Goal: Information Seeking & Learning: Learn about a topic

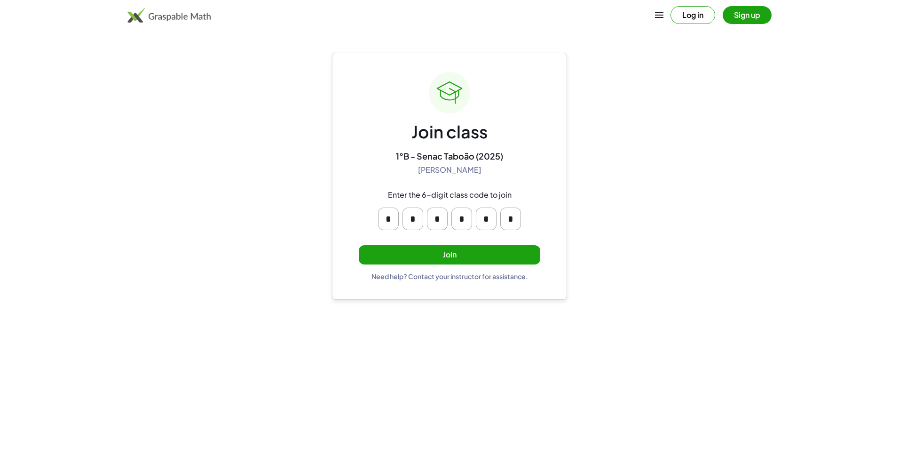
click at [457, 256] on button "Join" at bounding box center [449, 254] width 181 height 19
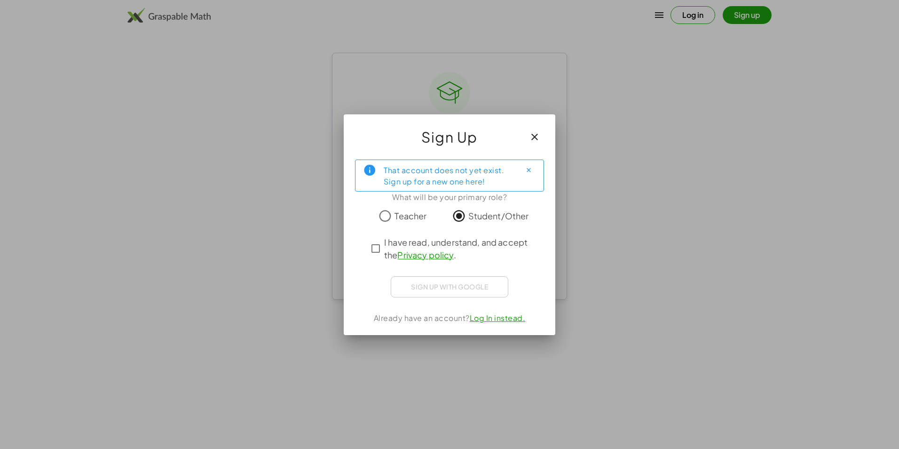
click at [372, 257] on div "I have read, understand, and accept the Privacy policy ." at bounding box center [449, 248] width 165 height 25
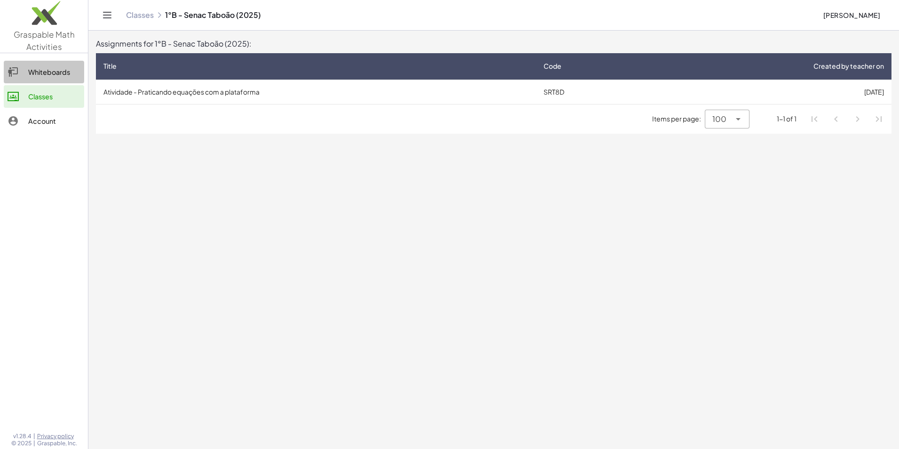
click at [31, 73] on div "Whiteboards" at bounding box center [54, 71] width 52 height 11
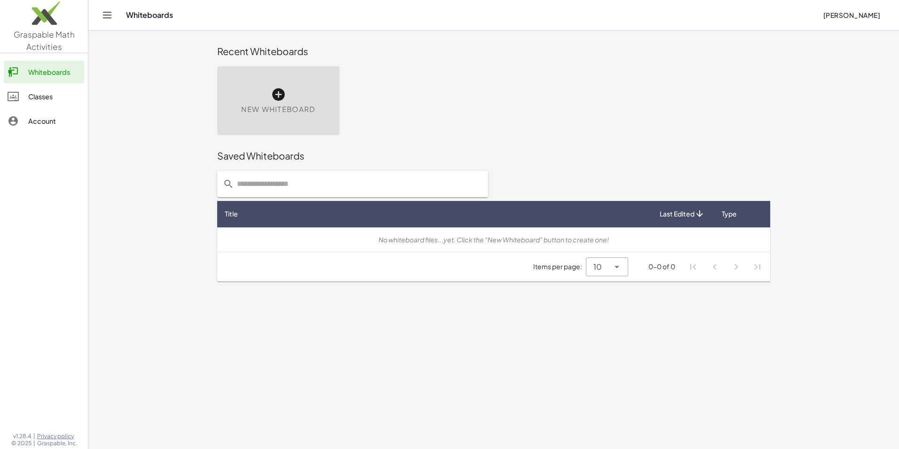
click at [60, 94] on div "Classes" at bounding box center [54, 96] width 52 height 11
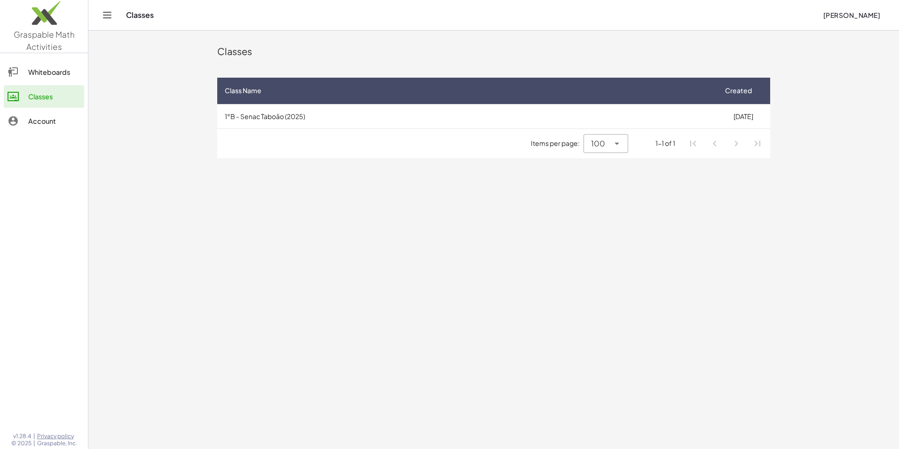
click at [287, 119] on td "1°B - Senac Taboão (2025)" at bounding box center [466, 116] width 499 height 24
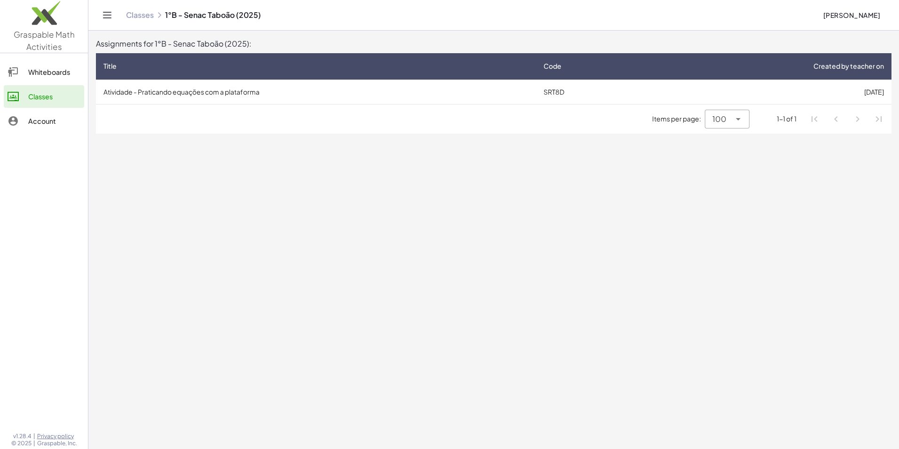
click at [548, 89] on td "SRT8D" at bounding box center [591, 91] width 110 height 24
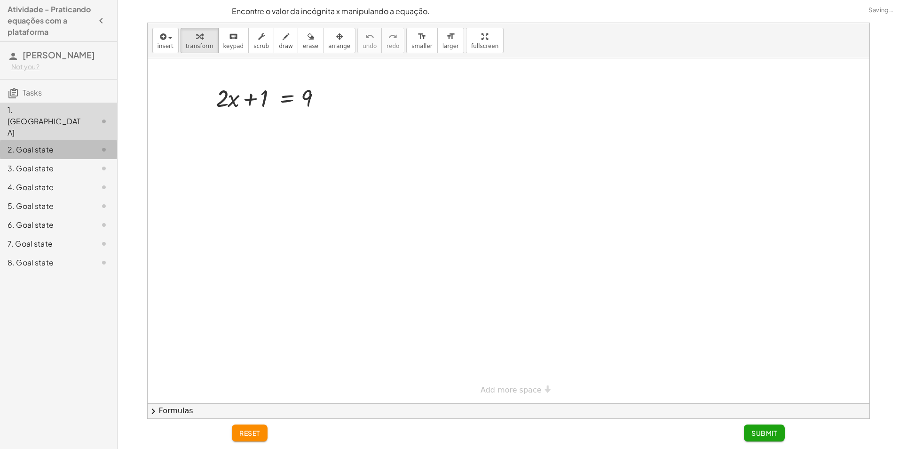
click at [89, 144] on div at bounding box center [96, 149] width 26 height 11
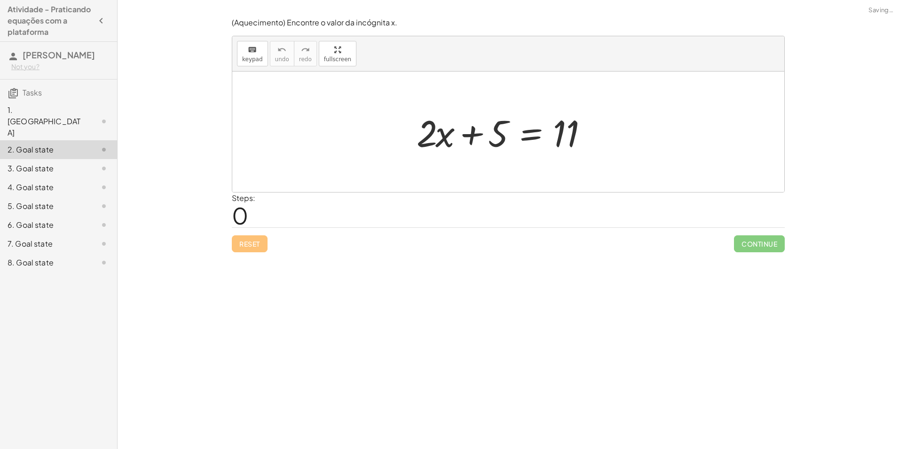
click at [73, 123] on div "1. [GEOGRAPHIC_DATA]" at bounding box center [46, 121] width 76 height 34
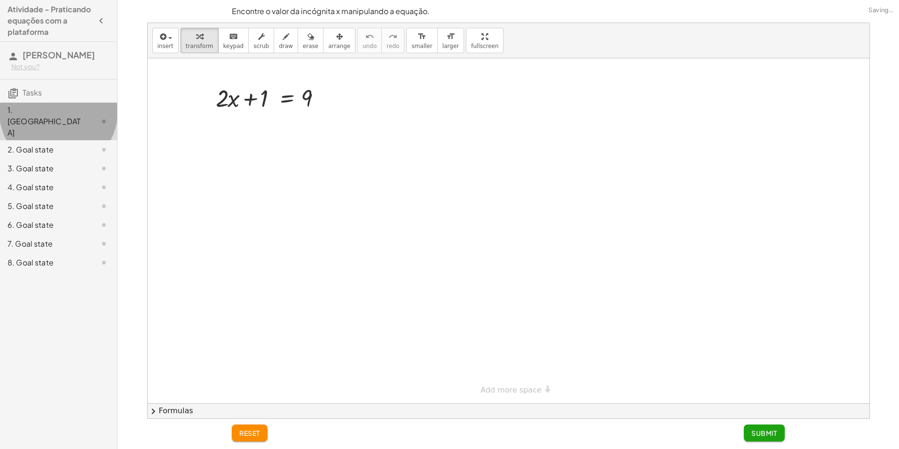
click at [73, 123] on div "1. [GEOGRAPHIC_DATA]" at bounding box center [46, 121] width 76 height 34
click at [225, 102] on div at bounding box center [272, 97] width 123 height 32
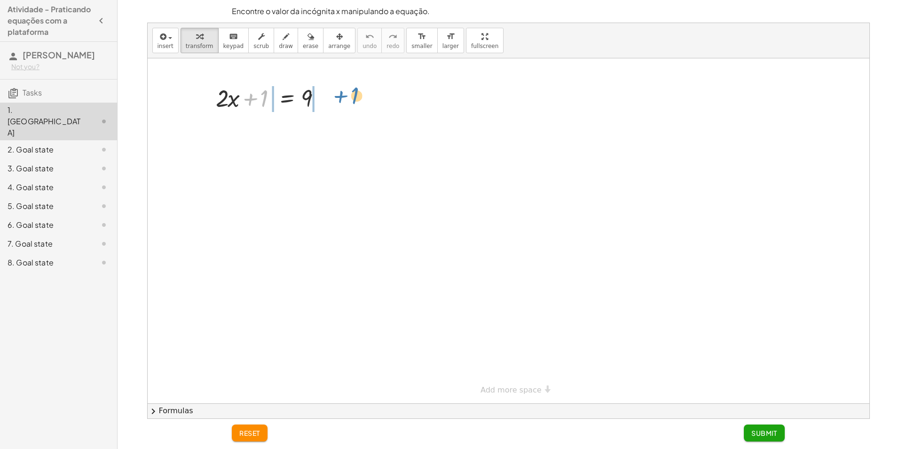
drag, startPoint x: 265, startPoint y: 100, endPoint x: 347, endPoint y: 96, distance: 82.4
drag, startPoint x: 228, startPoint y: 132, endPoint x: 271, endPoint y: 134, distance: 42.8
click at [271, 134] on div at bounding box center [272, 129] width 189 height 32
click at [266, 134] on div at bounding box center [272, 129] width 189 height 32
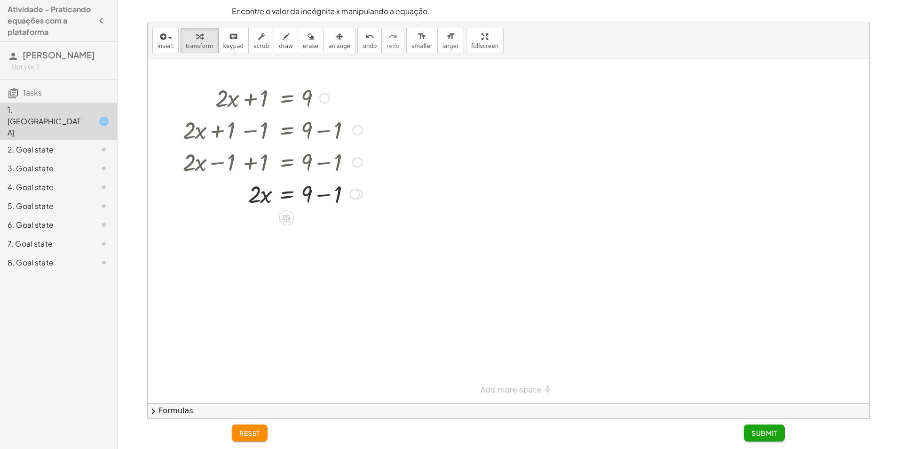
click at [326, 196] on div at bounding box center [272, 193] width 189 height 32
drag, startPoint x: 252, startPoint y: 228, endPoint x: 309, endPoint y: 252, distance: 61.1
click at [268, 266] on div at bounding box center [272, 264] width 189 height 47
click at [312, 313] on div at bounding box center [272, 311] width 189 height 47
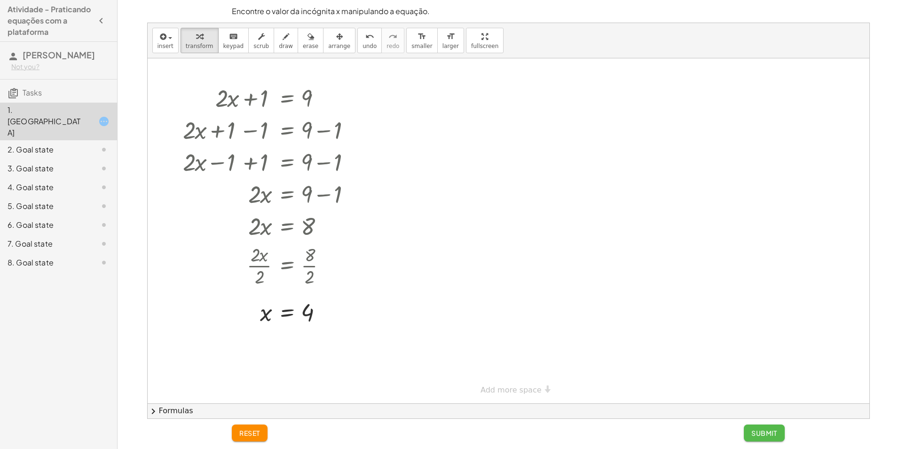
click at [752, 432] on span "Submit" at bounding box center [764, 432] width 26 height 8
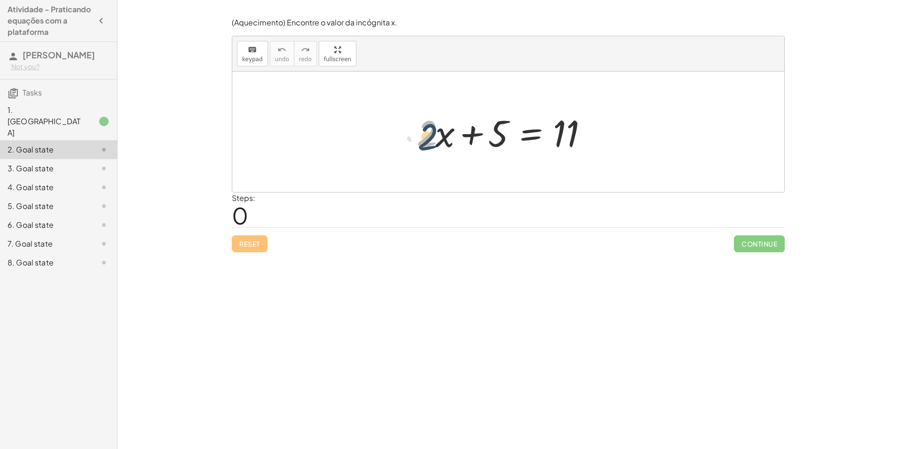
click at [424, 138] on div at bounding box center [512, 132] width 200 height 48
drag, startPoint x: 474, startPoint y: 133, endPoint x: 636, endPoint y: 132, distance: 161.3
click at [636, 132] on div "+ 5 + · 2 · x + 5 = 11" at bounding box center [508, 131] width 552 height 120
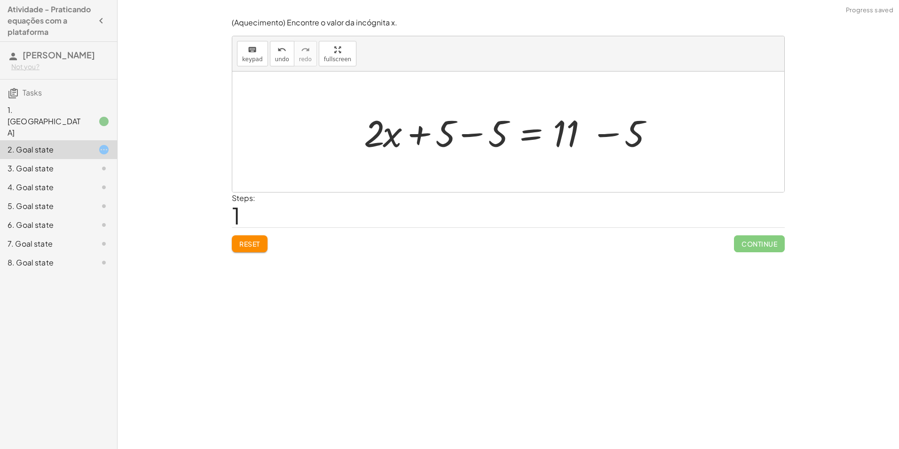
click at [465, 134] on div at bounding box center [511, 132] width 305 height 48
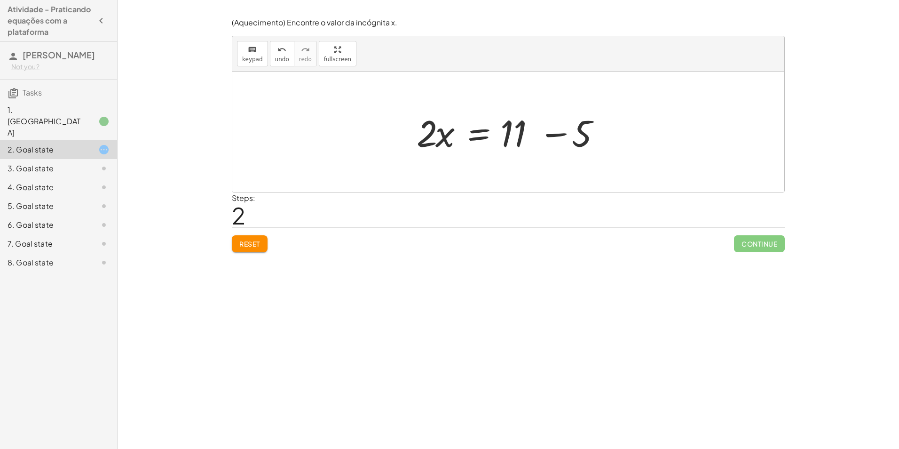
click at [552, 133] on div at bounding box center [512, 132] width 200 height 48
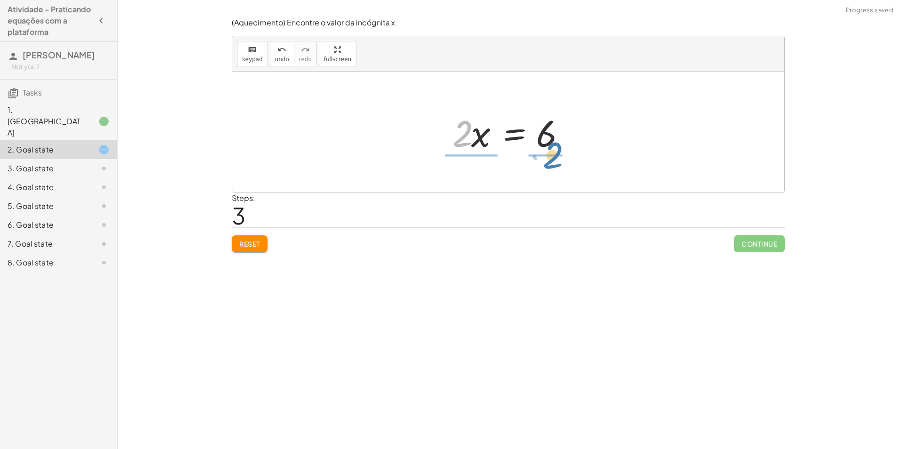
drag, startPoint x: 469, startPoint y: 138, endPoint x: 562, endPoint y: 160, distance: 95.6
click at [562, 160] on div "+ · 2 · x + 5 = 11 + · 2 · x + 5 − 5 = + 11 − 5 + · 2 · x + 0 = + 11 − 5 · 2 · …" at bounding box center [508, 131] width 552 height 120
click at [478, 135] on div at bounding box center [511, 131] width 139 height 72
click at [530, 135] on div at bounding box center [511, 131] width 117 height 72
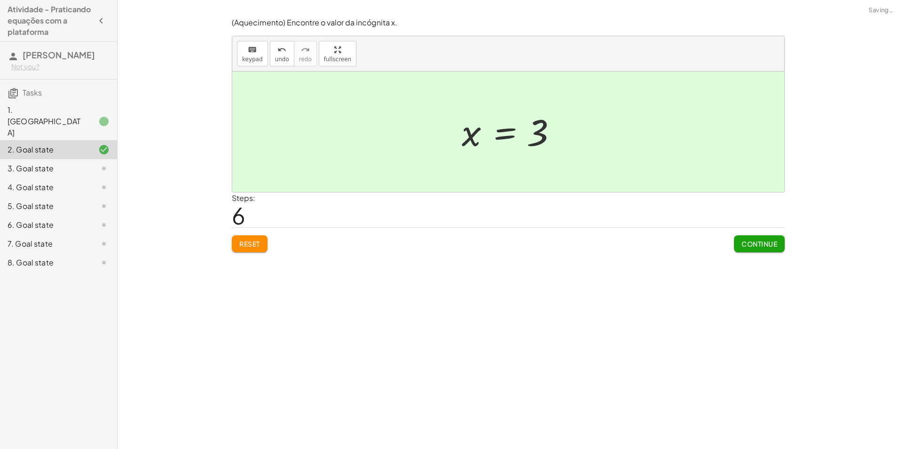
click at [756, 244] on span "Continue" at bounding box center [759, 243] width 36 height 8
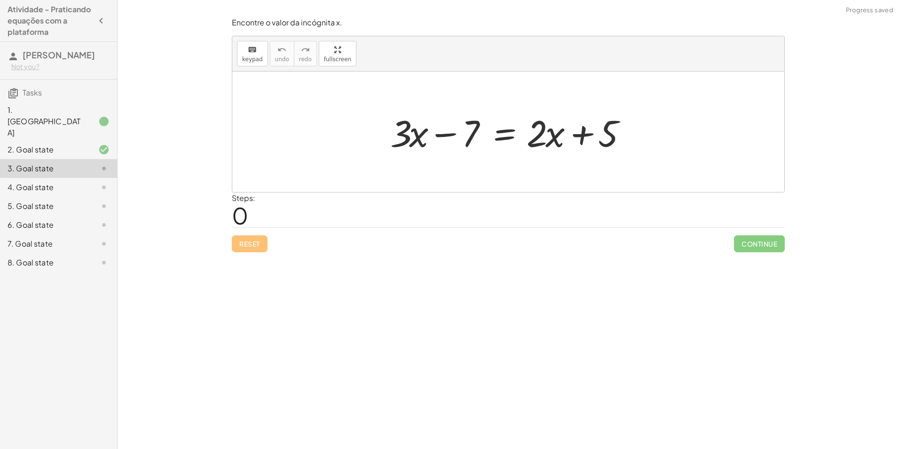
click at [92, 125] on div at bounding box center [96, 121] width 26 height 11
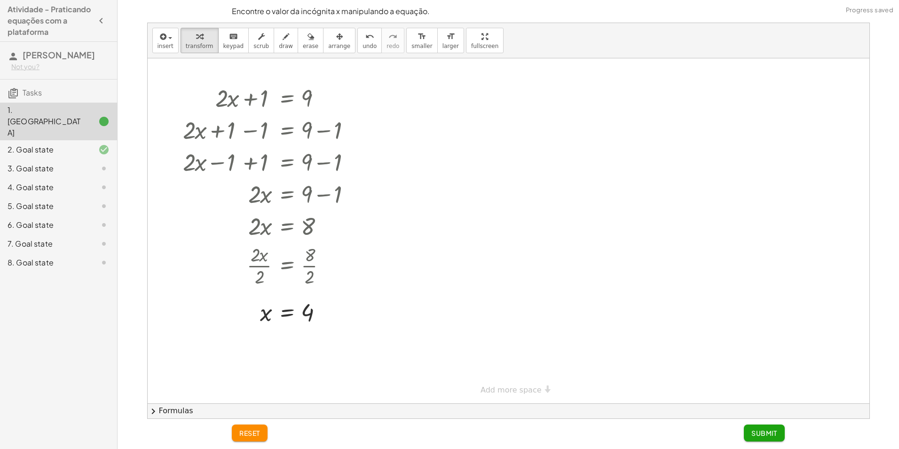
click at [772, 434] on span "Submit" at bounding box center [764, 432] width 26 height 8
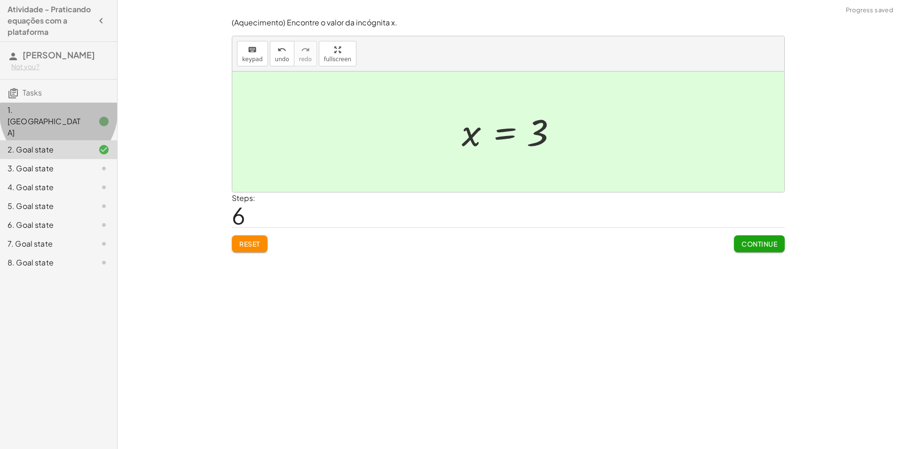
click at [86, 121] on div at bounding box center [96, 121] width 26 height 11
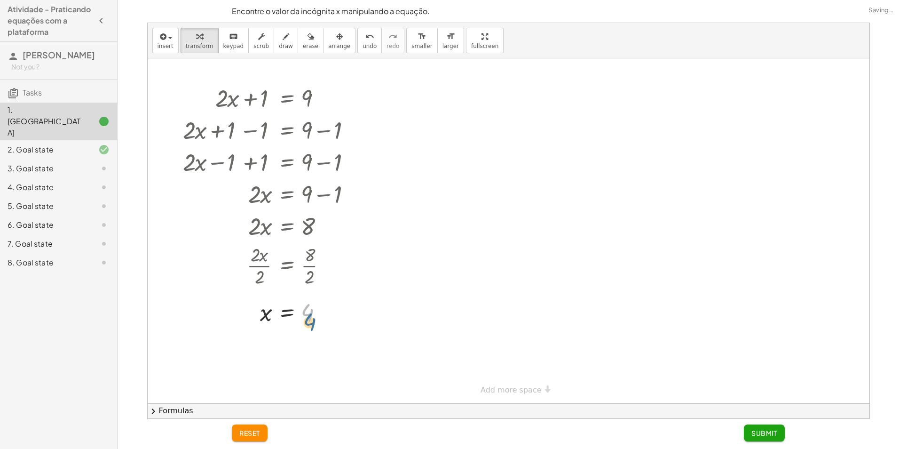
drag, startPoint x: 311, startPoint y: 312, endPoint x: 308, endPoint y: 317, distance: 5.7
click at [308, 318] on div at bounding box center [272, 311] width 189 height 31
click at [62, 163] on div "3. Goal state" at bounding box center [46, 168] width 76 height 11
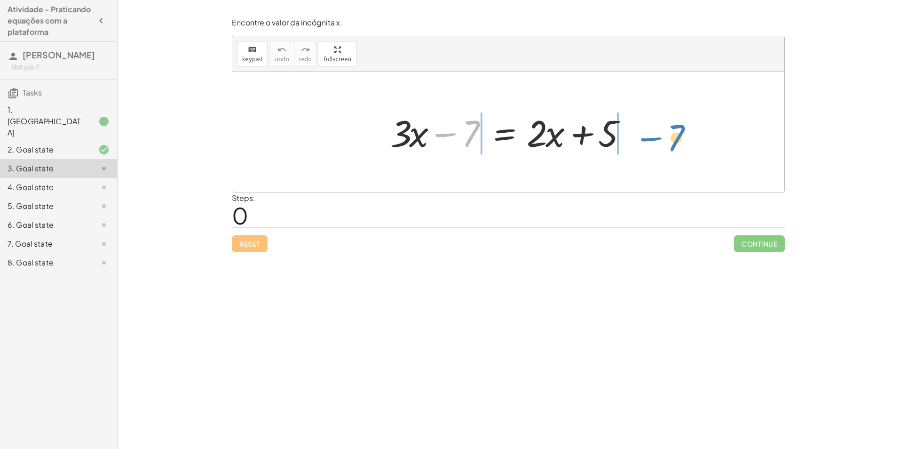
drag, startPoint x: 472, startPoint y: 133, endPoint x: 677, endPoint y: 137, distance: 204.6
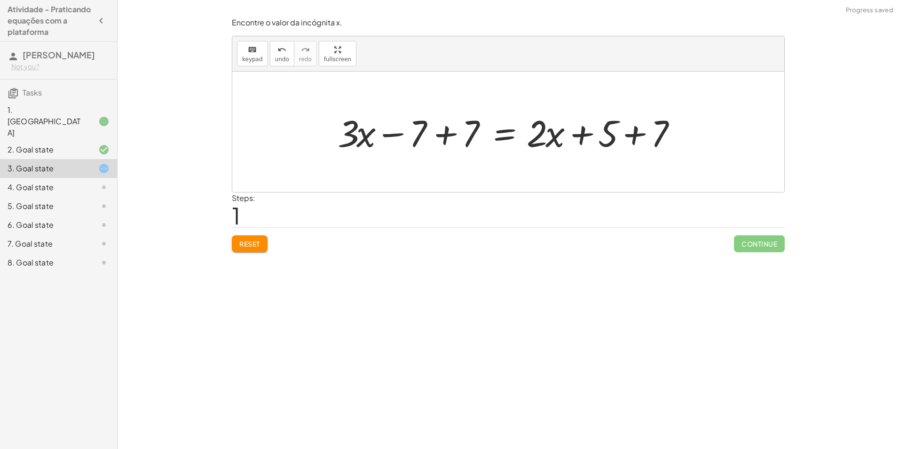
click at [634, 137] on div at bounding box center [512, 132] width 358 height 48
click at [442, 136] on div at bounding box center [495, 132] width 324 height 48
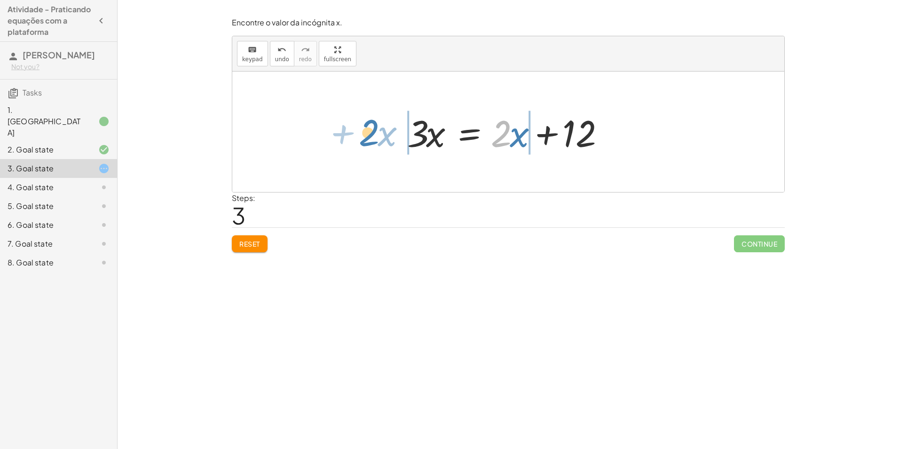
drag, startPoint x: 505, startPoint y: 134, endPoint x: 372, endPoint y: 133, distance: 132.6
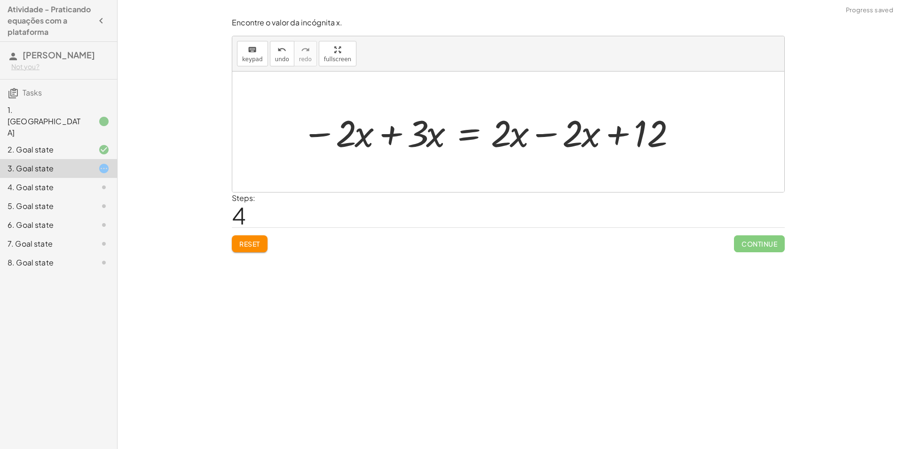
click at [392, 134] on div at bounding box center [491, 132] width 389 height 48
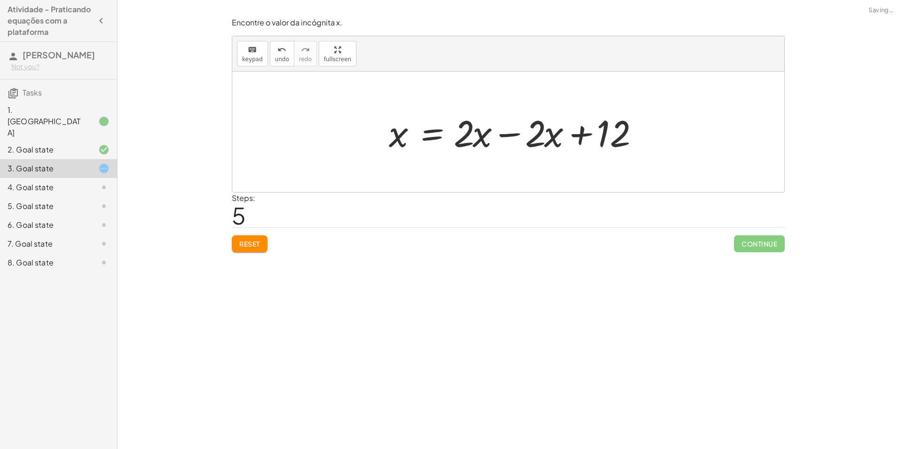
click at [548, 134] on div at bounding box center [519, 132] width 271 height 48
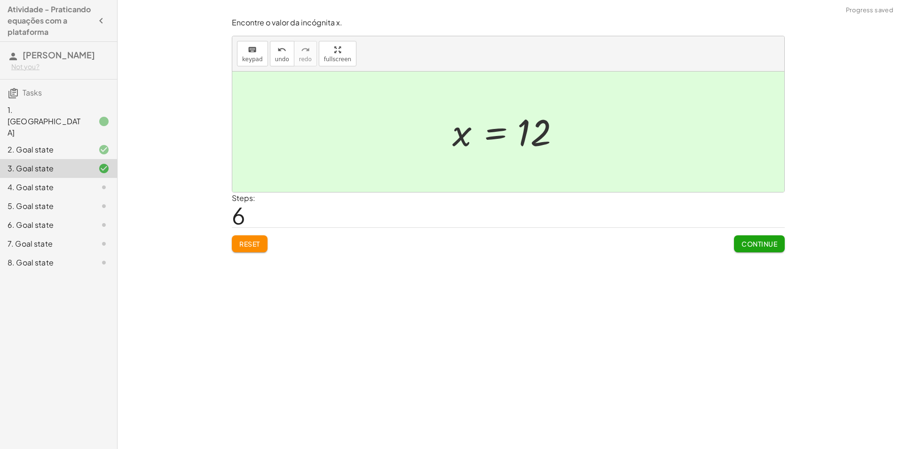
click at [767, 244] on span "Continue" at bounding box center [759, 243] width 36 height 8
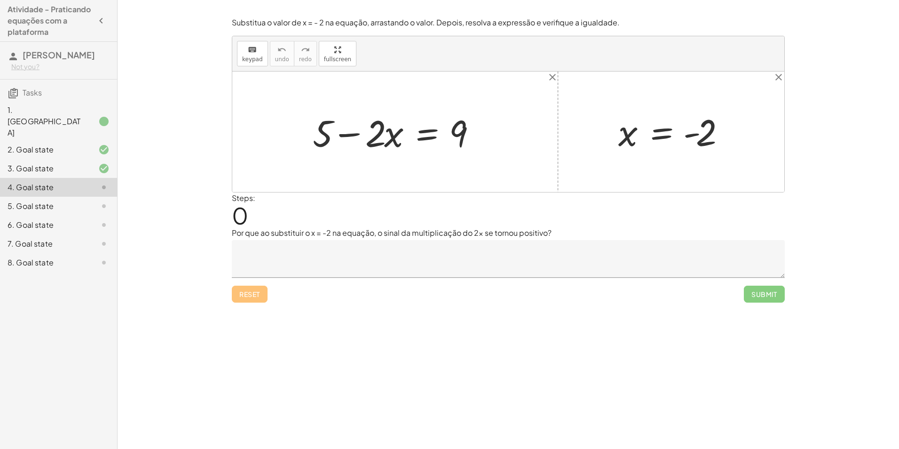
click at [47, 234] on div "5. Goal state" at bounding box center [58, 243] width 117 height 19
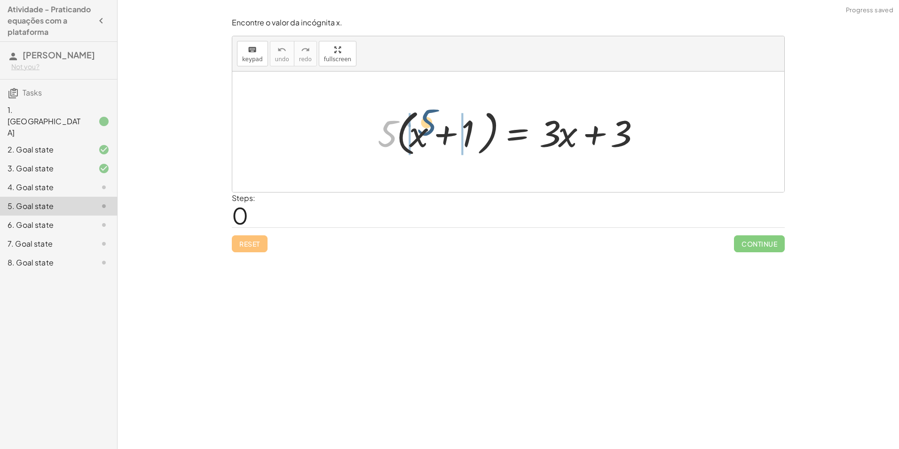
drag, startPoint x: 386, startPoint y: 134, endPoint x: 428, endPoint y: 126, distance: 43.0
click at [428, 126] on div at bounding box center [511, 132] width 277 height 54
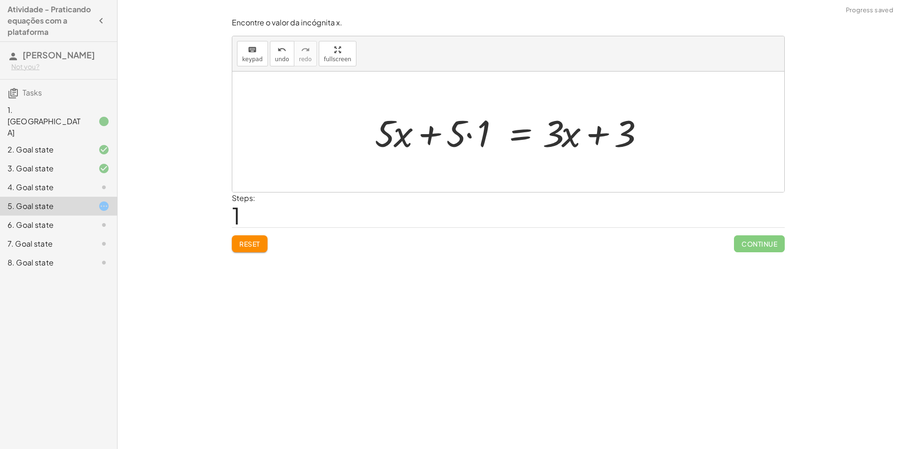
click at [471, 135] on div at bounding box center [512, 132] width 284 height 48
click at [461, 136] on div at bounding box center [525, 132] width 252 height 48
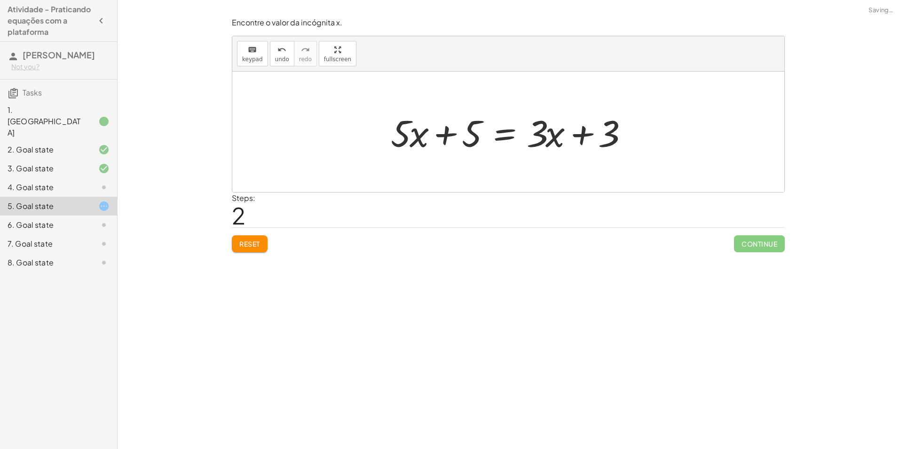
click at [450, 135] on div at bounding box center [512, 132] width 252 height 48
click at [444, 135] on div at bounding box center [512, 132] width 252 height 48
drag, startPoint x: 471, startPoint y: 133, endPoint x: 677, endPoint y: 132, distance: 205.9
click at [634, 136] on div at bounding box center [512, 132] width 358 height 48
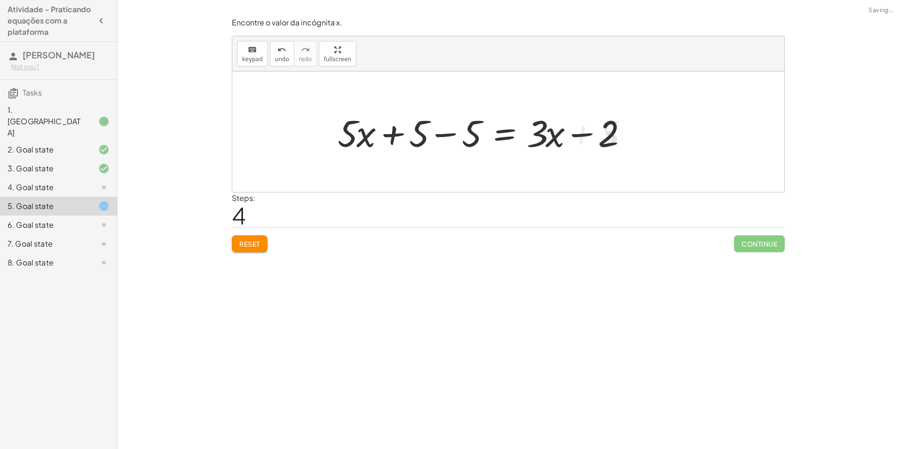
click at [441, 136] on div at bounding box center [485, 132] width 305 height 48
click at [545, 129] on div at bounding box center [538, 132] width 200 height 48
click at [559, 137] on div at bounding box center [538, 132] width 200 height 48
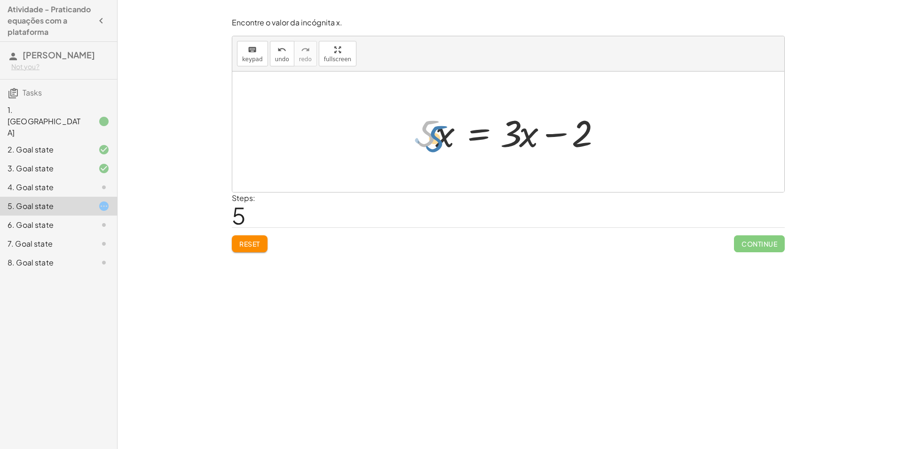
drag, startPoint x: 431, startPoint y: 128, endPoint x: 440, endPoint y: 133, distance: 9.5
click at [440, 133] on div at bounding box center [512, 132] width 200 height 48
click at [561, 135] on div at bounding box center [512, 132] width 200 height 48
drag, startPoint x: 520, startPoint y: 137, endPoint x: 528, endPoint y: 141, distance: 8.4
click at [528, 141] on div at bounding box center [512, 132] width 200 height 48
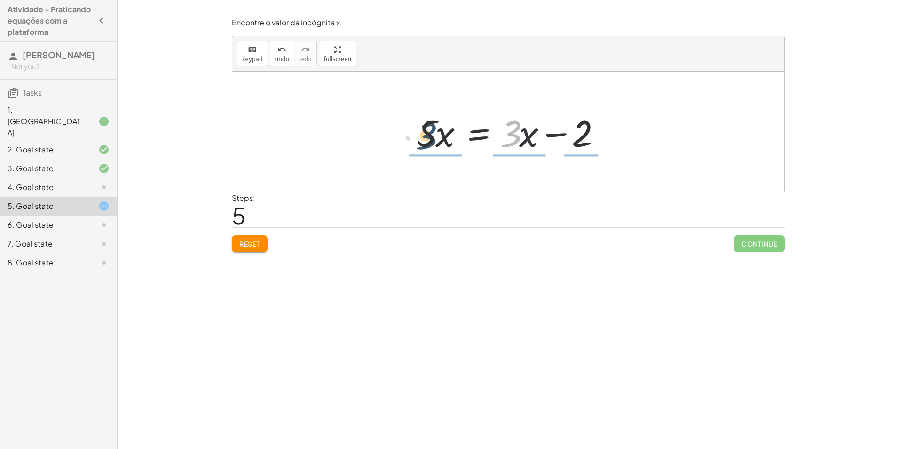
drag, startPoint x: 511, startPoint y: 135, endPoint x: 425, endPoint y: 133, distance: 85.6
click at [425, 133] on div at bounding box center [512, 132] width 200 height 48
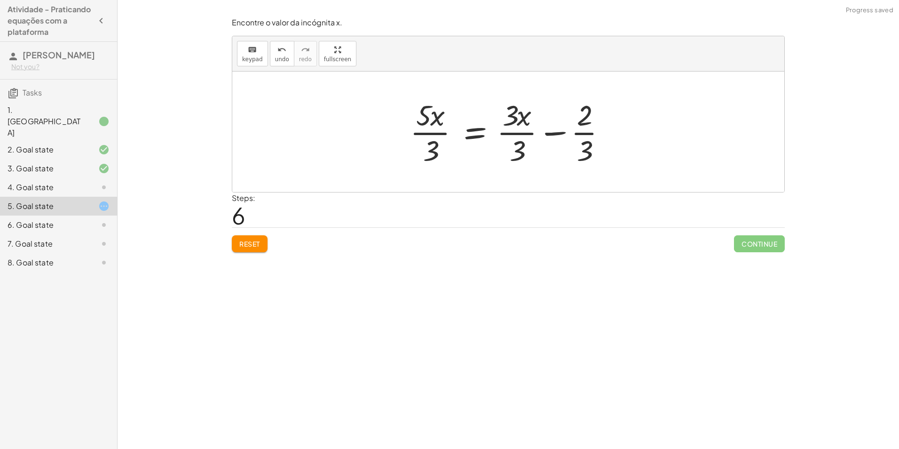
click at [436, 132] on div at bounding box center [511, 131] width 213 height 72
click at [508, 131] on div at bounding box center [511, 131] width 213 height 72
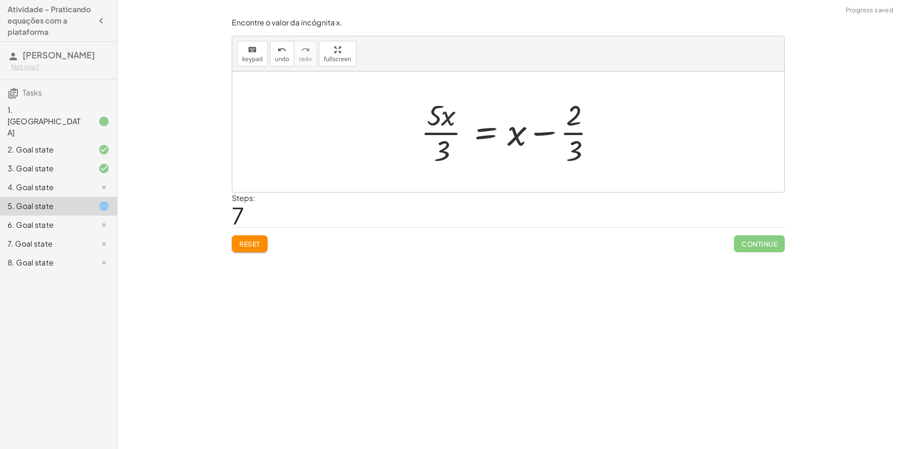
click at [541, 132] on div at bounding box center [511, 131] width 191 height 72
click at [580, 119] on div at bounding box center [511, 131] width 191 height 72
click at [578, 135] on div at bounding box center [511, 131] width 191 height 72
click at [578, 134] on div at bounding box center [511, 131] width 191 height 72
click at [574, 134] on div at bounding box center [511, 131] width 191 height 72
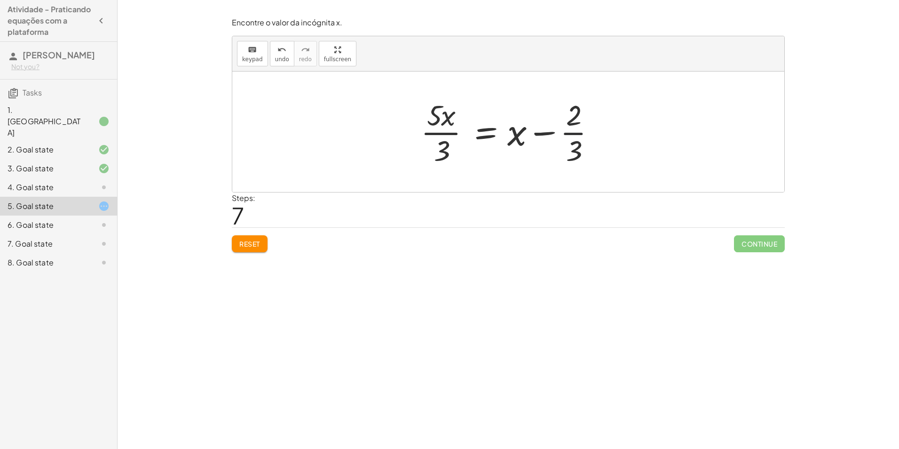
click at [574, 134] on div at bounding box center [511, 131] width 191 height 72
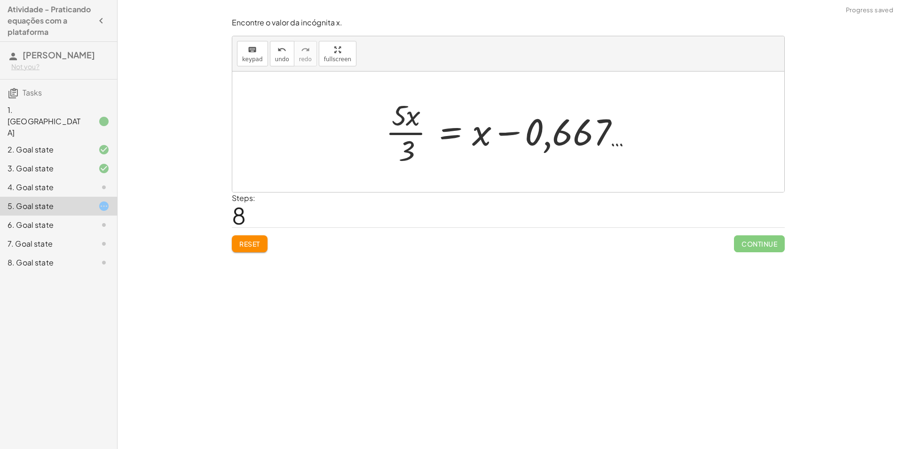
click at [256, 246] on span "Reset" at bounding box center [249, 243] width 21 height 8
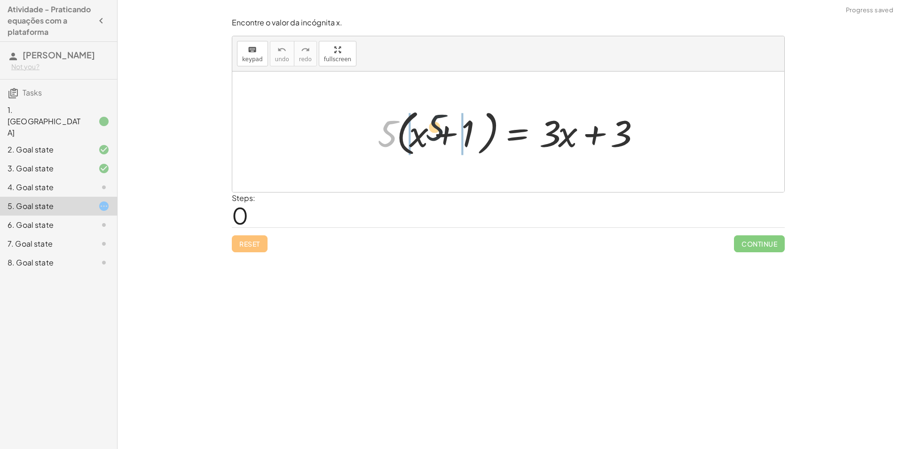
drag, startPoint x: 386, startPoint y: 132, endPoint x: 444, endPoint y: 126, distance: 58.6
click at [444, 126] on div at bounding box center [511, 132] width 277 height 54
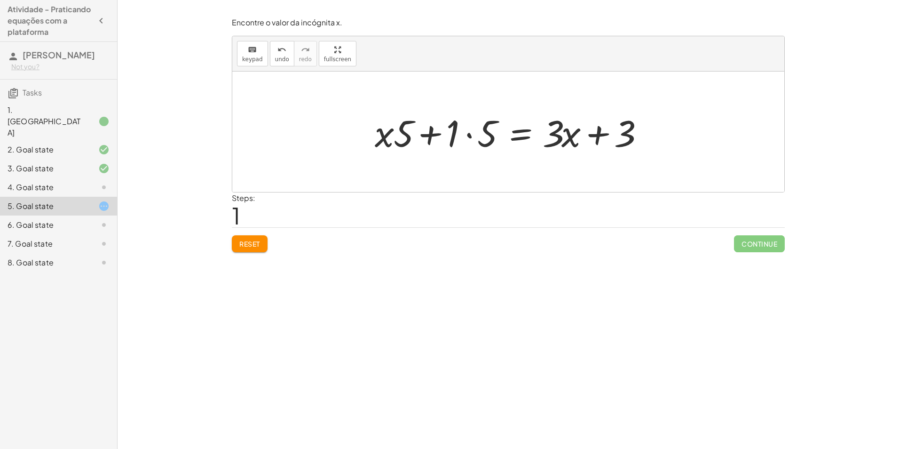
click at [428, 136] on div at bounding box center [512, 132] width 284 height 48
click at [471, 134] on div at bounding box center [512, 132] width 284 height 48
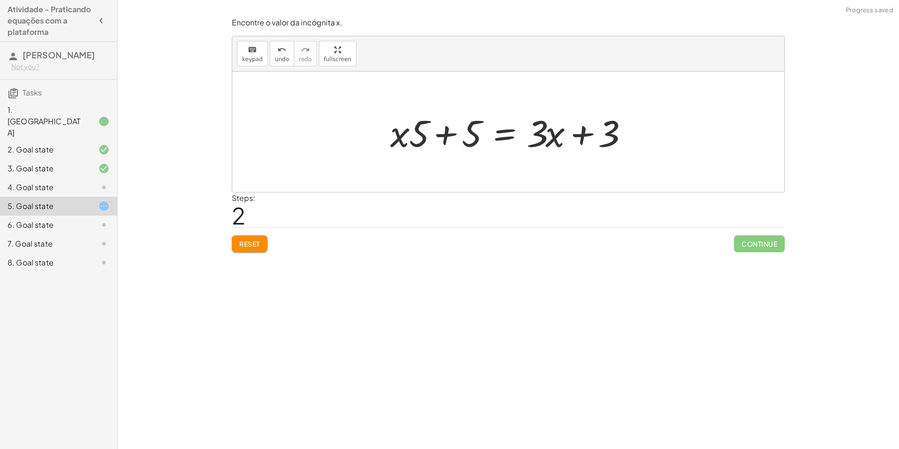
click at [442, 134] on div at bounding box center [512, 132] width 252 height 48
click at [584, 135] on div at bounding box center [512, 132] width 252 height 48
drag, startPoint x: 602, startPoint y: 132, endPoint x: 487, endPoint y: 138, distance: 115.3
click at [487, 138] on div at bounding box center [512, 132] width 252 height 48
click at [454, 133] on div at bounding box center [512, 132] width 358 height 48
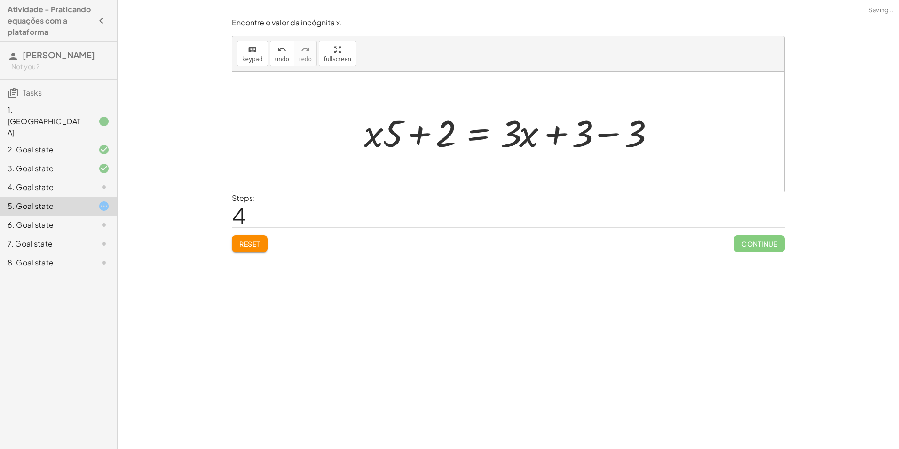
click at [608, 136] on div at bounding box center [511, 132] width 305 height 48
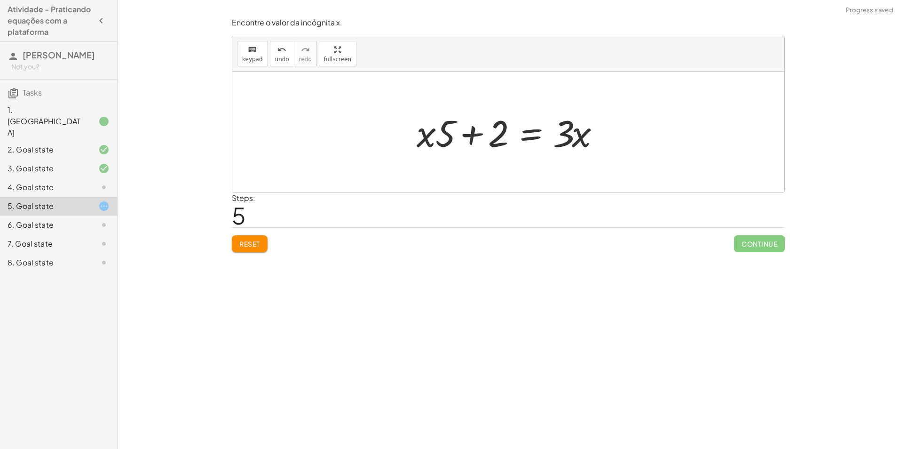
click at [473, 131] on div at bounding box center [512, 132] width 200 height 48
drag, startPoint x: 573, startPoint y: 135, endPoint x: 486, endPoint y: 135, distance: 87.0
click at [485, 136] on div at bounding box center [512, 132] width 200 height 48
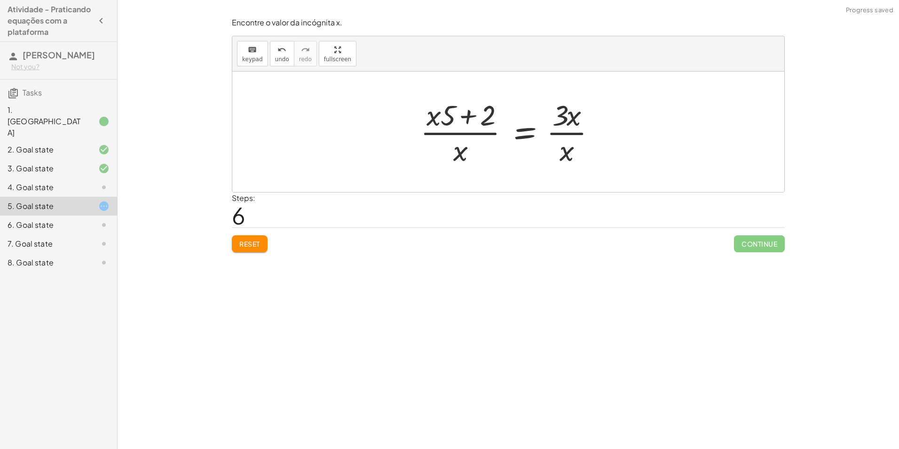
click at [564, 134] on div at bounding box center [512, 131] width 192 height 72
click at [473, 133] on div at bounding box center [512, 131] width 192 height 72
click at [241, 240] on span "Reset" at bounding box center [249, 243] width 21 height 8
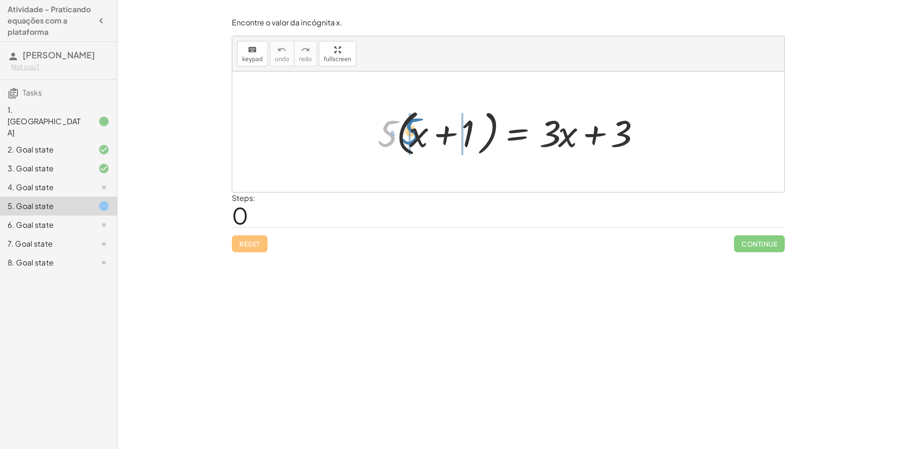
drag, startPoint x: 389, startPoint y: 133, endPoint x: 410, endPoint y: 130, distance: 20.9
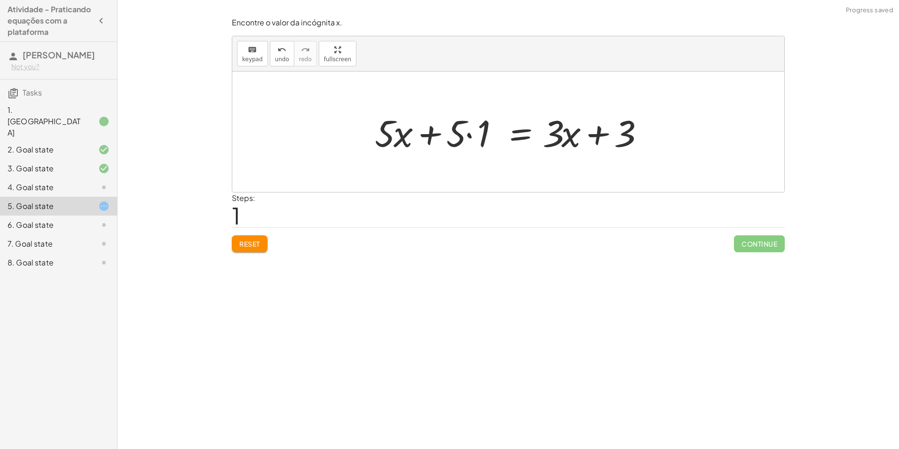
click at [470, 134] on div at bounding box center [512, 132] width 284 height 48
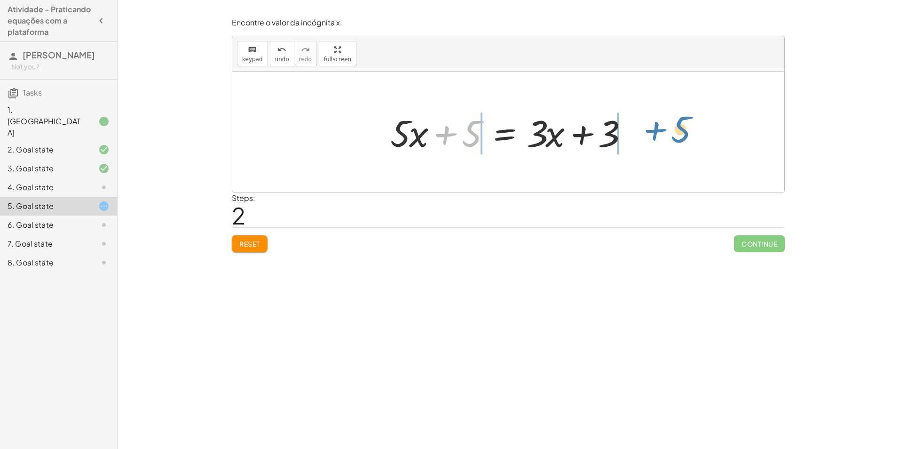
drag, startPoint x: 472, startPoint y: 135, endPoint x: 680, endPoint y: 132, distance: 208.8
click at [446, 134] on div at bounding box center [512, 132] width 358 height 48
click at [582, 135] on div at bounding box center [512, 132] width 252 height 48
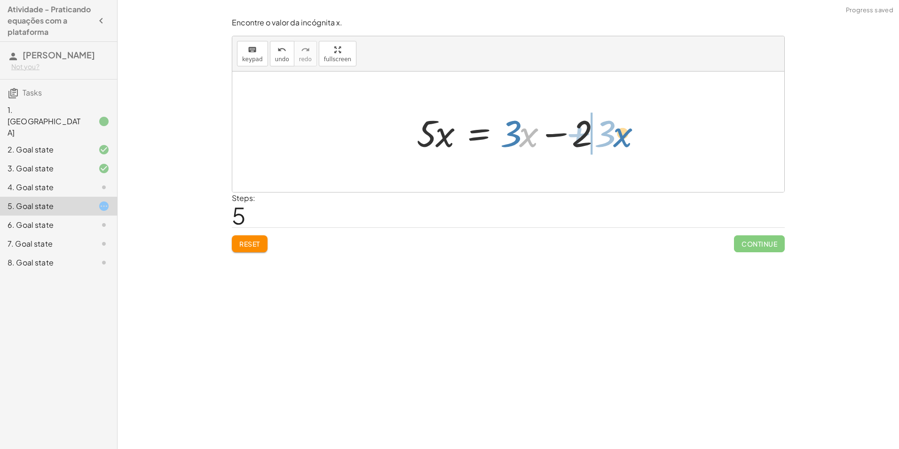
drag, startPoint x: 528, startPoint y: 135, endPoint x: 623, endPoint y: 134, distance: 95.0
click at [506, 132] on div at bounding box center [512, 132] width 228 height 48
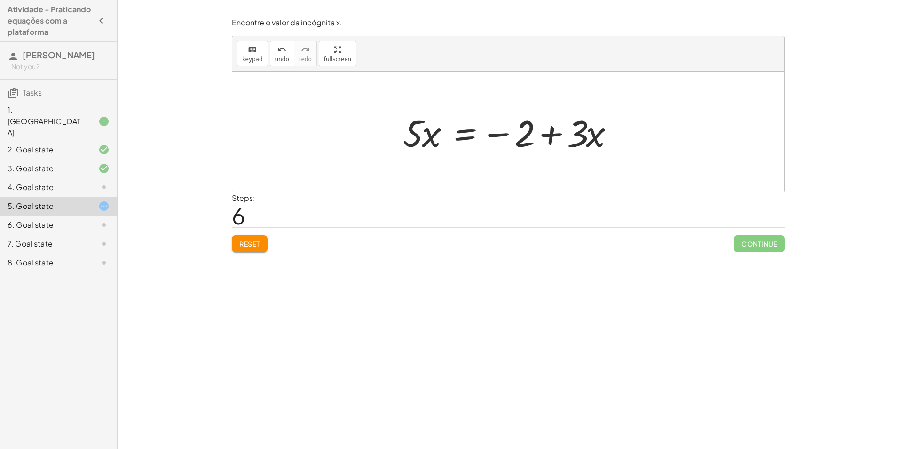
click at [505, 134] on div at bounding box center [512, 132] width 228 height 48
click at [549, 135] on div at bounding box center [512, 132] width 228 height 48
drag, startPoint x: 585, startPoint y: 136, endPoint x: 594, endPoint y: 139, distance: 9.5
click at [594, 139] on div at bounding box center [512, 132] width 228 height 48
drag, startPoint x: 599, startPoint y: 138, endPoint x: 582, endPoint y: 142, distance: 17.8
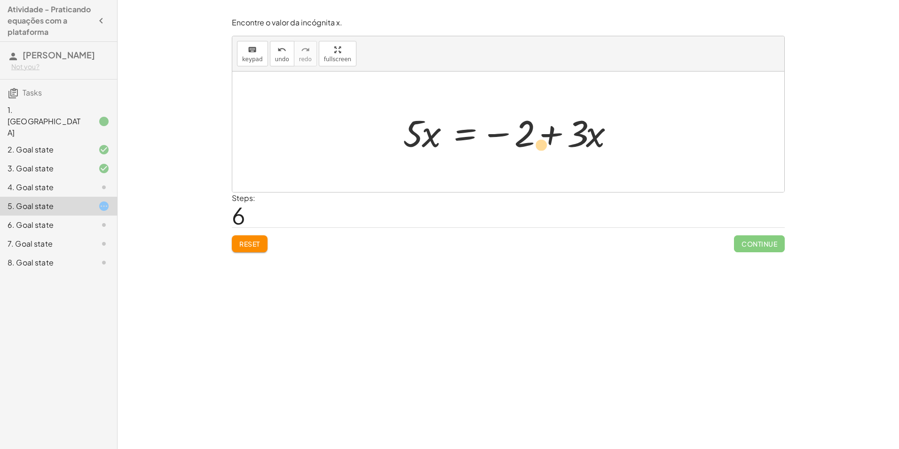
click at [560, 144] on div at bounding box center [512, 132] width 228 height 48
click at [259, 242] on span "Reset" at bounding box center [249, 243] width 21 height 8
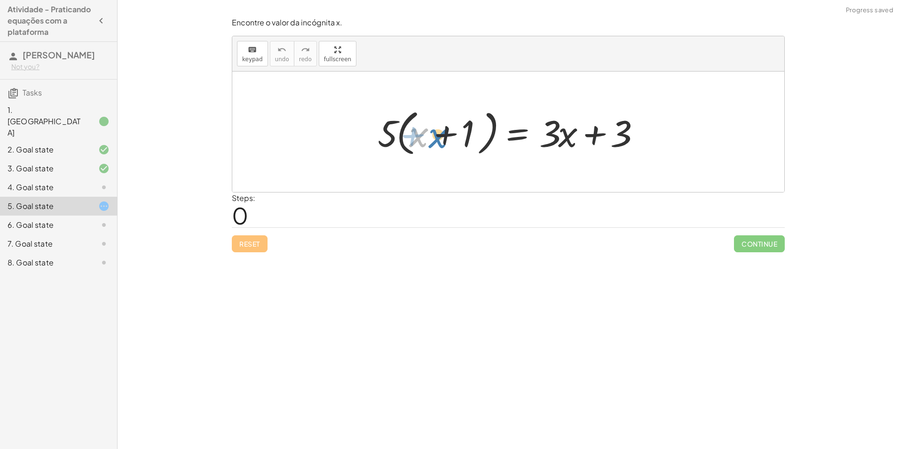
drag, startPoint x: 420, startPoint y: 136, endPoint x: 442, endPoint y: 137, distance: 21.2
click at [442, 137] on div at bounding box center [511, 132] width 277 height 54
drag, startPoint x: 388, startPoint y: 133, endPoint x: 445, endPoint y: 133, distance: 56.9
click at [445, 133] on div at bounding box center [511, 132] width 277 height 54
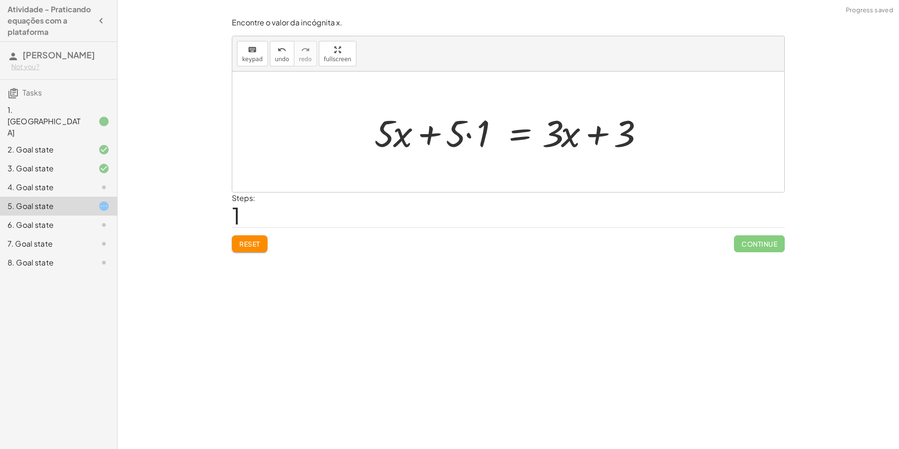
click at [465, 136] on div at bounding box center [512, 132] width 284 height 48
click at [467, 135] on div at bounding box center [512, 132] width 284 height 48
click at [472, 134] on div at bounding box center [512, 132] width 284 height 48
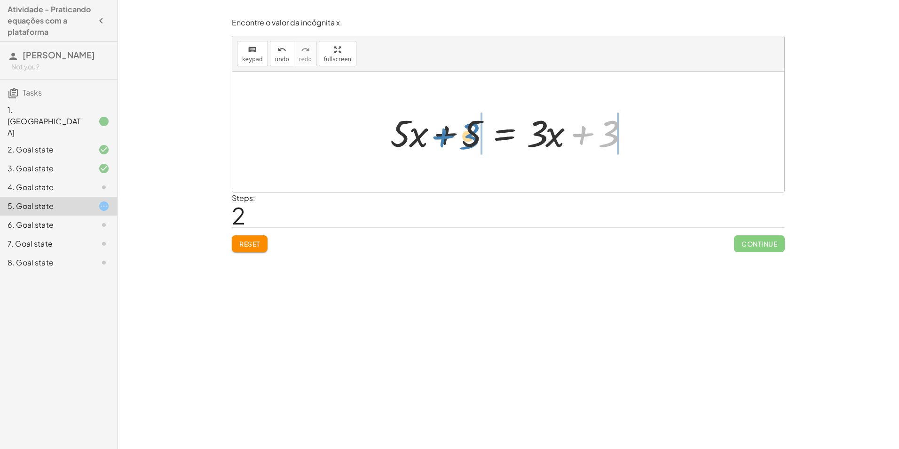
drag, startPoint x: 580, startPoint y: 136, endPoint x: 441, endPoint y: 139, distance: 139.7
click at [441, 139] on div at bounding box center [512, 132] width 252 height 48
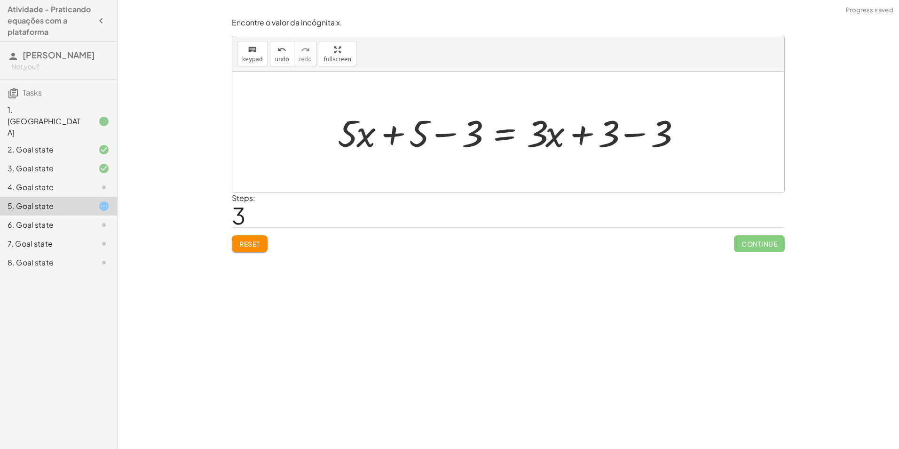
click at [449, 134] on div at bounding box center [512, 132] width 358 height 48
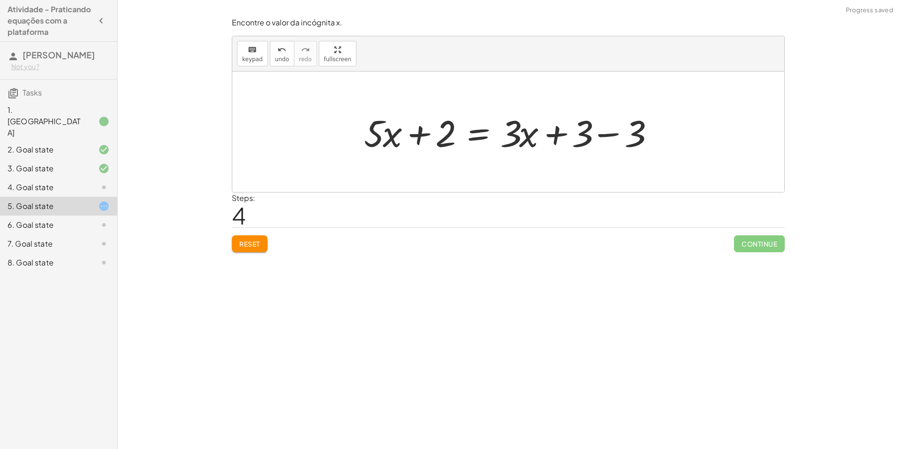
click at [610, 131] on div at bounding box center [511, 132] width 305 height 48
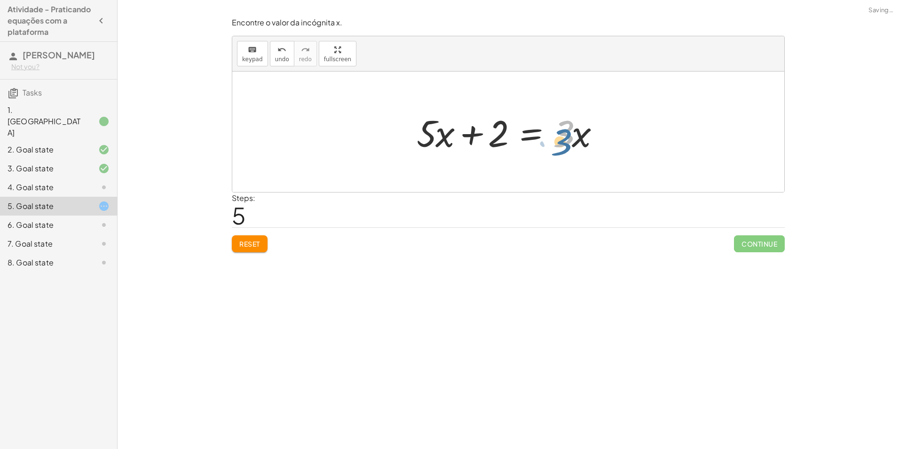
drag, startPoint x: 567, startPoint y: 139, endPoint x: 532, endPoint y: 140, distance: 34.4
click at [565, 145] on div at bounding box center [512, 132] width 200 height 48
click at [444, 138] on div at bounding box center [512, 132] width 200 height 48
drag, startPoint x: 568, startPoint y: 135, endPoint x: 436, endPoint y: 157, distance: 133.8
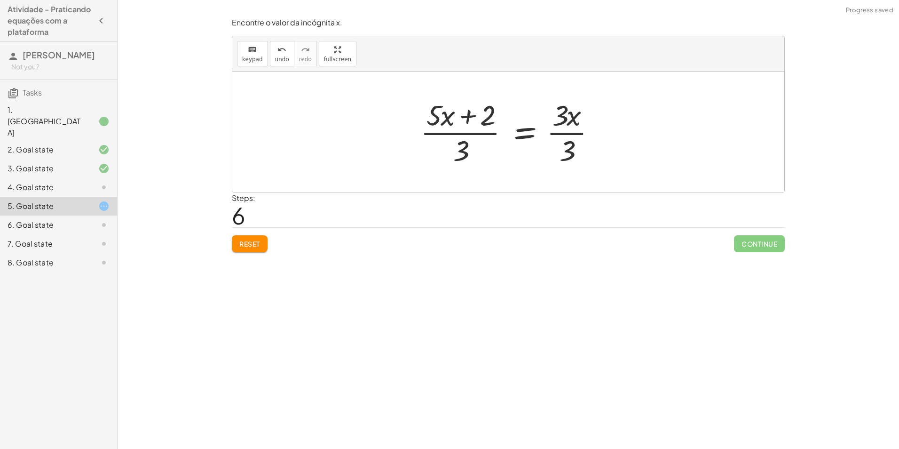
click at [575, 134] on div at bounding box center [512, 131] width 192 height 72
click at [473, 115] on div at bounding box center [511, 131] width 171 height 72
click at [476, 135] on div at bounding box center [511, 131] width 171 height 72
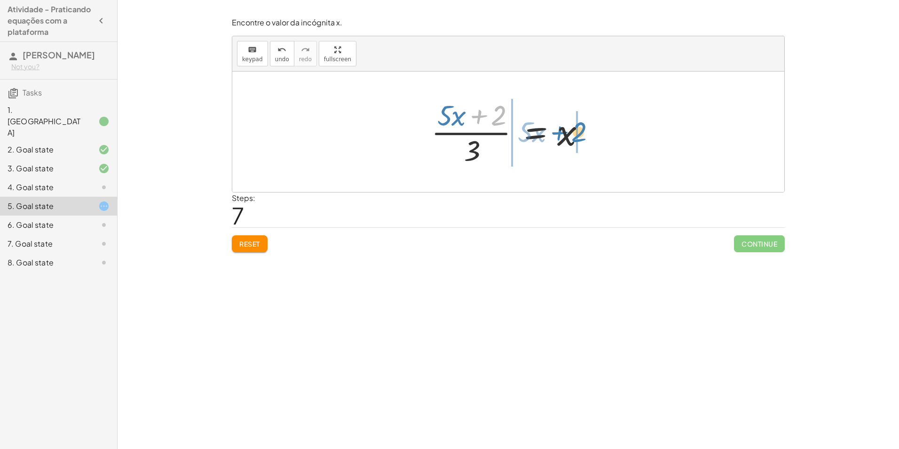
drag, startPoint x: 501, startPoint y: 116, endPoint x: 581, endPoint y: 133, distance: 82.1
click at [581, 133] on div at bounding box center [511, 131] width 171 height 72
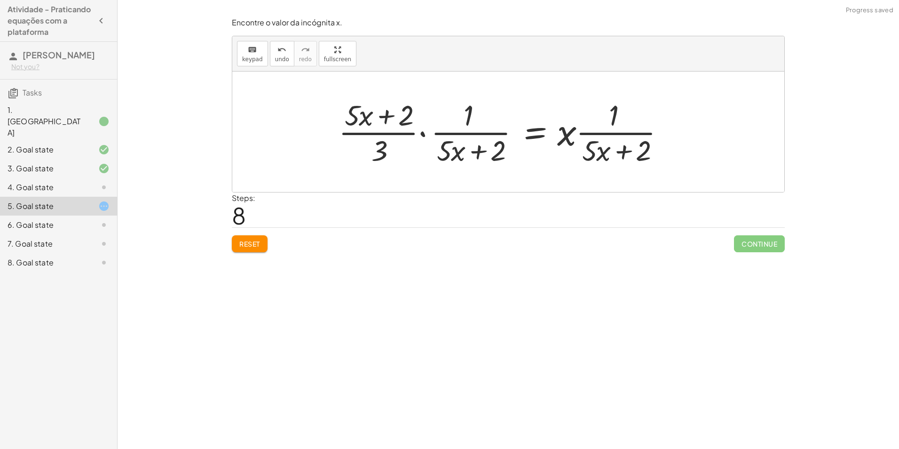
click at [607, 132] on div at bounding box center [505, 131] width 343 height 72
drag, startPoint x: 274, startPoint y: 232, endPoint x: 258, endPoint y: 236, distance: 16.1
click at [274, 234] on div "Reset Continue" at bounding box center [508, 239] width 553 height 25
click at [256, 237] on button "Reset" at bounding box center [250, 243] width 36 height 17
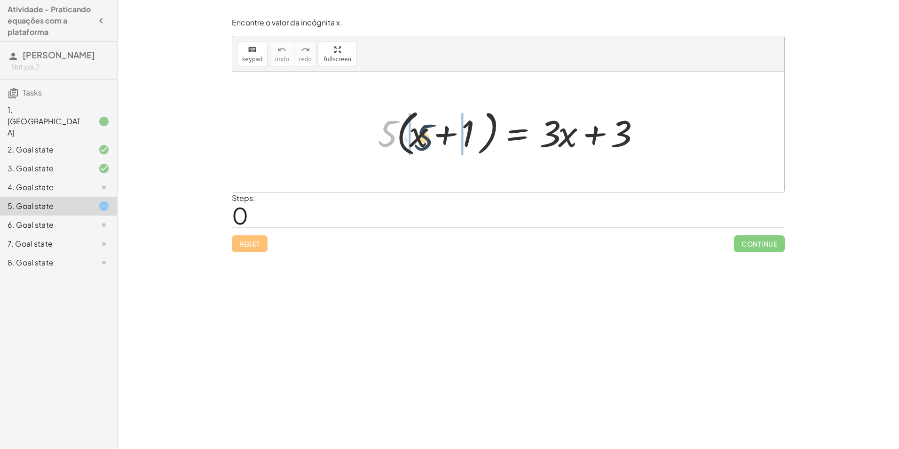
drag, startPoint x: 392, startPoint y: 133, endPoint x: 429, endPoint y: 136, distance: 37.8
click at [429, 136] on div at bounding box center [511, 132] width 277 height 54
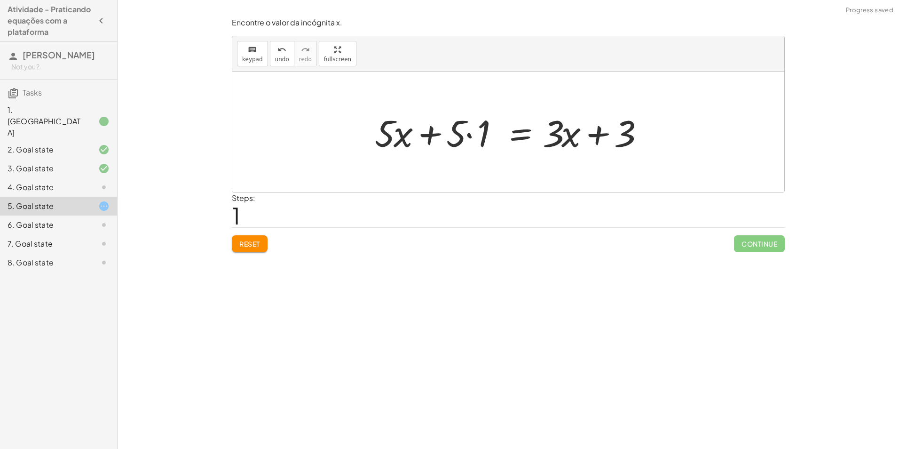
click at [433, 131] on div at bounding box center [512, 132] width 284 height 48
click at [466, 133] on div at bounding box center [512, 132] width 284 height 48
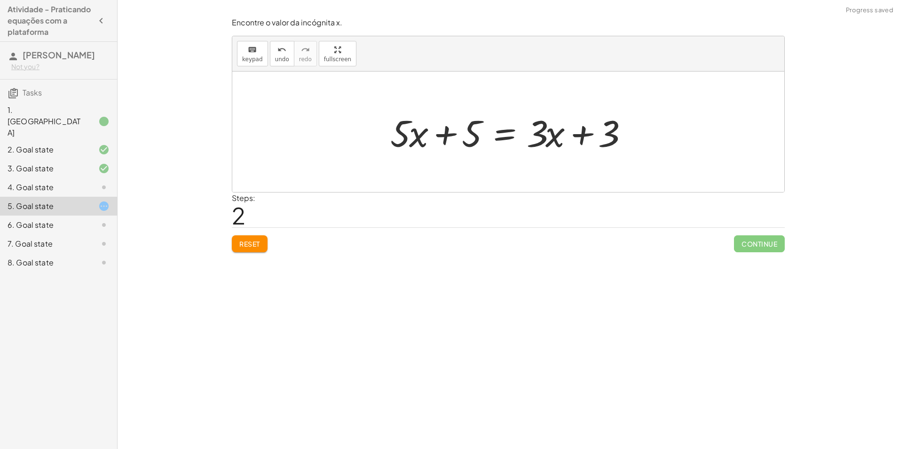
click at [442, 135] on div at bounding box center [512, 132] width 252 height 48
click at [579, 136] on div at bounding box center [512, 132] width 252 height 48
drag, startPoint x: 611, startPoint y: 144, endPoint x: 544, endPoint y: 140, distance: 67.4
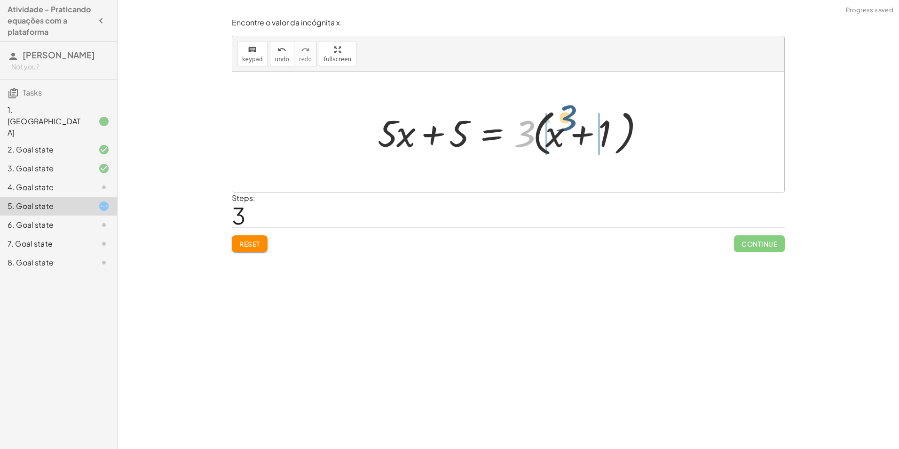
drag, startPoint x: 525, startPoint y: 136, endPoint x: 570, endPoint y: 127, distance: 46.6
click at [570, 127] on div at bounding box center [511, 132] width 277 height 54
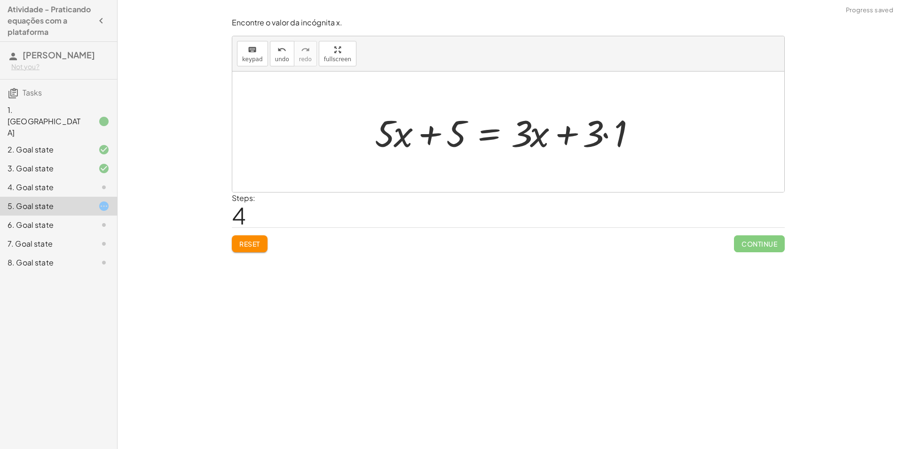
click at [604, 134] on div at bounding box center [512, 132] width 284 height 48
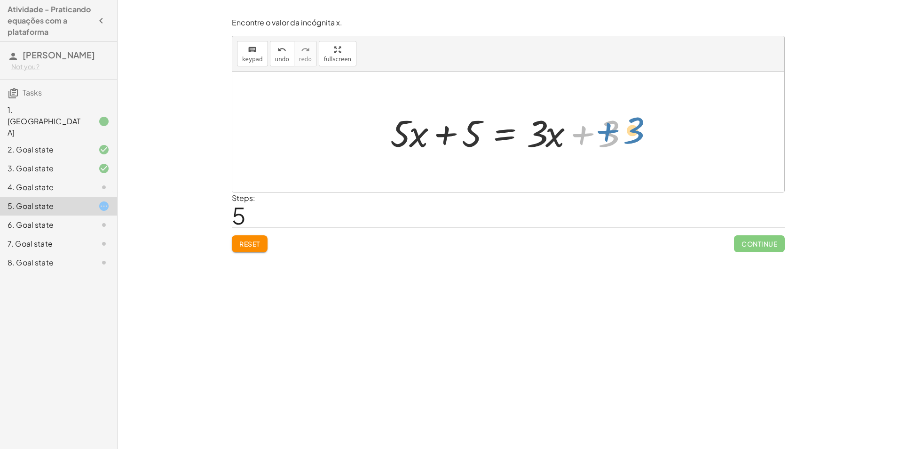
drag, startPoint x: 601, startPoint y: 140, endPoint x: 610, endPoint y: 138, distance: 9.1
click at [610, 138] on div at bounding box center [512, 132] width 252 height 48
drag, startPoint x: 603, startPoint y: 150, endPoint x: 498, endPoint y: 135, distance: 105.9
click at [498, 135] on div at bounding box center [512, 132] width 252 height 48
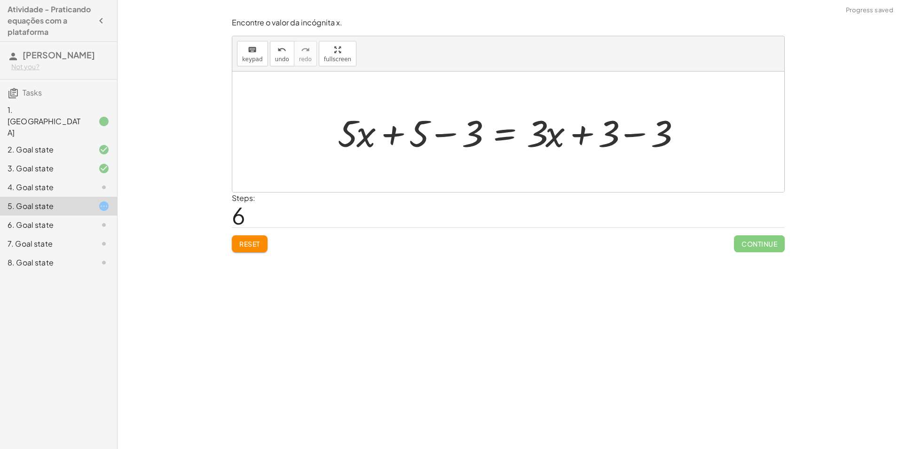
click at [451, 134] on div at bounding box center [512, 132] width 358 height 48
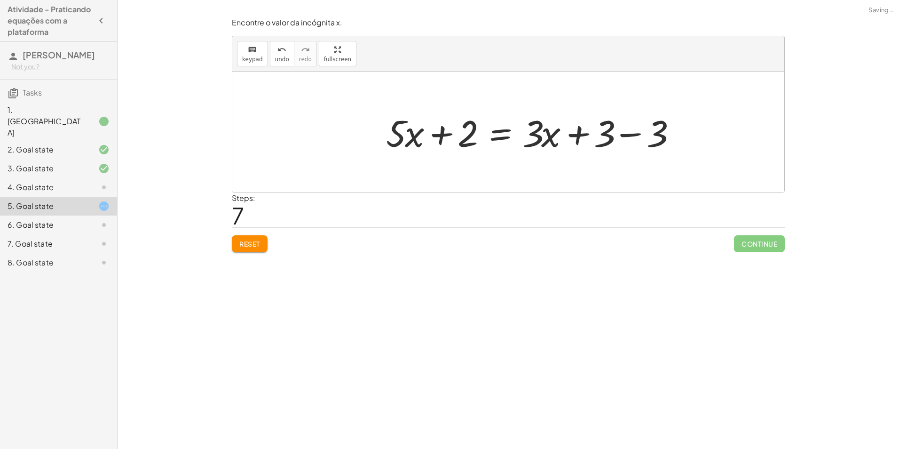
click at [635, 133] on div at bounding box center [533, 132] width 305 height 48
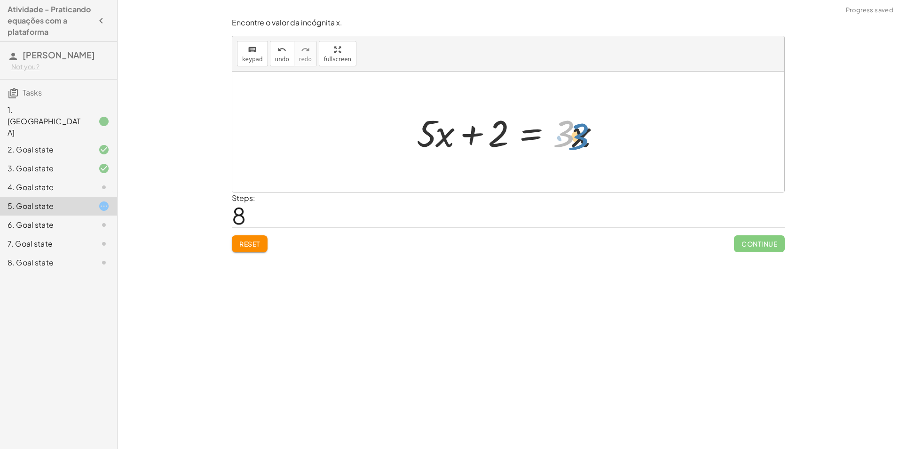
drag, startPoint x: 572, startPoint y: 134, endPoint x: 585, endPoint y: 136, distance: 13.4
click at [585, 136] on div at bounding box center [512, 132] width 200 height 48
drag, startPoint x: 583, startPoint y: 136, endPoint x: 450, endPoint y: 153, distance: 134.1
click at [450, 153] on div at bounding box center [512, 132] width 200 height 48
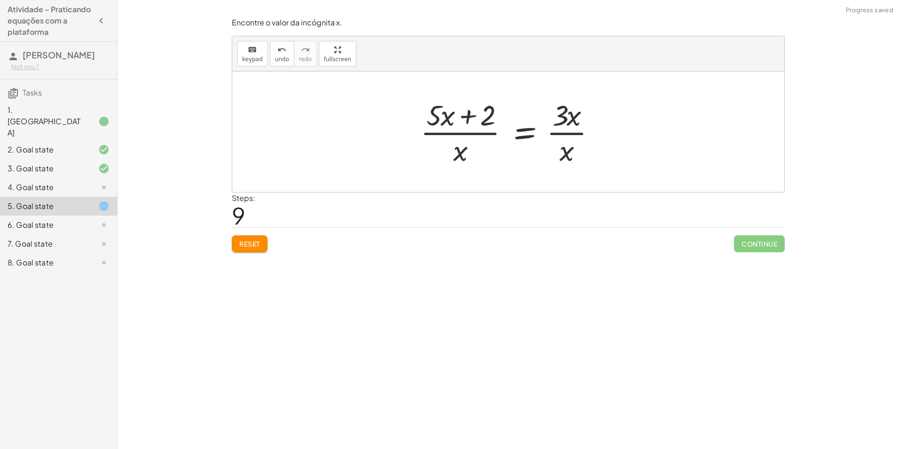
click at [464, 134] on div at bounding box center [512, 131] width 192 height 72
click at [568, 134] on div at bounding box center [512, 131] width 192 height 72
drag, startPoint x: 570, startPoint y: 119, endPoint x: 569, endPoint y: 143, distance: 23.5
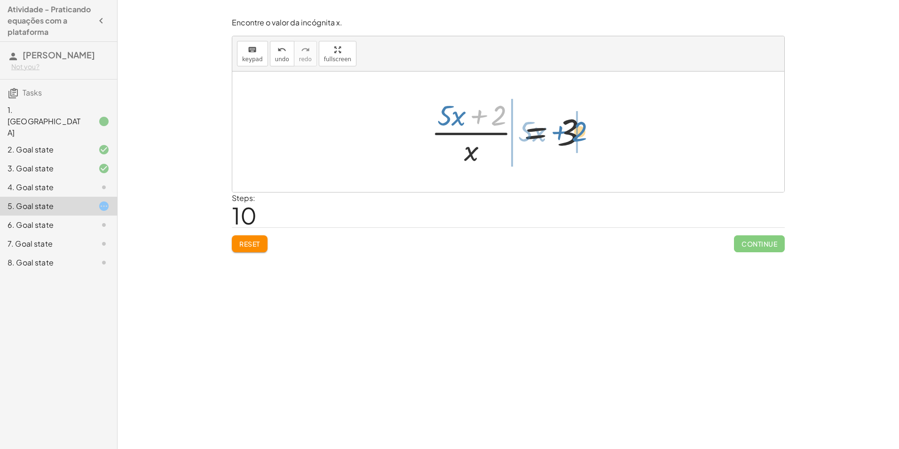
drag, startPoint x: 491, startPoint y: 117, endPoint x: 570, endPoint y: 133, distance: 80.1
click at [570, 133] on div at bounding box center [511, 131] width 171 height 72
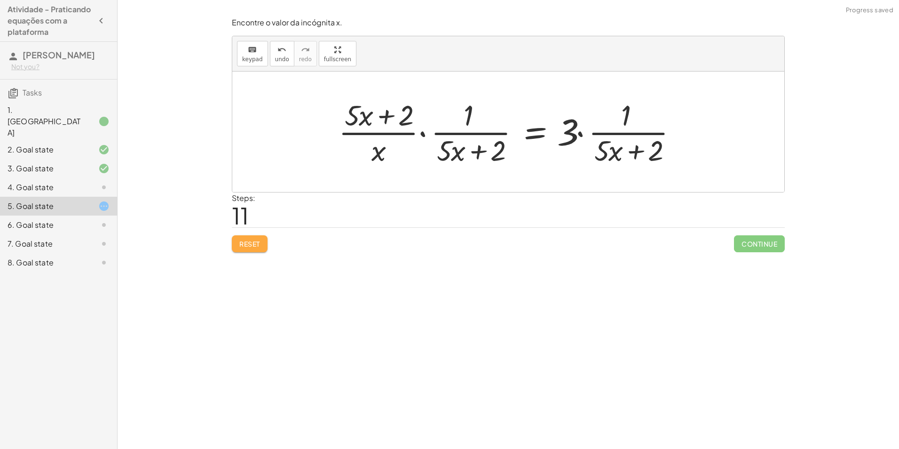
drag, startPoint x: 237, startPoint y: 246, endPoint x: 252, endPoint y: 243, distance: 15.8
click at [238, 245] on button "Reset" at bounding box center [250, 243] width 36 height 17
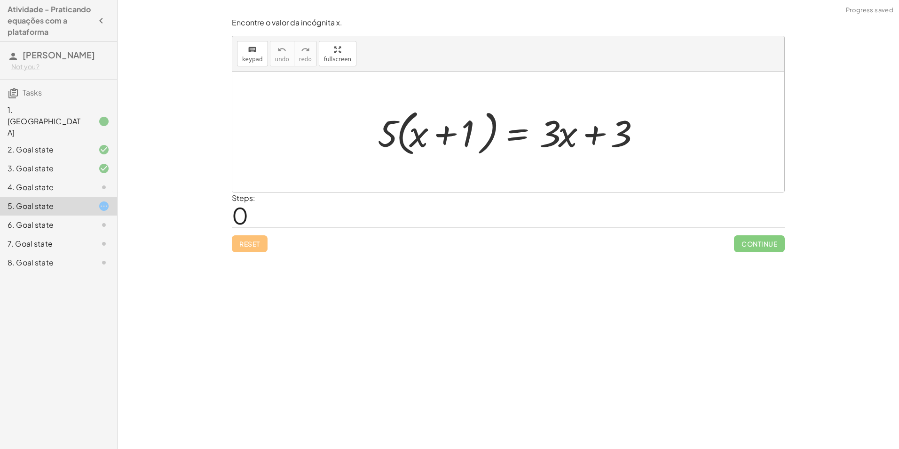
click at [89, 219] on div at bounding box center [96, 224] width 26 height 11
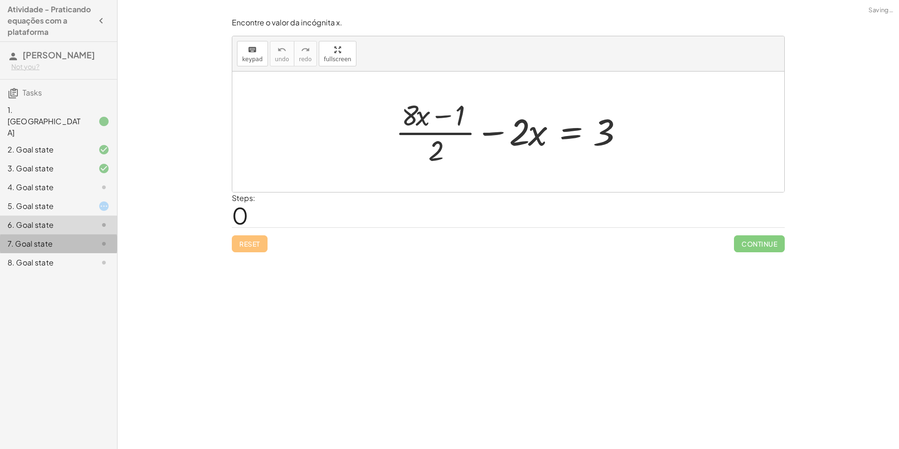
click at [92, 240] on div at bounding box center [96, 243] width 26 height 11
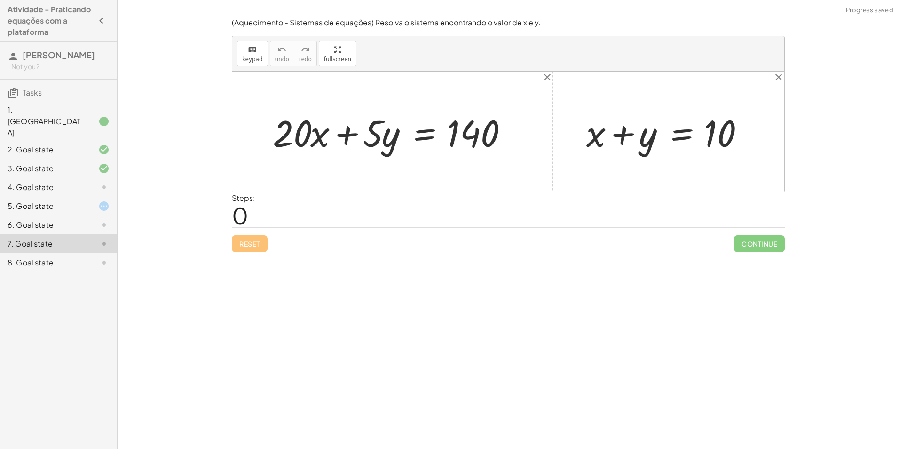
click at [88, 203] on div at bounding box center [96, 205] width 26 height 11
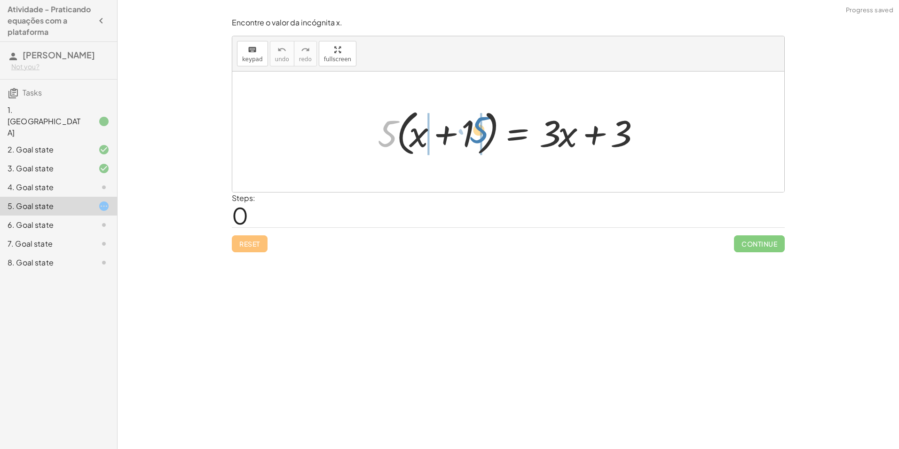
drag, startPoint x: 384, startPoint y: 139, endPoint x: 475, endPoint y: 135, distance: 91.8
click at [475, 135] on div at bounding box center [511, 132] width 277 height 54
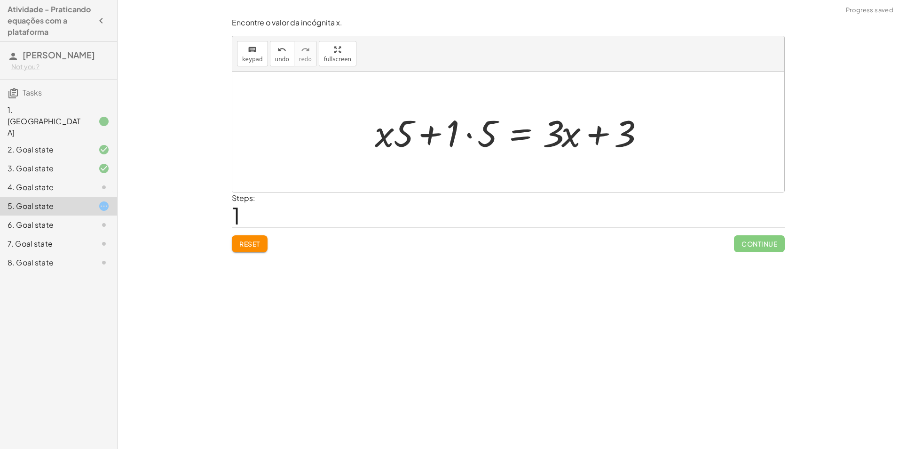
click at [468, 133] on div at bounding box center [512, 132] width 284 height 48
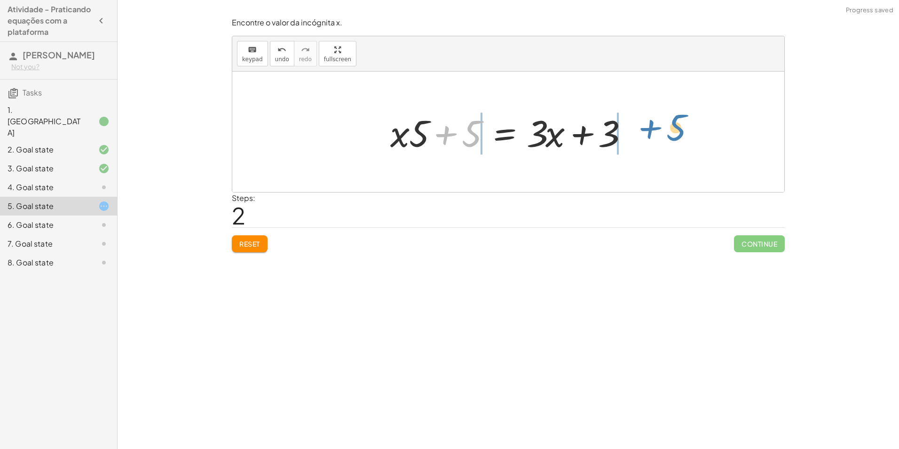
drag, startPoint x: 476, startPoint y: 134, endPoint x: 677, endPoint y: 129, distance: 201.3
click at [637, 134] on div at bounding box center [512, 132] width 358 height 48
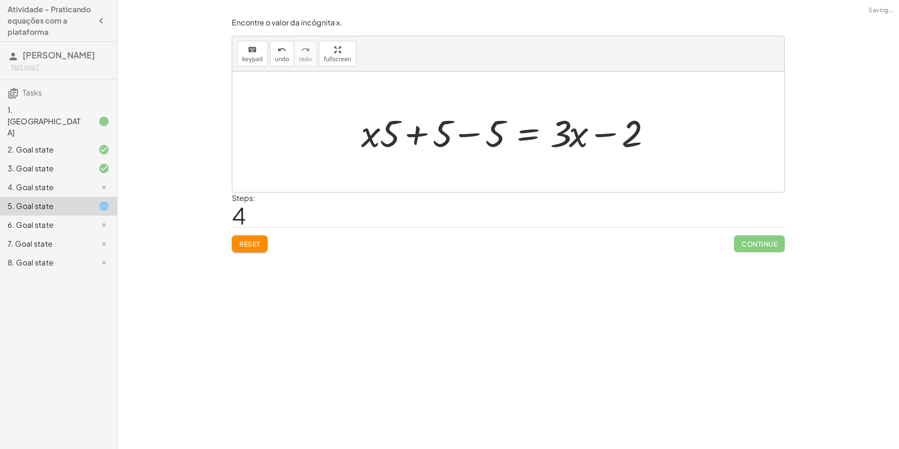
click at [449, 135] on div at bounding box center [508, 132] width 305 height 48
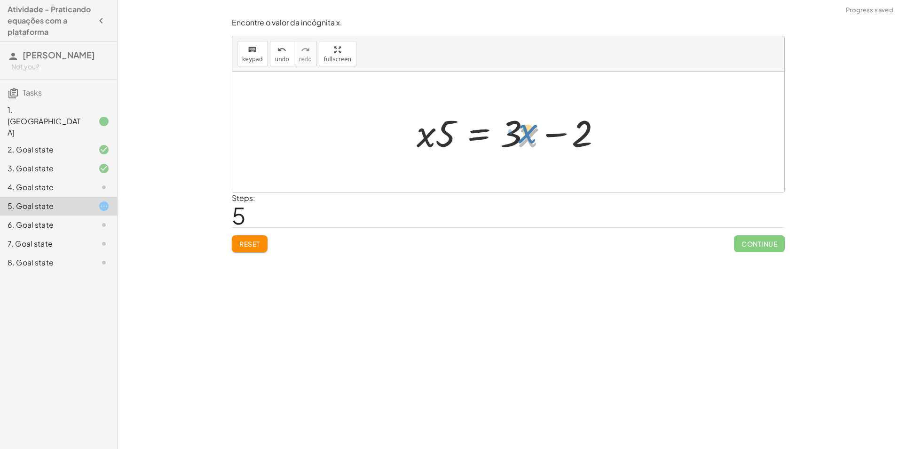
click at [519, 133] on div at bounding box center [512, 132] width 200 height 48
drag, startPoint x: 513, startPoint y: 133, endPoint x: 517, endPoint y: 127, distance: 7.3
click at [517, 127] on div at bounding box center [512, 132] width 200 height 48
click at [536, 132] on div at bounding box center [512, 132] width 200 height 48
drag, startPoint x: 516, startPoint y: 128, endPoint x: 449, endPoint y: 141, distance: 68.4
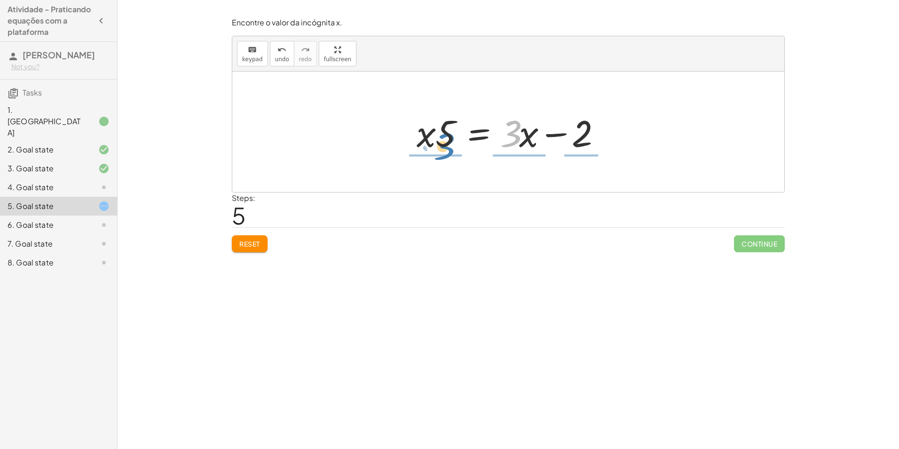
click at [449, 141] on div at bounding box center [512, 132] width 200 height 48
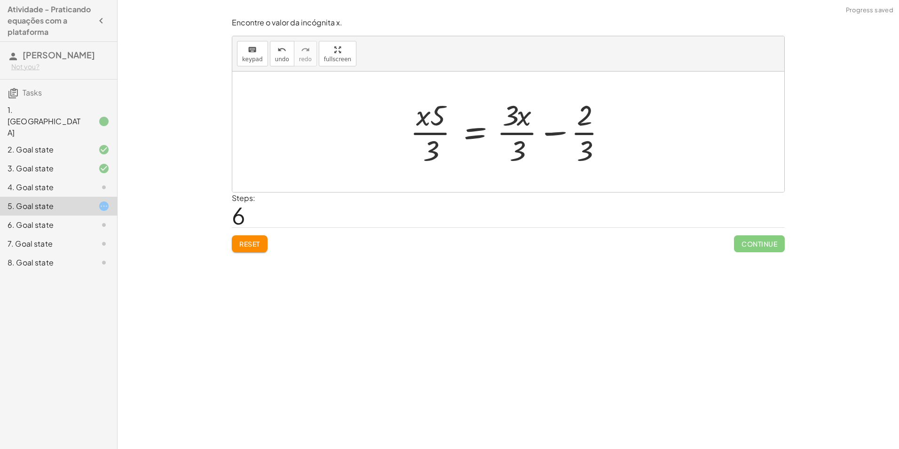
click at [526, 133] on div at bounding box center [511, 131] width 213 height 72
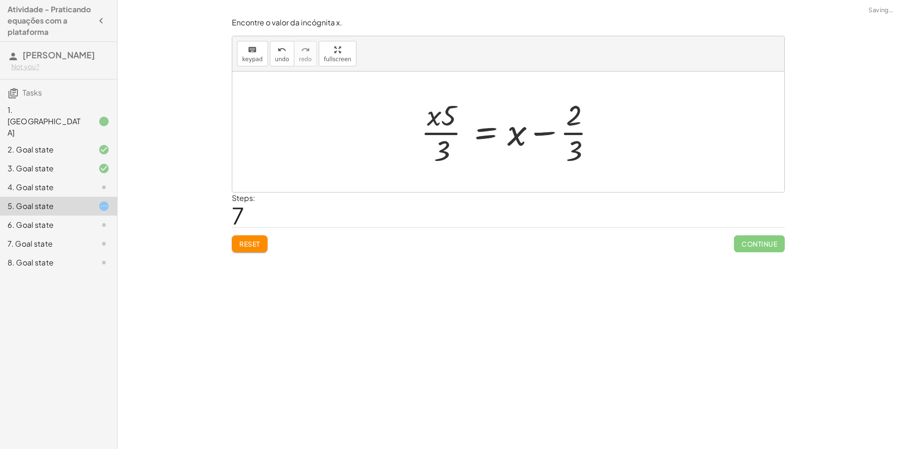
click at [542, 135] on div at bounding box center [511, 131] width 191 height 72
drag, startPoint x: 447, startPoint y: 117, endPoint x: 535, endPoint y: 130, distance: 88.9
click at [535, 130] on div at bounding box center [511, 131] width 191 height 72
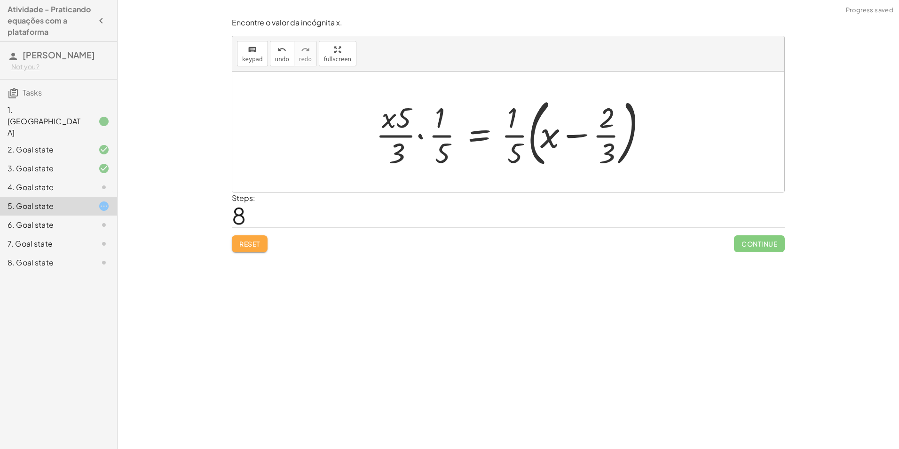
click at [260, 247] on span "Reset" at bounding box center [249, 243] width 21 height 8
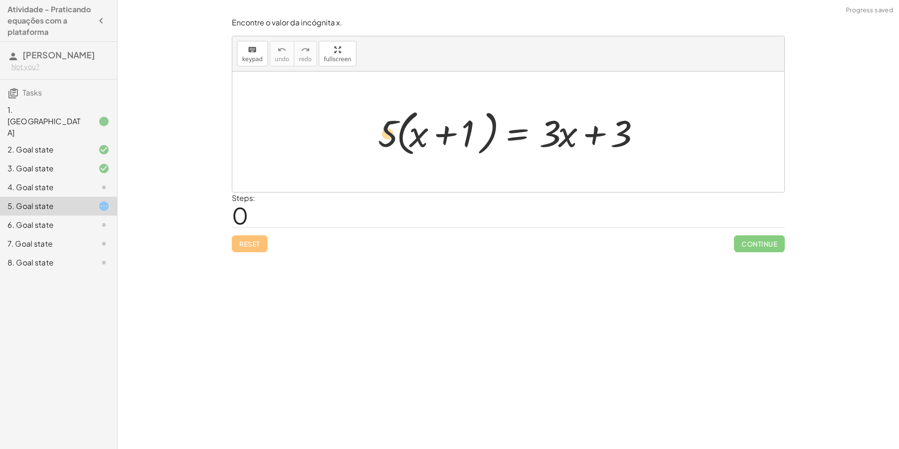
drag, startPoint x: 389, startPoint y: 133, endPoint x: 456, endPoint y: 141, distance: 67.2
click at [456, 141] on div at bounding box center [511, 132] width 277 height 54
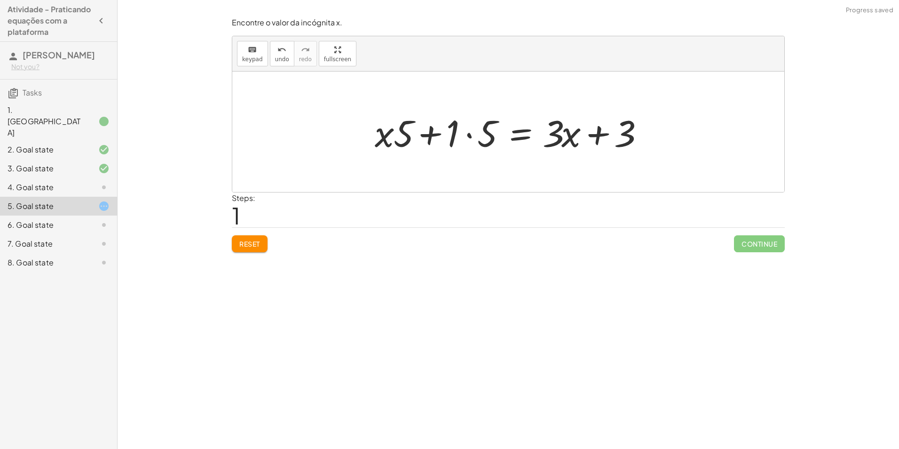
click at [468, 138] on div at bounding box center [512, 132] width 284 height 48
click at [598, 134] on div at bounding box center [527, 132] width 252 height 48
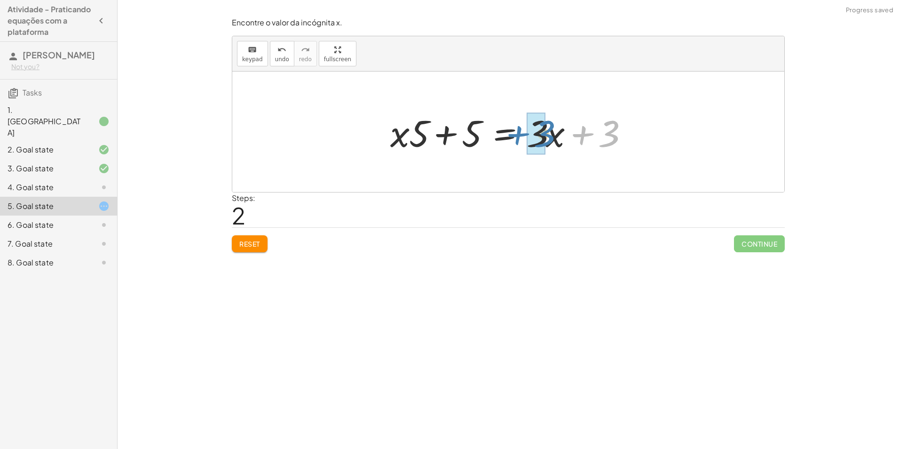
drag, startPoint x: 604, startPoint y: 133, endPoint x: 539, endPoint y: 133, distance: 64.4
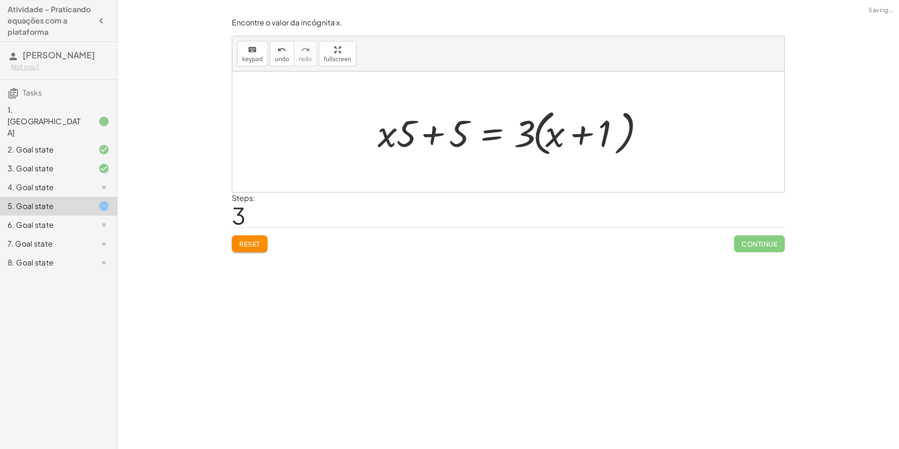
click at [246, 248] on span "Reset" at bounding box center [249, 243] width 21 height 8
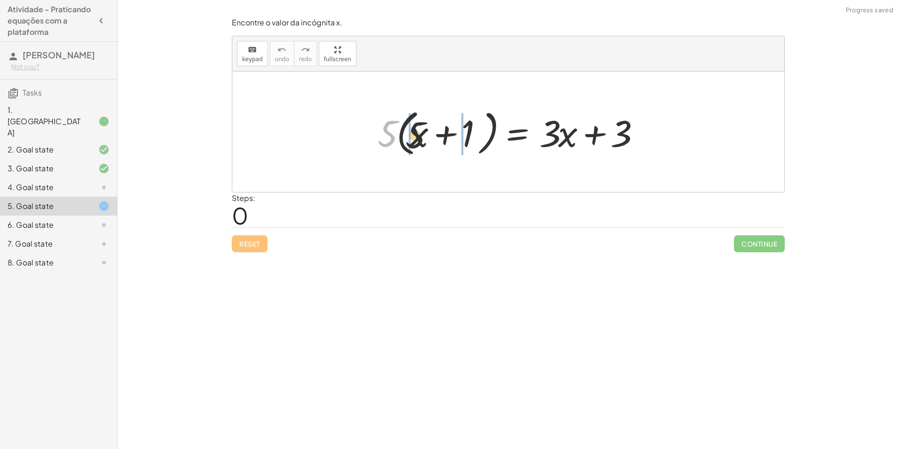
drag, startPoint x: 389, startPoint y: 132, endPoint x: 457, endPoint y: 141, distance: 67.8
click at [457, 141] on div at bounding box center [511, 132] width 277 height 54
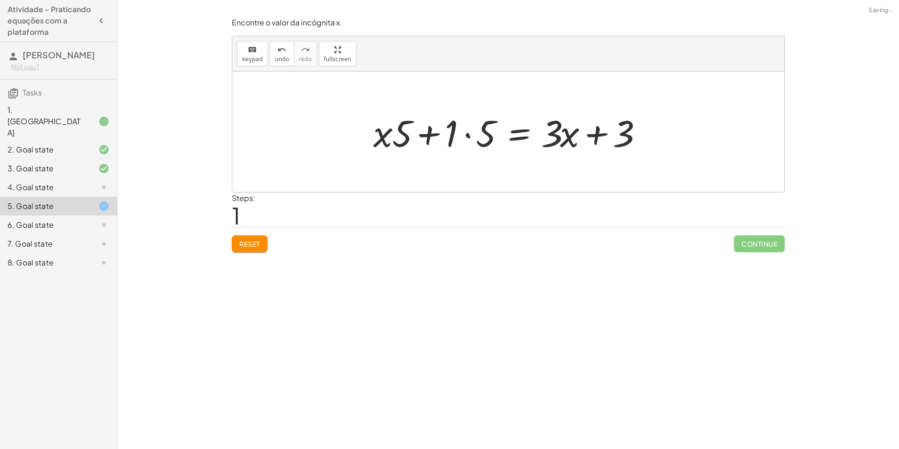
click at [465, 134] on div at bounding box center [511, 132] width 284 height 48
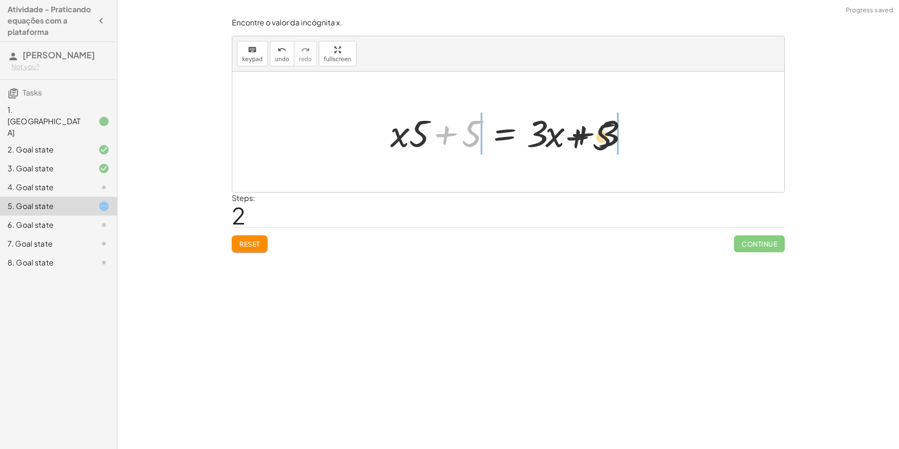
drag, startPoint x: 470, startPoint y: 130, endPoint x: 652, endPoint y: 140, distance: 182.7
click at [631, 132] on div at bounding box center [512, 132] width 358 height 48
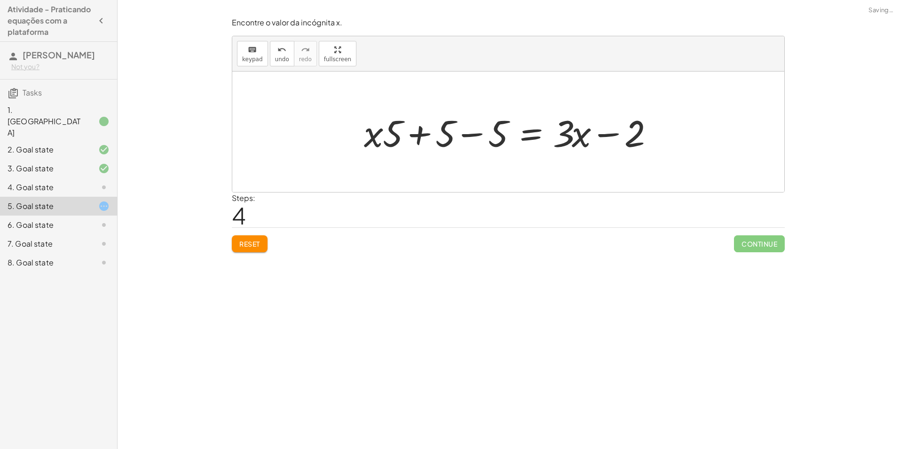
click at [471, 134] on div at bounding box center [511, 132] width 305 height 48
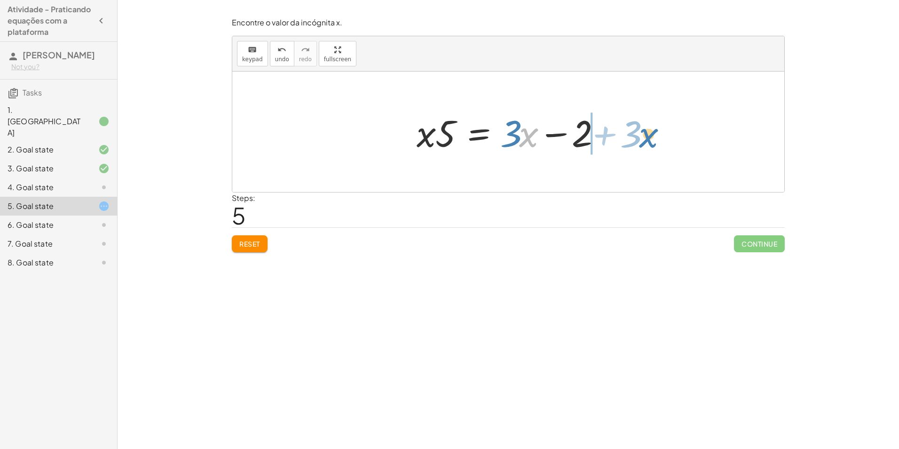
drag, startPoint x: 526, startPoint y: 135, endPoint x: 646, endPoint y: 135, distance: 119.9
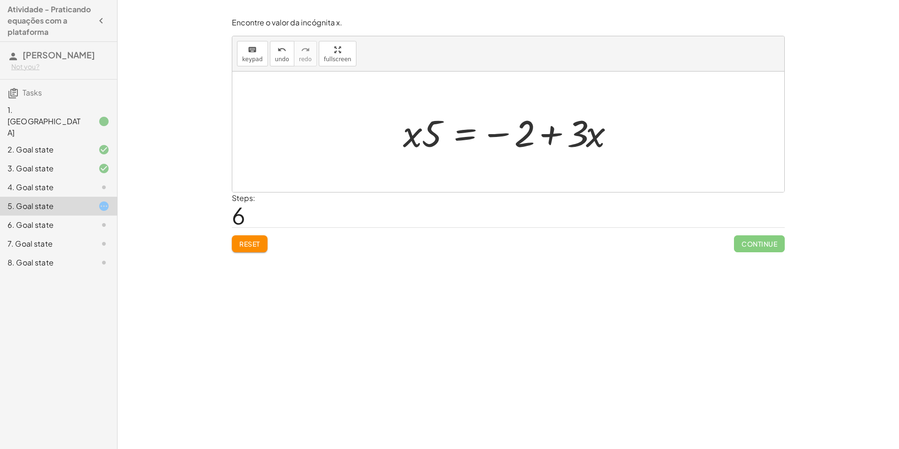
click at [553, 133] on div at bounding box center [512, 132] width 228 height 48
drag, startPoint x: 521, startPoint y: 131, endPoint x: 388, endPoint y: 130, distance: 133.1
click at [553, 135] on div at bounding box center [512, 132] width 332 height 48
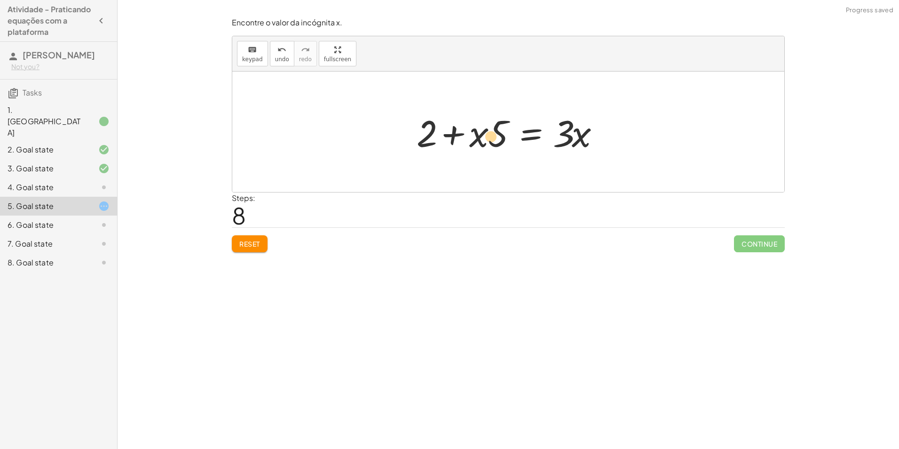
drag, startPoint x: 486, startPoint y: 134, endPoint x: 494, endPoint y: 136, distance: 8.3
click at [494, 136] on div at bounding box center [512, 132] width 200 height 48
click at [503, 136] on div at bounding box center [512, 132] width 200 height 48
click at [457, 134] on div at bounding box center [512, 132] width 200 height 48
drag, startPoint x: 483, startPoint y: 134, endPoint x: 418, endPoint y: 161, distance: 70.8
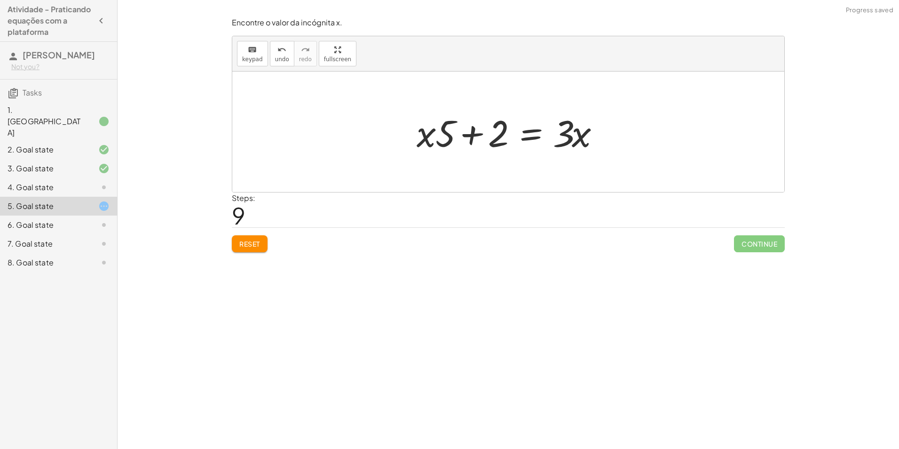
click at [483, 140] on div at bounding box center [512, 132] width 200 height 48
drag, startPoint x: 496, startPoint y: 130, endPoint x: 588, endPoint y: 138, distance: 92.5
click at [588, 138] on div at bounding box center [512, 132] width 200 height 48
click at [464, 134] on div at bounding box center [511, 132] width 305 height 48
drag, startPoint x: 519, startPoint y: 135, endPoint x: 418, endPoint y: 164, distance: 105.4
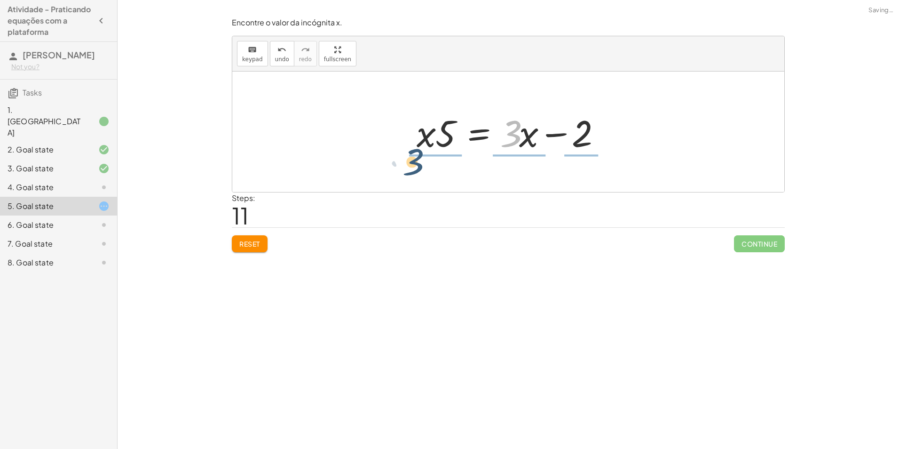
click at [418, 164] on div "· 5 · ( + x + 1 ) = + · 3 · x + 3 + · x · 5 + · 1 · 5 = + · 3 · x + 3 + · x · 5…" at bounding box center [508, 131] width 552 height 120
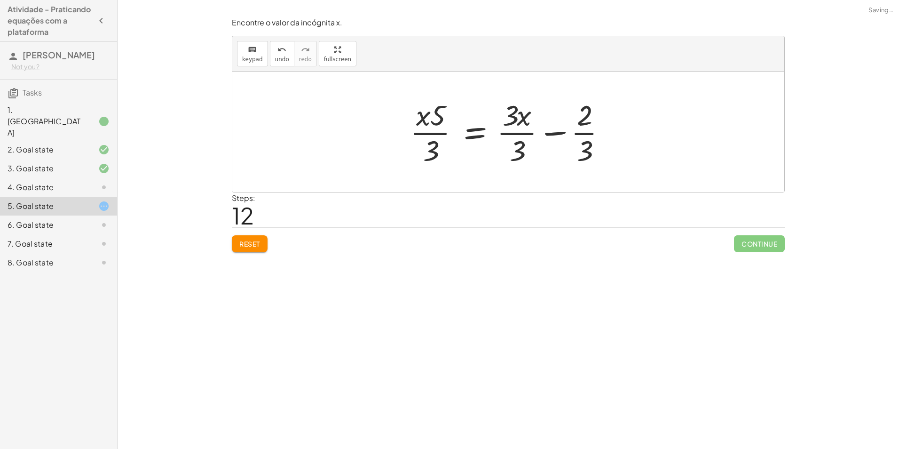
click at [519, 134] on div at bounding box center [511, 131] width 213 height 72
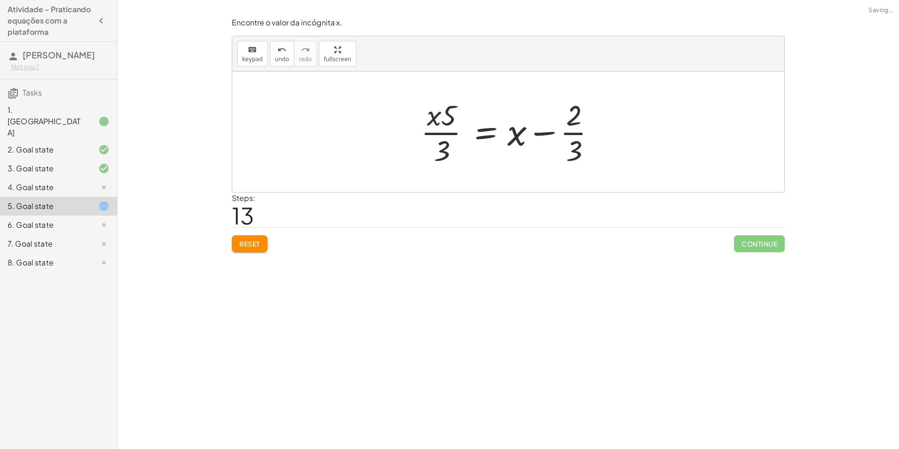
click at [562, 132] on div at bounding box center [511, 131] width 191 height 72
click at [571, 134] on div at bounding box center [511, 131] width 191 height 72
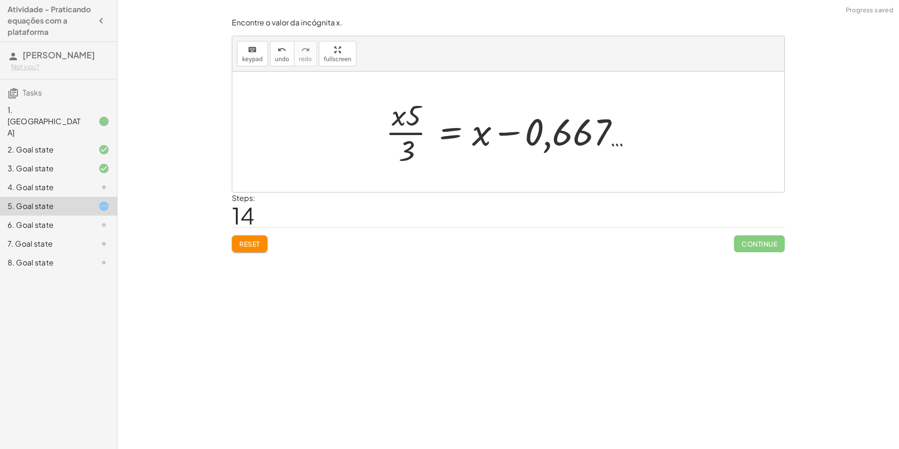
click at [398, 133] on div at bounding box center [512, 131] width 262 height 72
click at [261, 241] on button "Reset" at bounding box center [250, 243] width 36 height 17
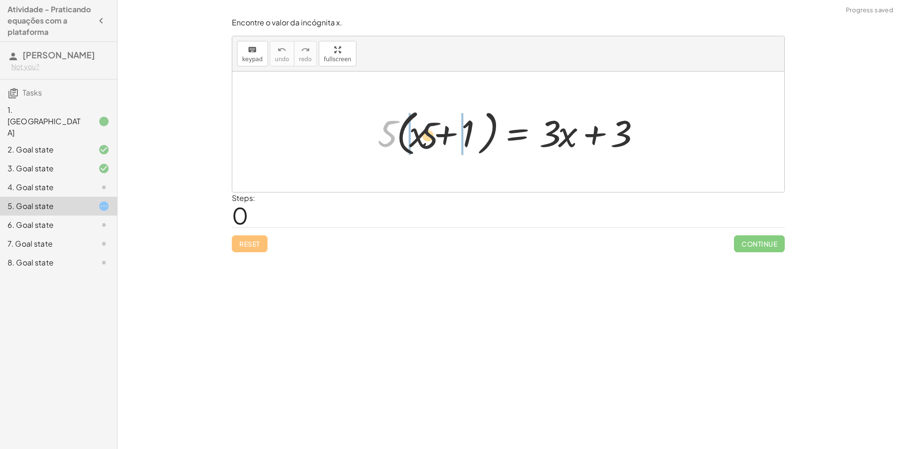
drag, startPoint x: 387, startPoint y: 128, endPoint x: 434, endPoint y: 130, distance: 47.1
click at [434, 130] on div at bounding box center [511, 132] width 277 height 54
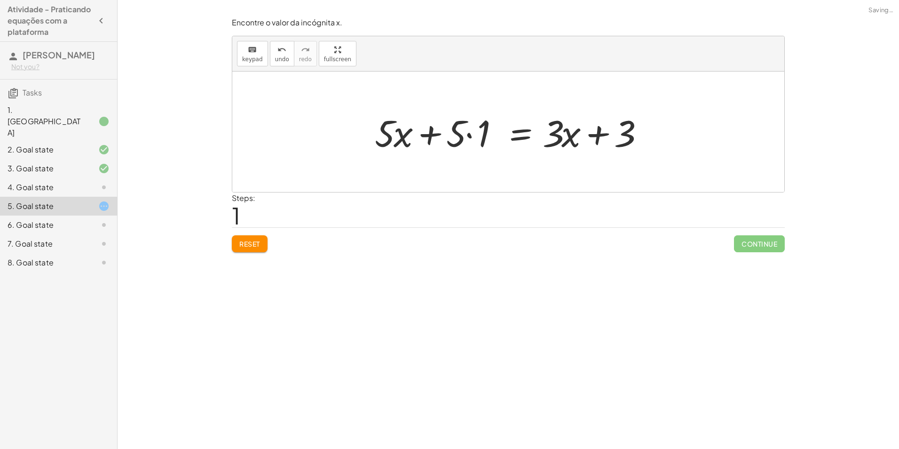
click at [472, 135] on div at bounding box center [512, 132] width 284 height 48
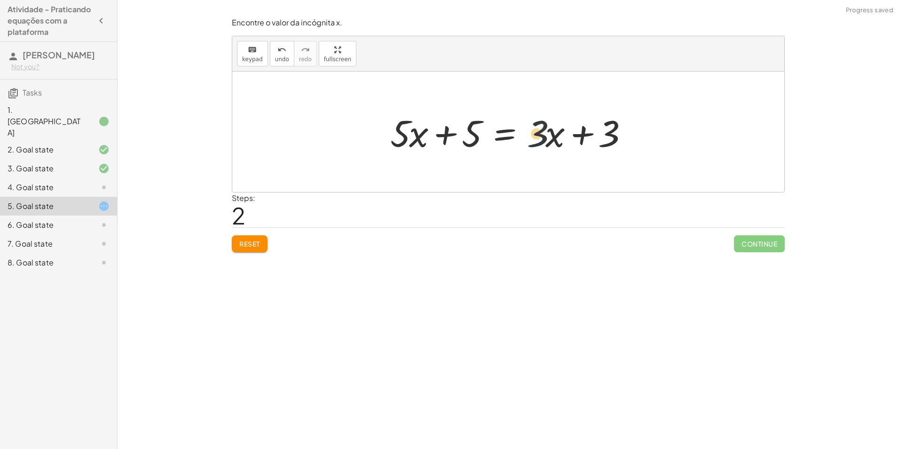
drag, startPoint x: 541, startPoint y: 134, endPoint x: 547, endPoint y: 134, distance: 6.1
click at [547, 134] on div at bounding box center [512, 132] width 252 height 48
drag, startPoint x: 607, startPoint y: 135, endPoint x: 442, endPoint y: 136, distance: 165.0
click at [442, 136] on div at bounding box center [512, 132] width 252 height 48
click at [441, 135] on div at bounding box center [512, 132] width 358 height 48
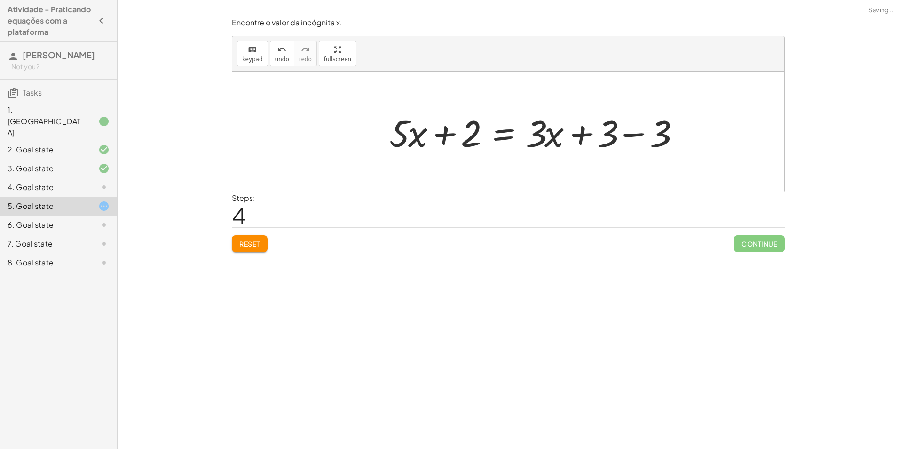
click at [630, 131] on div at bounding box center [537, 132] width 305 height 48
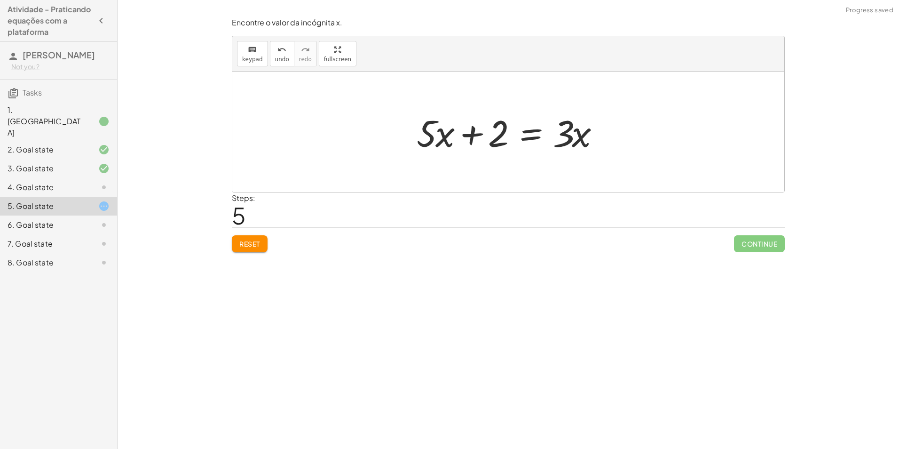
click at [470, 133] on div at bounding box center [512, 132] width 200 height 48
click at [471, 135] on div at bounding box center [512, 132] width 200 height 48
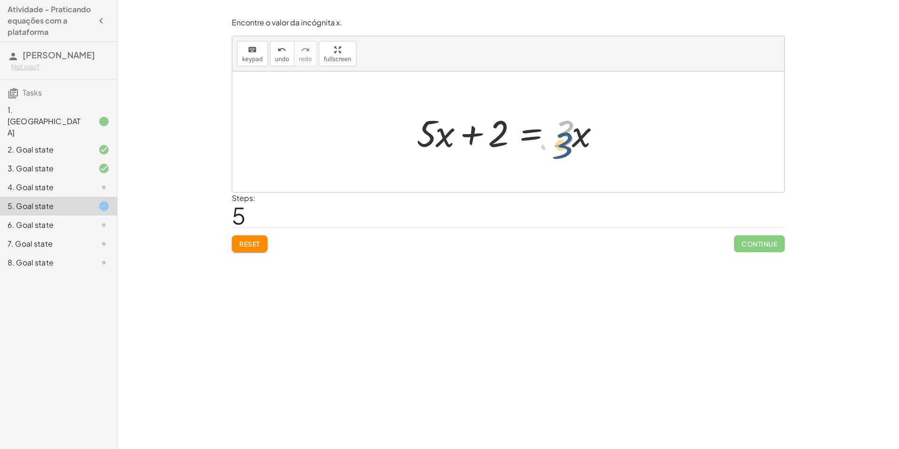
drag, startPoint x: 567, startPoint y: 132, endPoint x: 567, endPoint y: 138, distance: 6.6
click at [567, 138] on div at bounding box center [512, 132] width 200 height 48
drag, startPoint x: 584, startPoint y: 136, endPoint x: 493, endPoint y: 147, distance: 90.9
click at [493, 147] on div at bounding box center [512, 132] width 200 height 48
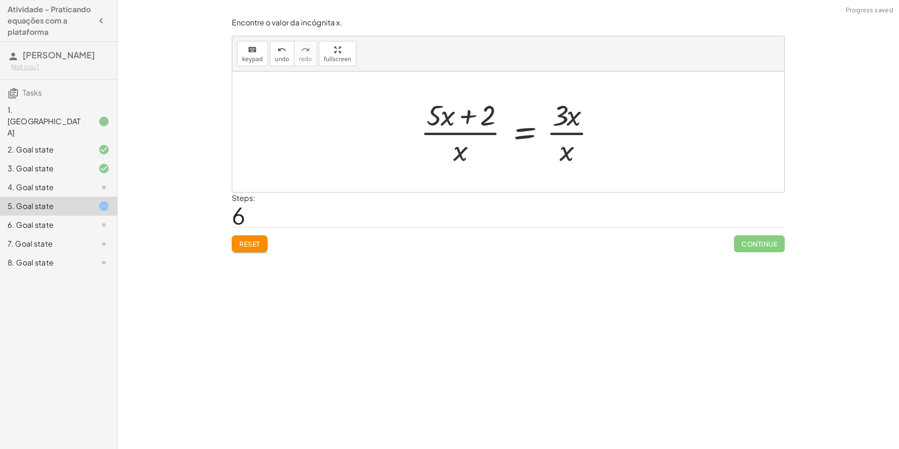
click at [575, 133] on div at bounding box center [512, 131] width 192 height 72
click at [566, 133] on div at bounding box center [512, 131] width 192 height 72
click at [480, 132] on div at bounding box center [512, 131] width 192 height 72
drag, startPoint x: 450, startPoint y: 114, endPoint x: 484, endPoint y: 115, distance: 33.9
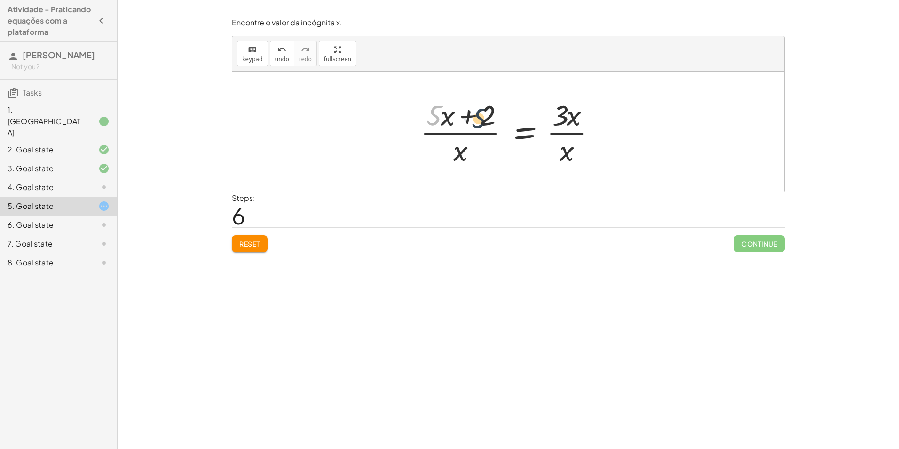
click at [484, 115] on div at bounding box center [512, 131] width 192 height 72
click at [253, 245] on span "Reset" at bounding box center [249, 243] width 21 height 8
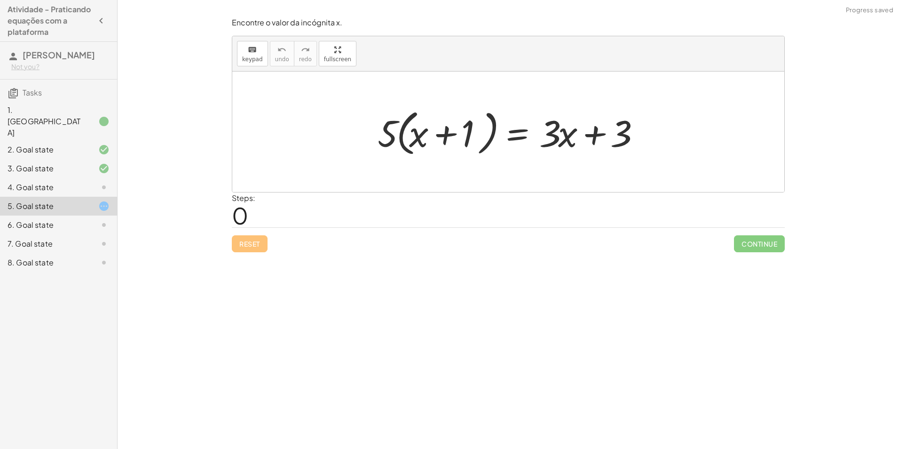
drag, startPoint x: 365, startPoint y: 133, endPoint x: 438, endPoint y: 129, distance: 73.0
click at [438, 129] on div "· 5 · ( + x + 1 ) = + · 3 · x + 3" at bounding box center [507, 132] width 289 height 59
drag, startPoint x: 392, startPoint y: 131, endPoint x: 465, endPoint y: 130, distance: 72.9
click at [465, 130] on div at bounding box center [511, 132] width 277 height 54
click at [464, 132] on div at bounding box center [509, 132] width 284 height 48
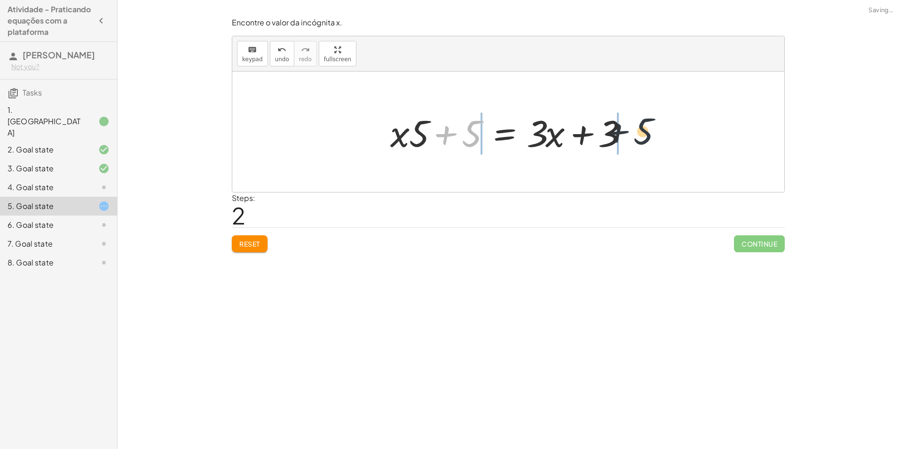
drag, startPoint x: 470, startPoint y: 138, endPoint x: 648, endPoint y: 136, distance: 177.7
click at [637, 134] on div at bounding box center [512, 132] width 358 height 48
click at [447, 136] on div at bounding box center [485, 132] width 305 height 48
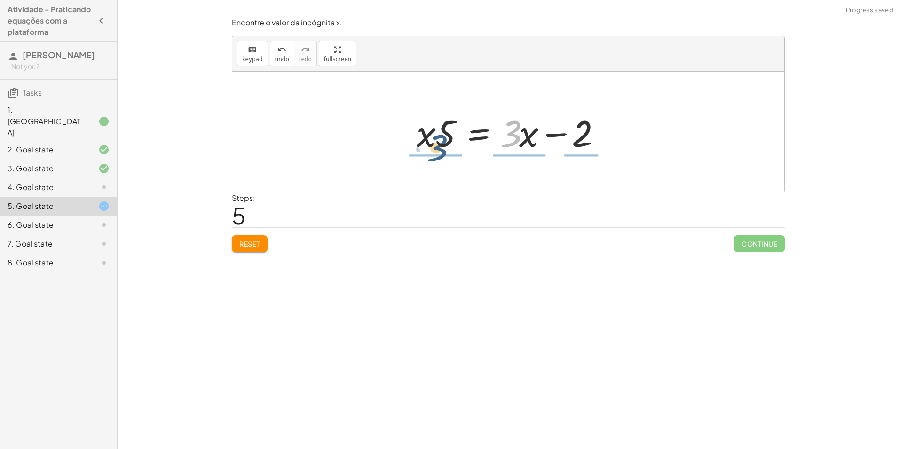
drag, startPoint x: 511, startPoint y: 138, endPoint x: 434, endPoint y: 151, distance: 77.8
click at [434, 151] on div at bounding box center [512, 132] width 200 height 48
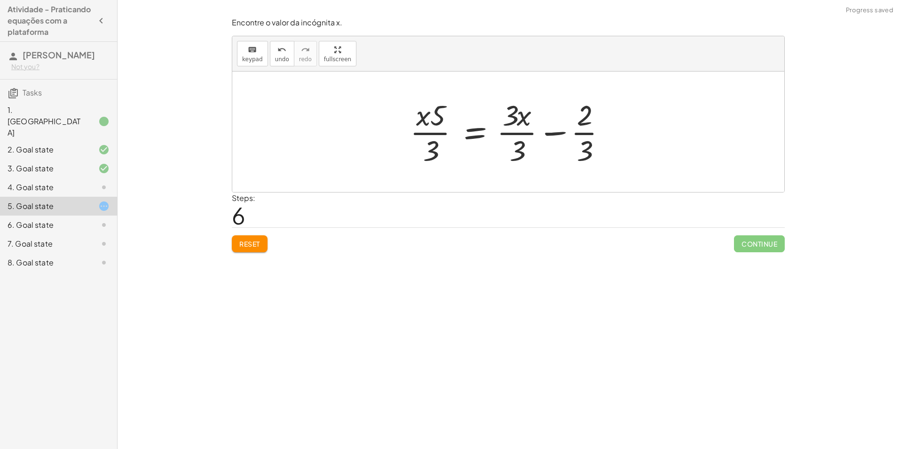
click at [518, 134] on div at bounding box center [511, 131] width 213 height 72
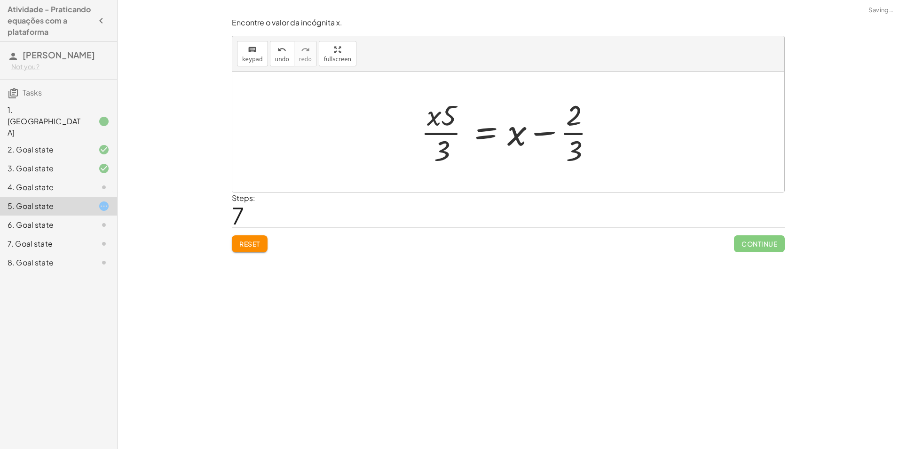
click at [576, 134] on div at bounding box center [511, 131] width 191 height 72
click at [252, 249] on button "Reset" at bounding box center [250, 243] width 36 height 17
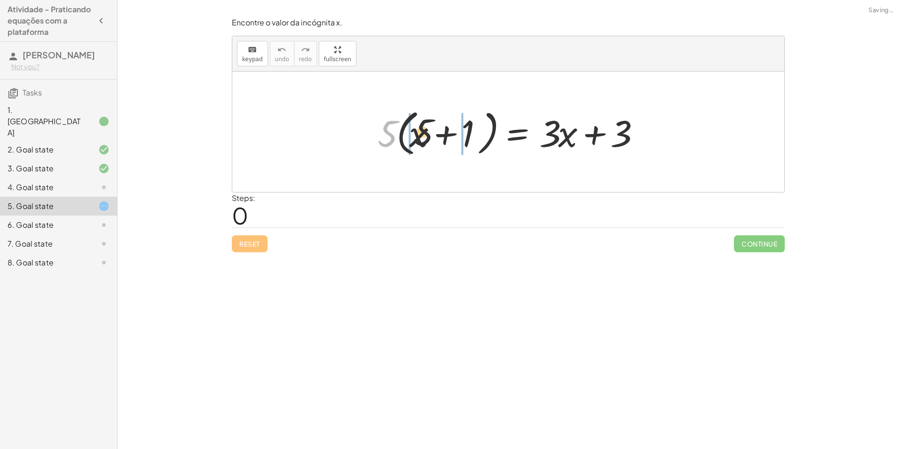
drag, startPoint x: 388, startPoint y: 133, endPoint x: 444, endPoint y: 134, distance: 56.0
click at [444, 134] on div at bounding box center [511, 132] width 277 height 54
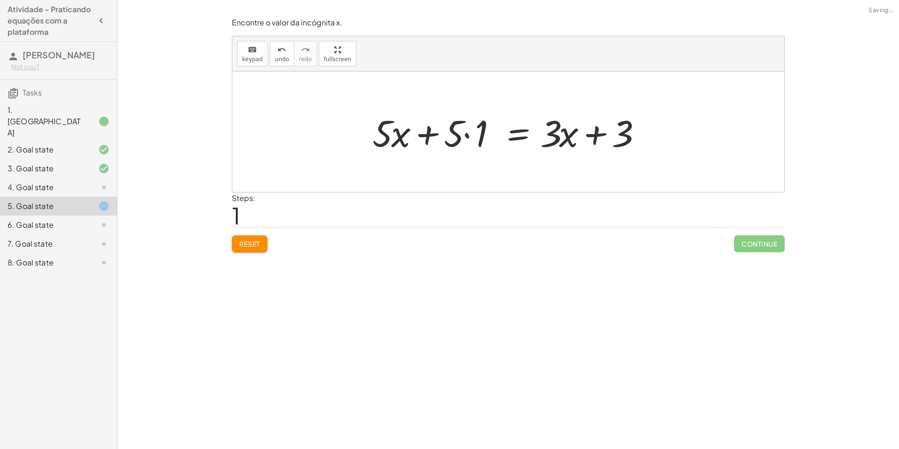
click at [464, 135] on div at bounding box center [510, 132] width 284 height 48
click at [468, 136] on div at bounding box center [512, 132] width 284 height 48
click at [470, 135] on div at bounding box center [512, 132] width 284 height 48
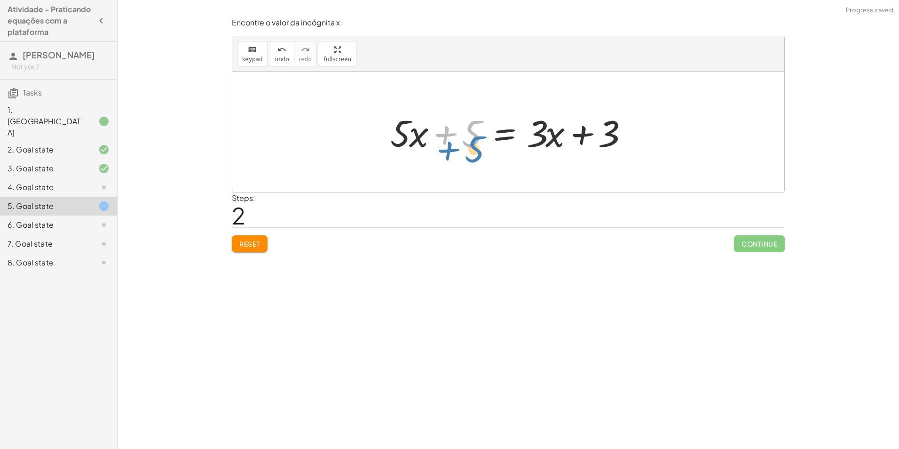
drag, startPoint x: 467, startPoint y: 130, endPoint x: 471, endPoint y: 135, distance: 6.4
click at [471, 135] on div at bounding box center [512, 132] width 252 height 48
drag, startPoint x: 473, startPoint y: 141, endPoint x: 661, endPoint y: 143, distance: 187.6
click at [661, 143] on div "· 5 · ( + x + 1 ) = + · 3 · x + 3 + · 5 · x + · 5 · 1 = + · 3 · x + 3 + 5 + x +…" at bounding box center [508, 131] width 552 height 120
click at [632, 136] on div at bounding box center [512, 132] width 358 height 48
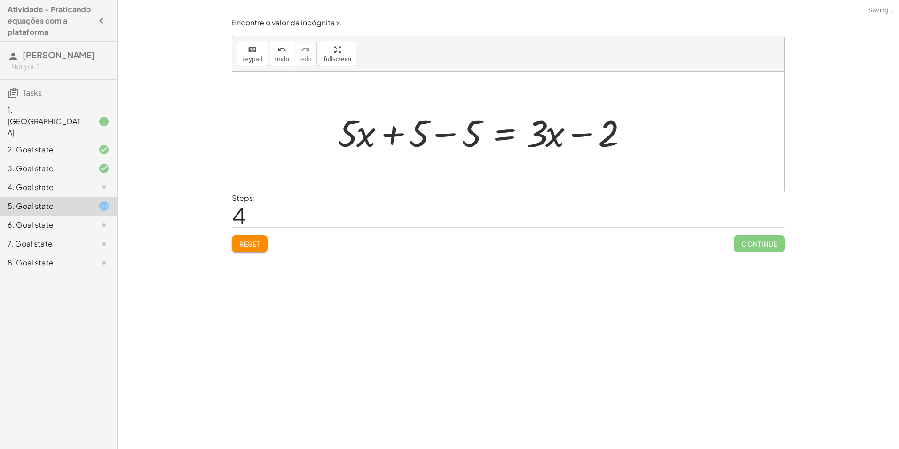
click at [441, 136] on div at bounding box center [485, 132] width 305 height 48
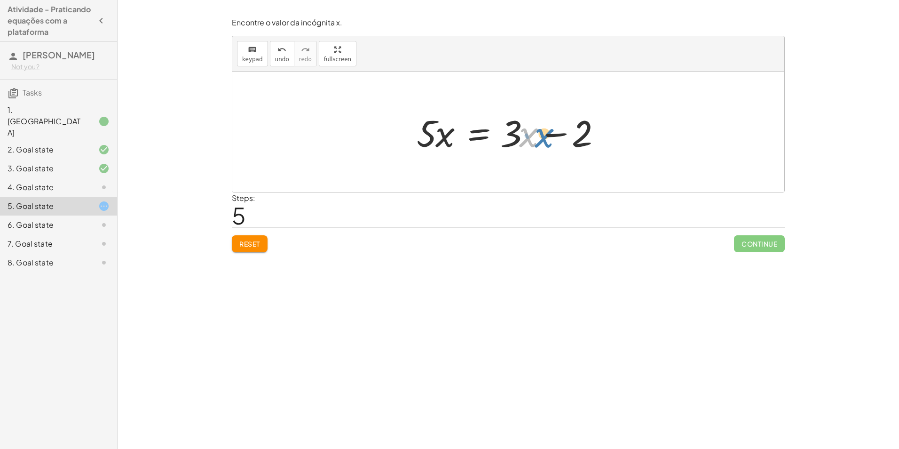
drag, startPoint x: 531, startPoint y: 139, endPoint x: 537, endPoint y: 140, distance: 5.7
click at [537, 140] on div at bounding box center [512, 132] width 200 height 48
drag, startPoint x: 443, startPoint y: 139, endPoint x: 415, endPoint y: 155, distance: 32.0
click at [415, 155] on div at bounding box center [512, 132] width 200 height 48
drag, startPoint x: 419, startPoint y: 135, endPoint x: 454, endPoint y: 144, distance: 35.4
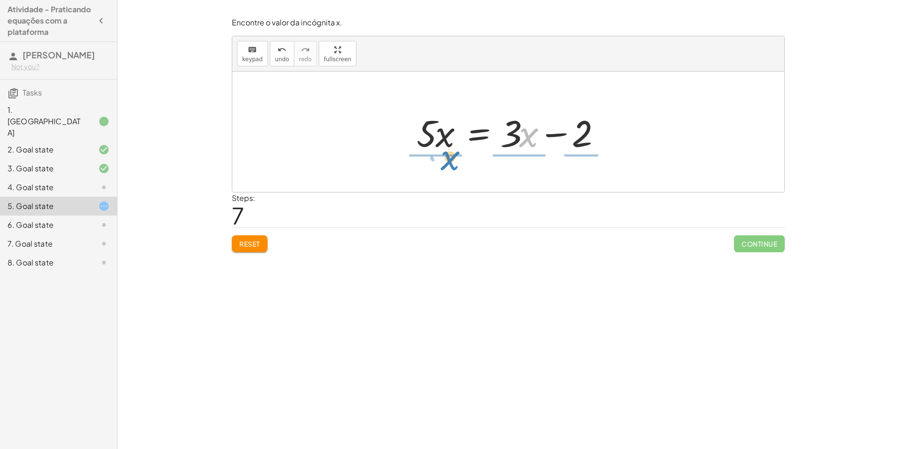
drag, startPoint x: 531, startPoint y: 138, endPoint x: 452, endPoint y: 161, distance: 82.3
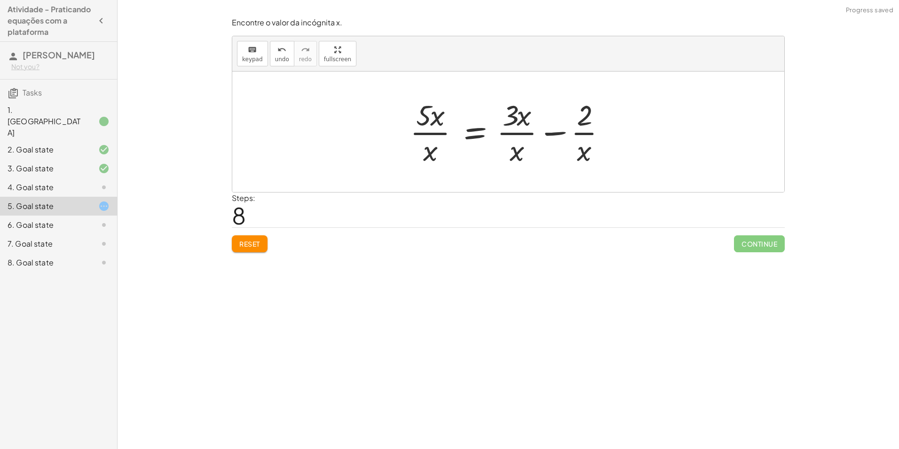
click at [587, 134] on div at bounding box center [511, 131] width 213 height 72
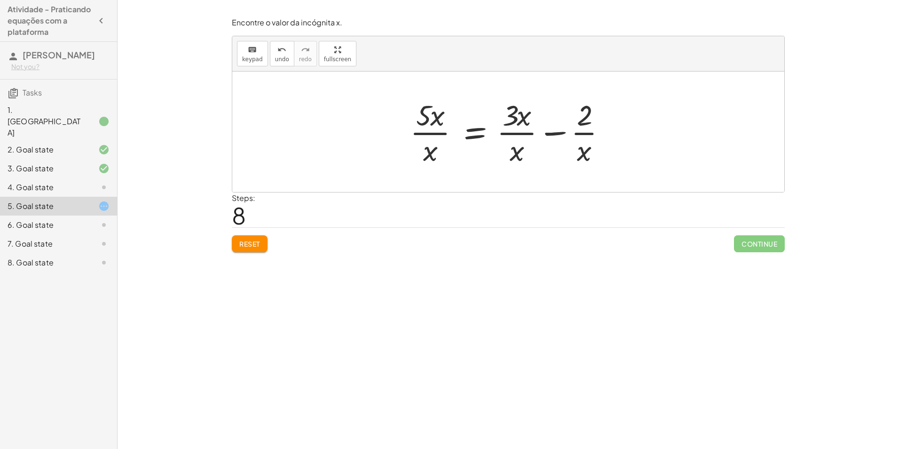
click at [553, 133] on div at bounding box center [511, 131] width 213 height 72
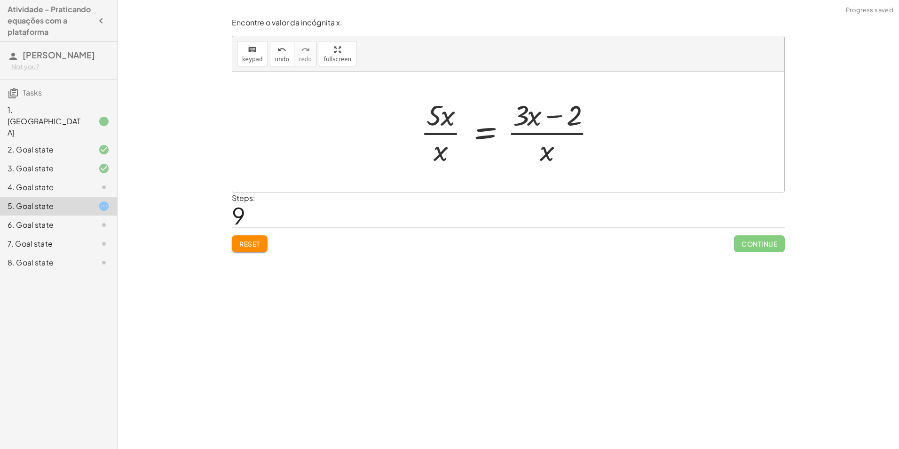
click at [555, 117] on div at bounding box center [512, 131] width 192 height 72
drag, startPoint x: 528, startPoint y: 116, endPoint x: 481, endPoint y: 119, distance: 47.2
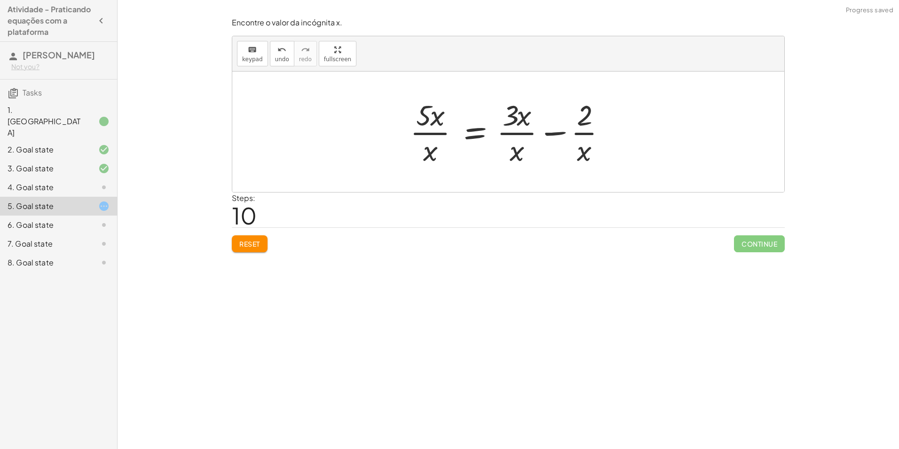
click at [550, 131] on div at bounding box center [511, 131] width 213 height 72
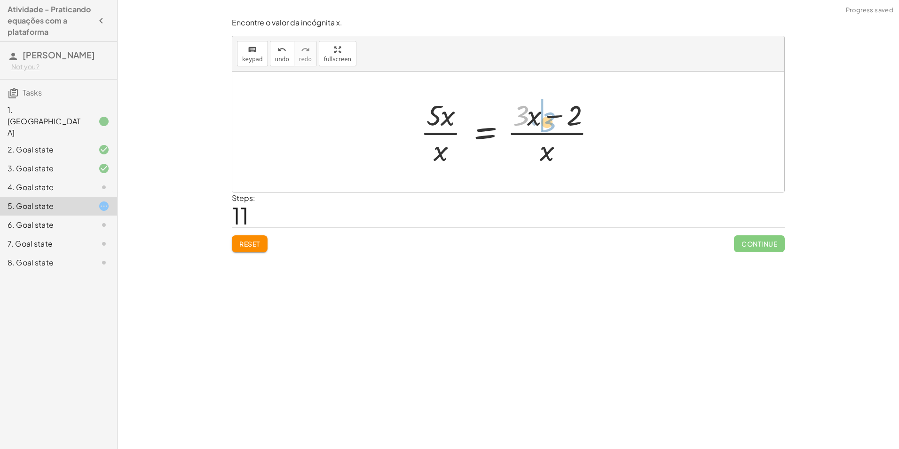
drag, startPoint x: 522, startPoint y: 115, endPoint x: 550, endPoint y: 119, distance: 28.1
click at [550, 119] on div at bounding box center [512, 131] width 192 height 72
drag, startPoint x: 519, startPoint y: 118, endPoint x: 440, endPoint y: 153, distance: 86.5
click at [440, 153] on div at bounding box center [512, 131] width 192 height 72
click at [531, 134] on div at bounding box center [512, 131] width 192 height 72
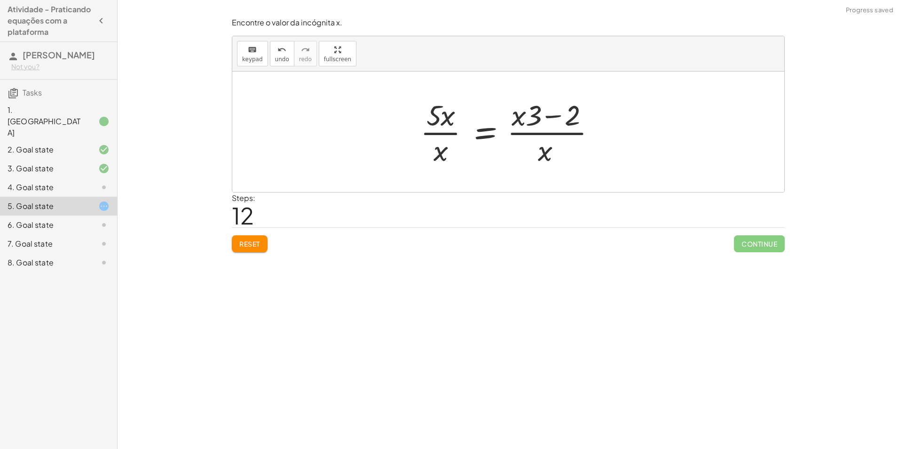
click at [531, 134] on div at bounding box center [512, 131] width 192 height 72
click at [263, 237] on button "Reset" at bounding box center [250, 243] width 36 height 17
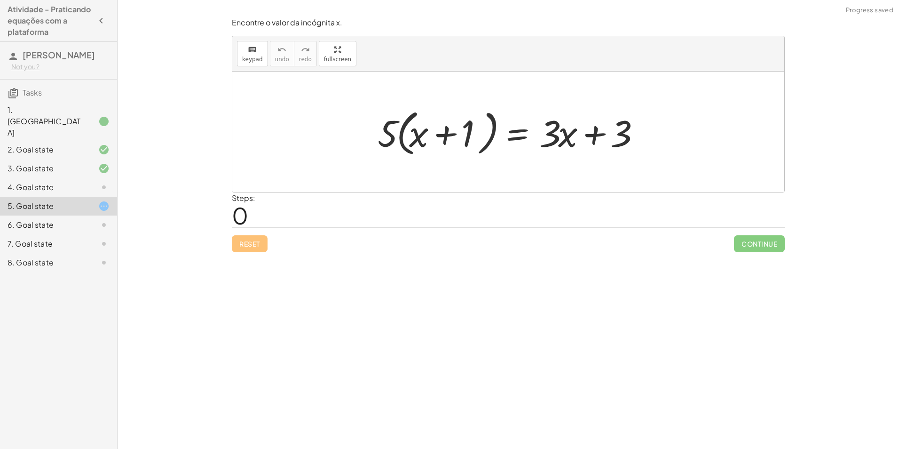
click at [74, 234] on div "7. Goal state" at bounding box center [58, 243] width 117 height 19
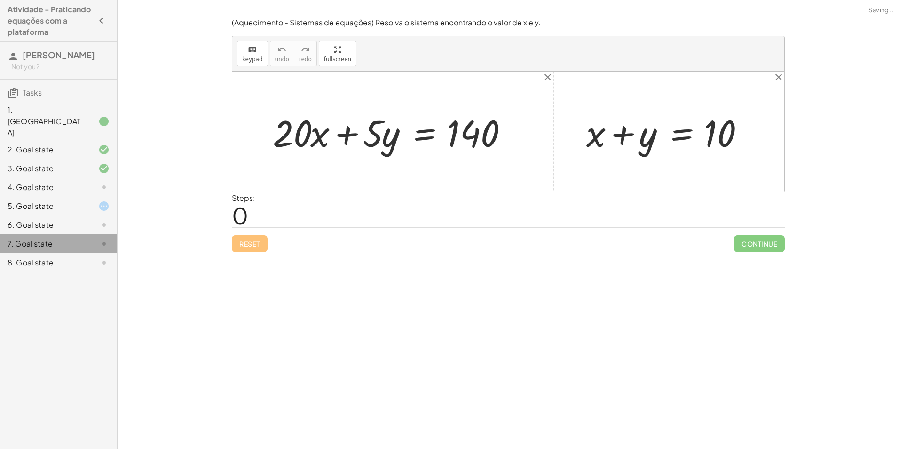
click at [75, 221] on div "6. Goal state" at bounding box center [46, 224] width 76 height 11
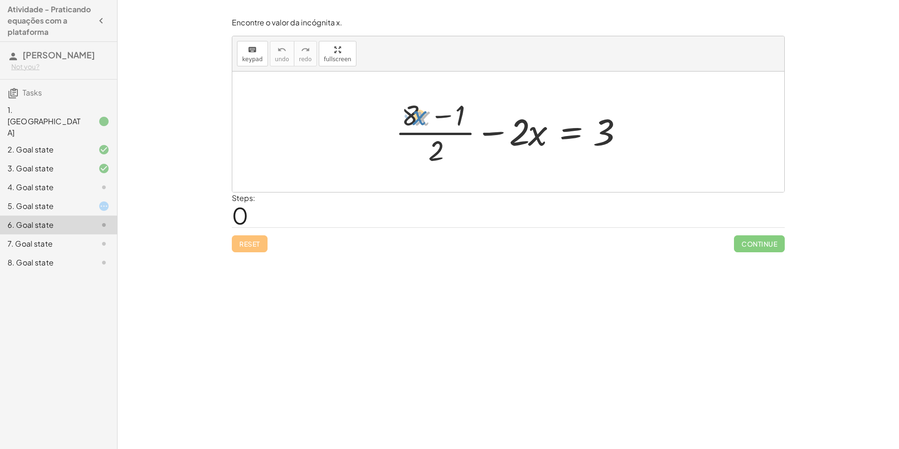
click at [416, 117] on div at bounding box center [512, 131] width 242 height 72
click at [465, 118] on div at bounding box center [512, 131] width 242 height 72
drag, startPoint x: 437, startPoint y: 149, endPoint x: 423, endPoint y: 153, distance: 14.9
click at [422, 158] on div at bounding box center [512, 131] width 242 height 72
drag, startPoint x: 434, startPoint y: 150, endPoint x: 535, endPoint y: 134, distance: 102.3
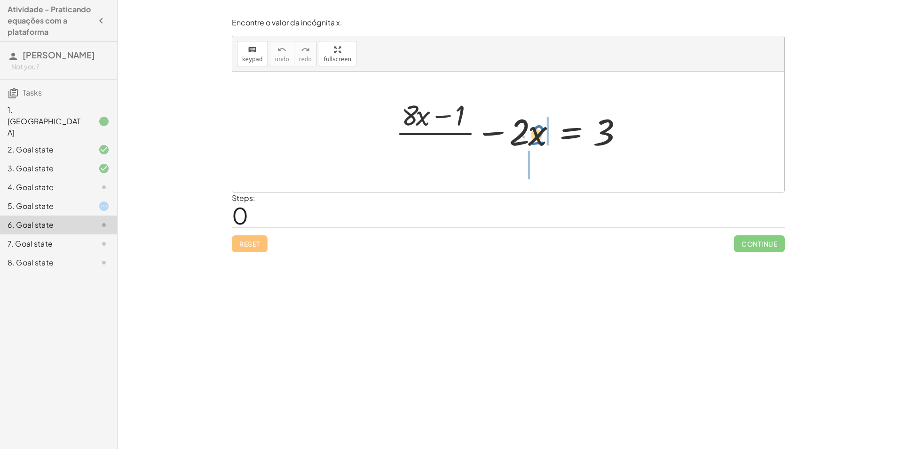
click at [535, 134] on div at bounding box center [512, 131] width 242 height 72
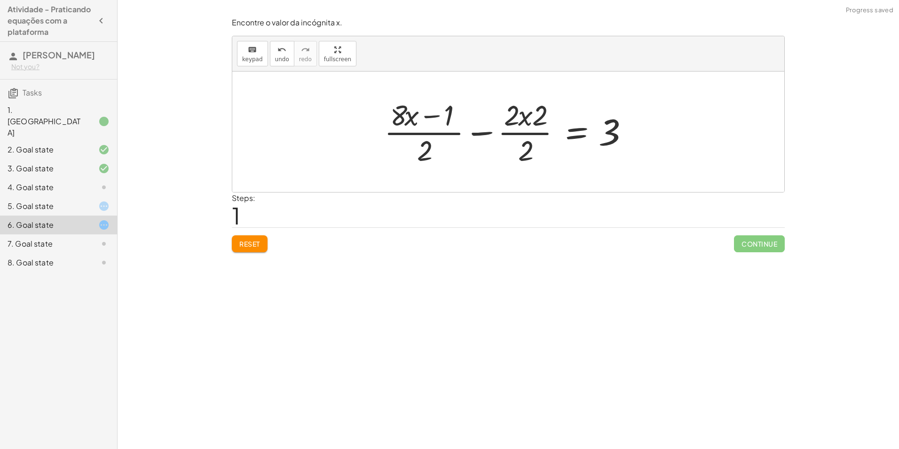
click at [523, 135] on div at bounding box center [508, 131] width 259 height 72
click at [525, 134] on div at bounding box center [520, 131] width 242 height 72
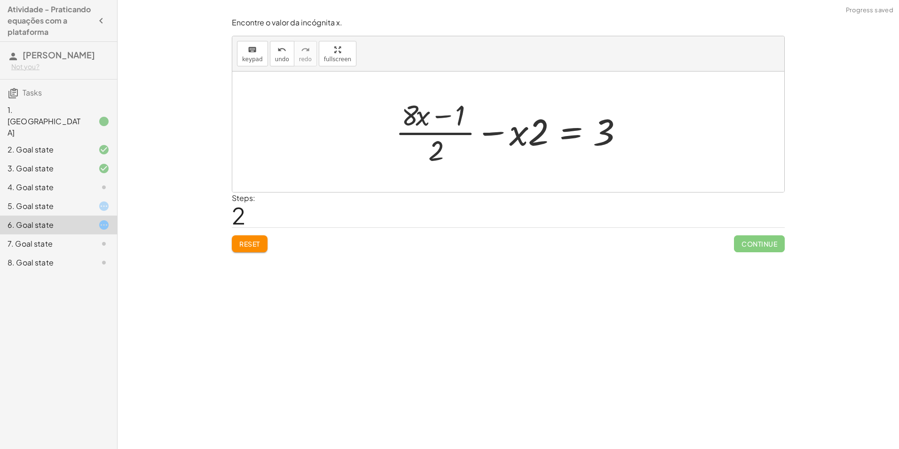
click at [0, 0] on div "Encontre o valor da incógnita x. keyboard keypad undo undo redo redo fullscreen…" at bounding box center [0, 0] width 0 height 0
click at [237, 242] on button "Reset" at bounding box center [250, 243] width 36 height 17
drag, startPoint x: 471, startPoint y: 130, endPoint x: 464, endPoint y: 136, distance: 9.3
click at [470, 132] on div at bounding box center [512, 131] width 242 height 72
click at [464, 136] on div at bounding box center [512, 131] width 242 height 72
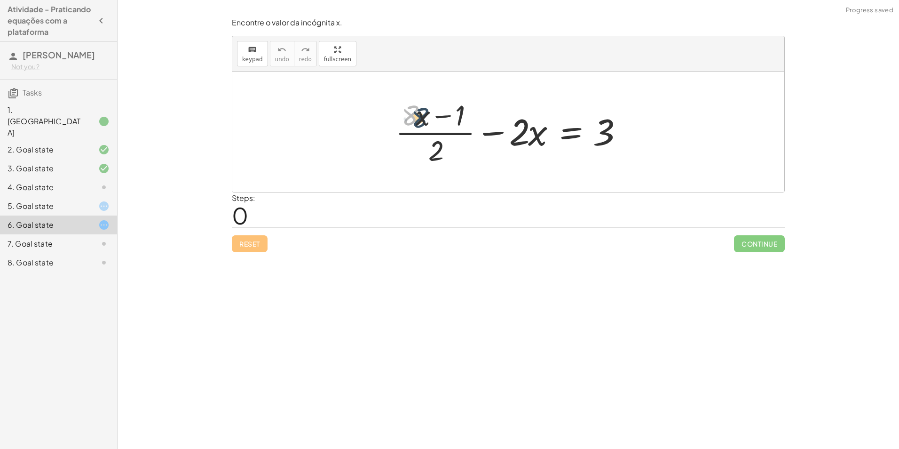
drag, startPoint x: 412, startPoint y: 113, endPoint x: 548, endPoint y: 135, distance: 137.6
click at [421, 116] on div at bounding box center [512, 131] width 242 height 72
drag, startPoint x: 529, startPoint y: 130, endPoint x: 525, endPoint y: 133, distance: 5.1
click at [525, 133] on div at bounding box center [512, 131] width 242 height 72
click at [527, 130] on div at bounding box center [512, 131] width 242 height 72
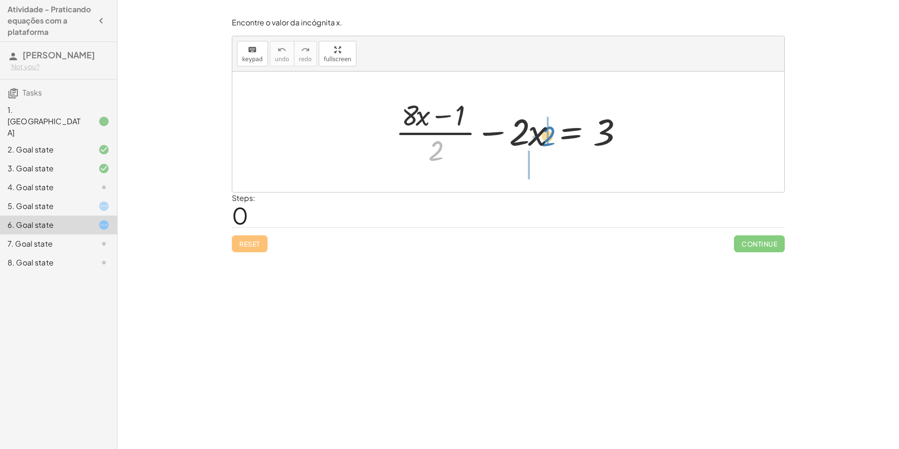
drag, startPoint x: 438, startPoint y: 149, endPoint x: 549, endPoint y: 134, distance: 111.9
click at [549, 134] on div at bounding box center [512, 131] width 242 height 72
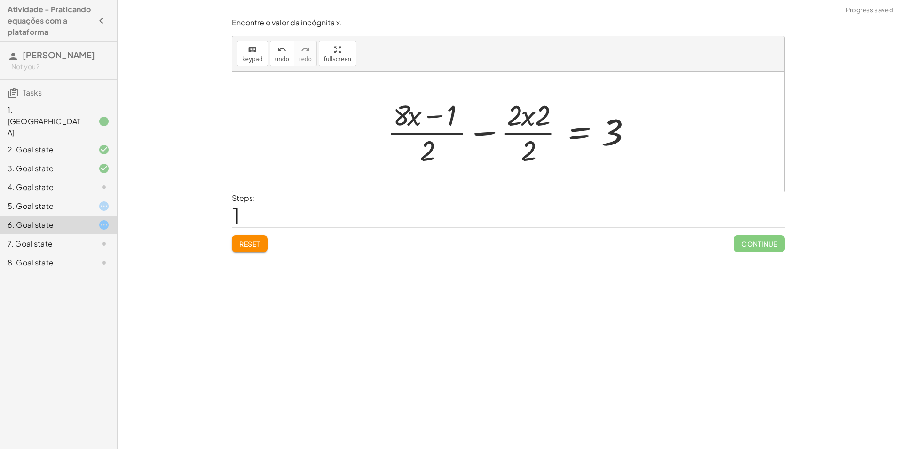
click at [527, 133] on div at bounding box center [511, 131] width 259 height 72
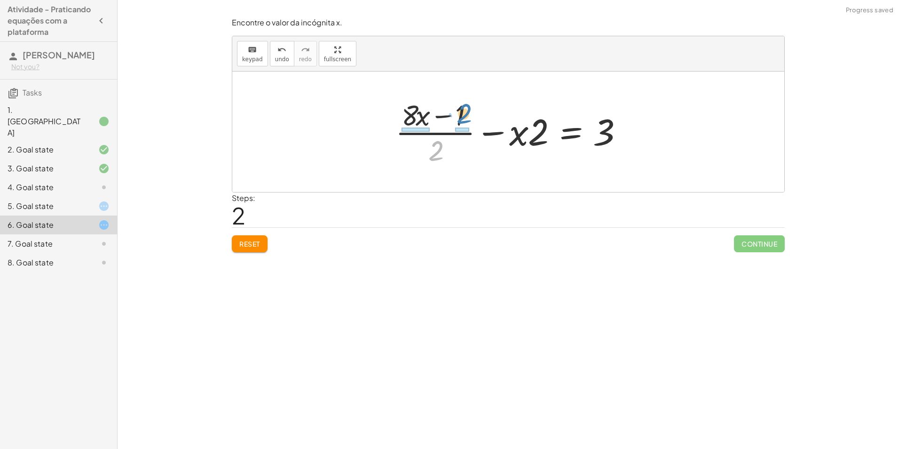
drag, startPoint x: 436, startPoint y: 151, endPoint x: 462, endPoint y: 114, distance: 45.5
click at [462, 114] on div at bounding box center [512, 131] width 242 height 72
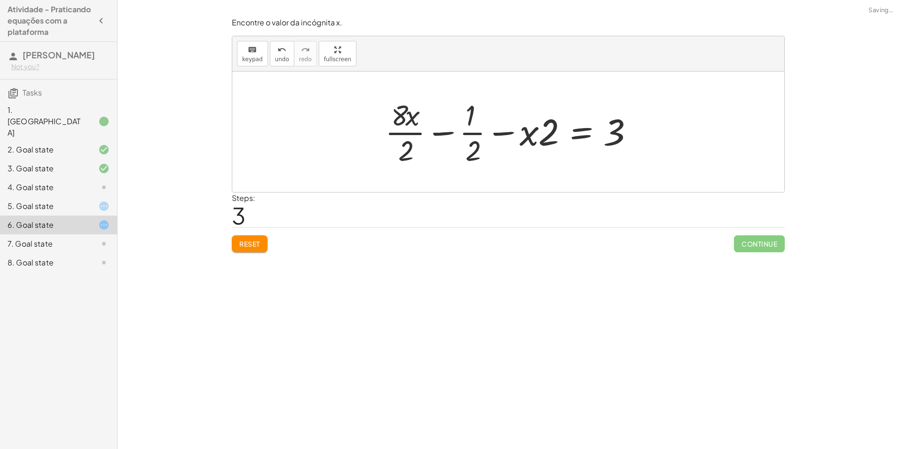
click at [444, 132] on div at bounding box center [511, 131] width 263 height 72
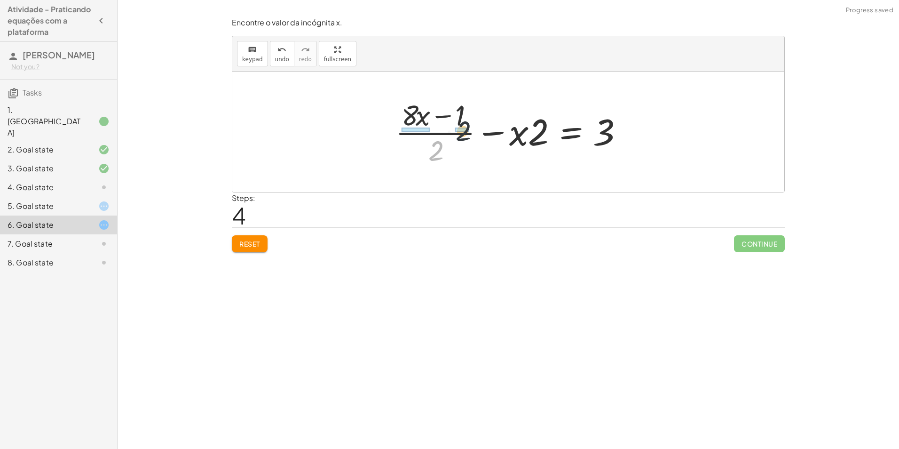
drag, startPoint x: 436, startPoint y: 143, endPoint x: 468, endPoint y: 118, distance: 40.2
click at [468, 118] on div at bounding box center [512, 131] width 242 height 72
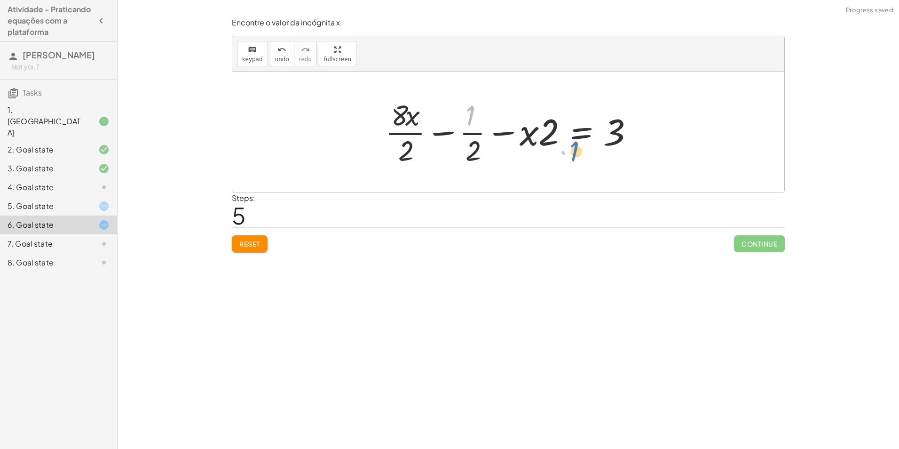
drag, startPoint x: 467, startPoint y: 114, endPoint x: 571, endPoint y: 155, distance: 111.7
click at [571, 155] on div at bounding box center [511, 131] width 263 height 72
click at [224, 241] on div "Encontre o valor da incógnita x manipulando a equação. insert select one: Math …" at bounding box center [508, 224] width 781 height 449
drag, startPoint x: 215, startPoint y: 235, endPoint x: 245, endPoint y: 240, distance: 30.1
click at [220, 236] on div "Encontre o valor da incógnita x manipulando a equação. insert select one: Math …" at bounding box center [508, 224] width 781 height 449
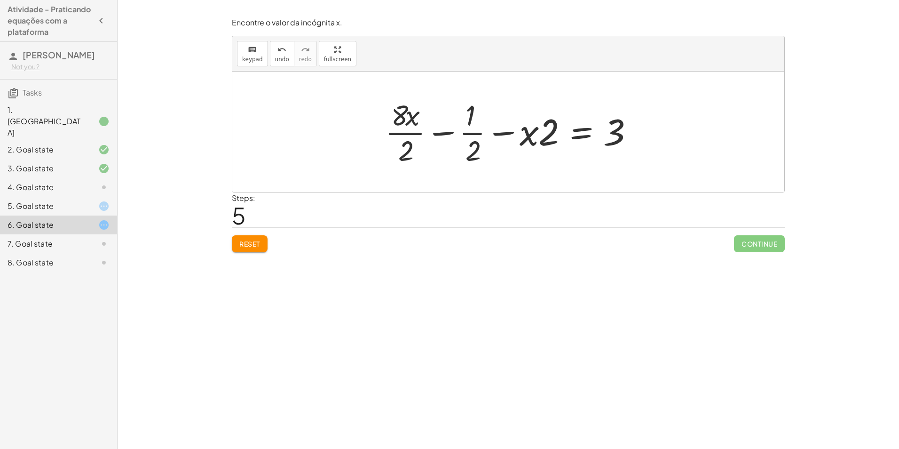
click at [251, 241] on span "Reset" at bounding box center [249, 243] width 21 height 8
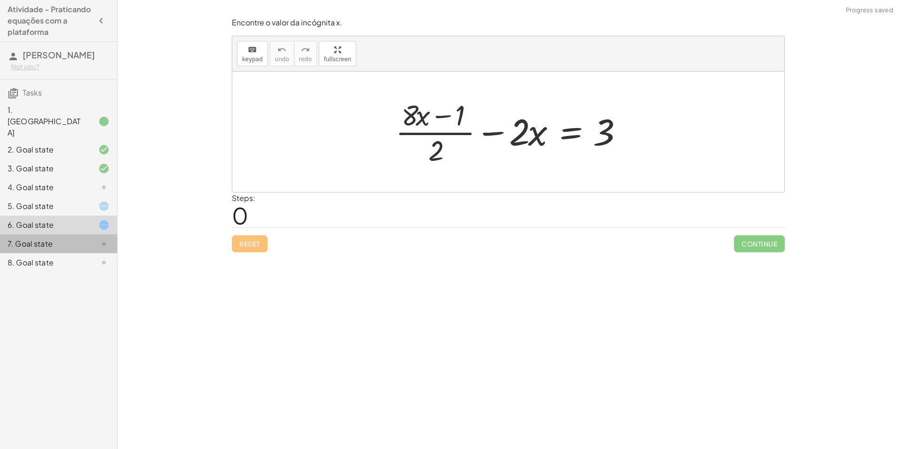
click at [89, 234] on div "7. Goal state" at bounding box center [58, 243] width 117 height 19
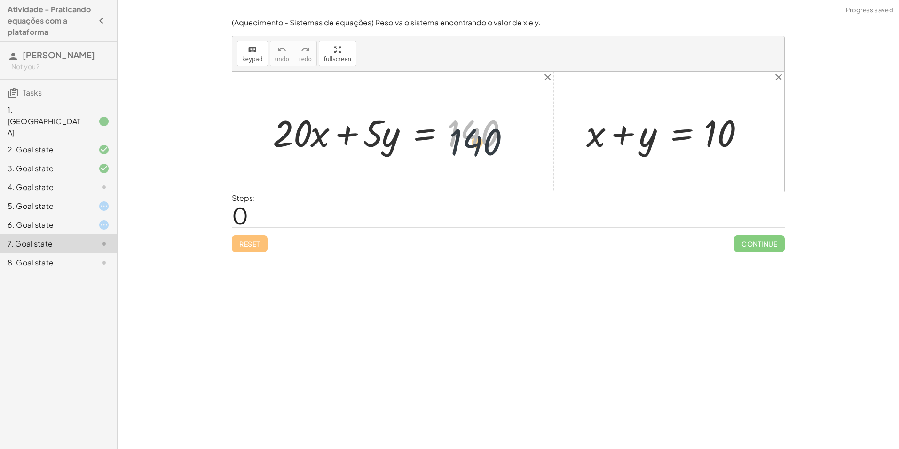
drag, startPoint x: 466, startPoint y: 133, endPoint x: 470, endPoint y: 143, distance: 11.4
click at [470, 143] on div at bounding box center [396, 132] width 256 height 48
drag, startPoint x: 383, startPoint y: 137, endPoint x: 391, endPoint y: 133, distance: 9.3
click at [394, 139] on div at bounding box center [396, 132] width 256 height 48
click at [378, 132] on div at bounding box center [396, 132] width 256 height 48
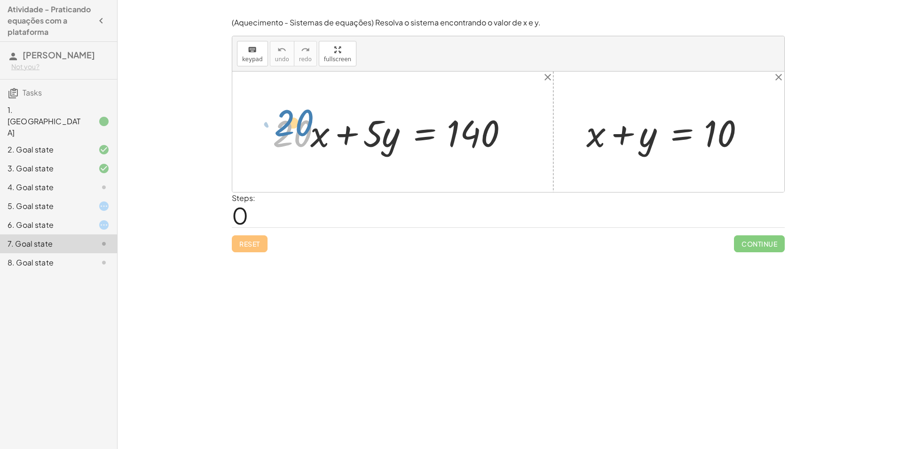
drag, startPoint x: 302, startPoint y: 135, endPoint x: 299, endPoint y: 128, distance: 8.2
click at [299, 128] on div at bounding box center [396, 132] width 256 height 48
click at [349, 138] on div at bounding box center [396, 132] width 256 height 48
drag, startPoint x: 468, startPoint y: 134, endPoint x: 349, endPoint y: 138, distance: 119.0
click at [349, 138] on div at bounding box center [396, 132] width 256 height 48
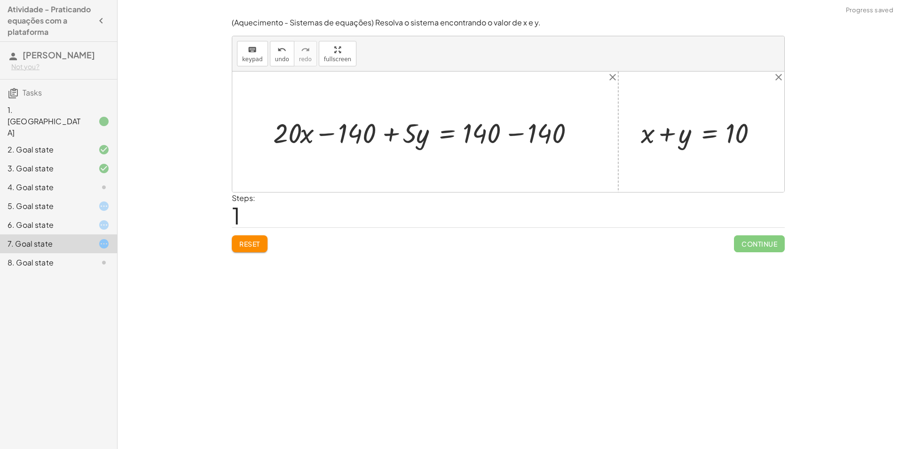
click at [326, 134] on div at bounding box center [428, 132] width 321 height 36
click at [396, 136] on div at bounding box center [428, 132] width 321 height 36
click at [512, 135] on div at bounding box center [428, 132] width 321 height 36
click at [325, 133] on div at bounding box center [382, 132] width 229 height 36
drag, startPoint x: 289, startPoint y: 132, endPoint x: 355, endPoint y: 132, distance: 66.3
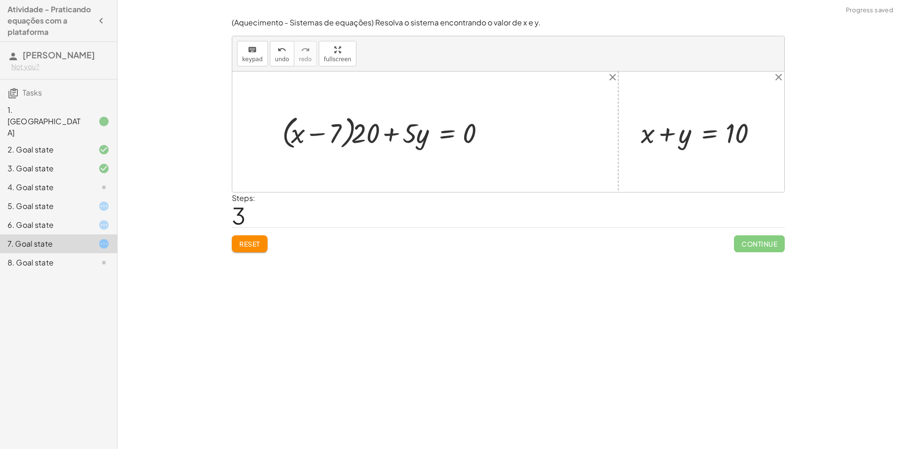
click at [244, 247] on span "Reset" at bounding box center [249, 243] width 21 height 8
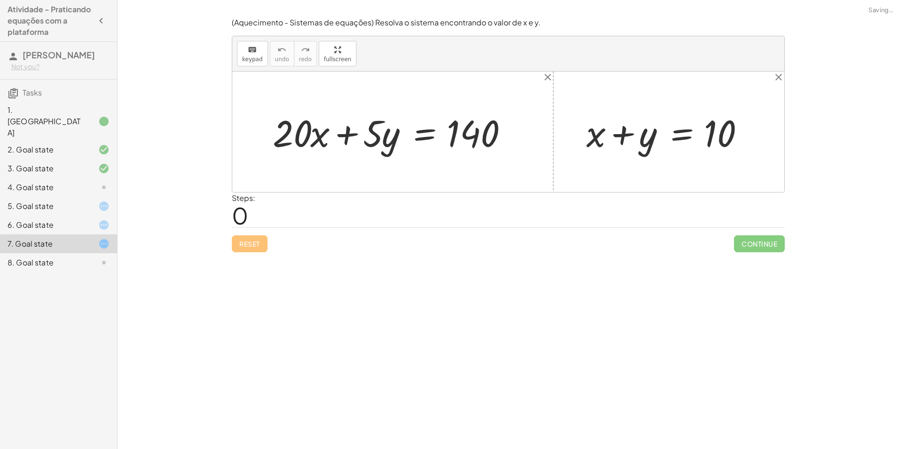
click at [351, 132] on div at bounding box center [396, 132] width 256 height 48
click at [350, 136] on div at bounding box center [396, 132] width 256 height 48
drag, startPoint x: 350, startPoint y: 136, endPoint x: 443, endPoint y: 131, distance: 92.8
click at [443, 131] on div at bounding box center [396, 132] width 256 height 48
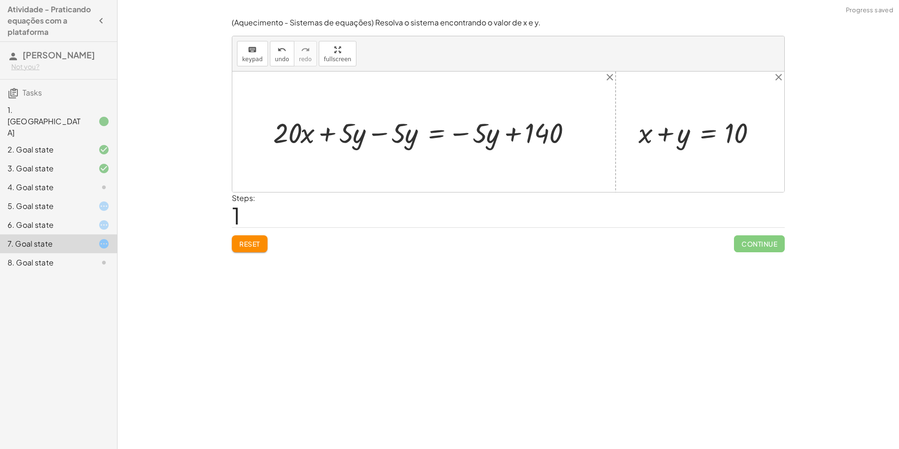
click at [380, 134] on div at bounding box center [427, 131] width 318 height 37
click at [514, 136] on div at bounding box center [479, 131] width 214 height 37
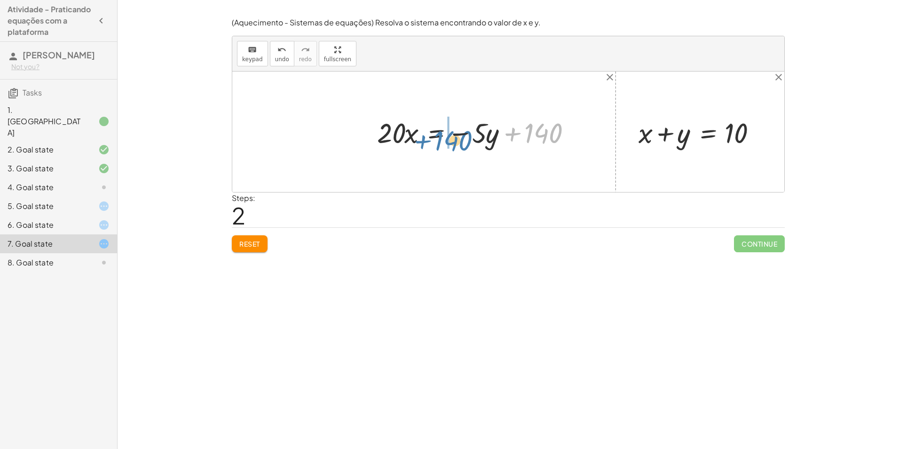
drag, startPoint x: 544, startPoint y: 131, endPoint x: 453, endPoint y: 138, distance: 91.0
click at [453, 138] on div at bounding box center [479, 131] width 214 height 37
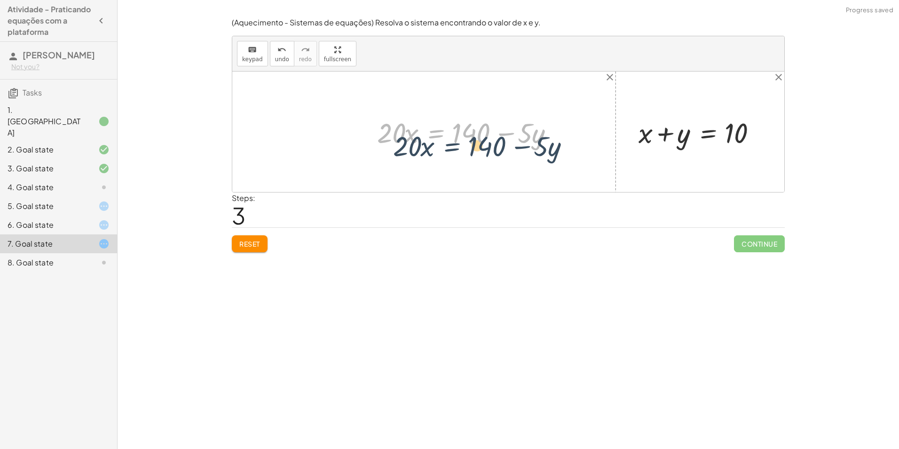
drag, startPoint x: 431, startPoint y: 129, endPoint x: 442, endPoint y: 129, distance: 11.8
click at [447, 134] on div at bounding box center [469, 131] width 194 height 37
drag, startPoint x: 470, startPoint y: 146, endPoint x: 403, endPoint y: 136, distance: 68.0
click at [403, 136] on div at bounding box center [469, 131] width 194 height 37
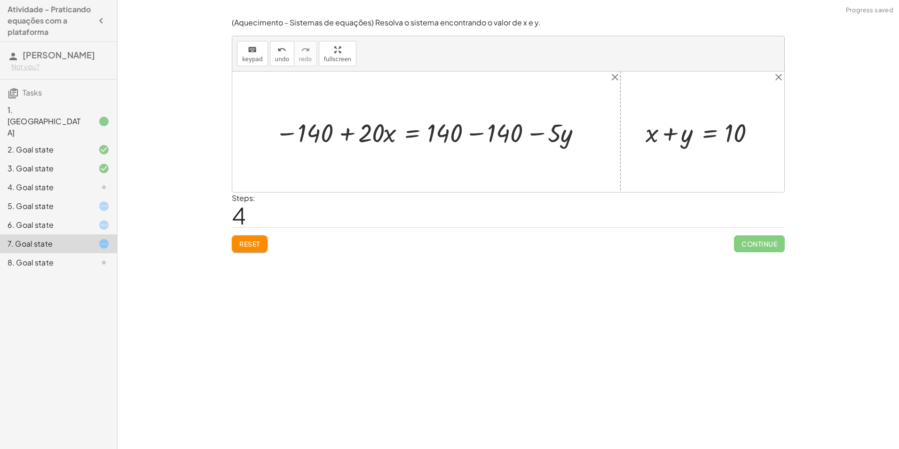
click at [354, 133] on div at bounding box center [429, 132] width 319 height 34
click at [288, 133] on div at bounding box center [429, 132] width 319 height 34
click at [286, 129] on div at bounding box center [429, 132] width 319 height 34
click at [287, 134] on div at bounding box center [429, 132] width 319 height 34
click at [256, 250] on button "Reset" at bounding box center [250, 243] width 36 height 17
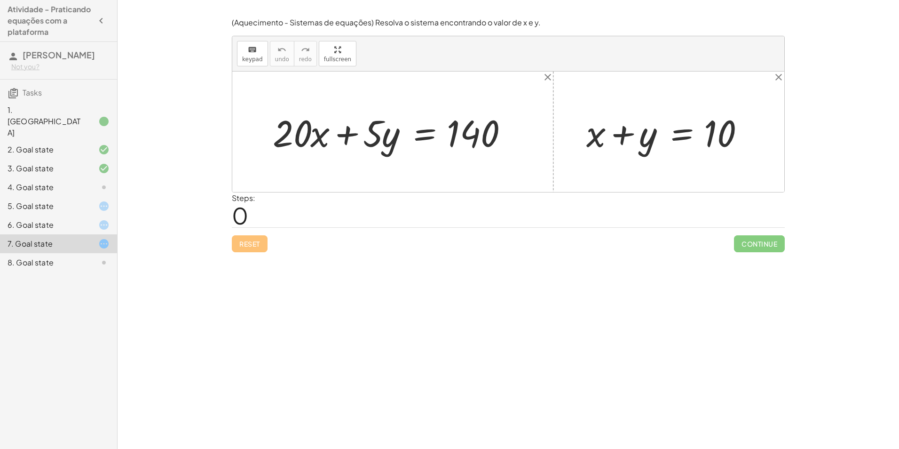
drag, startPoint x: 79, startPoint y: 145, endPoint x: 85, endPoint y: 151, distance: 8.3
click at [80, 145] on div "2. Goal state" at bounding box center [46, 149] width 76 height 11
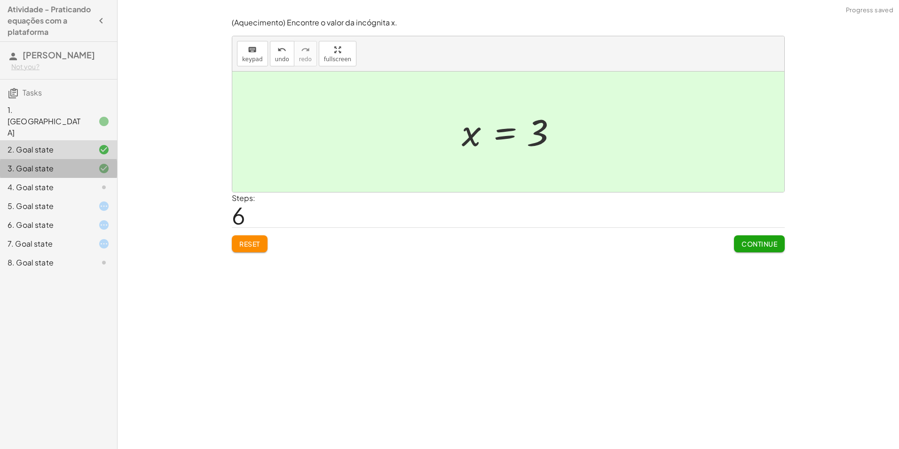
click at [87, 163] on div at bounding box center [96, 168] width 26 height 11
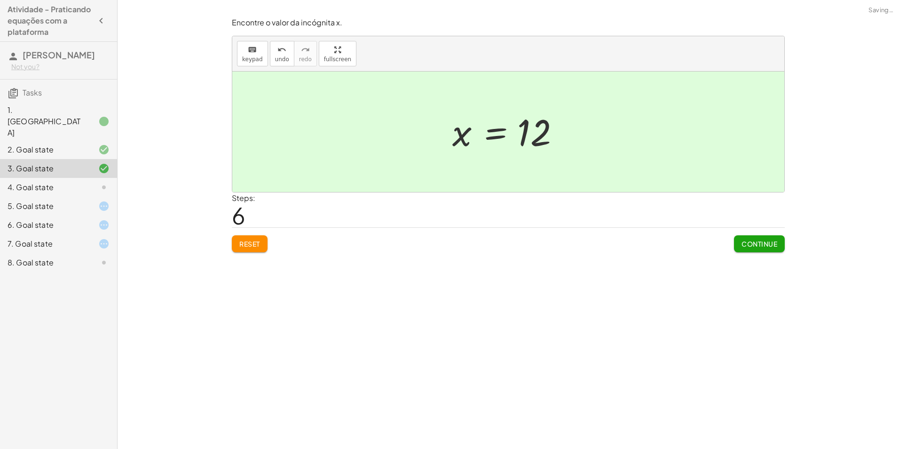
click at [86, 144] on div at bounding box center [96, 149] width 26 height 11
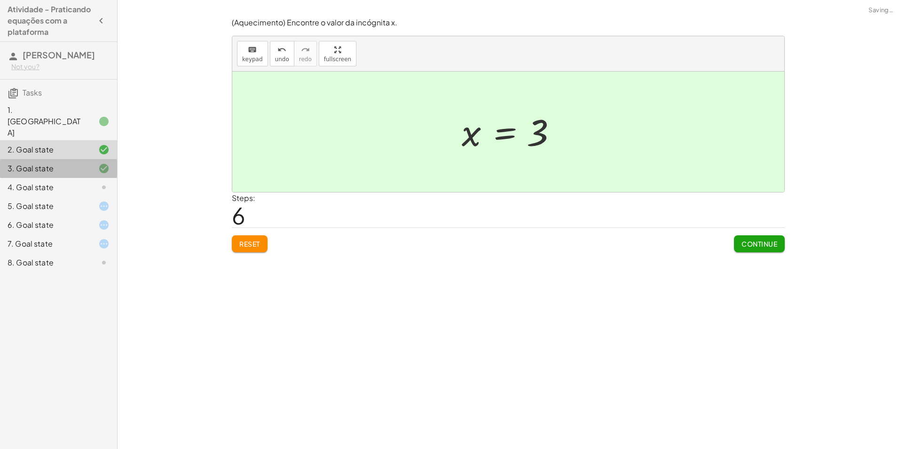
click at [89, 163] on div at bounding box center [96, 168] width 26 height 11
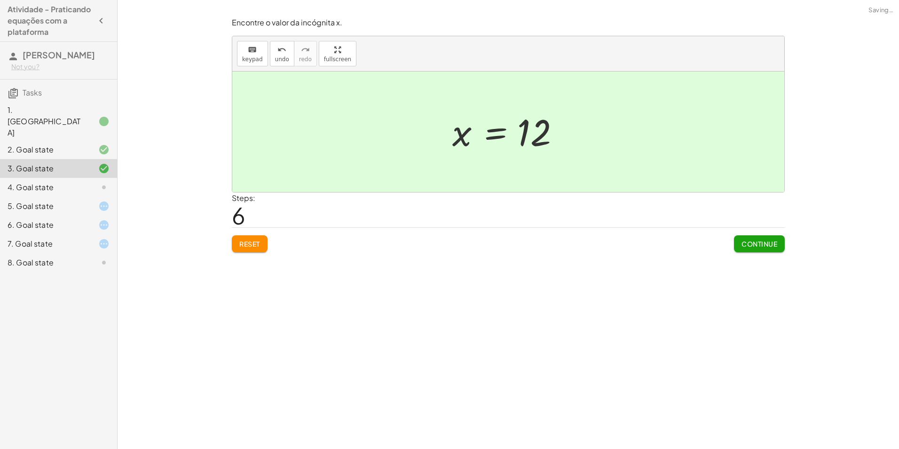
click at [91, 170] on div "3. Goal state" at bounding box center [58, 168] width 117 height 19
click at [91, 181] on div at bounding box center [96, 186] width 26 height 11
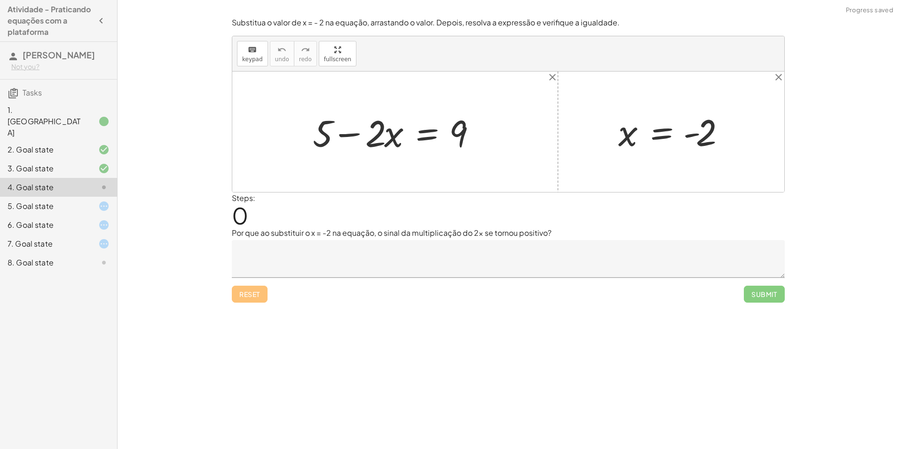
click at [363, 259] on textarea at bounding box center [508, 259] width 553 height 38
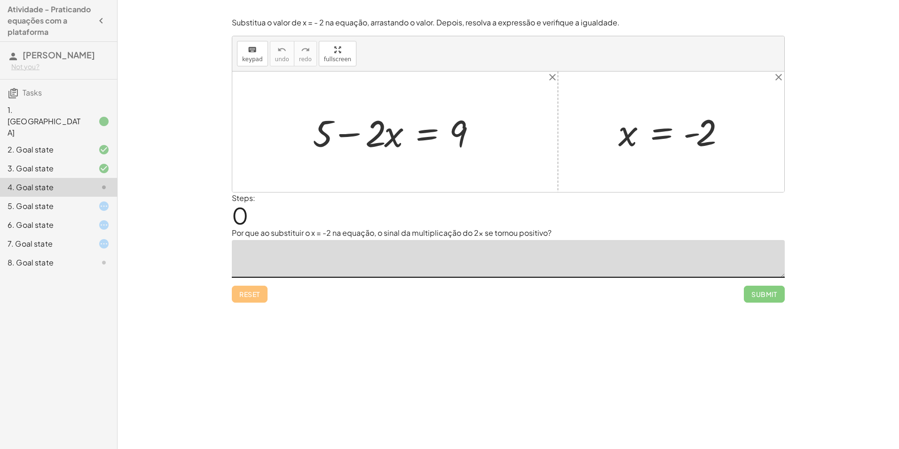
click at [76, 234] on div "5. Goal state" at bounding box center [58, 243] width 117 height 19
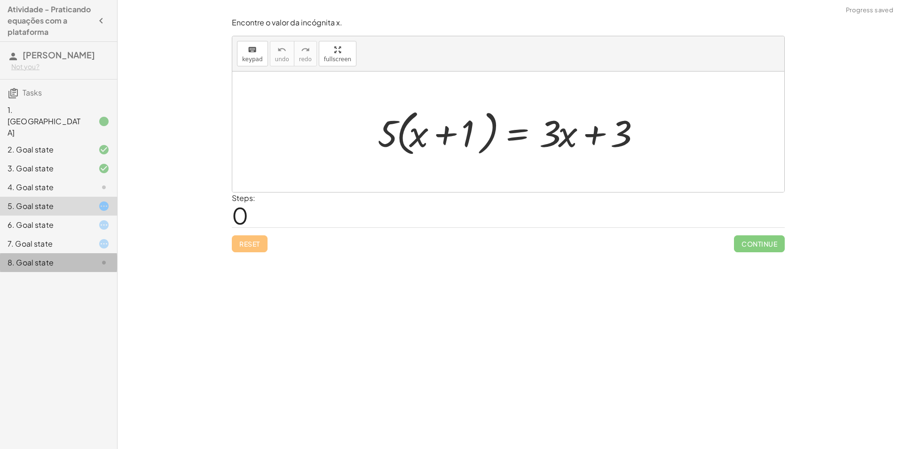
click at [110, 253] on div "8. Goal state" at bounding box center [58, 262] width 117 height 19
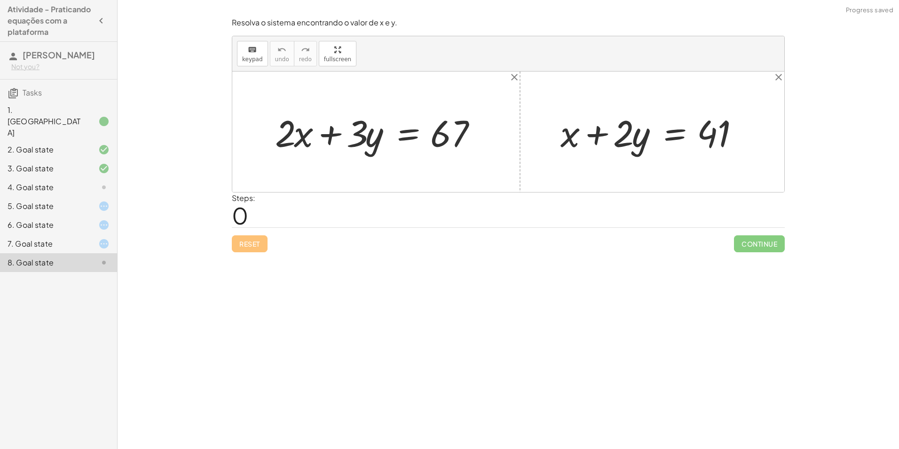
click at [89, 253] on div "6. Goal state" at bounding box center [58, 262] width 117 height 19
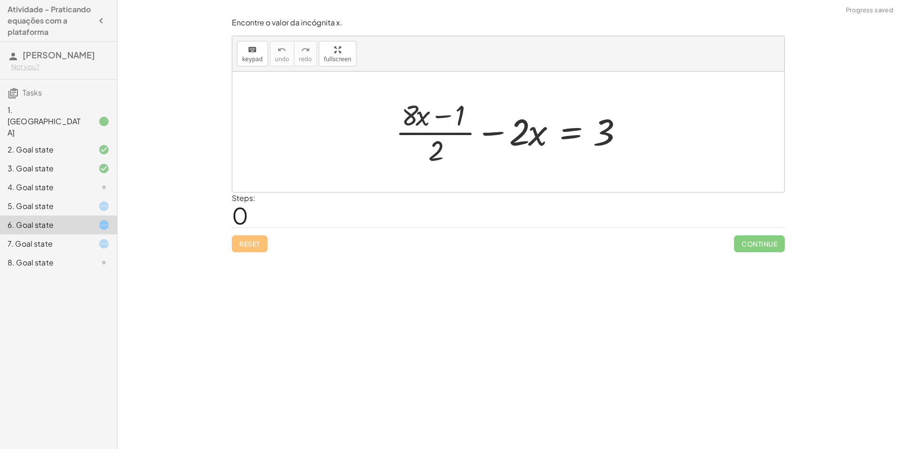
click at [97, 200] on div at bounding box center [96, 205] width 26 height 11
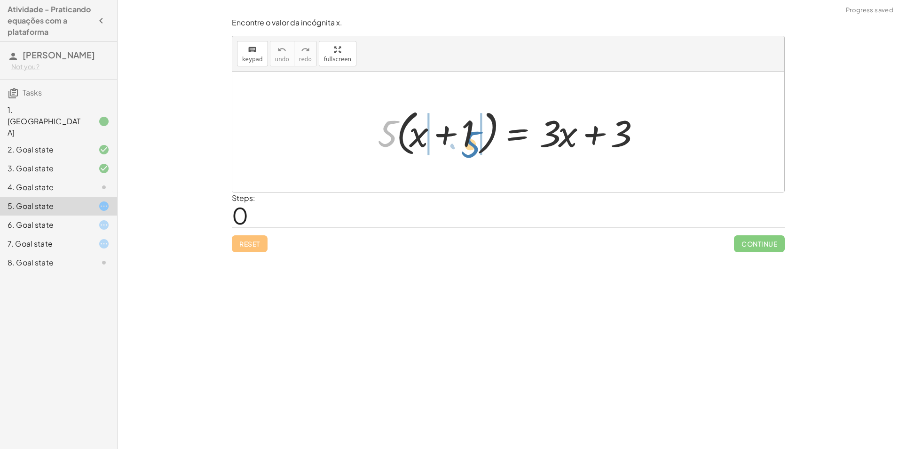
drag, startPoint x: 386, startPoint y: 144, endPoint x: 472, endPoint y: 146, distance: 86.1
click at [472, 146] on div at bounding box center [511, 132] width 277 height 54
click at [467, 135] on div at bounding box center [509, 132] width 284 height 48
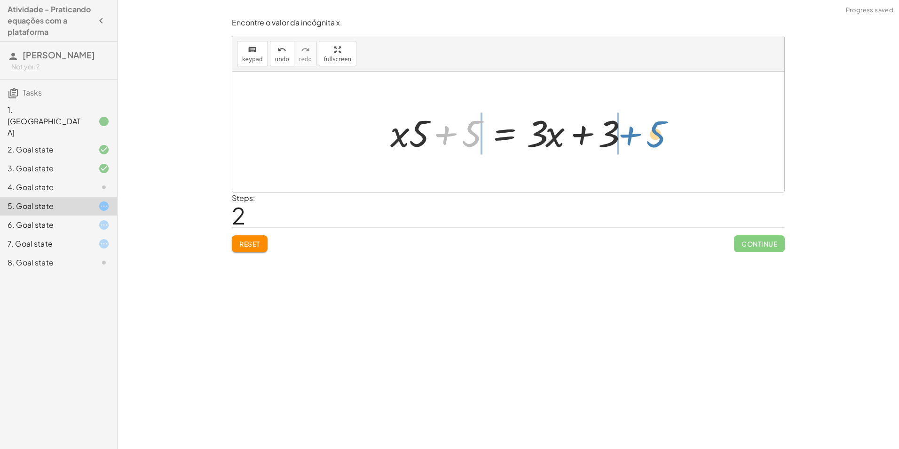
drag, startPoint x: 458, startPoint y: 130, endPoint x: 642, endPoint y: 131, distance: 184.3
click at [642, 131] on div "· 5 · ( + x + 1 ) = + · 3 · x + 3 + · x · 5 + · 1 · 5 = + · 3 · x + 3 + 5 + x +…" at bounding box center [508, 131] width 552 height 120
click at [628, 132] on div at bounding box center [512, 132] width 358 height 48
click at [451, 134] on div at bounding box center [485, 132] width 305 height 48
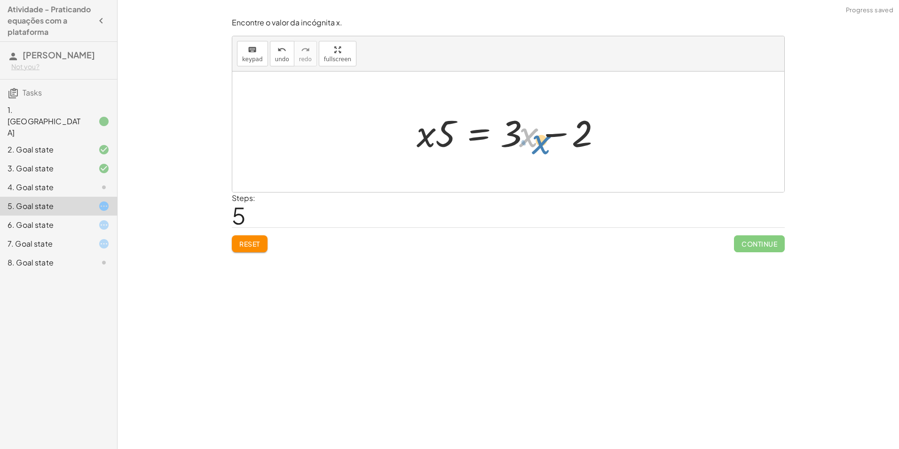
drag, startPoint x: 527, startPoint y: 132, endPoint x: 542, endPoint y: 134, distance: 15.2
click at [542, 135] on div at bounding box center [512, 132] width 200 height 48
drag, startPoint x: 582, startPoint y: 133, endPoint x: 466, endPoint y: 134, distance: 115.2
click at [466, 134] on div at bounding box center [512, 132] width 200 height 48
click at [607, 132] on div at bounding box center [511, 132] width 305 height 48
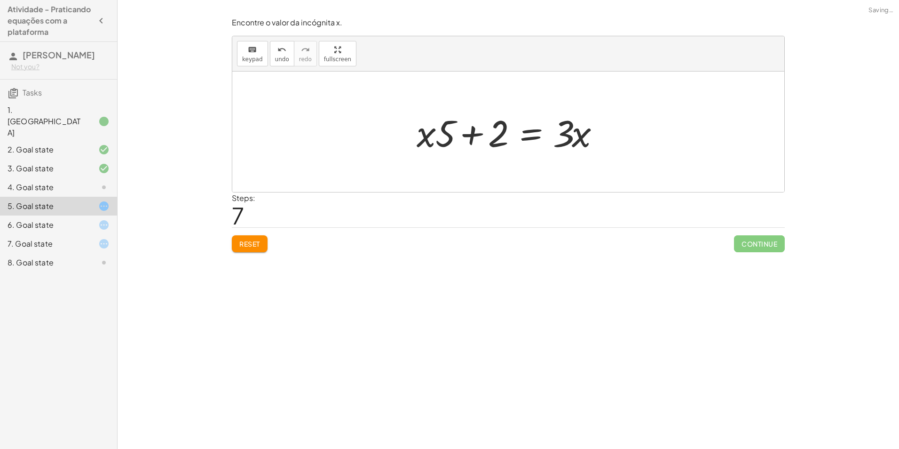
click at [476, 137] on div at bounding box center [512, 132] width 200 height 48
drag, startPoint x: 581, startPoint y: 138, endPoint x: 463, endPoint y: 158, distance: 119.7
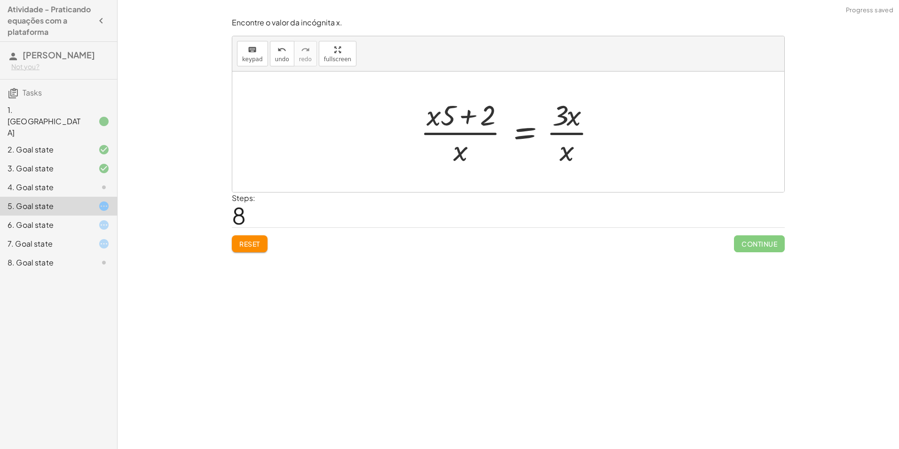
click at [564, 132] on div at bounding box center [512, 131] width 192 height 72
click at [473, 133] on div at bounding box center [512, 131] width 192 height 72
drag, startPoint x: 487, startPoint y: 116, endPoint x: 522, endPoint y: 136, distance: 40.8
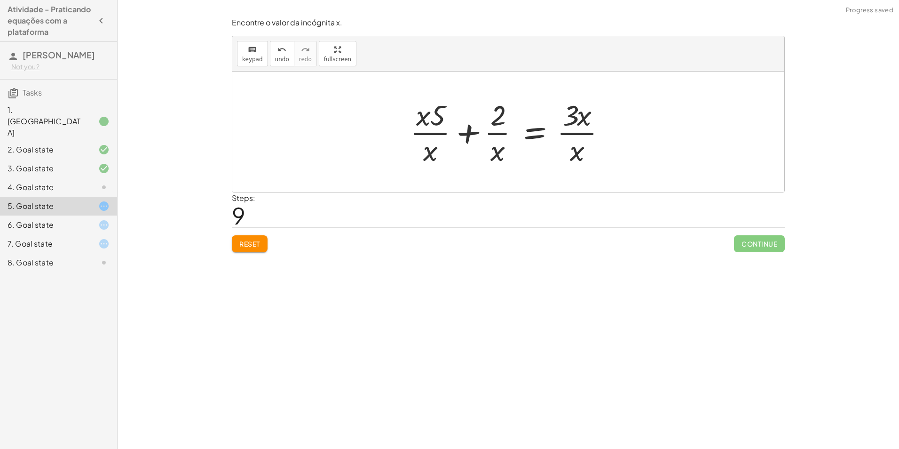
click at [463, 134] on div at bounding box center [511, 131] width 213 height 72
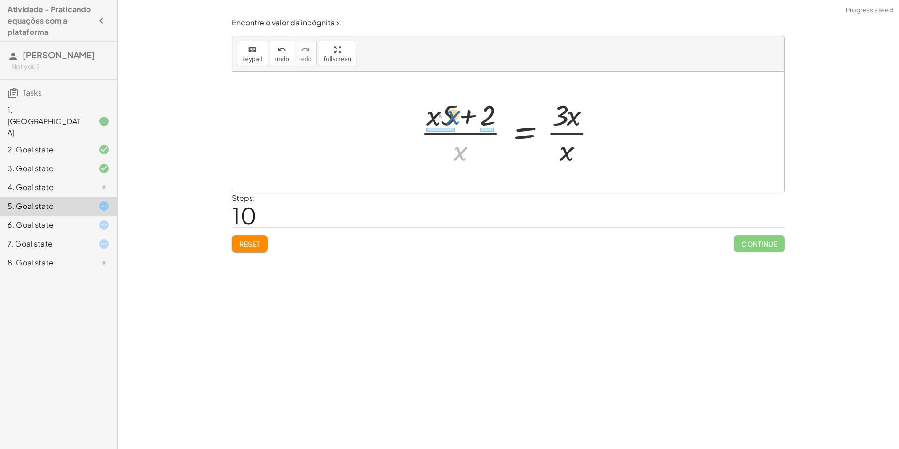
drag, startPoint x: 461, startPoint y: 147, endPoint x: 454, endPoint y: 111, distance: 36.9
click at [454, 111] on div at bounding box center [512, 131] width 192 height 72
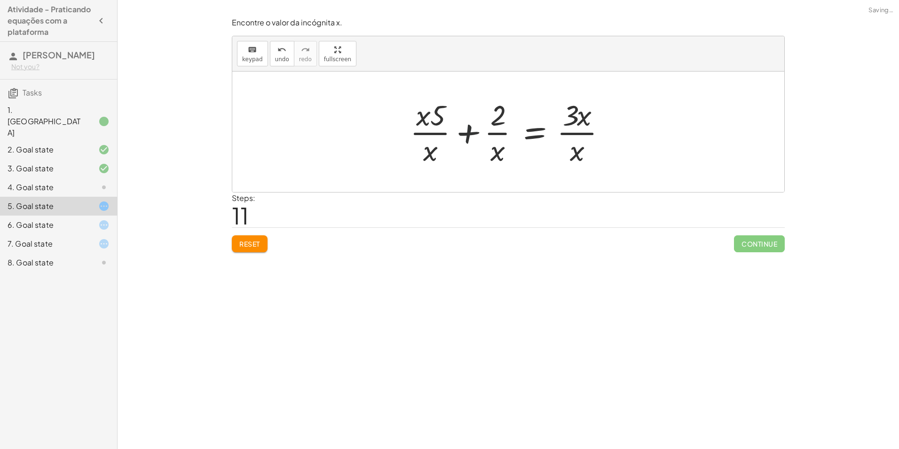
click at [471, 127] on div at bounding box center [511, 131] width 213 height 72
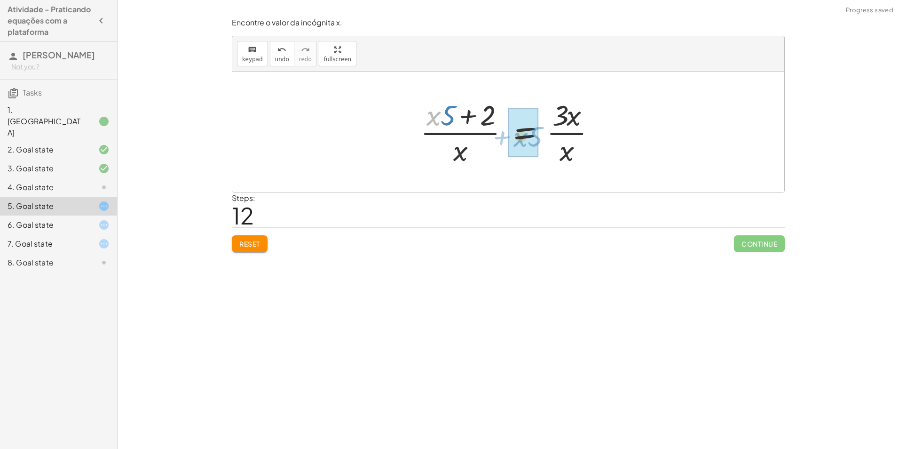
drag, startPoint x: 431, startPoint y: 117, endPoint x: 538, endPoint y: 142, distance: 110.0
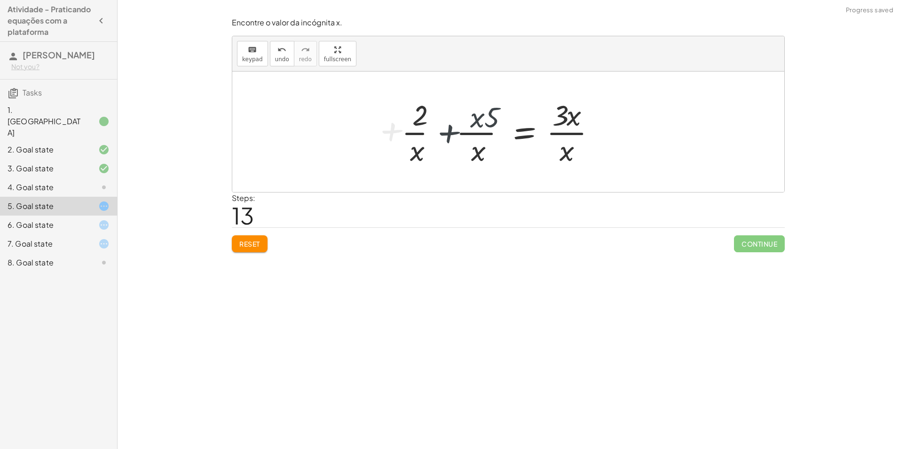
click at [253, 252] on button "Reset" at bounding box center [250, 243] width 36 height 17
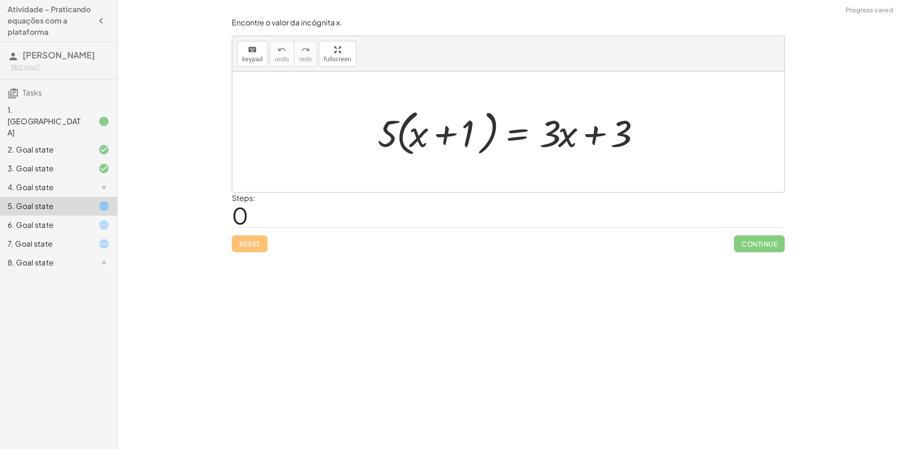
click at [71, 181] on div "4. Goal state" at bounding box center [46, 186] width 76 height 11
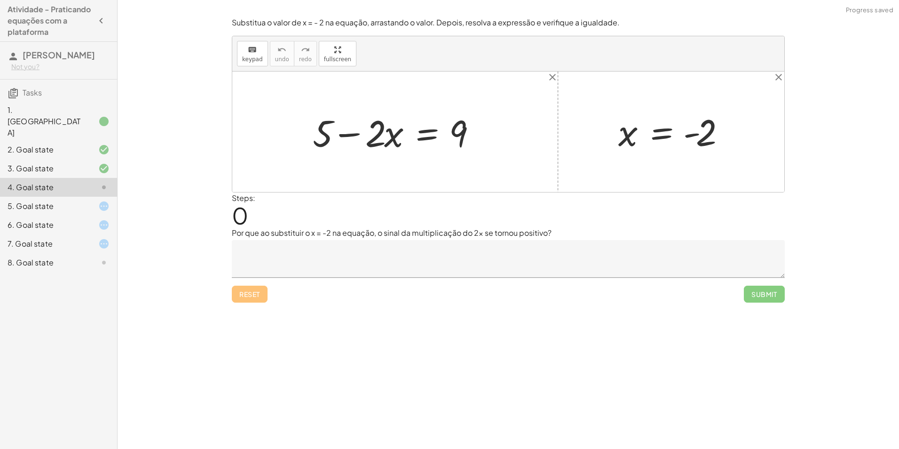
drag, startPoint x: 353, startPoint y: 243, endPoint x: 385, endPoint y: 241, distance: 32.5
click at [353, 243] on textarea at bounding box center [508, 259] width 553 height 38
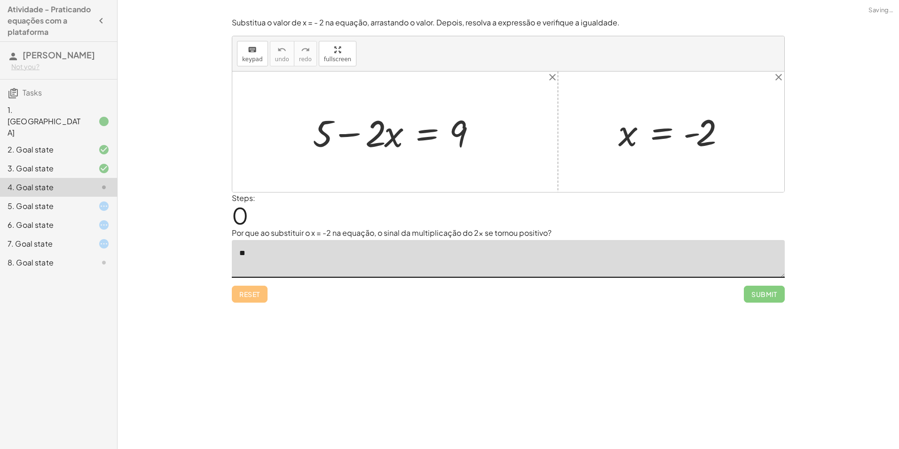
type textarea "*"
click at [253, 255] on textarea "**********" at bounding box center [508, 259] width 553 height 38
click at [381, 250] on textarea "**********" at bounding box center [508, 259] width 553 height 38
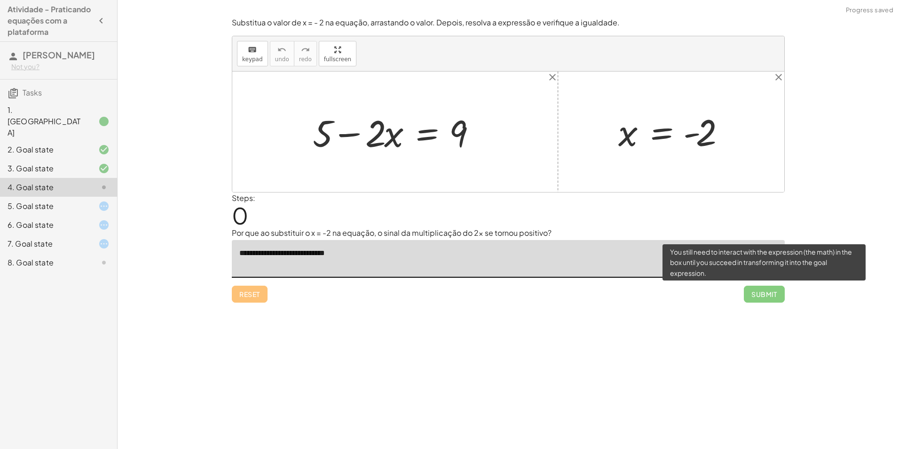
type textarea "**********"
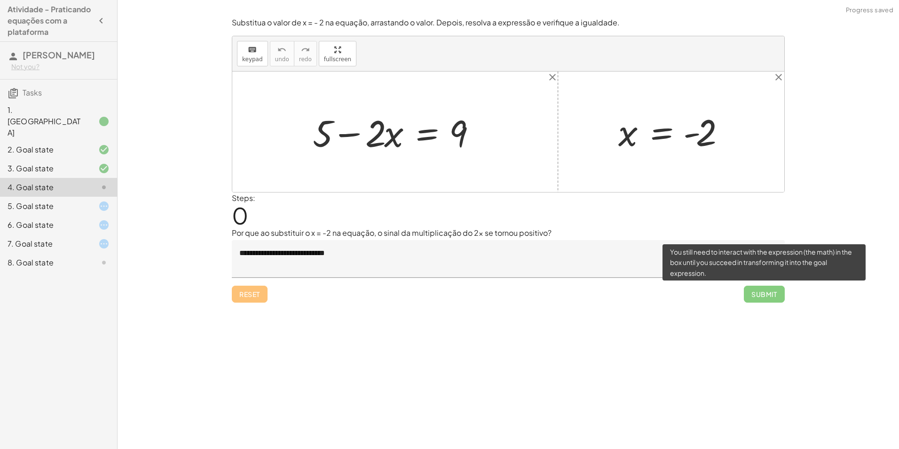
click at [773, 293] on span "Submit" at bounding box center [764, 293] width 41 height 17
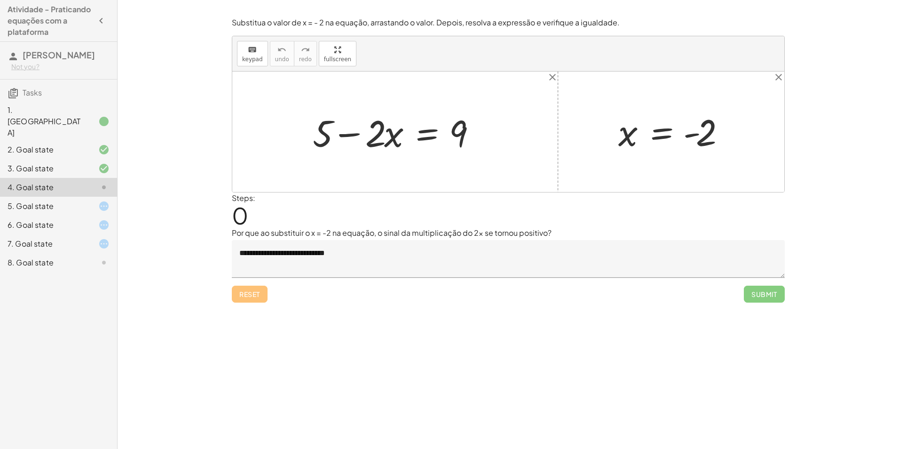
click at [0, 0] on div "**********" at bounding box center [0, 0] width 0 height 0
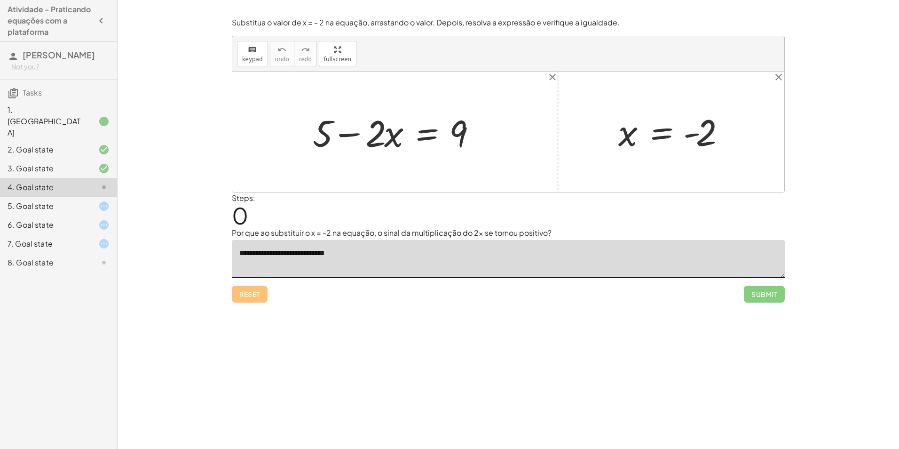
click at [618, 262] on textarea "**********" at bounding box center [508, 259] width 553 height 38
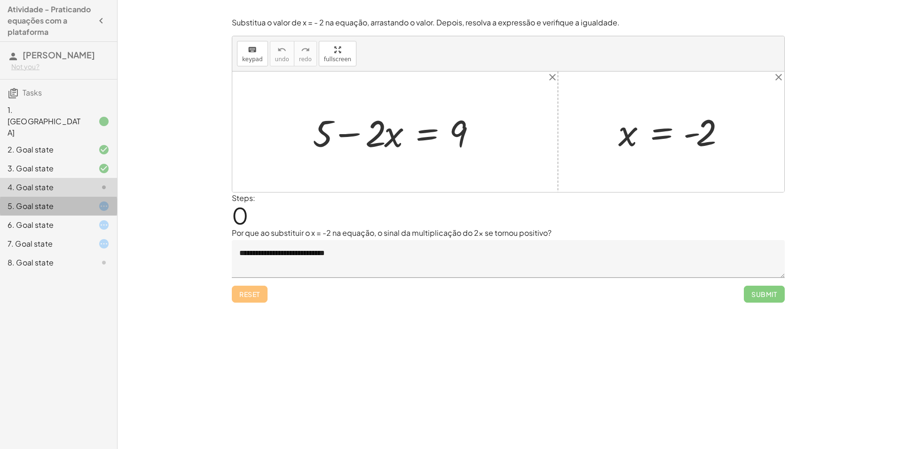
click at [104, 200] on icon at bounding box center [103, 205] width 11 height 11
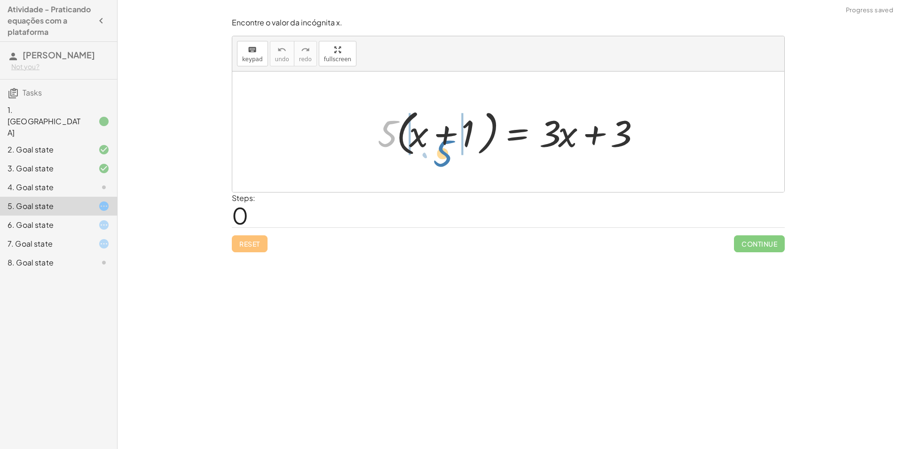
drag, startPoint x: 394, startPoint y: 134, endPoint x: 449, endPoint y: 154, distance: 58.9
click at [449, 154] on div at bounding box center [511, 132] width 277 height 54
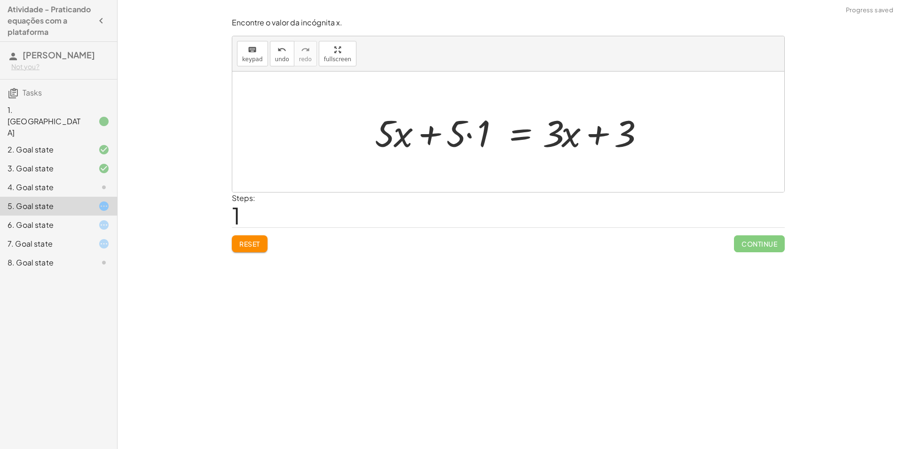
click at [469, 135] on div at bounding box center [512, 132] width 284 height 48
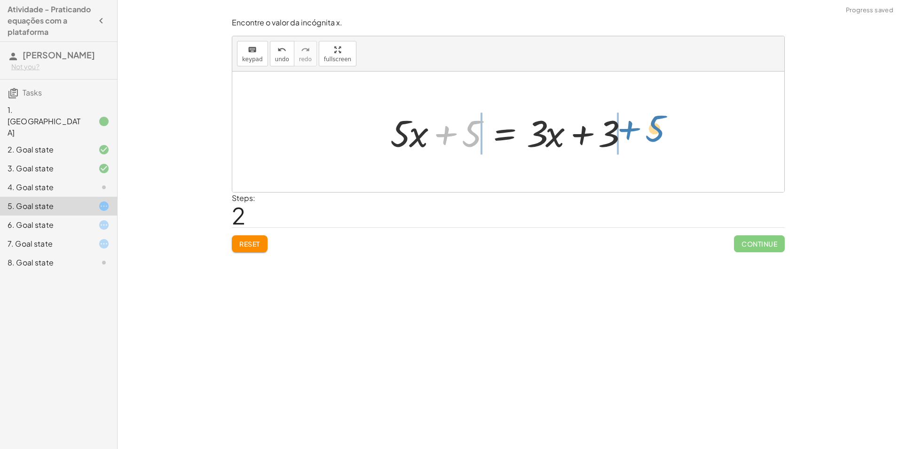
drag, startPoint x: 464, startPoint y: 137, endPoint x: 647, endPoint y: 132, distance: 183.4
click at [647, 132] on div "· 5 · ( + x + 1 ) = + · 3 · x + 3 + · 5 · x + · 5 · 1 = + · 3 · x + 3 + 5 + x +…" at bounding box center [508, 131] width 552 height 120
click at [628, 134] on div at bounding box center [512, 132] width 358 height 48
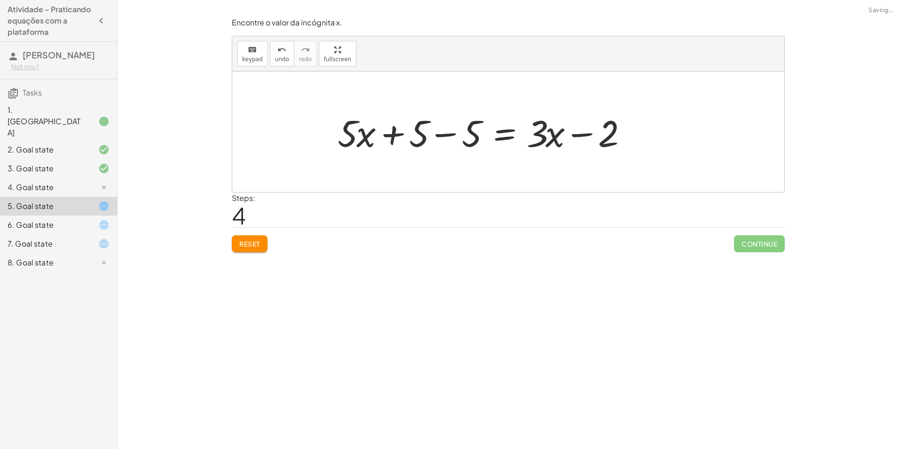
click at [456, 132] on div at bounding box center [485, 132] width 305 height 48
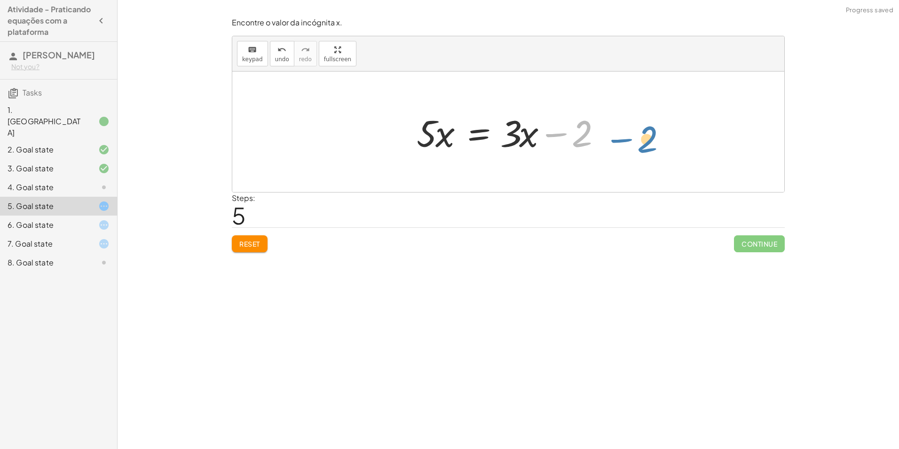
drag, startPoint x: 572, startPoint y: 143, endPoint x: 648, endPoint y: 143, distance: 76.6
drag, startPoint x: 518, startPoint y: 135, endPoint x: 420, endPoint y: 148, distance: 98.2
click at [420, 148] on div at bounding box center [512, 132] width 200 height 48
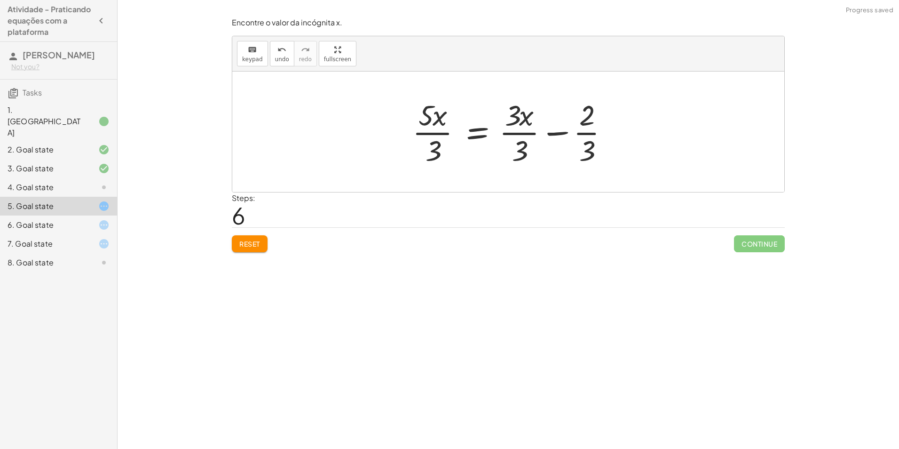
click at [443, 134] on div at bounding box center [514, 131] width 213 height 72
click at [526, 135] on div at bounding box center [511, 131] width 213 height 72
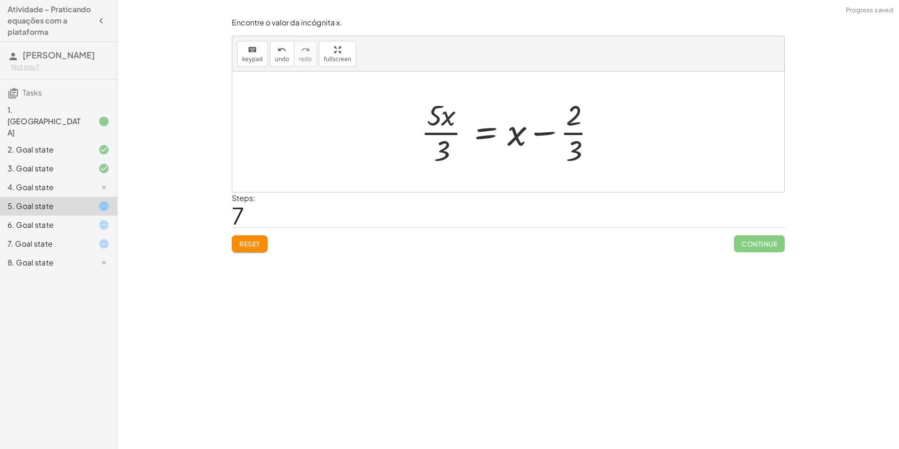
click at [580, 133] on div at bounding box center [511, 131] width 191 height 72
click at [544, 135] on div at bounding box center [511, 131] width 191 height 72
drag, startPoint x: 513, startPoint y: 134, endPoint x: 406, endPoint y: 134, distance: 106.3
click at [540, 131] on div at bounding box center [492, 131] width 324 height 72
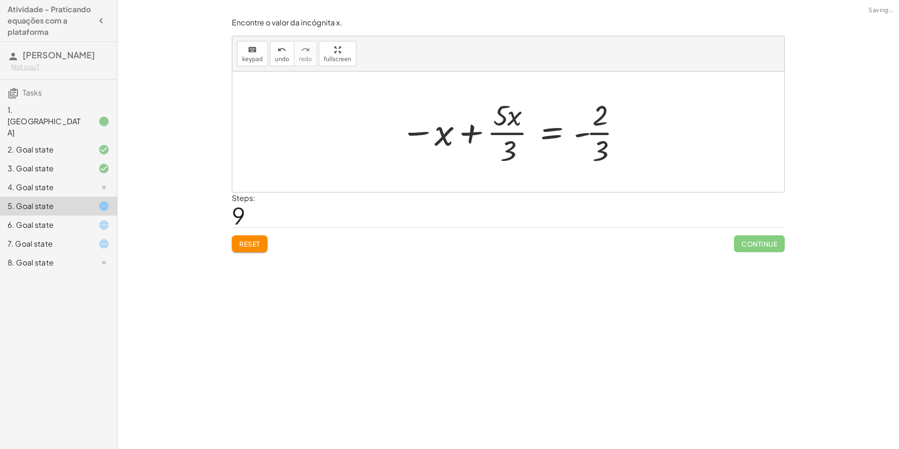
click at [466, 132] on div at bounding box center [511, 131] width 231 height 72
click at [587, 134] on div at bounding box center [511, 131] width 231 height 72
click at [595, 132] on div at bounding box center [511, 131] width 231 height 72
click at [595, 134] on div at bounding box center [511, 131] width 231 height 72
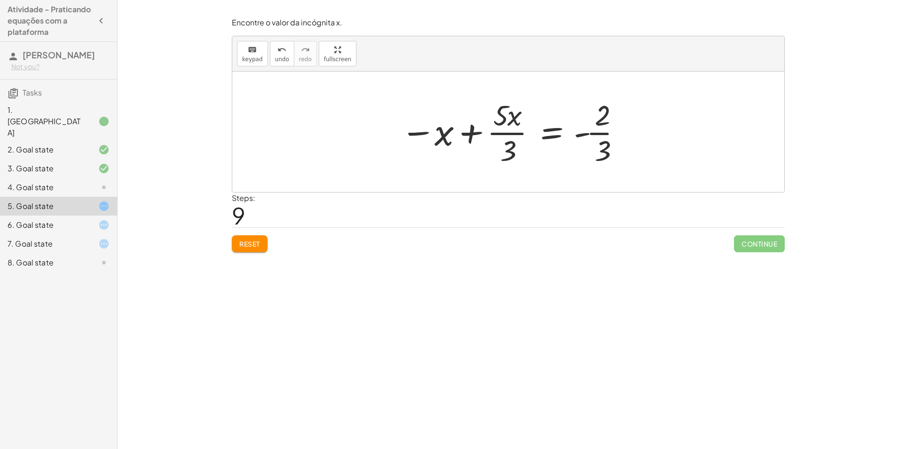
click at [595, 134] on div at bounding box center [511, 131] width 231 height 72
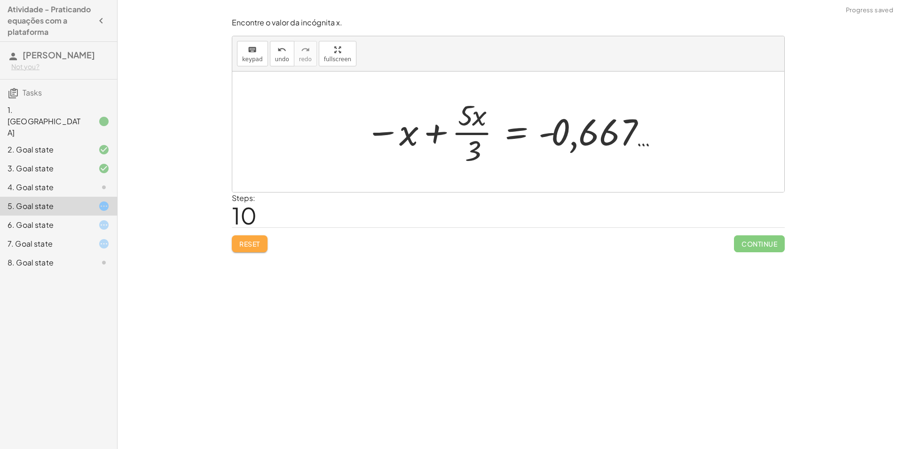
click at [238, 242] on button "Reset" at bounding box center [250, 243] width 36 height 17
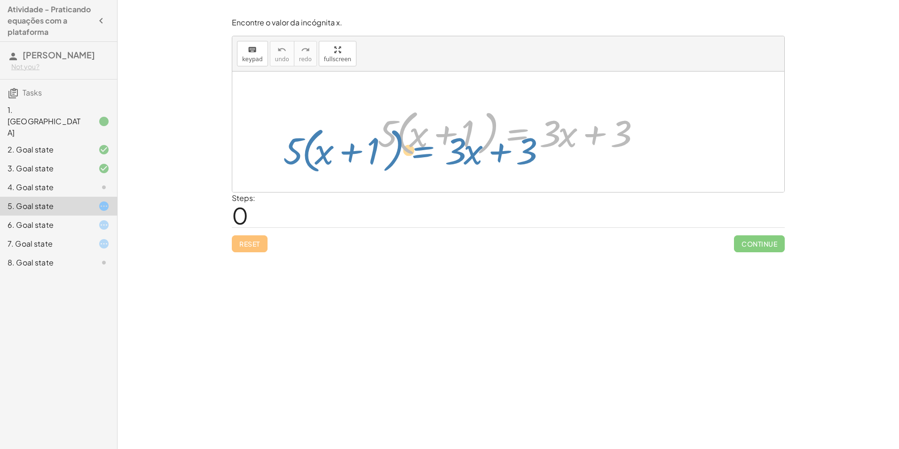
drag, startPoint x: 529, startPoint y: 109, endPoint x: 439, endPoint y: 126, distance: 91.4
click at [439, 126] on div at bounding box center [511, 132] width 277 height 54
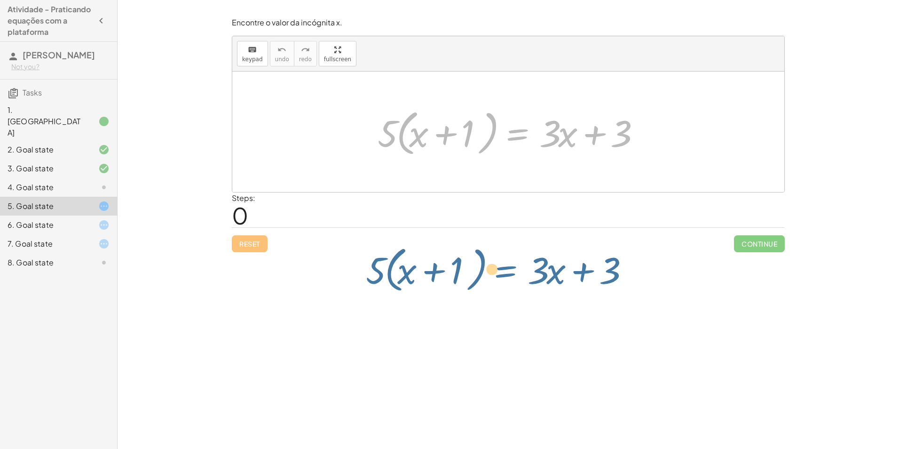
drag, startPoint x: 533, startPoint y: 143, endPoint x: 522, endPoint y: 287, distance: 144.3
click at [522, 287] on div "Encontre o valor da incógnita x manipulando a equação. insert select one: Math …" at bounding box center [508, 224] width 781 height 449
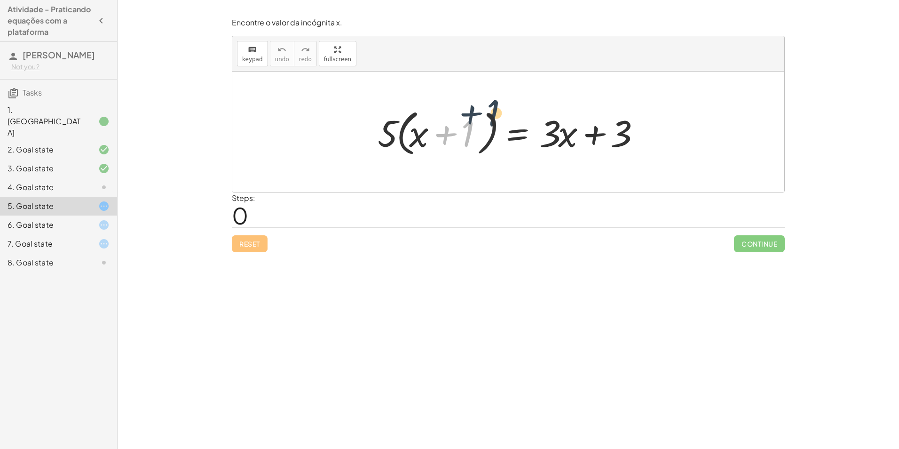
drag, startPoint x: 442, startPoint y: 123, endPoint x: 453, endPoint y: 141, distance: 21.1
click at [453, 141] on div at bounding box center [511, 132] width 277 height 54
drag, startPoint x: 462, startPoint y: 147, endPoint x: 481, endPoint y: 153, distance: 20.4
click at [481, 153] on div at bounding box center [511, 132] width 277 height 54
drag, startPoint x: 463, startPoint y: 141, endPoint x: 414, endPoint y: 163, distance: 53.7
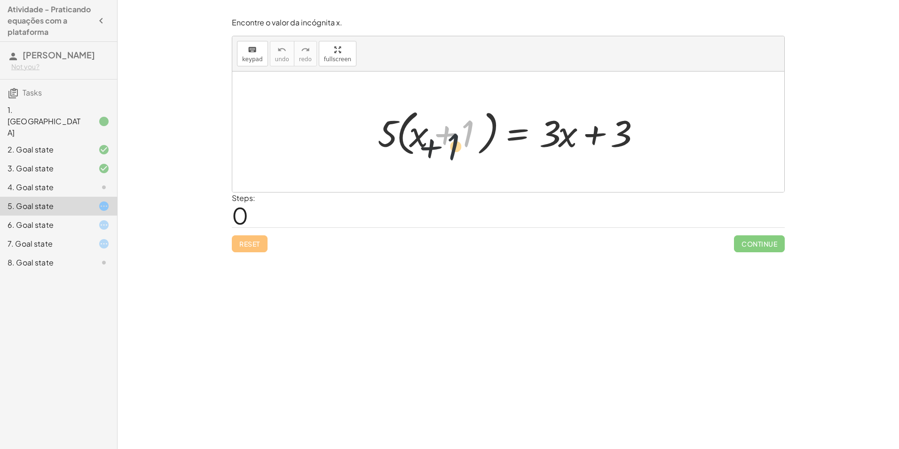
click at [428, 168] on div "+ 1 · 5 · ( + x + 1 ) = + · 3 · x + 3" at bounding box center [508, 131] width 552 height 120
drag, startPoint x: 457, startPoint y: 131, endPoint x: 402, endPoint y: 124, distance: 55.9
click at [402, 124] on div at bounding box center [511, 132] width 277 height 54
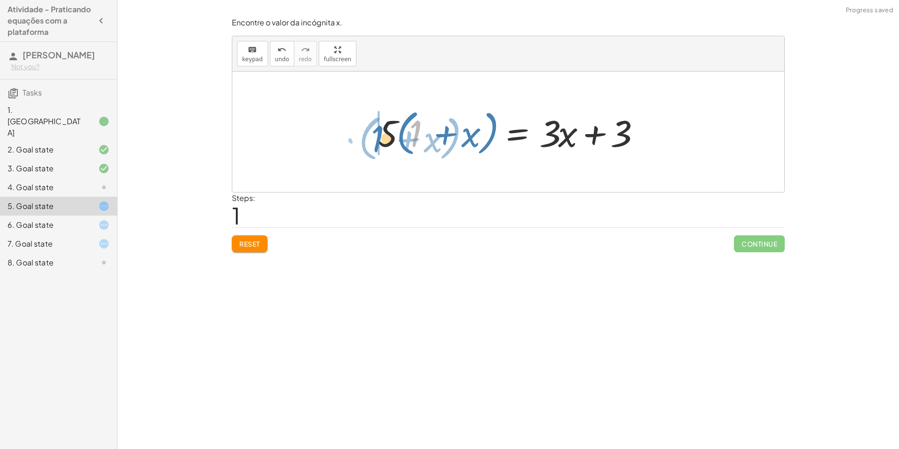
drag, startPoint x: 414, startPoint y: 136, endPoint x: 373, endPoint y: 137, distance: 40.9
click at [373, 137] on div at bounding box center [511, 132] width 277 height 54
drag, startPoint x: 432, startPoint y: 135, endPoint x: 307, endPoint y: 129, distance: 125.2
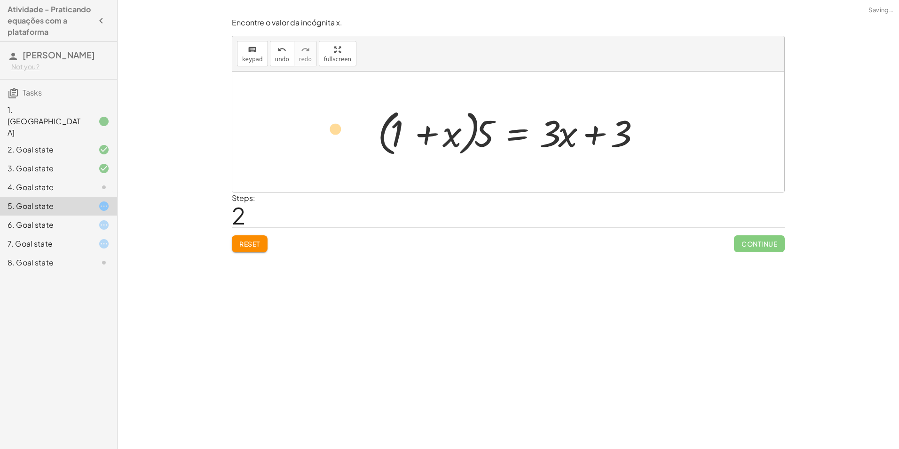
click at [307, 129] on div "· 5 · ( + x + 1 ) = + · 3 · x + 3 · 5 · ( + 1 + x ) = + · 3 · x + 3 + x · 5 · (…" at bounding box center [508, 131] width 552 height 120
drag, startPoint x: 432, startPoint y: 132, endPoint x: 318, endPoint y: 128, distance: 113.4
click at [314, 129] on div "· 5 · ( + x + 1 ) = + · 3 · x + 3 · 5 · ( + 1 + x ) = + · 3 · x + 3 · 5 · ( + x…" at bounding box center [508, 131] width 552 height 120
drag, startPoint x: 271, startPoint y: 220, endPoint x: 258, endPoint y: 227, distance: 14.9
click at [0, 0] on div "Encontre o valor da incógnita x. keyboard keypad undo undo redo redo fullscreen…" at bounding box center [0, 0] width 0 height 0
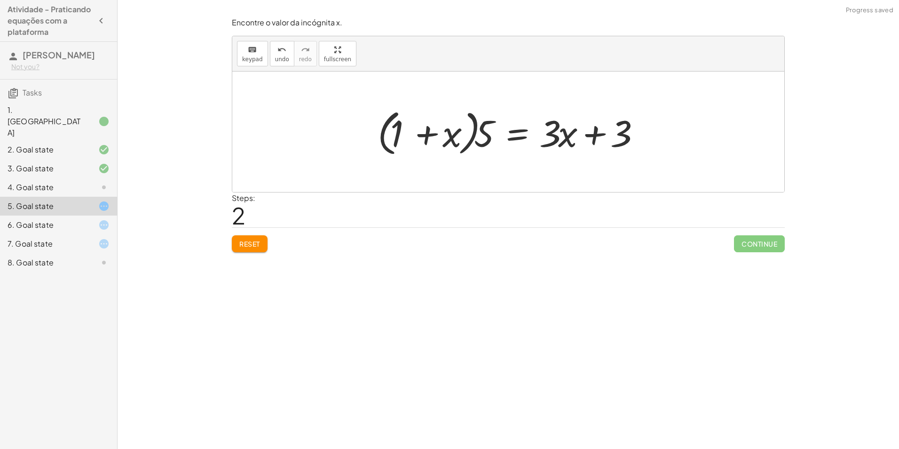
drag, startPoint x: 258, startPoint y: 227, endPoint x: 256, endPoint y: 232, distance: 5.1
click at [256, 232] on div "Reset Continue" at bounding box center [508, 239] width 553 height 25
click at [255, 248] on button "Reset" at bounding box center [250, 243] width 36 height 17
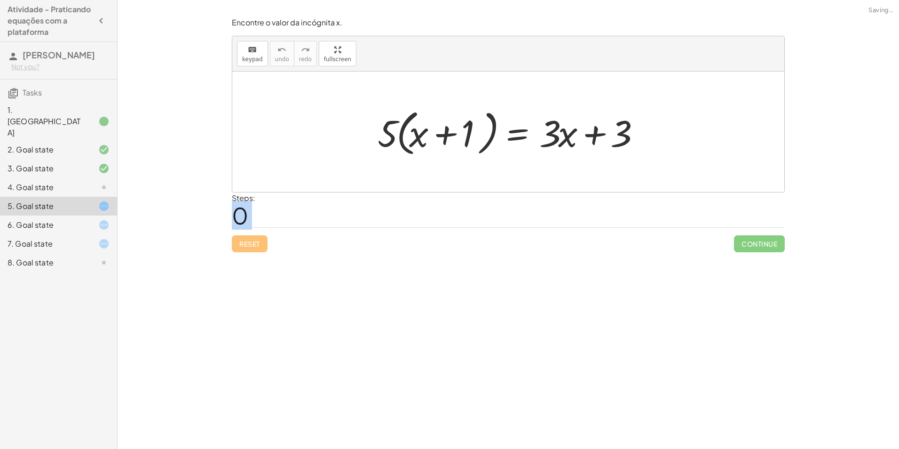
click at [255, 248] on div "Reset Continue" at bounding box center [508, 239] width 553 height 25
drag, startPoint x: 255, startPoint y: 248, endPoint x: 284, endPoint y: 257, distance: 29.9
click at [0, 0] on div "Encontre o valor da incógnita x. keyboard keypad undo undo redo redo fullscreen…" at bounding box center [0, 0] width 0 height 0
drag, startPoint x: 555, startPoint y: 137, endPoint x: 628, endPoint y: 136, distance: 72.4
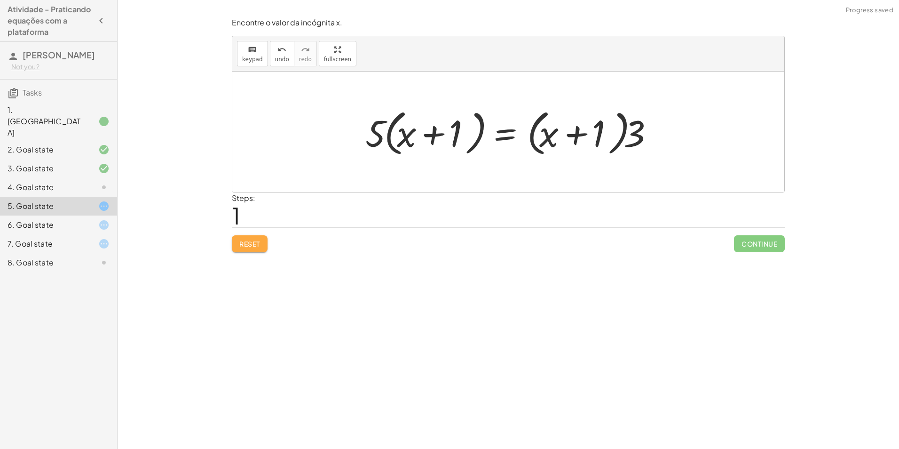
click at [261, 246] on button "Reset" at bounding box center [250, 243] width 36 height 17
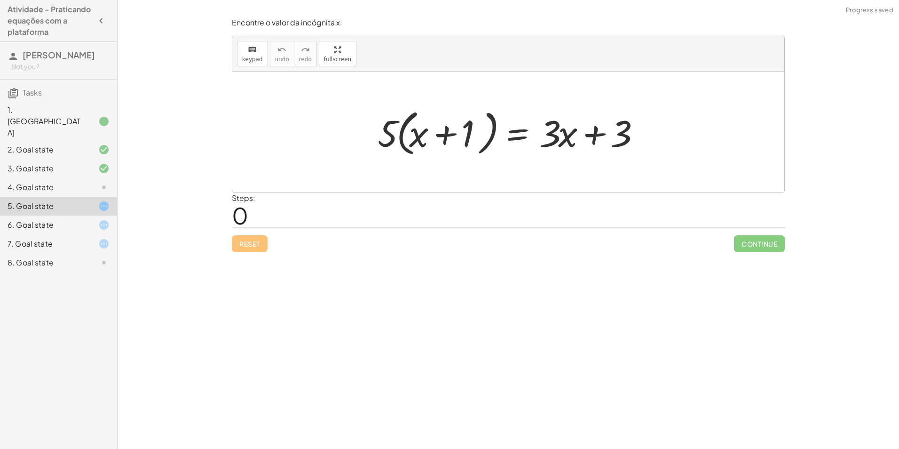
drag, startPoint x: 370, startPoint y: 127, endPoint x: 375, endPoint y: 128, distance: 5.3
click at [375, 128] on div "· 5 · ( + x + 1 ) = + · 3 · x + 3" at bounding box center [507, 132] width 289 height 59
drag, startPoint x: 380, startPoint y: 131, endPoint x: 409, endPoint y: 123, distance: 30.2
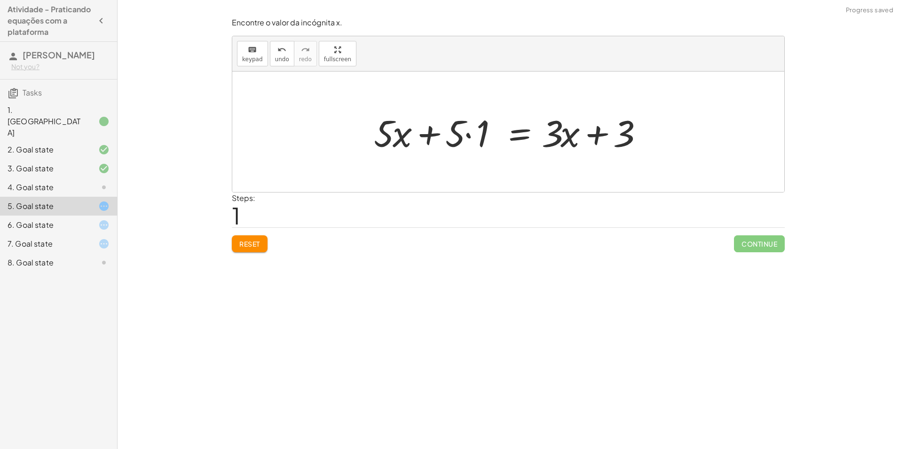
click at [469, 135] on div at bounding box center [511, 132] width 284 height 48
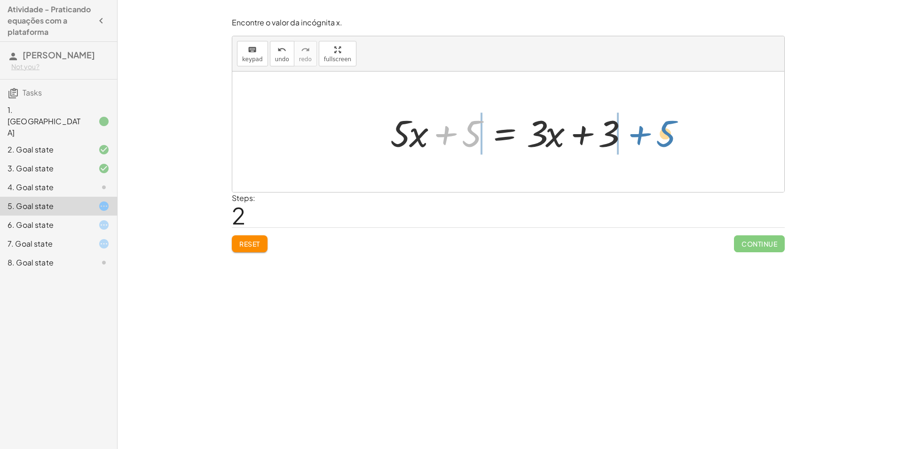
drag, startPoint x: 446, startPoint y: 137, endPoint x: 640, endPoint y: 137, distance: 194.2
click at [640, 137] on div "· 5 · ( + x + 1 ) = + · 3 · x + 3 + · 5 · x + · 5 · 1 = + · 3 · x + 3 + 5 + x +…" at bounding box center [508, 131] width 264 height 53
click at [632, 135] on div at bounding box center [512, 132] width 358 height 48
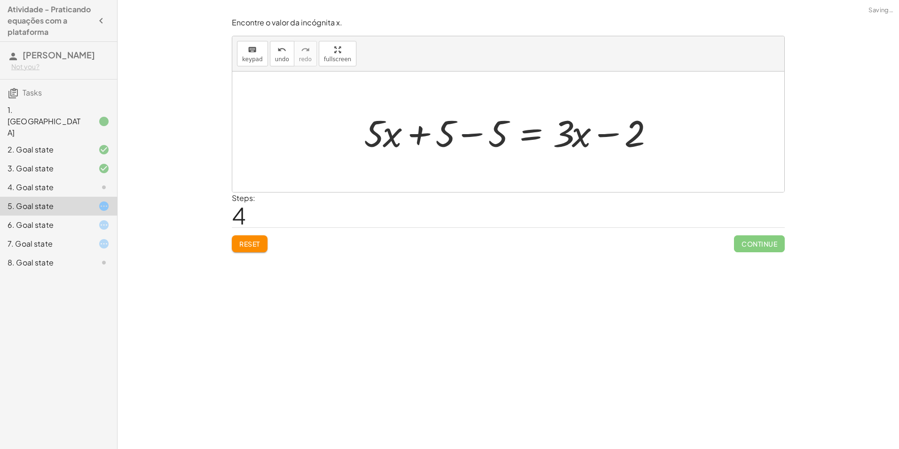
click at [474, 138] on div at bounding box center [511, 132] width 305 height 48
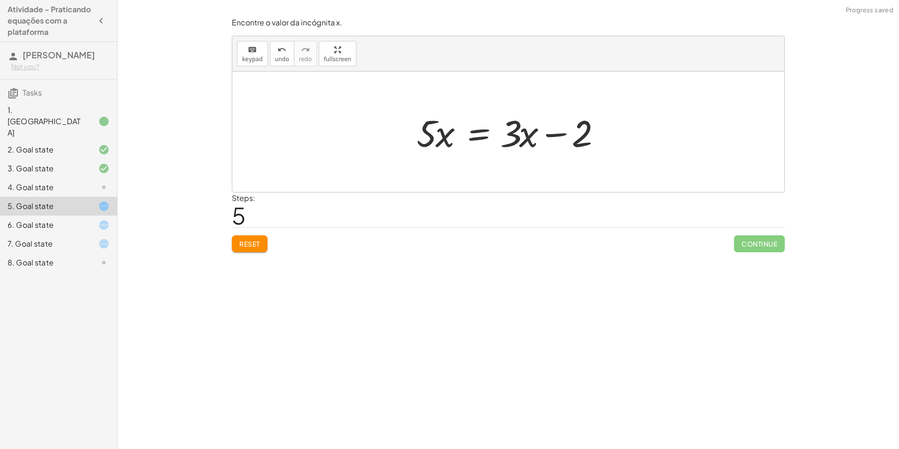
click at [530, 134] on div at bounding box center [512, 132] width 200 height 48
click at [238, 241] on button "Reset" at bounding box center [250, 243] width 36 height 17
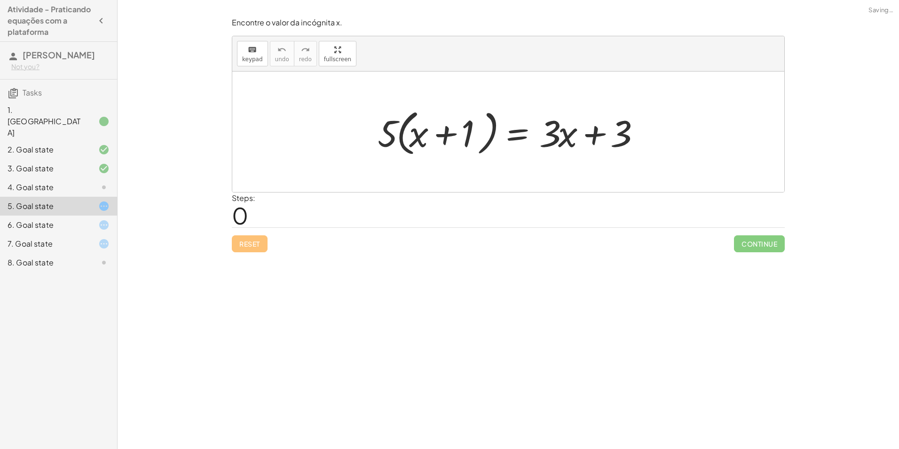
drag, startPoint x: 388, startPoint y: 127, endPoint x: 445, endPoint y: 129, distance: 57.4
click at [445, 129] on div at bounding box center [511, 132] width 277 height 54
click at [425, 132] on div at bounding box center [509, 132] width 284 height 48
click at [468, 135] on div at bounding box center [509, 132] width 284 height 48
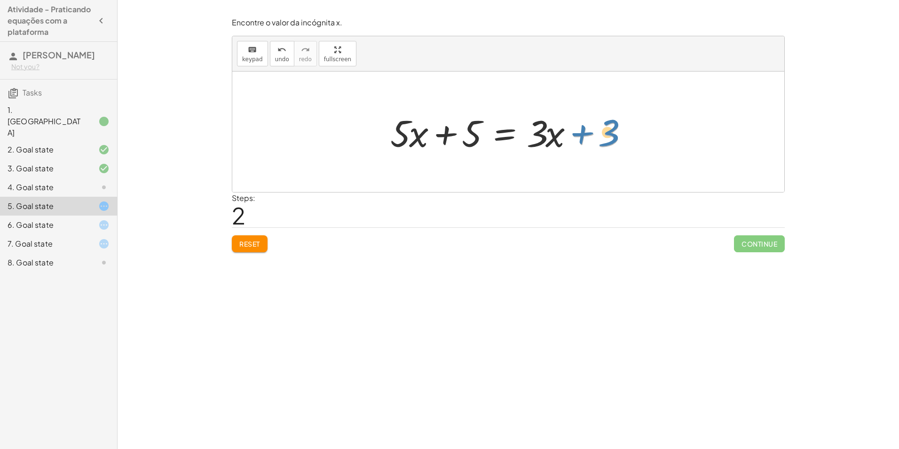
click at [582, 133] on div at bounding box center [512, 132] width 252 height 48
click at [443, 130] on div at bounding box center [512, 132] width 252 height 48
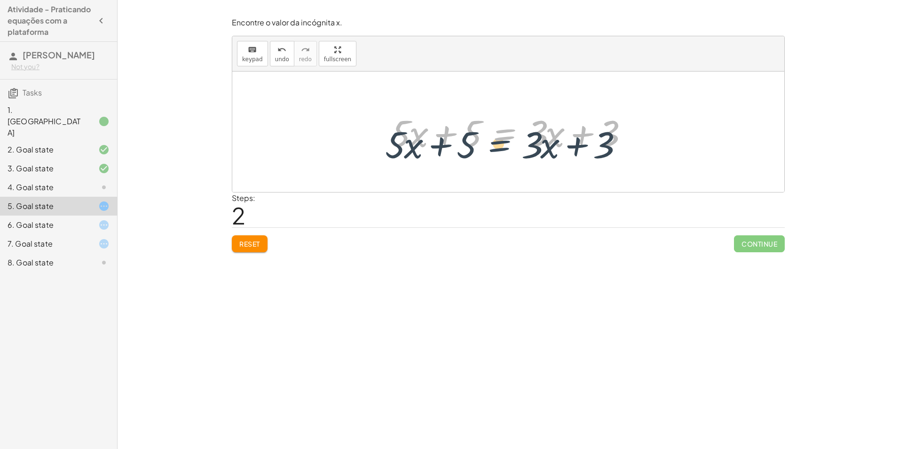
drag, startPoint x: 510, startPoint y: 134, endPoint x: 519, endPoint y: 128, distance: 10.2
click at [512, 132] on div at bounding box center [512, 132] width 252 height 48
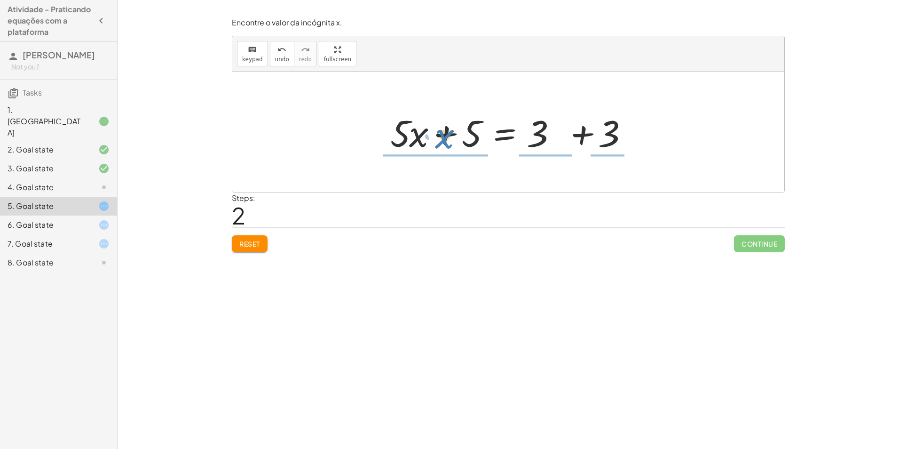
drag, startPoint x: 554, startPoint y: 141, endPoint x: 445, endPoint y: 134, distance: 109.8
click at [445, 134] on div at bounding box center [512, 132] width 252 height 48
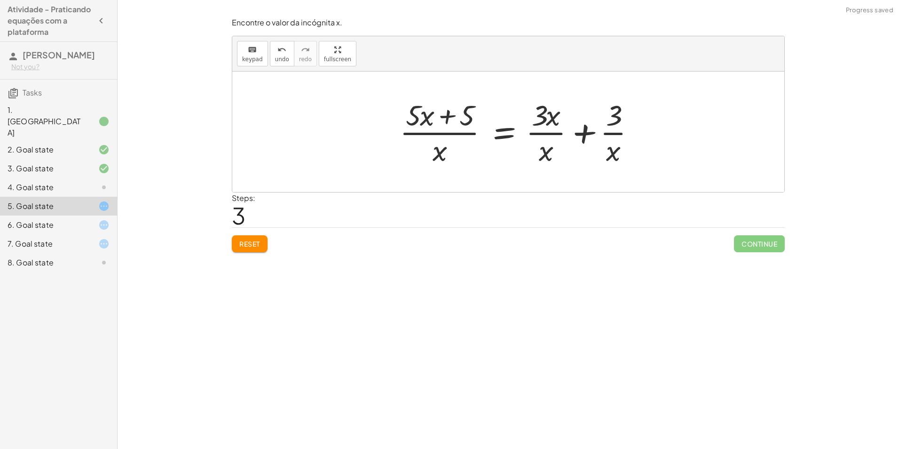
click at [464, 130] on div at bounding box center [521, 131] width 252 height 72
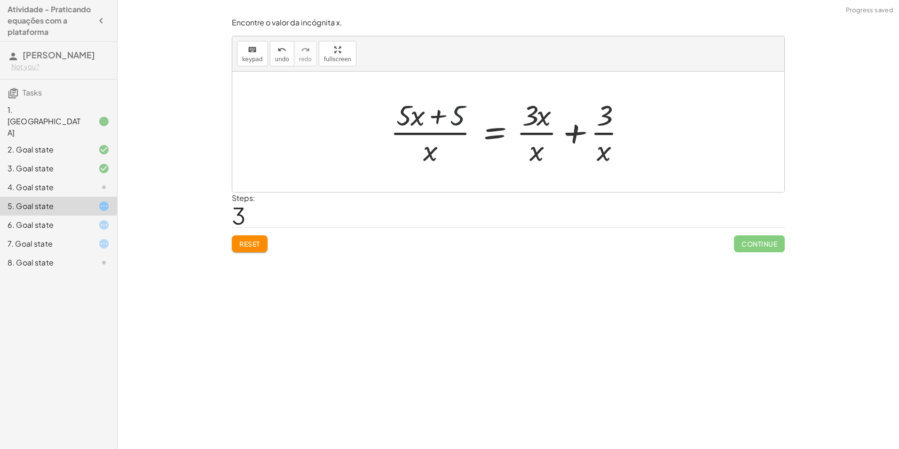
click at [463, 132] on div at bounding box center [512, 131] width 252 height 72
click at [461, 135] on div at bounding box center [512, 131] width 252 height 72
click at [536, 134] on div at bounding box center [512, 131] width 252 height 72
click at [542, 134] on div at bounding box center [512, 131] width 252 height 72
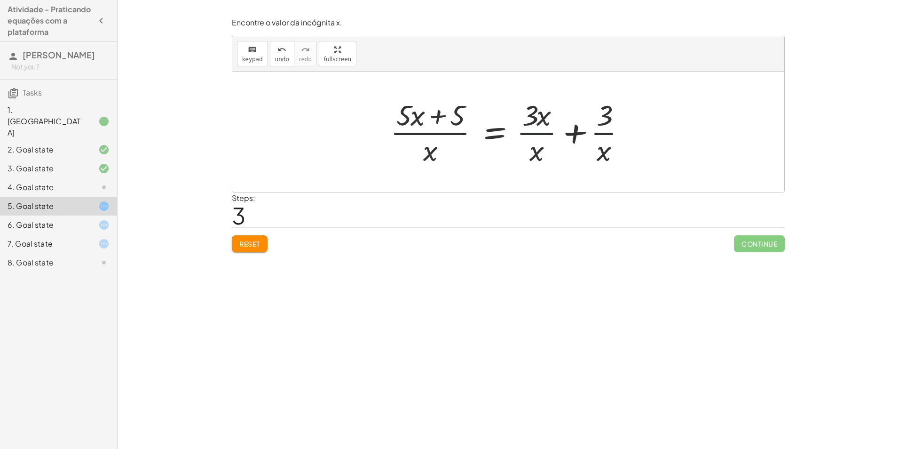
click at [542, 133] on div at bounding box center [512, 131] width 252 height 72
click at [542, 129] on div at bounding box center [512, 131] width 252 height 72
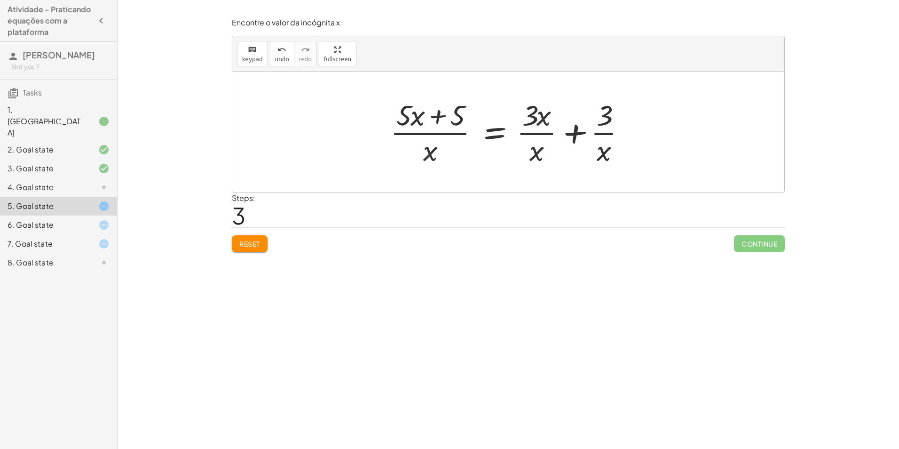
click at [254, 248] on button "Reset" at bounding box center [250, 243] width 36 height 17
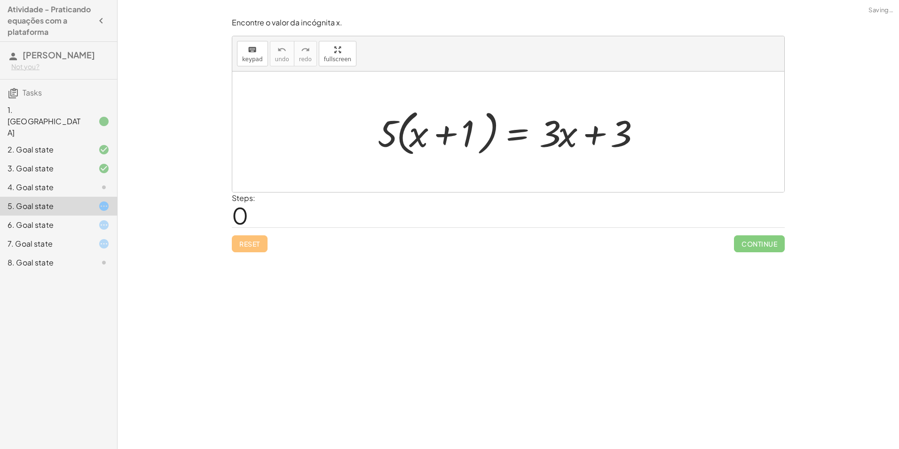
click at [109, 219] on icon at bounding box center [103, 224] width 11 height 11
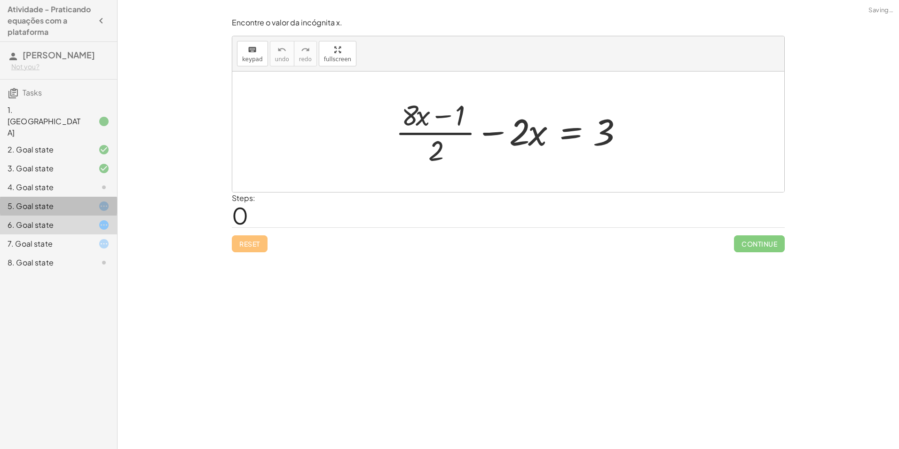
click at [112, 234] on div "5. Goal state" at bounding box center [58, 243] width 117 height 19
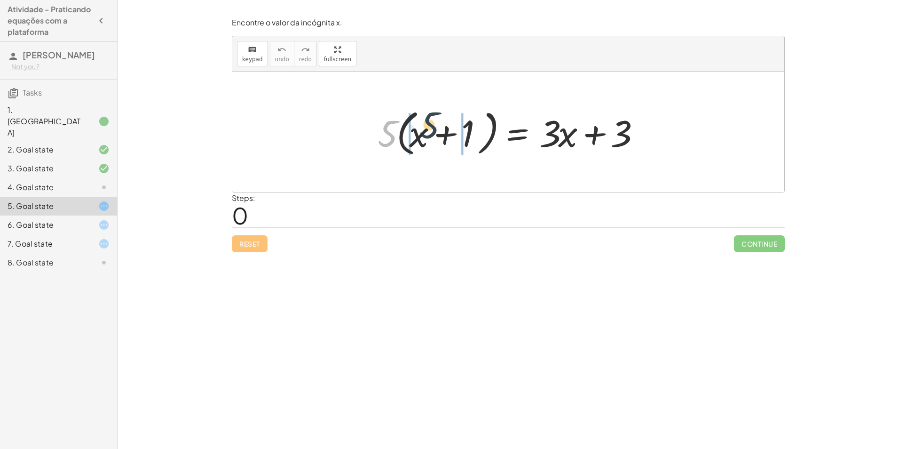
drag, startPoint x: 387, startPoint y: 130, endPoint x: 430, endPoint y: 121, distance: 43.7
click at [430, 121] on div at bounding box center [511, 132] width 277 height 54
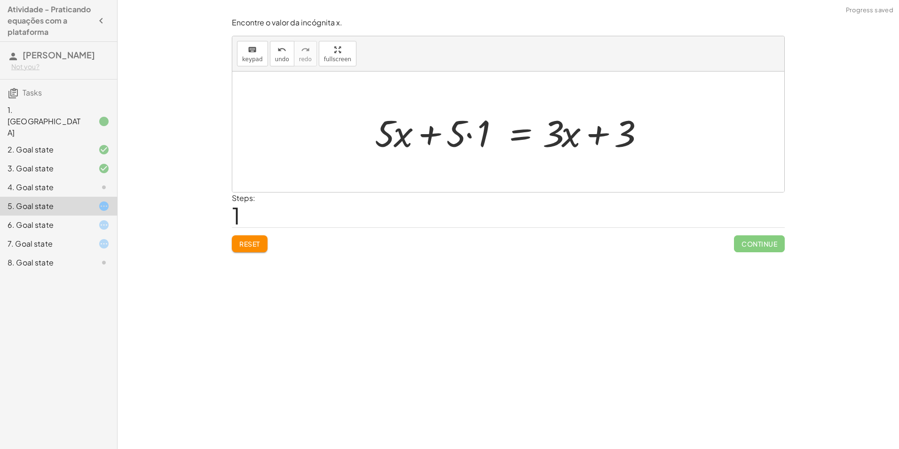
click at [468, 135] on div at bounding box center [512, 132] width 284 height 48
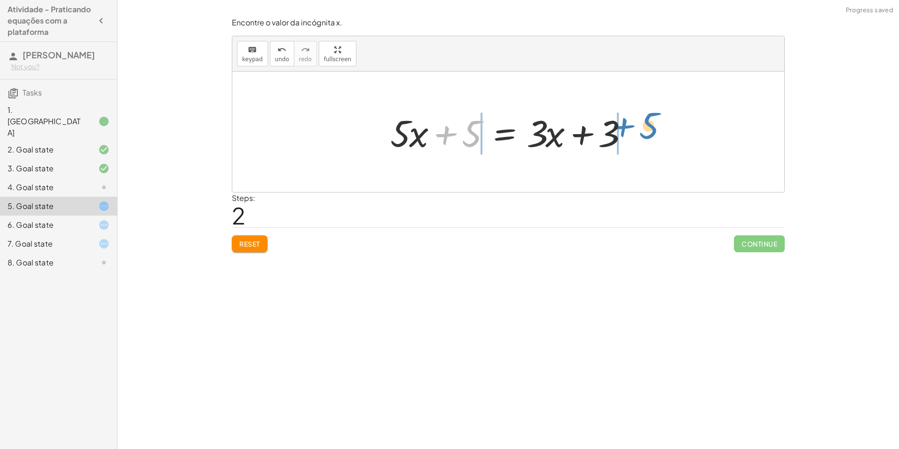
drag, startPoint x: 466, startPoint y: 137, endPoint x: 643, endPoint y: 129, distance: 177.4
click at [630, 133] on div at bounding box center [512, 132] width 358 height 48
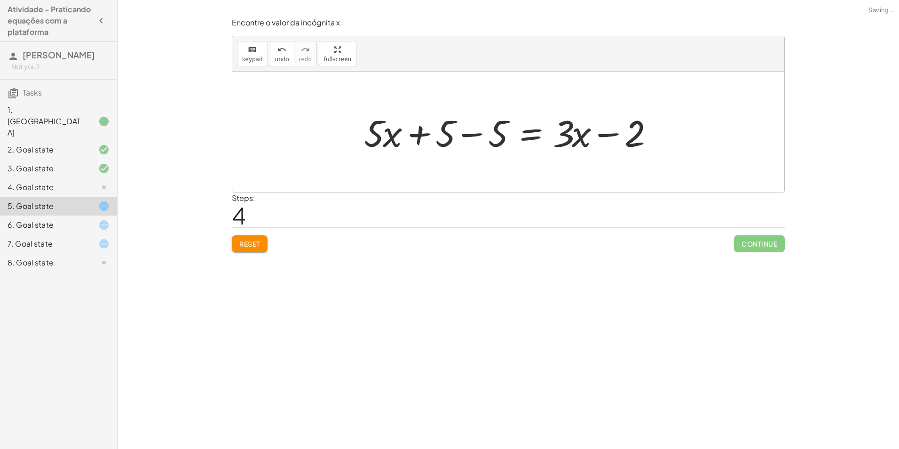
click at [475, 137] on div at bounding box center [511, 132] width 305 height 48
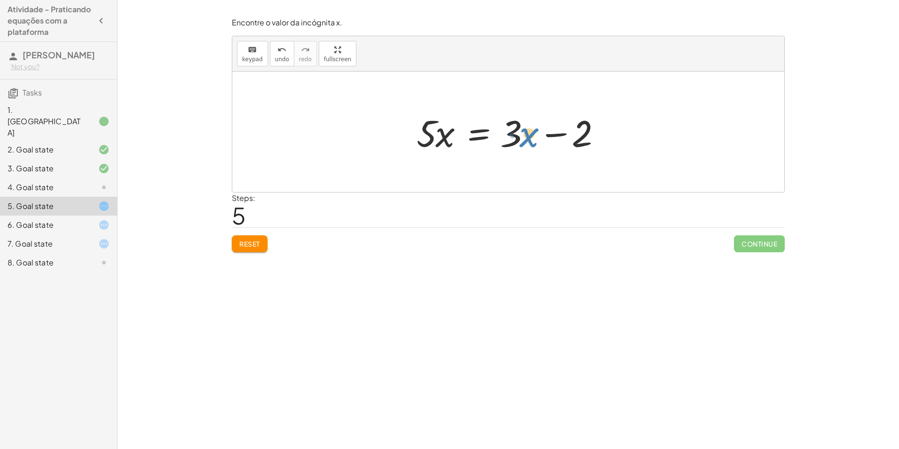
click at [530, 136] on div at bounding box center [512, 132] width 200 height 48
drag, startPoint x: 514, startPoint y: 135, endPoint x: 345, endPoint y: 128, distance: 168.9
drag, startPoint x: 513, startPoint y: 129, endPoint x: 360, endPoint y: 126, distance: 152.8
click at [360, 126] on div "· 5 · ( + x + 1 ) = + · 3 · x + 3 + · 5 · x + · 5 · 1 = + · 3 · x + 3 + · 5 · x…" at bounding box center [508, 131] width 552 height 120
click at [552, 139] on div at bounding box center [492, 132] width 370 height 48
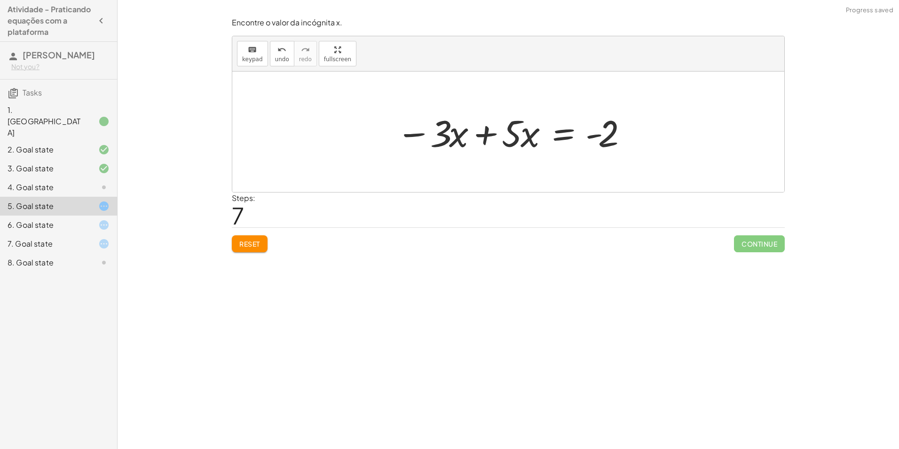
click at [482, 135] on div at bounding box center [512, 132] width 240 height 48
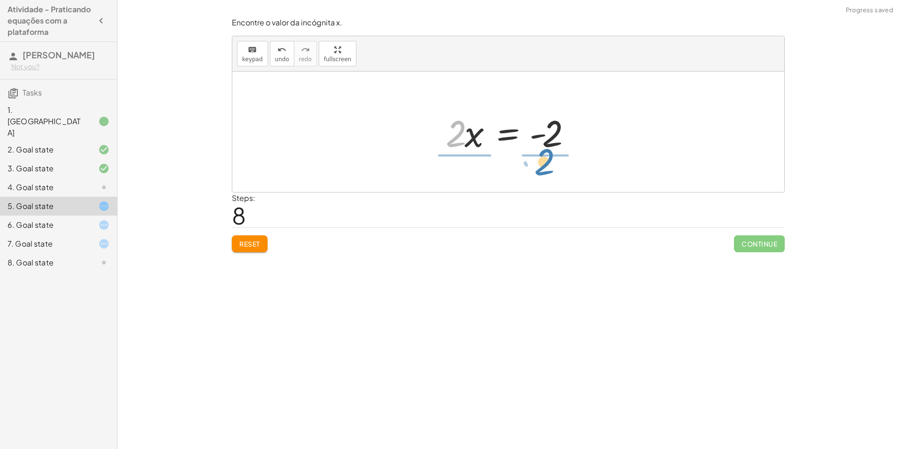
drag, startPoint x: 457, startPoint y: 137, endPoint x: 544, endPoint y: 165, distance: 91.9
click at [474, 131] on div at bounding box center [513, 131] width 151 height 72
click at [541, 134] on div at bounding box center [512, 131] width 130 height 72
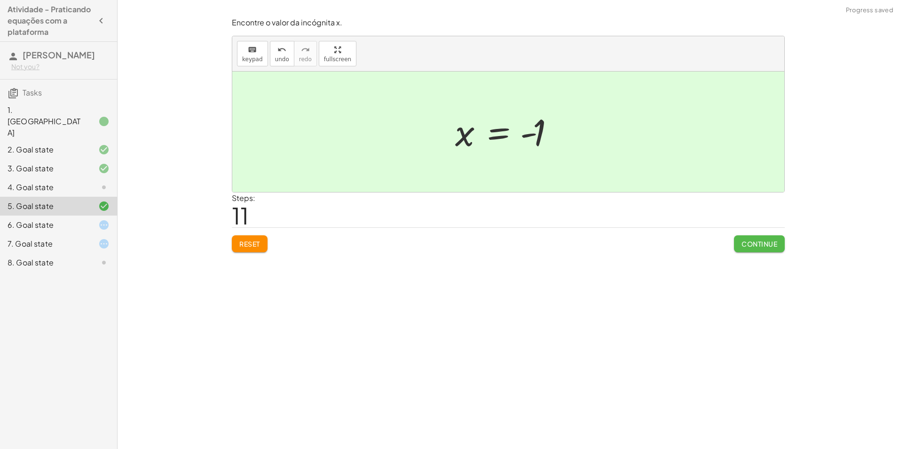
click at [772, 244] on span "Continue" at bounding box center [759, 243] width 36 height 8
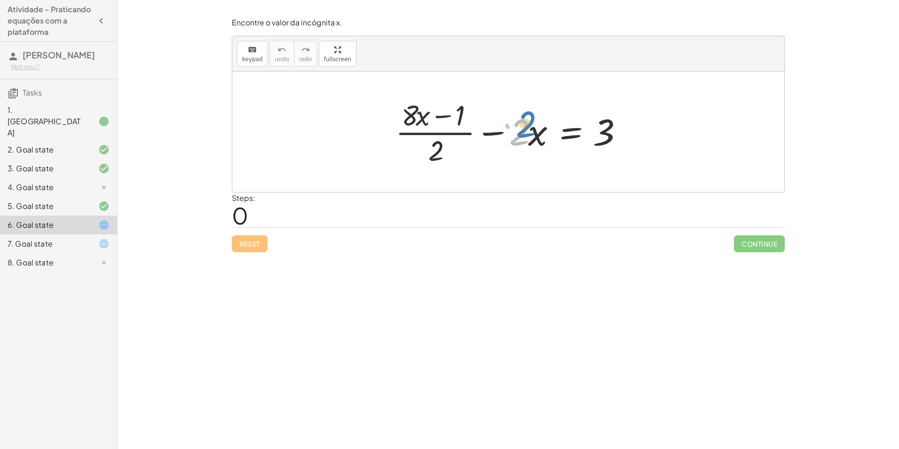
drag, startPoint x: 518, startPoint y: 132, endPoint x: 526, endPoint y: 129, distance: 8.5
click at [526, 129] on div at bounding box center [512, 131] width 242 height 72
click at [448, 132] on div at bounding box center [512, 131] width 242 height 72
click at [446, 118] on div at bounding box center [512, 131] width 242 height 72
click at [446, 116] on div at bounding box center [512, 131] width 242 height 72
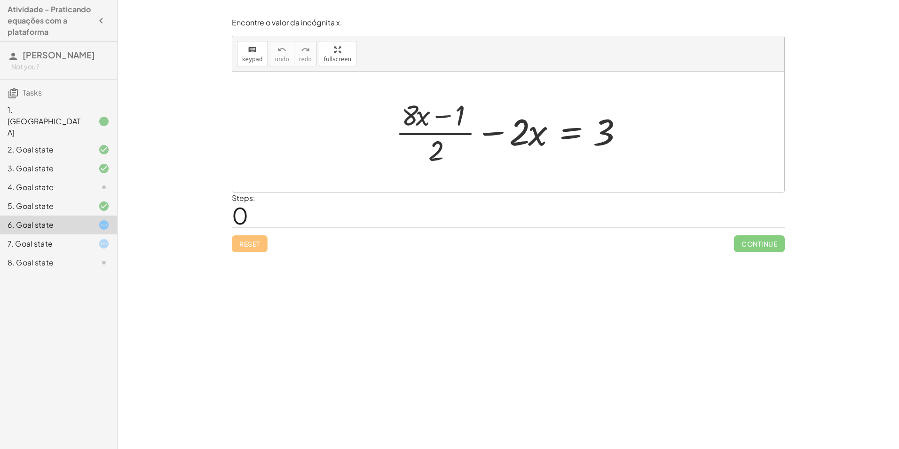
click at [442, 119] on div at bounding box center [512, 131] width 242 height 72
click at [442, 118] on div at bounding box center [512, 131] width 242 height 72
drag, startPoint x: 414, startPoint y: 117, endPoint x: 420, endPoint y: 118, distance: 6.7
click at [420, 118] on div at bounding box center [512, 131] width 242 height 72
drag, startPoint x: 425, startPoint y: 118, endPoint x: 420, endPoint y: 121, distance: 5.7
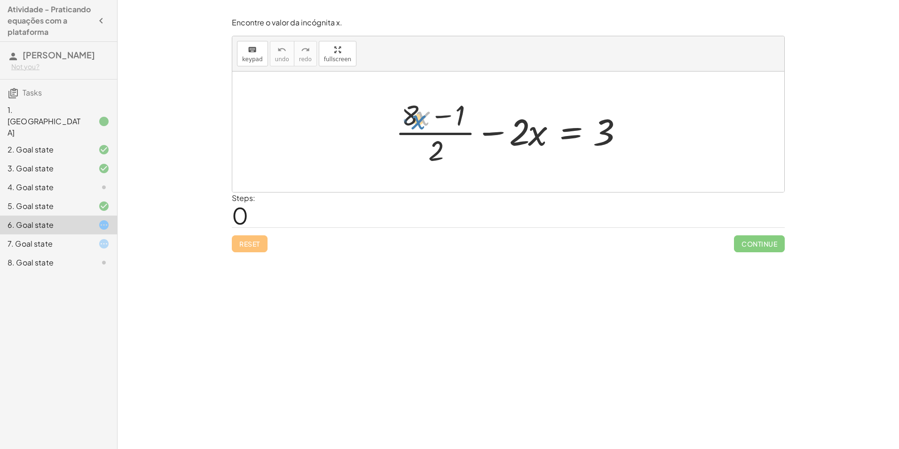
click at [420, 121] on div at bounding box center [512, 131] width 242 height 72
drag, startPoint x: 522, startPoint y: 132, endPoint x: 527, endPoint y: 137, distance: 7.0
click at [527, 137] on div at bounding box center [512, 131] width 242 height 72
click at [534, 135] on div at bounding box center [512, 131] width 242 height 72
drag, startPoint x: 524, startPoint y: 133, endPoint x: 671, endPoint y: 137, distance: 147.2
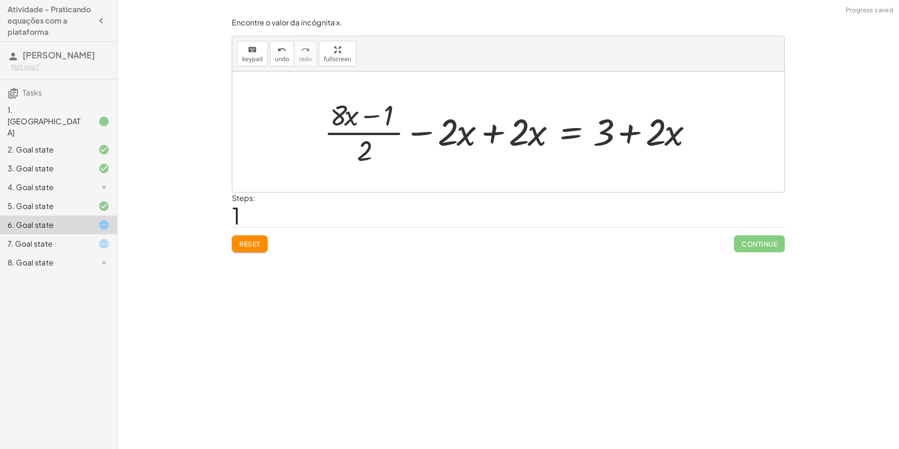
click at [491, 137] on div at bounding box center [511, 131] width 385 height 72
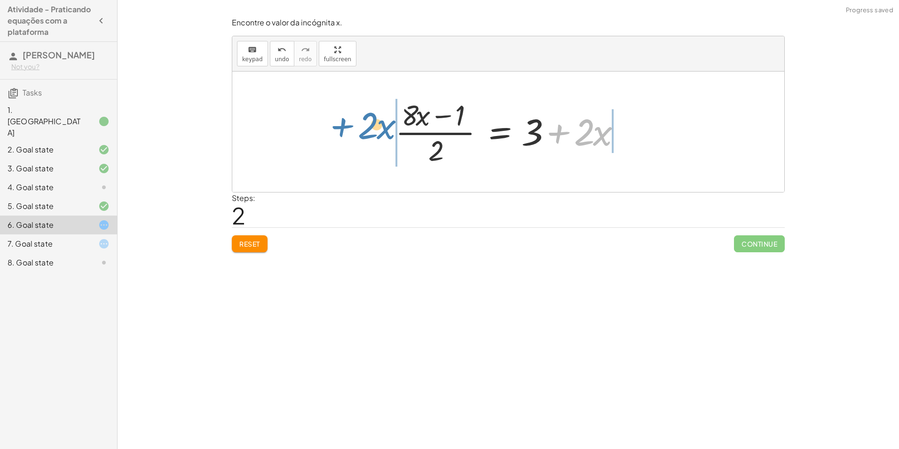
drag, startPoint x: 556, startPoint y: 129, endPoint x: 339, endPoint y: 122, distance: 216.4
click at [339, 122] on div "+ · ( + · 8 · x − 1 ) · 2 − · 2 · x = 3 + · ( + · 8 · x − 1 ) · 2 − · 2 · x + ·…" at bounding box center [508, 131] width 552 height 120
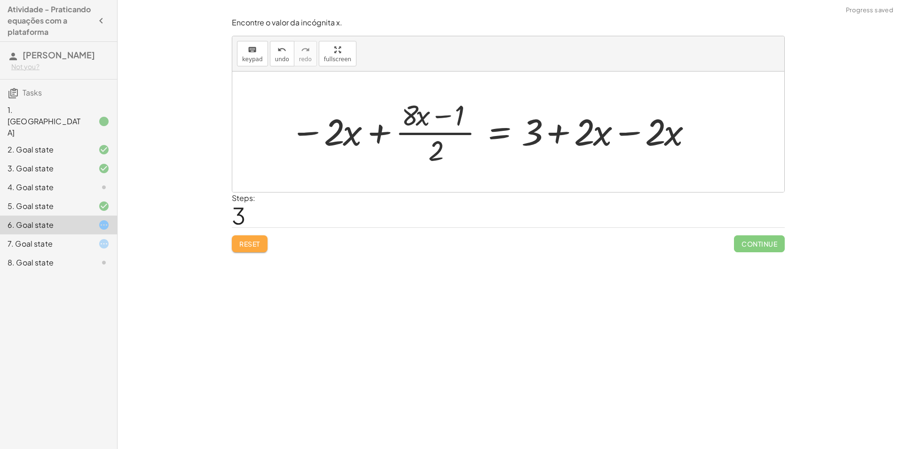
click at [268, 245] on button "Reset" at bounding box center [250, 243] width 36 height 17
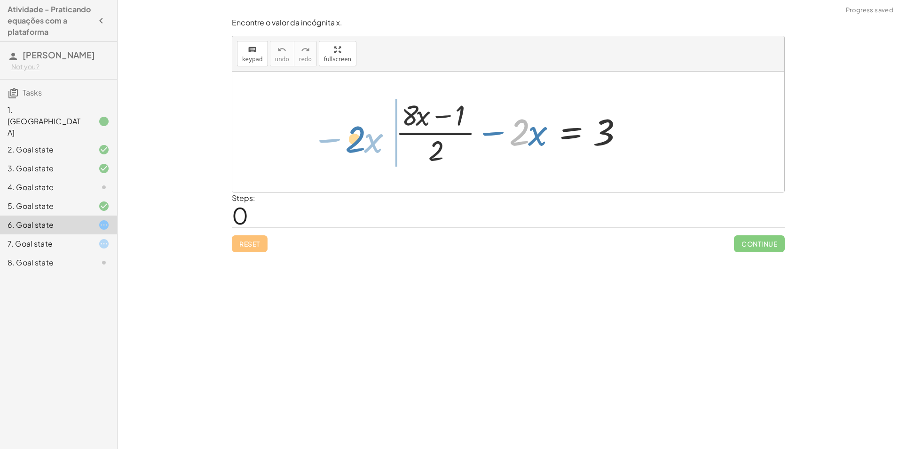
drag, startPoint x: 520, startPoint y: 134, endPoint x: 354, endPoint y: 138, distance: 166.5
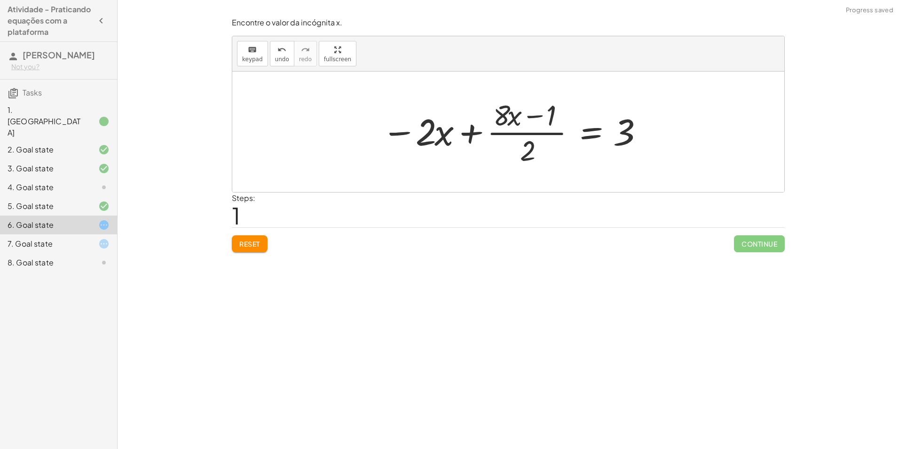
click at [468, 137] on div at bounding box center [512, 131] width 270 height 72
click at [407, 135] on div at bounding box center [512, 131] width 270 height 72
click at [251, 241] on span "Reset" at bounding box center [249, 243] width 21 height 8
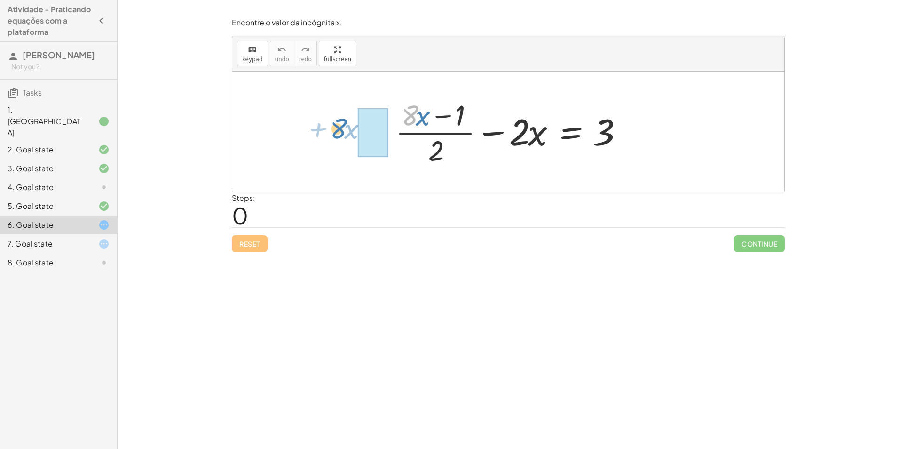
drag, startPoint x: 411, startPoint y: 113, endPoint x: 339, endPoint y: 126, distance: 72.7
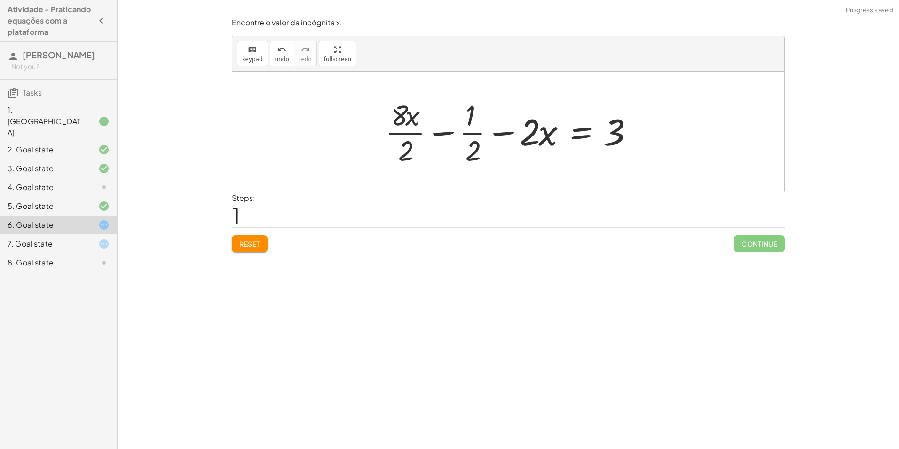
click at [405, 133] on div at bounding box center [511, 131] width 263 height 72
click at [468, 131] on div at bounding box center [512, 131] width 260 height 72
drag, startPoint x: 410, startPoint y: 139, endPoint x: 407, endPoint y: 132, distance: 7.8
click at [408, 134] on div at bounding box center [512, 131] width 260 height 72
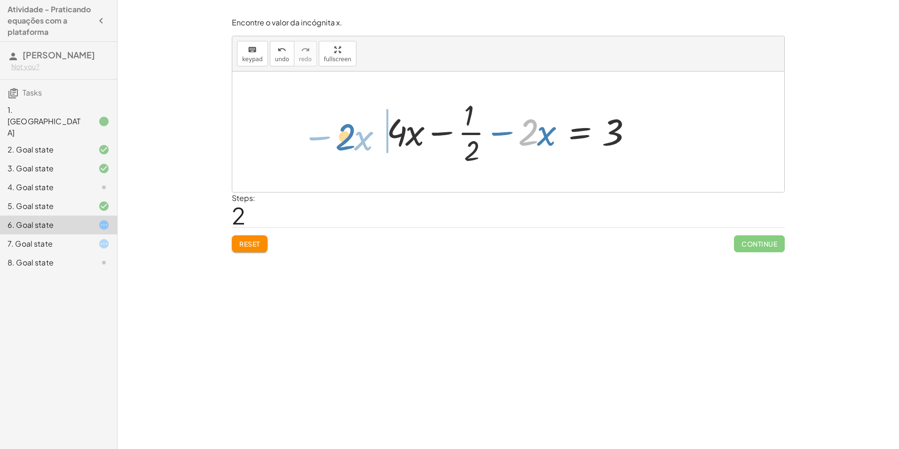
drag, startPoint x: 531, startPoint y: 130, endPoint x: 347, endPoint y: 134, distance: 183.4
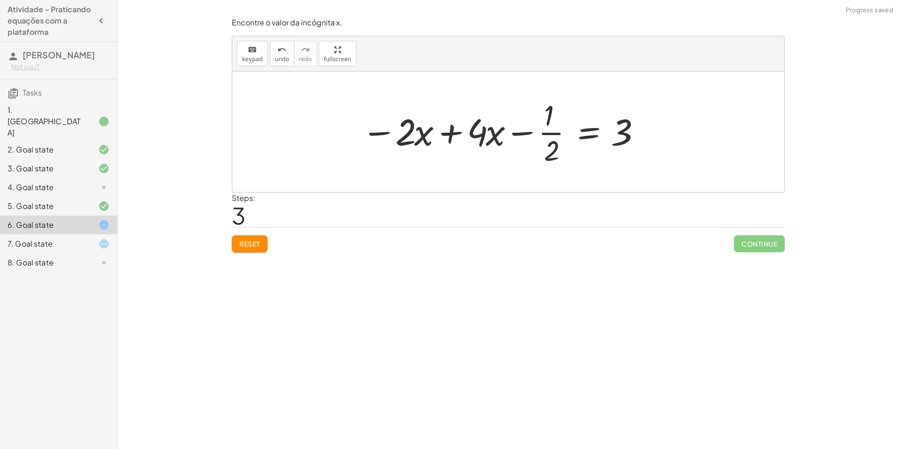
click at [442, 135] on div at bounding box center [501, 131] width 288 height 72
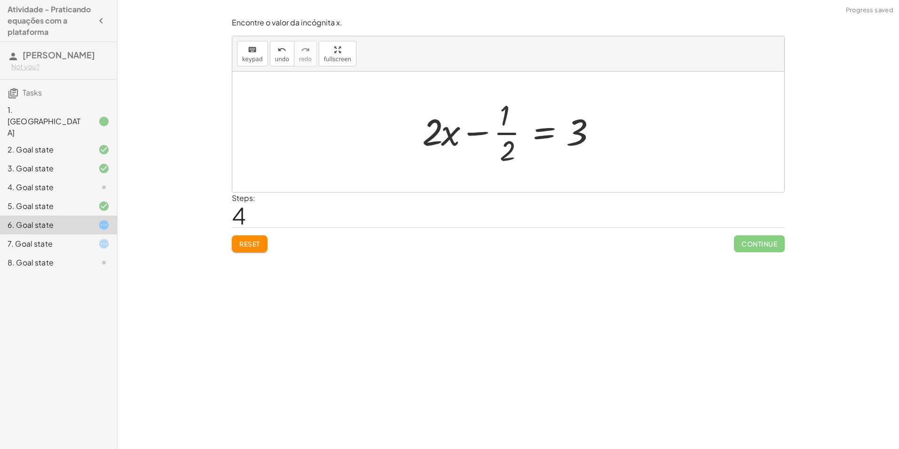
click at [507, 133] on div at bounding box center [512, 131] width 189 height 72
click at [479, 135] on div at bounding box center [512, 131] width 189 height 72
drag, startPoint x: 512, startPoint y: 150, endPoint x: 605, endPoint y: 135, distance: 93.8
click at [605, 135] on div at bounding box center [512, 131] width 189 height 72
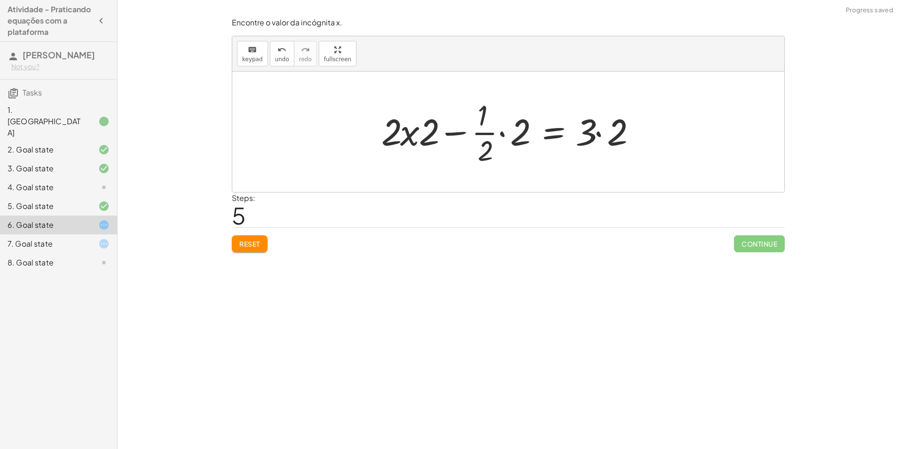
click at [500, 134] on div at bounding box center [512, 131] width 270 height 72
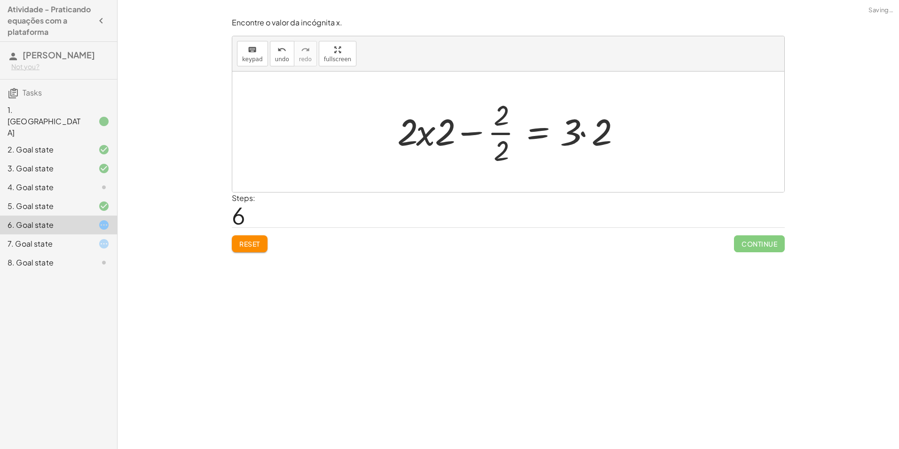
click at [584, 133] on div at bounding box center [512, 131] width 239 height 72
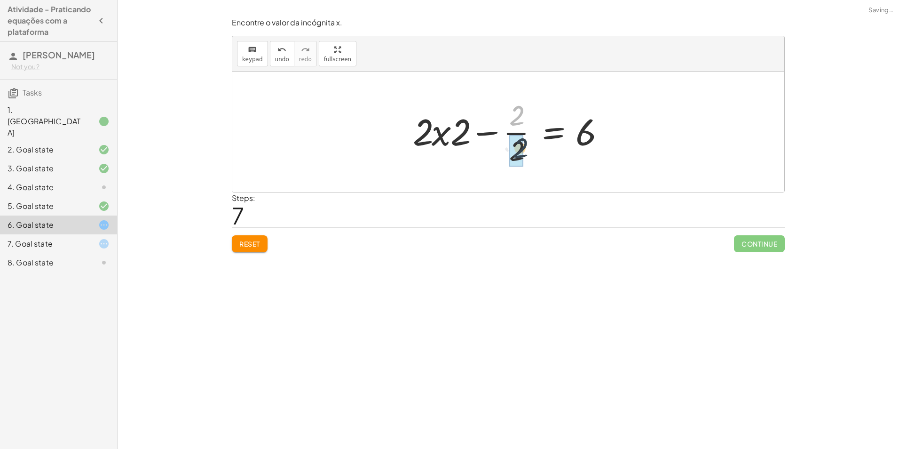
drag, startPoint x: 520, startPoint y: 119, endPoint x: 523, endPoint y: 152, distance: 33.1
click at [523, 152] on div at bounding box center [511, 131] width 207 height 72
click at [443, 134] on div at bounding box center [512, 132] width 200 height 48
click at [486, 135] on div at bounding box center [512, 132] width 200 height 48
click at [453, 131] on div at bounding box center [512, 132] width 200 height 48
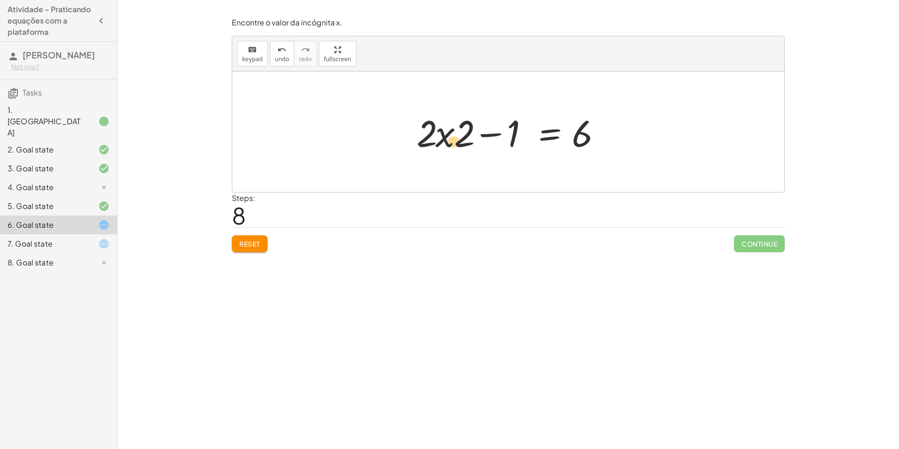
drag, startPoint x: 470, startPoint y: 131, endPoint x: 476, endPoint y: 127, distance: 6.8
click at [476, 127] on div at bounding box center [512, 132] width 200 height 48
drag, startPoint x: 465, startPoint y: 132, endPoint x: 522, endPoint y: 164, distance: 65.7
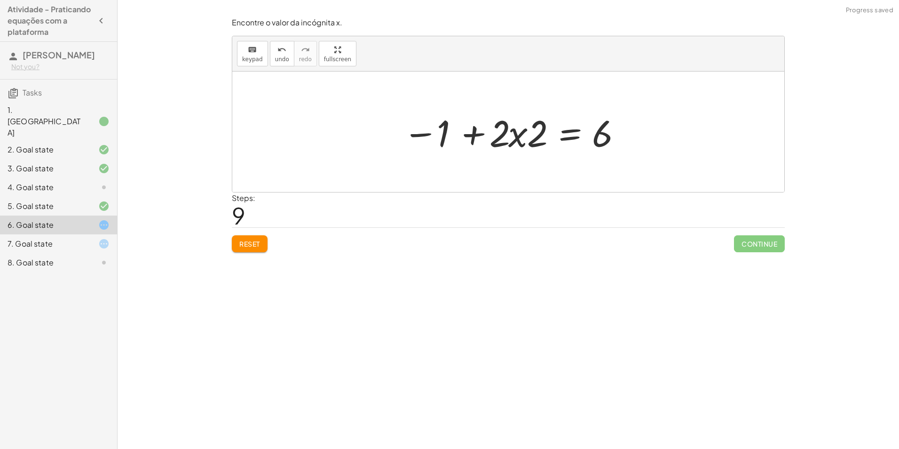
click at [254, 246] on span "Reset" at bounding box center [249, 243] width 21 height 8
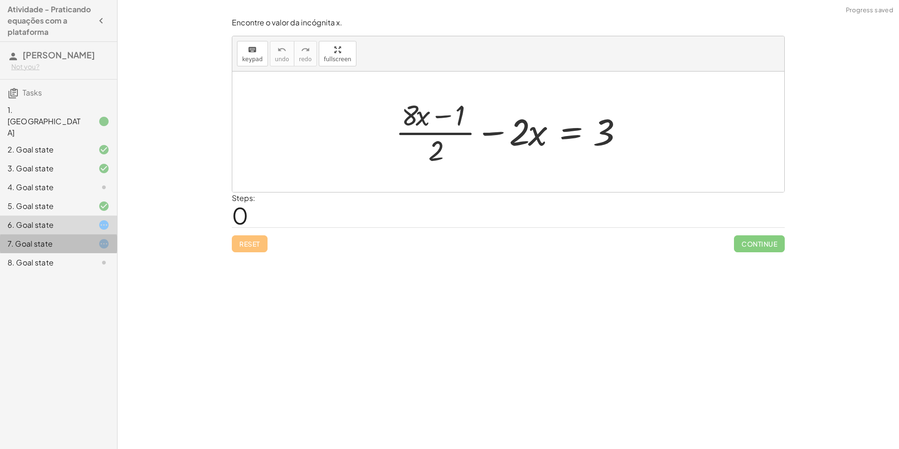
click at [96, 238] on div at bounding box center [96, 243] width 26 height 11
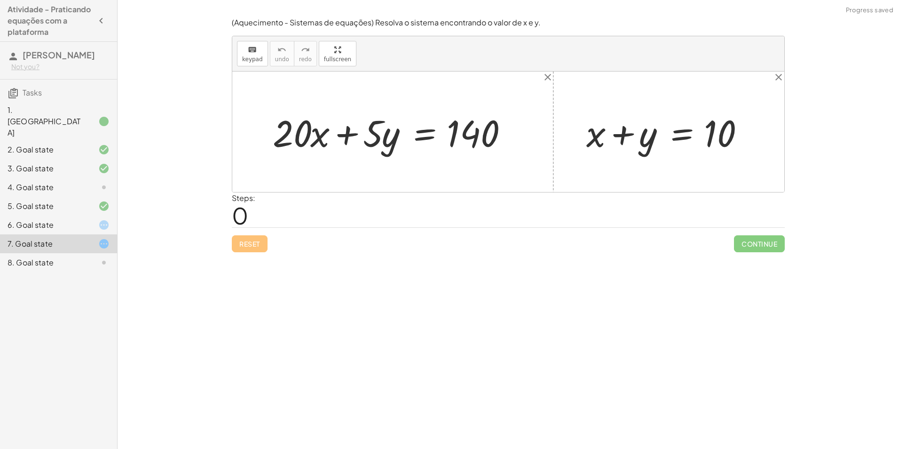
click at [92, 253] on div "6. Goal state" at bounding box center [58, 262] width 117 height 19
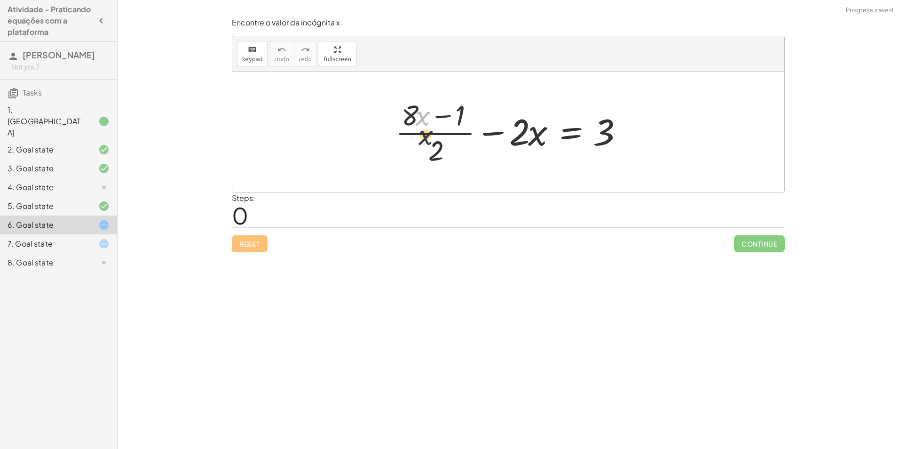
click at [426, 111] on div at bounding box center [512, 131] width 242 height 72
drag, startPoint x: 528, startPoint y: 130, endPoint x: 520, endPoint y: 136, distance: 9.0
click at [519, 141] on div at bounding box center [512, 131] width 242 height 72
click at [522, 134] on div at bounding box center [512, 131] width 242 height 72
drag, startPoint x: 603, startPoint y: 138, endPoint x: 343, endPoint y: 120, distance: 260.6
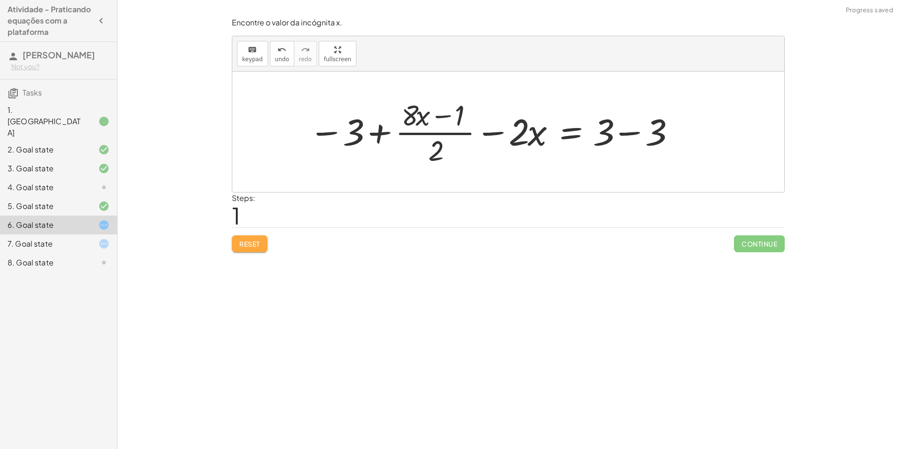
click at [254, 237] on button "Reset" at bounding box center [250, 243] width 36 height 17
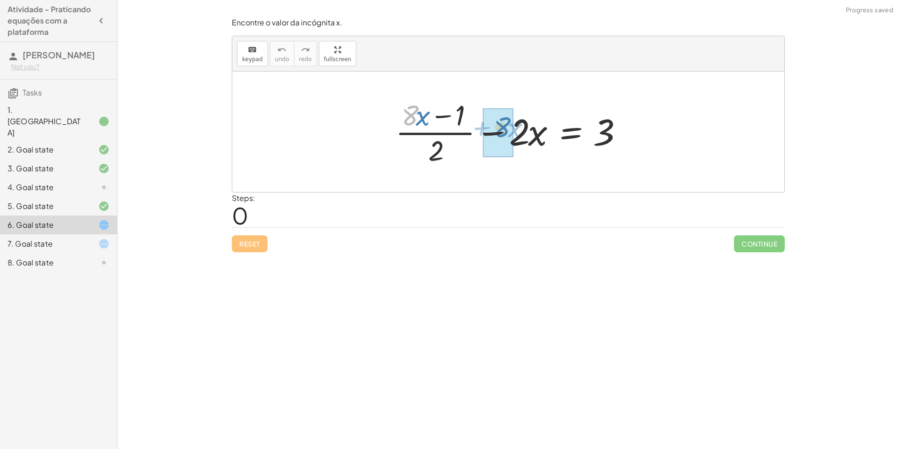
drag, startPoint x: 403, startPoint y: 113, endPoint x: 495, endPoint y: 125, distance: 92.0
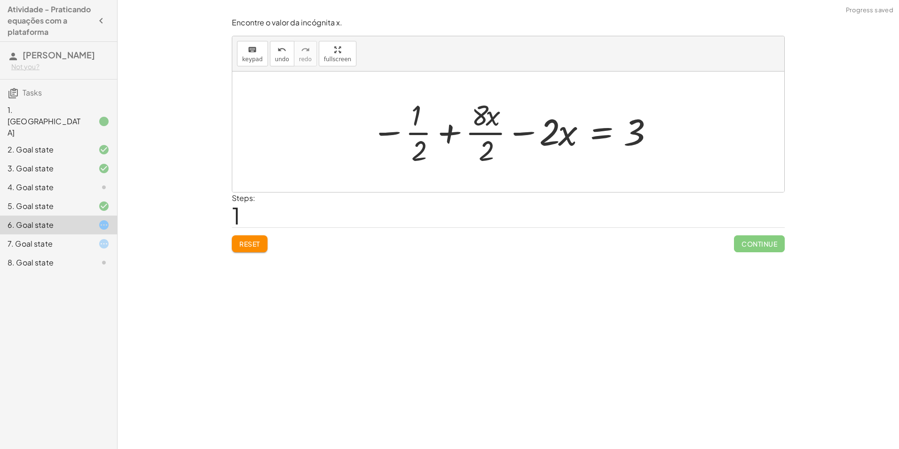
click at [407, 131] on div at bounding box center [512, 131] width 291 height 72
click at [418, 130] on div at bounding box center [512, 131] width 291 height 72
click at [417, 132] on div at bounding box center [512, 131] width 291 height 72
click at [489, 131] on div at bounding box center [512, 131] width 291 height 72
click at [520, 132] on div at bounding box center [512, 131] width 288 height 72
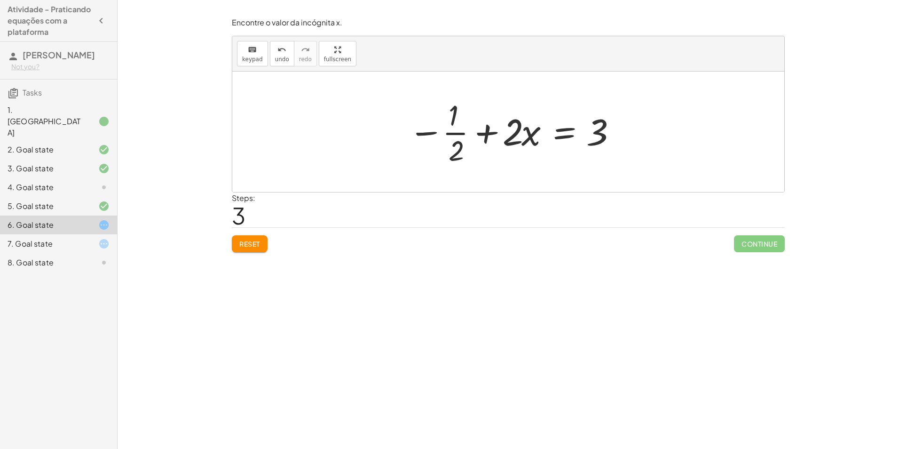
click at [462, 133] on div at bounding box center [512, 131] width 216 height 72
drag, startPoint x: 455, startPoint y: 134, endPoint x: 648, endPoint y: 130, distance: 193.3
click at [417, 130] on div at bounding box center [512, 131] width 336 height 72
click at [542, 131] on div at bounding box center [512, 131] width 189 height 72
click at [517, 134] on div at bounding box center [512, 131] width 189 height 72
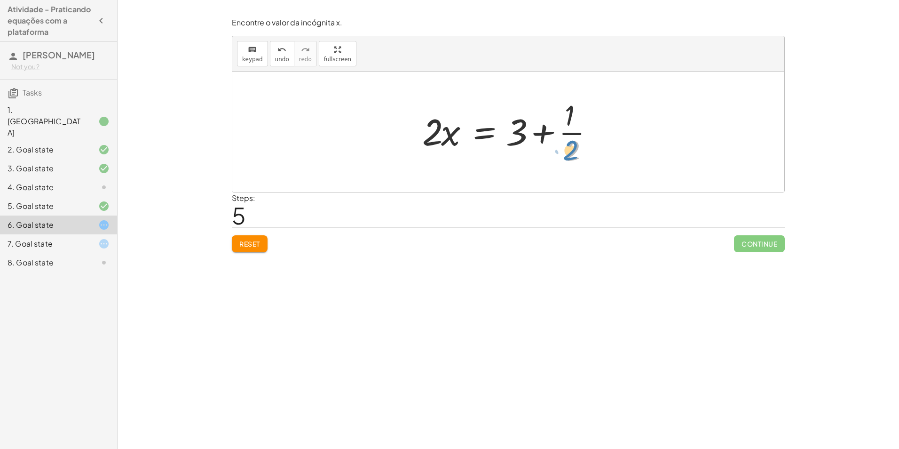
click at [570, 142] on div at bounding box center [512, 131] width 189 height 72
click at [514, 130] on div at bounding box center [512, 131] width 189 height 72
drag, startPoint x: 568, startPoint y: 146, endPoint x: 516, endPoint y: 145, distance: 52.7
click at [516, 145] on div at bounding box center [512, 131] width 189 height 72
click at [534, 129] on div at bounding box center [528, 131] width 220 height 72
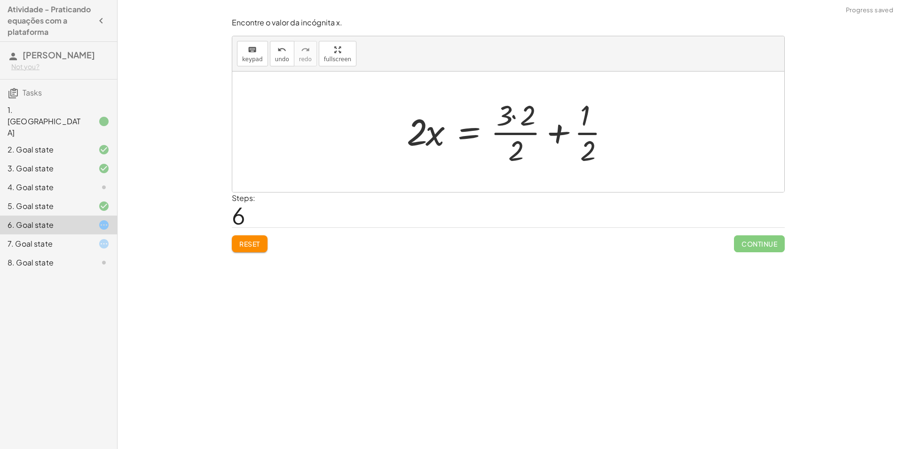
click at [513, 116] on div at bounding box center [512, 131] width 220 height 72
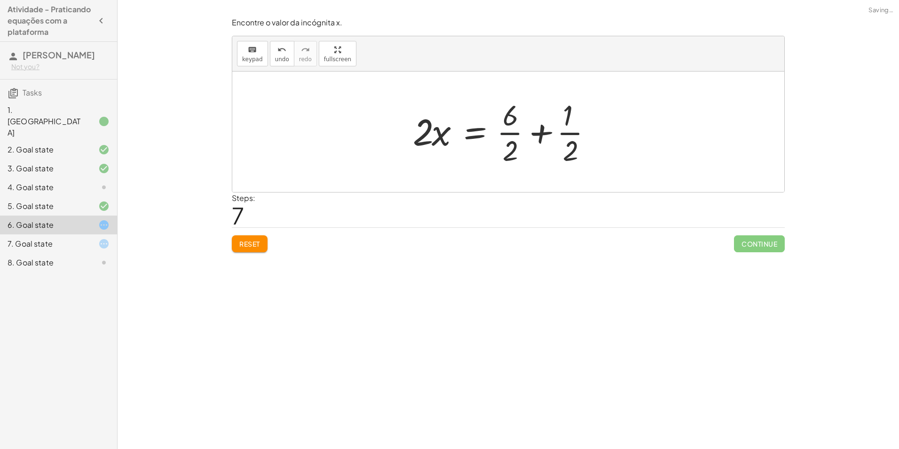
click at [508, 131] on div at bounding box center [506, 131] width 196 height 72
click at [560, 133] on div at bounding box center [511, 131] width 189 height 72
click at [564, 133] on div at bounding box center [512, 131] width 189 height 72
click at [0, 0] on div "Encontre o valor da incógnita x. keyboard keypad undo undo redo redo fullscreen…" at bounding box center [0, 0] width 0 height 0
click at [253, 241] on span "Reset" at bounding box center [249, 243] width 21 height 8
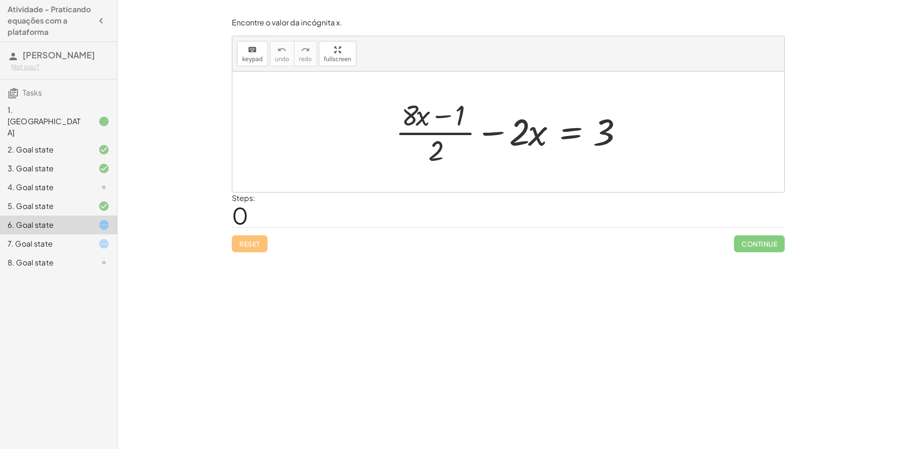
click at [59, 241] on div "7. Goal state" at bounding box center [46, 243] width 76 height 11
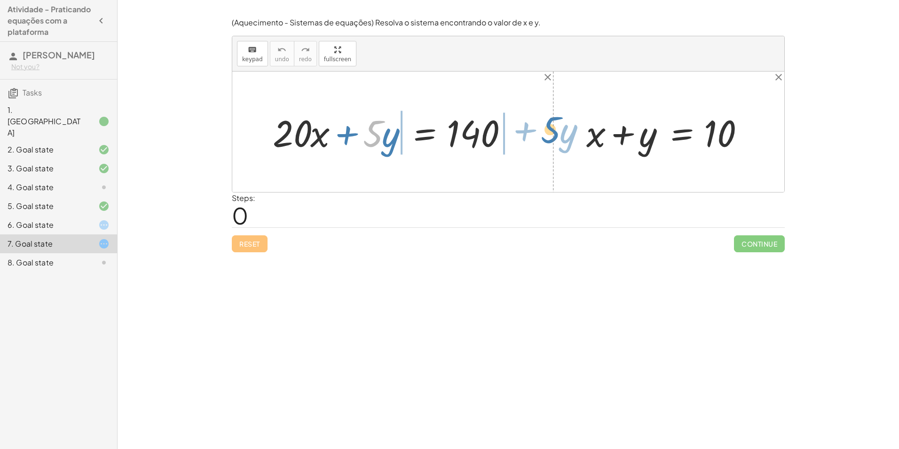
drag, startPoint x: 367, startPoint y: 127, endPoint x: 542, endPoint y: 124, distance: 175.4
click at [542, 124] on div "· 5 + · y + · 20 · x + · 5 · y = 140 + x + y = 10" at bounding box center [508, 131] width 552 height 120
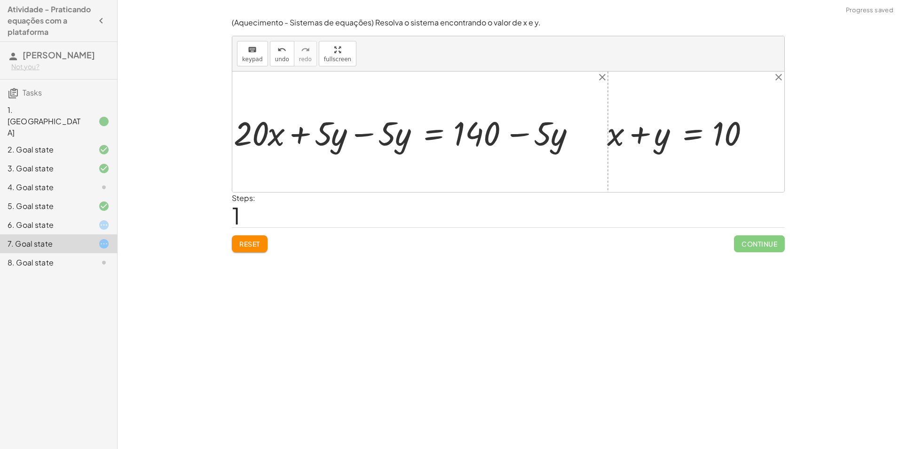
drag, startPoint x: 285, startPoint y: 129, endPoint x: 301, endPoint y: 134, distance: 17.1
click at [289, 132] on div at bounding box center [413, 132] width 311 height 38
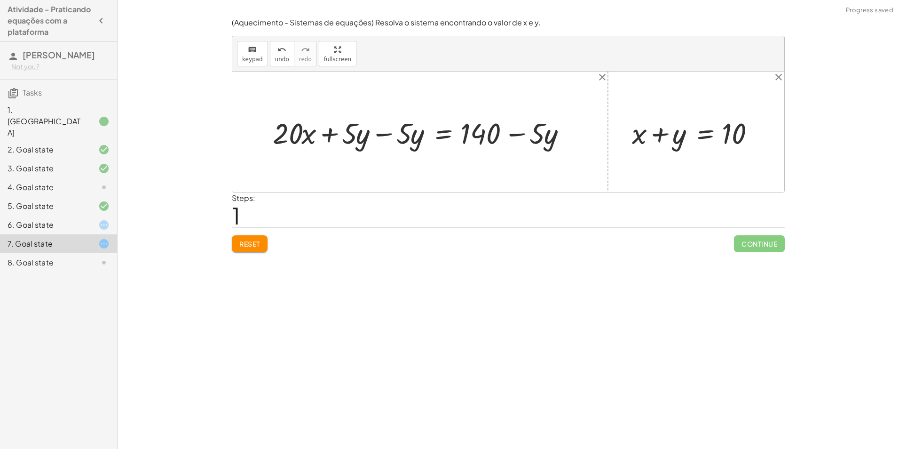
click at [385, 135] on div at bounding box center [423, 132] width 311 height 38
click at [519, 134] on div at bounding box center [478, 132] width 202 height 38
click at [537, 138] on div at bounding box center [478, 132] width 202 height 38
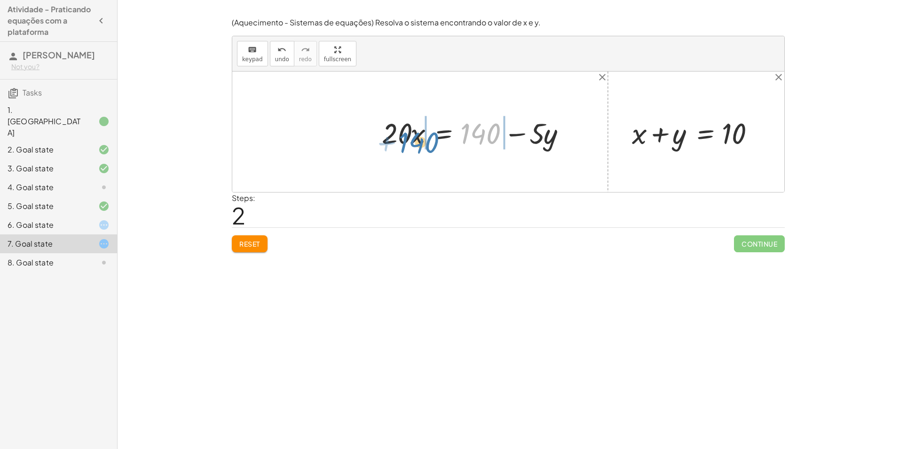
drag, startPoint x: 494, startPoint y: 132, endPoint x: 432, endPoint y: 141, distance: 62.2
click at [432, 141] on div at bounding box center [478, 132] width 202 height 38
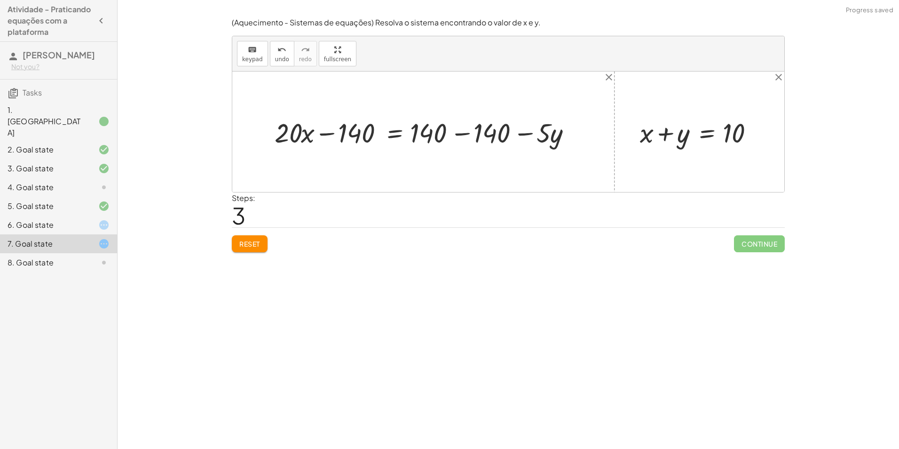
click at [463, 130] on div at bounding box center [427, 131] width 315 height 35
click at [334, 134] on div at bounding box center [368, 131] width 197 height 35
click at [308, 137] on div at bounding box center [368, 131] width 197 height 35
drag, startPoint x: 308, startPoint y: 137, endPoint x: 332, endPoint y: 137, distance: 24.0
click at [332, 137] on div at bounding box center [368, 131] width 197 height 35
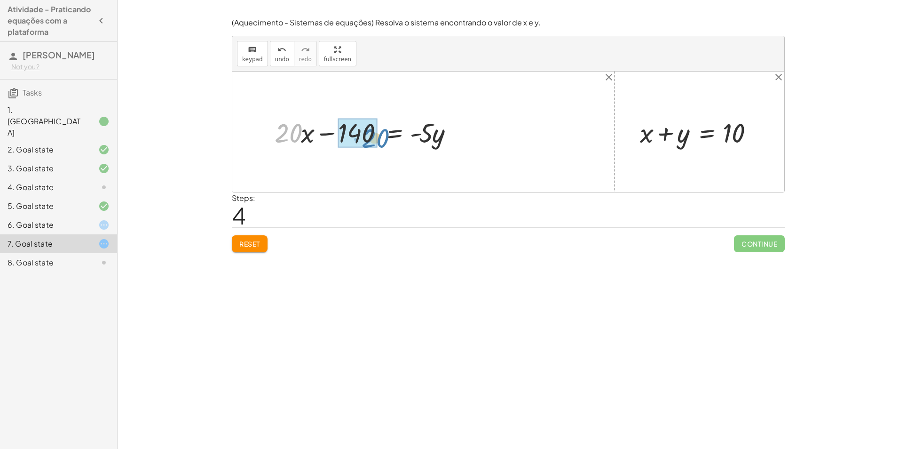
drag, startPoint x: 300, startPoint y: 135, endPoint x: 387, endPoint y: 140, distance: 88.1
click at [387, 140] on div at bounding box center [368, 131] width 197 height 35
click at [264, 243] on button "Reset" at bounding box center [250, 243] width 36 height 17
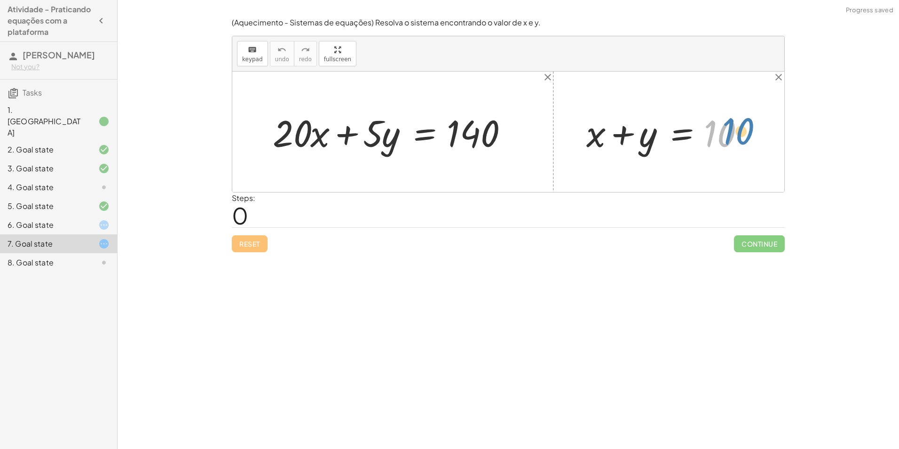
drag, startPoint x: 721, startPoint y: 131, endPoint x: 746, endPoint y: 128, distance: 25.0
click at [746, 128] on div at bounding box center [672, 132] width 181 height 48
drag, startPoint x: 599, startPoint y: 135, endPoint x: 618, endPoint y: 134, distance: 18.4
click at [618, 134] on div at bounding box center [672, 132] width 181 height 48
drag, startPoint x: 698, startPoint y: 135, endPoint x: 713, endPoint y: 135, distance: 14.6
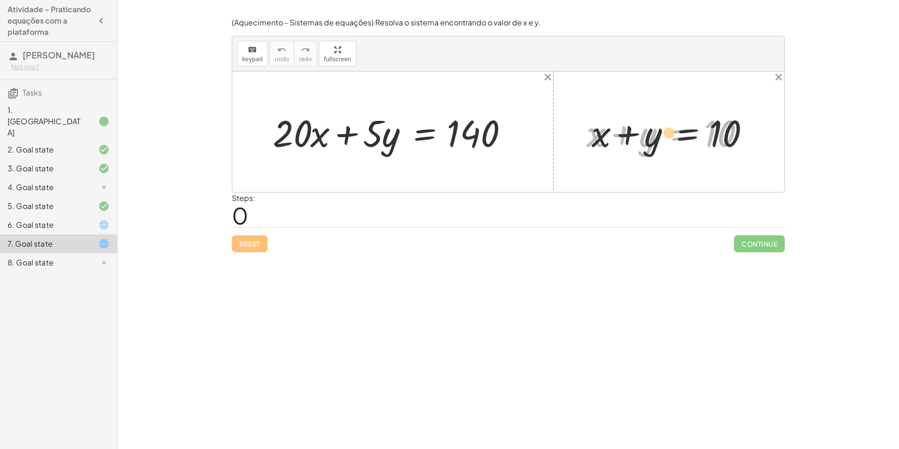
click at [713, 135] on div at bounding box center [672, 132] width 181 height 48
drag, startPoint x: 733, startPoint y: 131, endPoint x: 584, endPoint y: 139, distance: 150.2
click at [584, 141] on div at bounding box center [672, 132] width 181 height 48
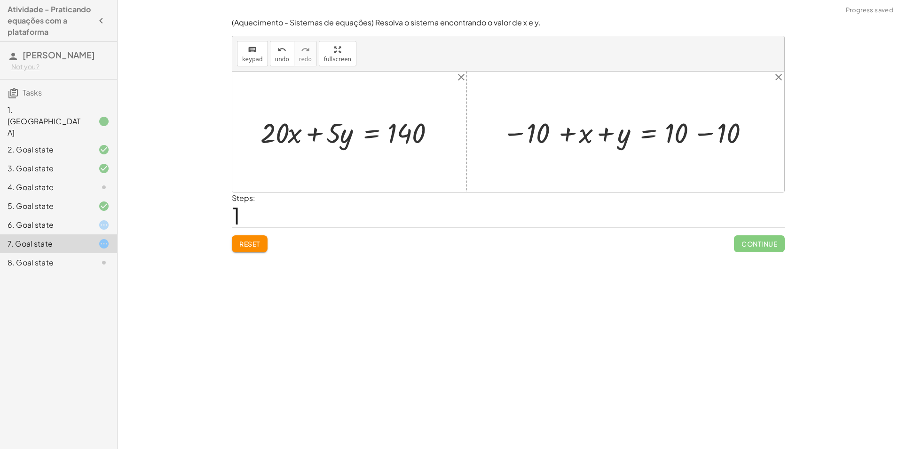
click at [700, 131] on div at bounding box center [628, 131] width 263 height 37
click at [604, 134] on div at bounding box center [595, 131] width 197 height 35
click at [654, 133] on div at bounding box center [595, 131] width 197 height 35
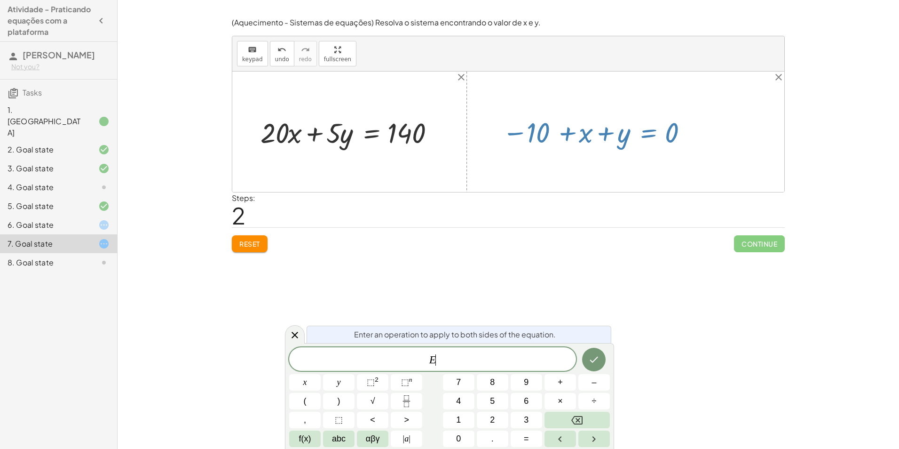
click at [705, 143] on div at bounding box center [508, 131] width 552 height 120
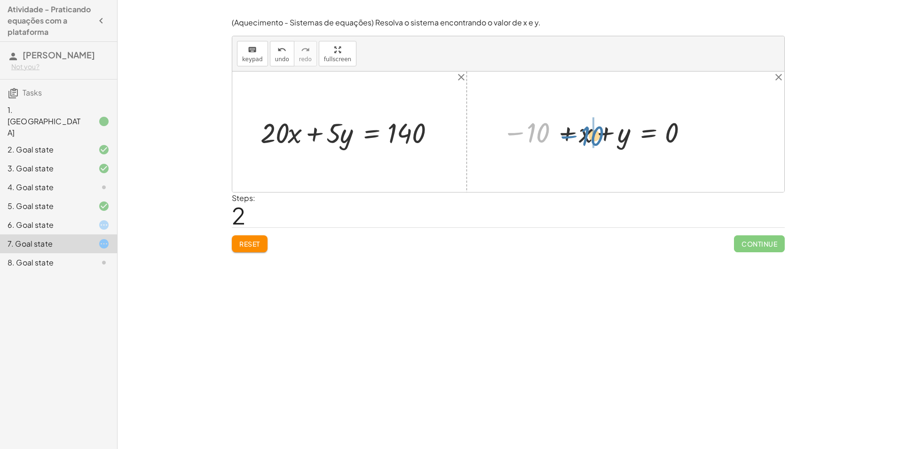
drag, startPoint x: 538, startPoint y: 130, endPoint x: 593, endPoint y: 133, distance: 54.6
click at [261, 246] on button "Reset" at bounding box center [250, 243] width 36 height 17
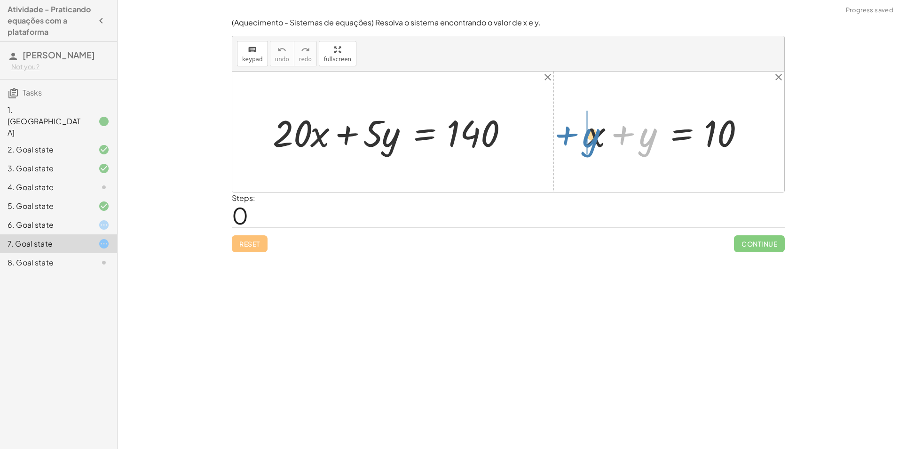
drag, startPoint x: 650, startPoint y: 141, endPoint x: 594, endPoint y: 138, distance: 55.6
click at [594, 138] on div at bounding box center [672, 132] width 181 height 48
click at [262, 248] on button "Reset" at bounding box center [250, 243] width 36 height 17
drag, startPoint x: 720, startPoint y: 130, endPoint x: 747, endPoint y: 116, distance: 30.3
click at [748, 117] on div at bounding box center [672, 132] width 181 height 48
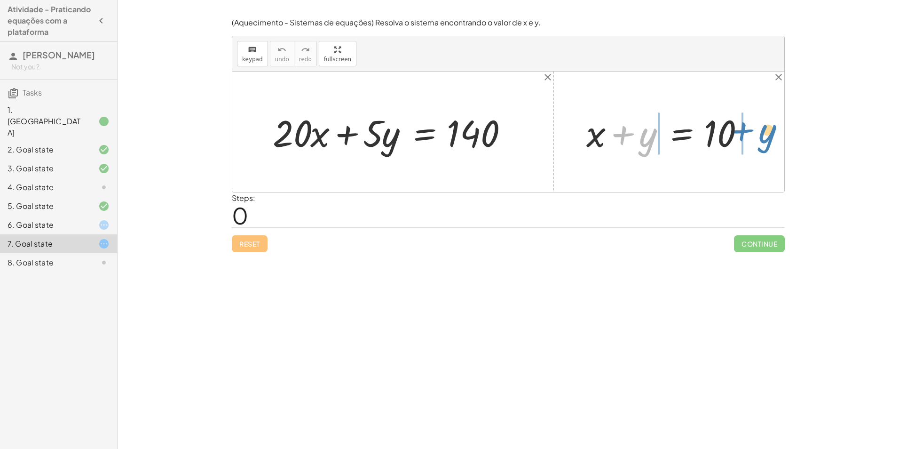
drag, startPoint x: 649, startPoint y: 139, endPoint x: 769, endPoint y: 135, distance: 120.4
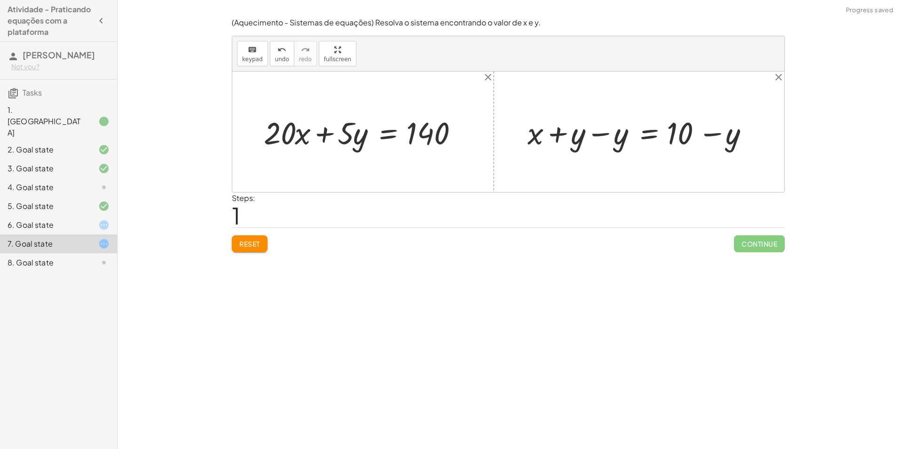
click at [604, 135] on div at bounding box center [642, 131] width 239 height 40
drag, startPoint x: 682, startPoint y: 133, endPoint x: 636, endPoint y: 140, distance: 46.7
click at [636, 140] on div at bounding box center [685, 131] width 153 height 40
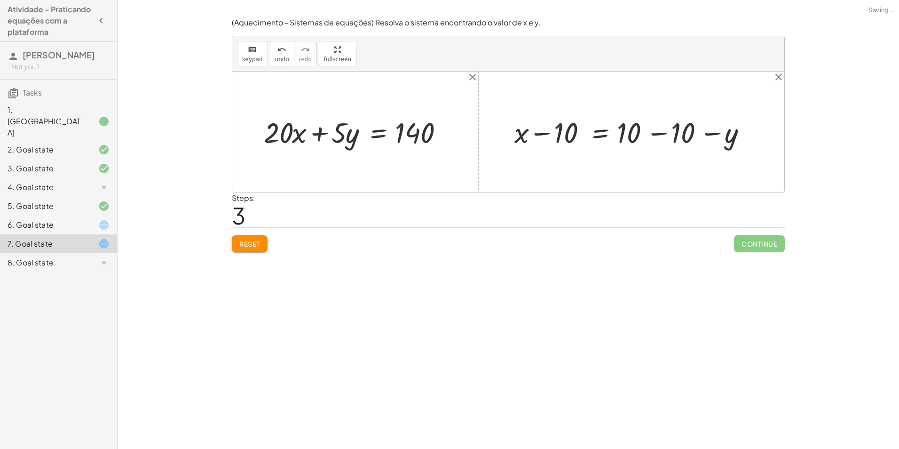
click at [661, 134] on div at bounding box center [635, 132] width 250 height 38
click at [294, 140] on div at bounding box center [358, 132] width 199 height 38
drag, startPoint x: 352, startPoint y: 137, endPoint x: 290, endPoint y: 140, distance: 62.6
click at [290, 140] on div at bounding box center [358, 132] width 199 height 38
drag, startPoint x: 353, startPoint y: 135, endPoint x: 369, endPoint y: 129, distance: 17.1
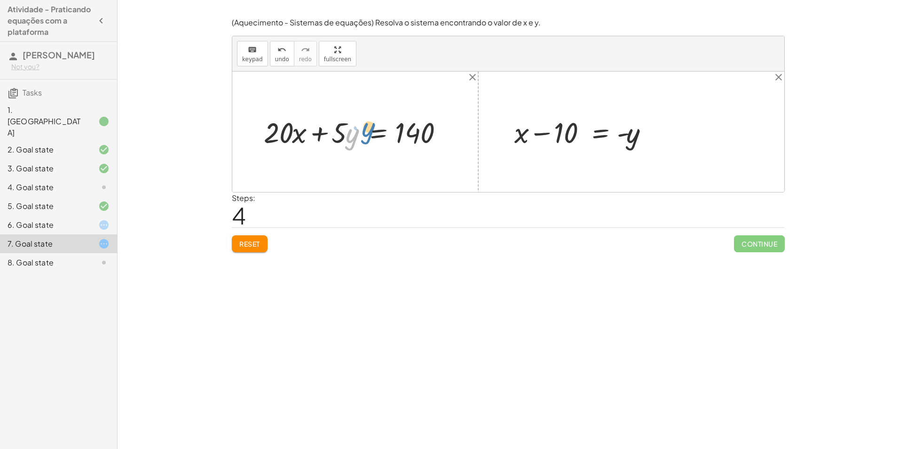
click at [369, 129] on div at bounding box center [358, 132] width 199 height 38
drag, startPoint x: 576, startPoint y: 135, endPoint x: 355, endPoint y: 139, distance: 220.1
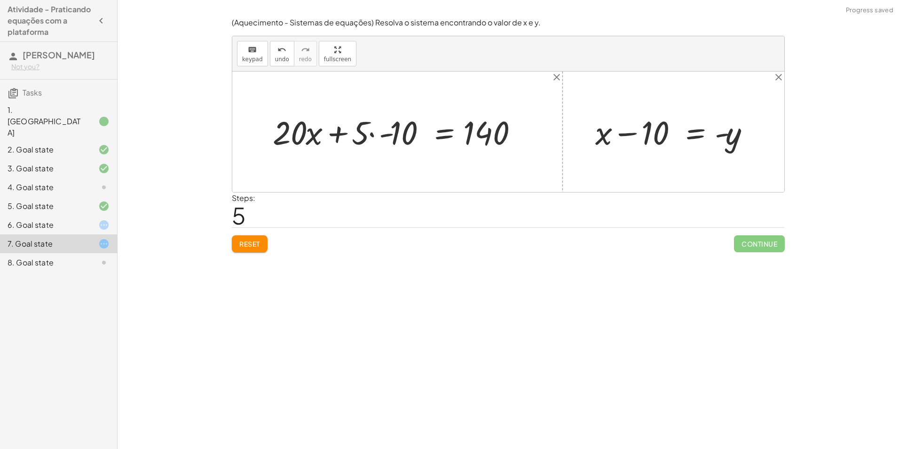
click at [399, 130] on div at bounding box center [401, 131] width 266 height 43
click at [235, 243] on button "Reset" at bounding box center [250, 243] width 36 height 17
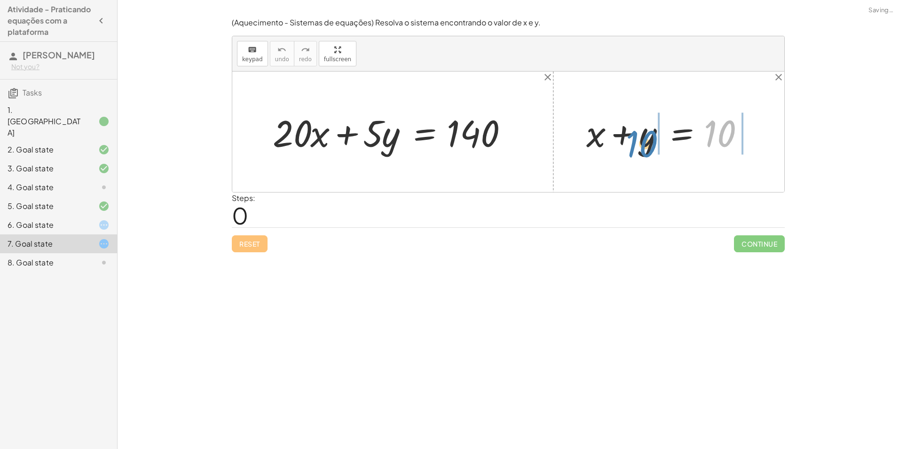
drag, startPoint x: 713, startPoint y: 128, endPoint x: 635, endPoint y: 137, distance: 78.1
click at [635, 137] on div at bounding box center [672, 132] width 181 height 48
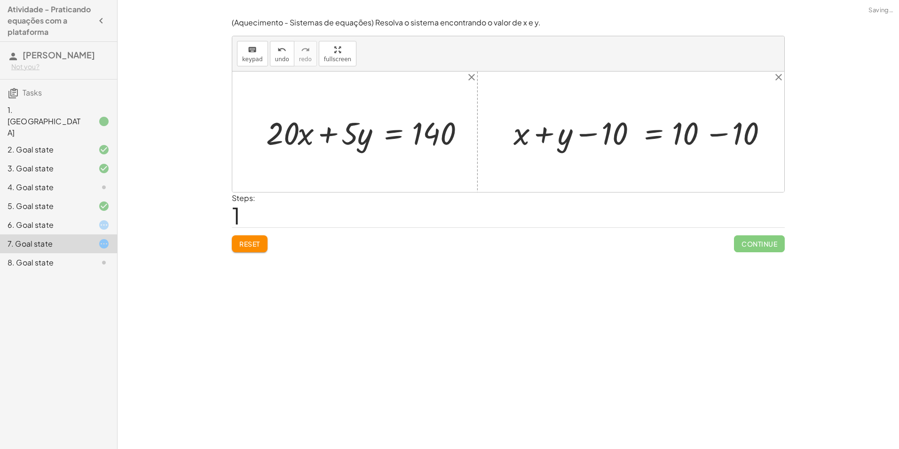
click at [600, 135] on div at bounding box center [648, 132] width 254 height 38
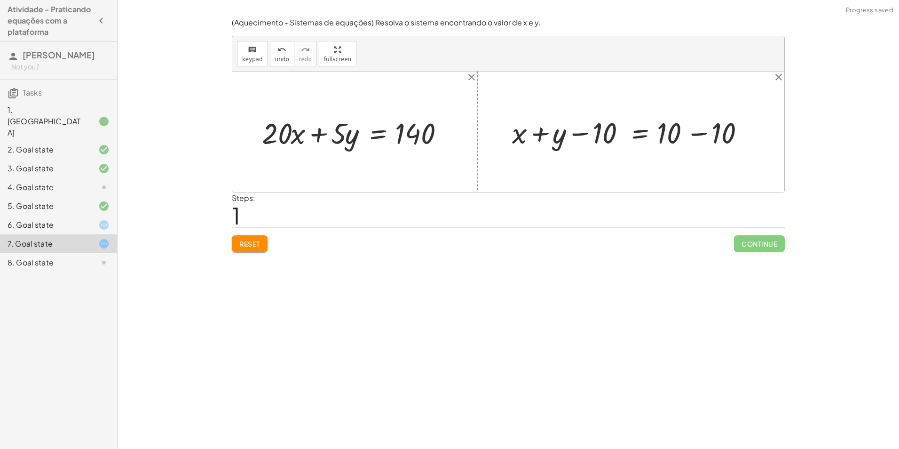
click at [699, 136] on div at bounding box center [634, 132] width 254 height 38
drag, startPoint x: 561, startPoint y: 143, endPoint x: 718, endPoint y: 146, distance: 156.6
click at [718, 146] on div "+ · 20 · x + · 5 · y = 140 + x + y = 10 + x + y − 10 = + 10 − 10 + y + x + y = …" at bounding box center [508, 131] width 552 height 120
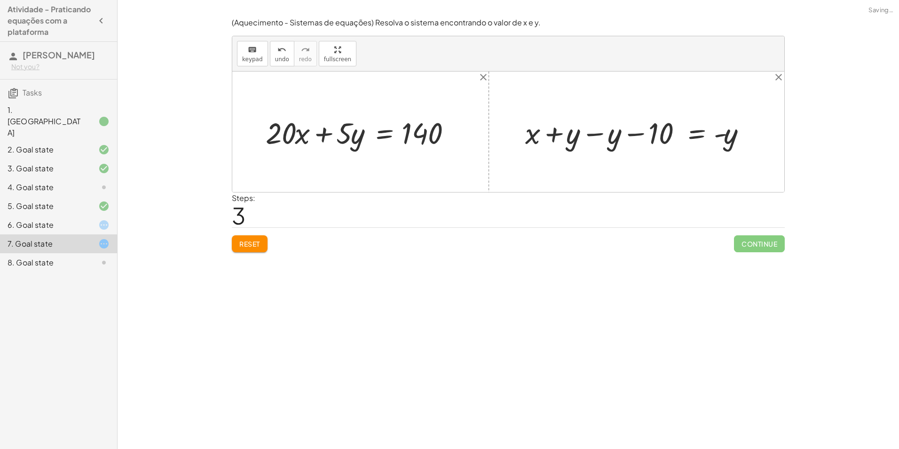
click at [711, 135] on div at bounding box center [639, 131] width 239 height 39
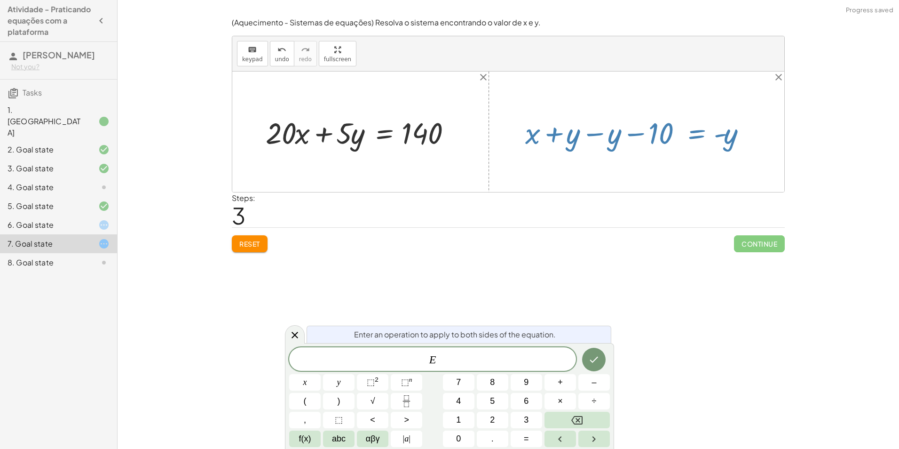
click at [691, 122] on div at bounding box center [639, 131] width 239 height 39
click at [600, 132] on div at bounding box center [639, 131] width 239 height 39
click at [595, 134] on div at bounding box center [639, 131] width 239 height 39
click at [295, 337] on icon at bounding box center [294, 334] width 11 height 11
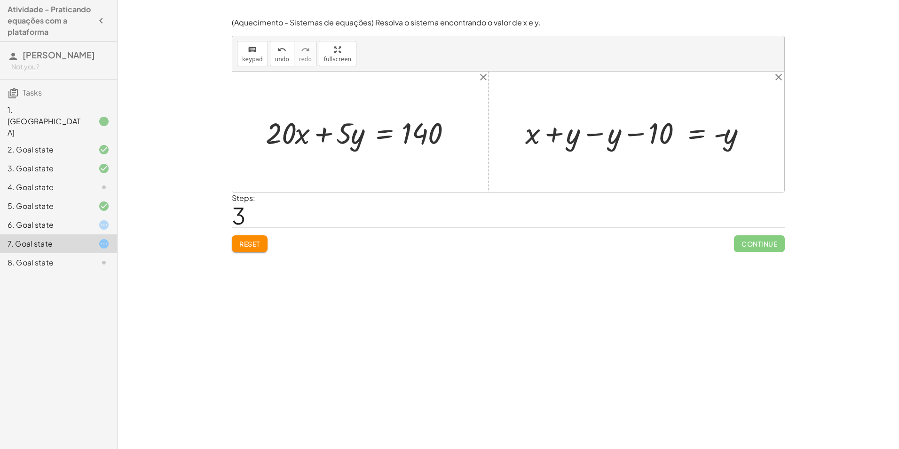
click at [270, 242] on div "Reset Continue" at bounding box center [508, 239] width 553 height 25
click at [249, 243] on span "Reset" at bounding box center [249, 243] width 21 height 8
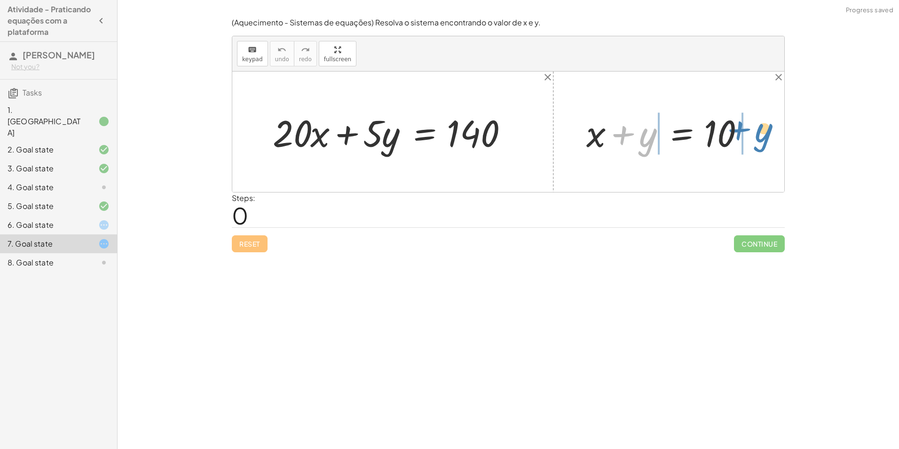
drag, startPoint x: 651, startPoint y: 144, endPoint x: 768, endPoint y: 139, distance: 117.2
click at [768, 139] on div "+ · 20 · x + · 5 · y = 140 + y + x + y = 10" at bounding box center [508, 131] width 552 height 120
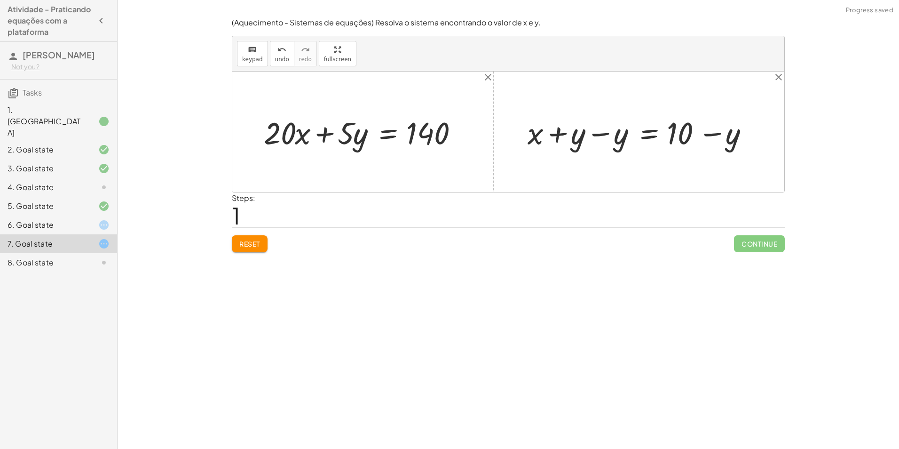
click at [715, 135] on div at bounding box center [642, 131] width 239 height 40
click at [601, 135] on div at bounding box center [642, 131] width 239 height 40
drag, startPoint x: 680, startPoint y: 131, endPoint x: 633, endPoint y: 143, distance: 48.6
click at [633, 143] on div at bounding box center [685, 131] width 153 height 40
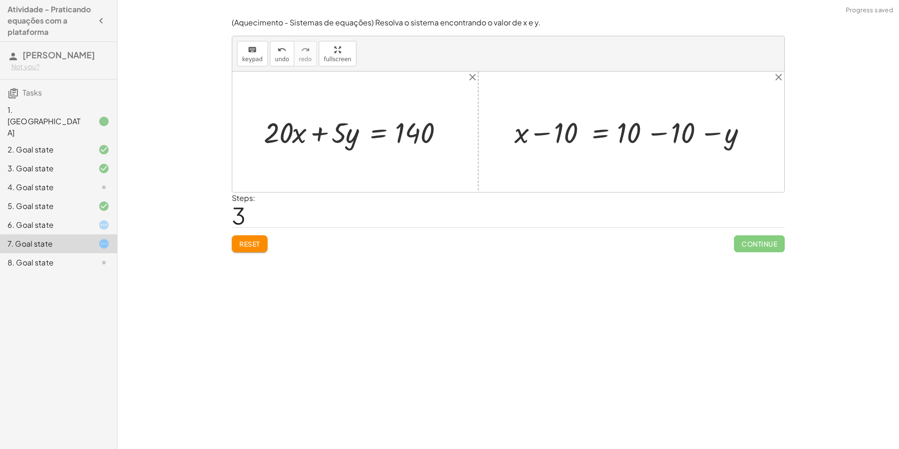
click at [661, 132] on div at bounding box center [635, 132] width 250 height 38
click at [237, 243] on button "Reset" at bounding box center [250, 243] width 36 height 17
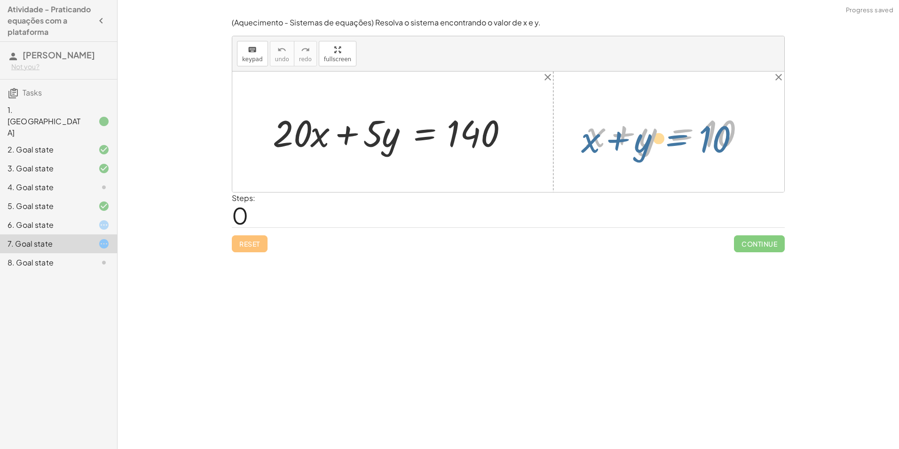
drag, startPoint x: 690, startPoint y: 136, endPoint x: 674, endPoint y: 135, distance: 15.5
click at [687, 137] on div at bounding box center [672, 132] width 181 height 48
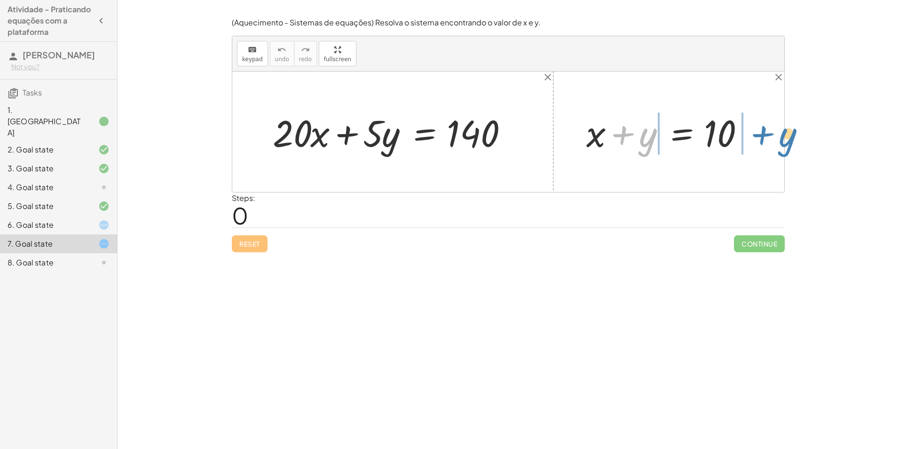
drag, startPoint x: 631, startPoint y: 135, endPoint x: 770, endPoint y: 135, distance: 139.6
click at [770, 135] on div "+ · 20 · x + · 5 · y = 140 + y + x + y = 10" at bounding box center [508, 131] width 552 height 120
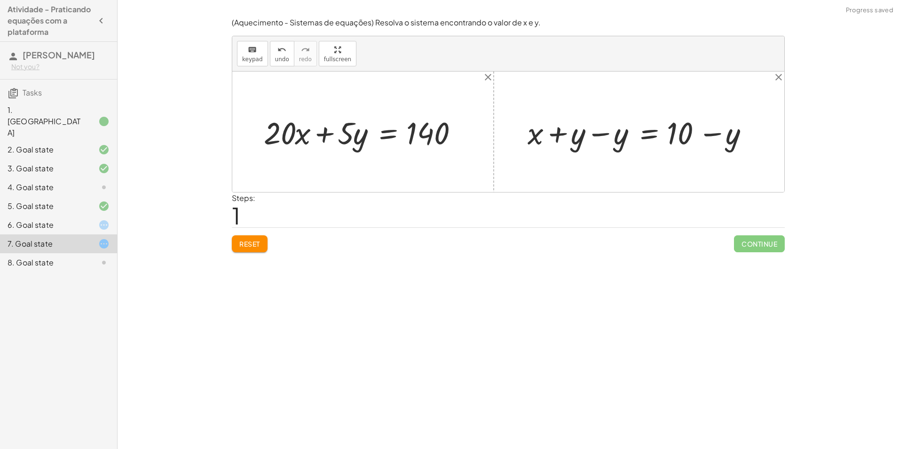
click at [560, 135] on div at bounding box center [642, 131] width 239 height 40
click at [604, 133] on div at bounding box center [642, 131] width 239 height 40
drag, startPoint x: 677, startPoint y: 133, endPoint x: 680, endPoint y: 138, distance: 5.9
click at [680, 138] on div at bounding box center [685, 131] width 153 height 40
drag, startPoint x: 295, startPoint y: 139, endPoint x: 301, endPoint y: 134, distance: 7.1
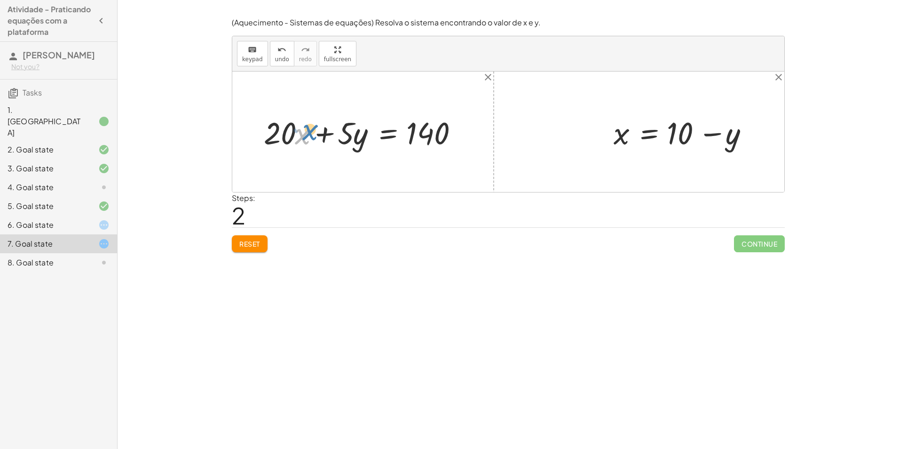
click at [301, 134] on div at bounding box center [366, 131] width 214 height 40
drag, startPoint x: 681, startPoint y: 131, endPoint x: 298, endPoint y: 129, distance: 382.7
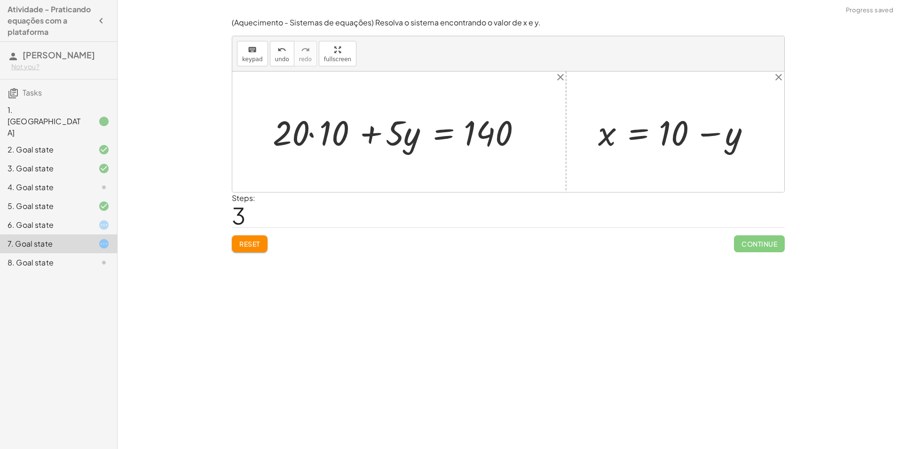
click at [311, 134] on div at bounding box center [402, 131] width 269 height 45
click at [371, 137] on div at bounding box center [417, 131] width 240 height 45
click at [409, 141] on div at bounding box center [417, 131] width 240 height 45
drag, startPoint x: 397, startPoint y: 142, endPoint x: 390, endPoint y: 143, distance: 6.7
click at [390, 143] on div at bounding box center [417, 131] width 240 height 45
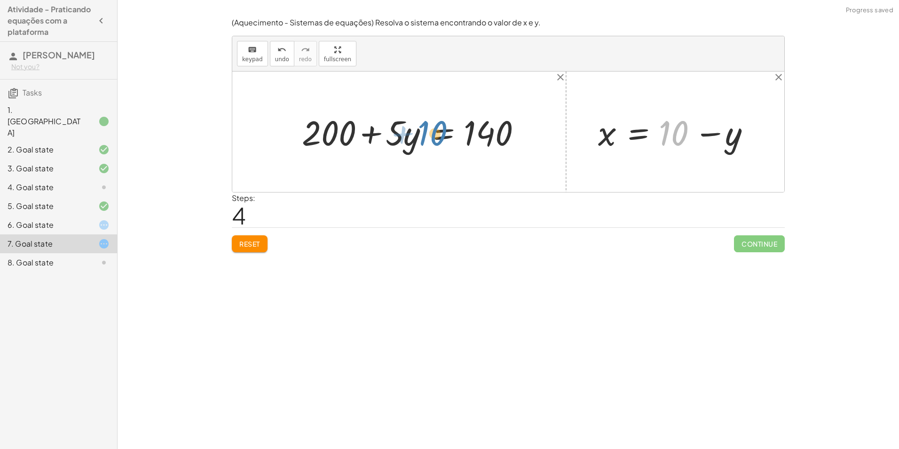
drag, startPoint x: 677, startPoint y: 137, endPoint x: 422, endPoint y: 137, distance: 254.8
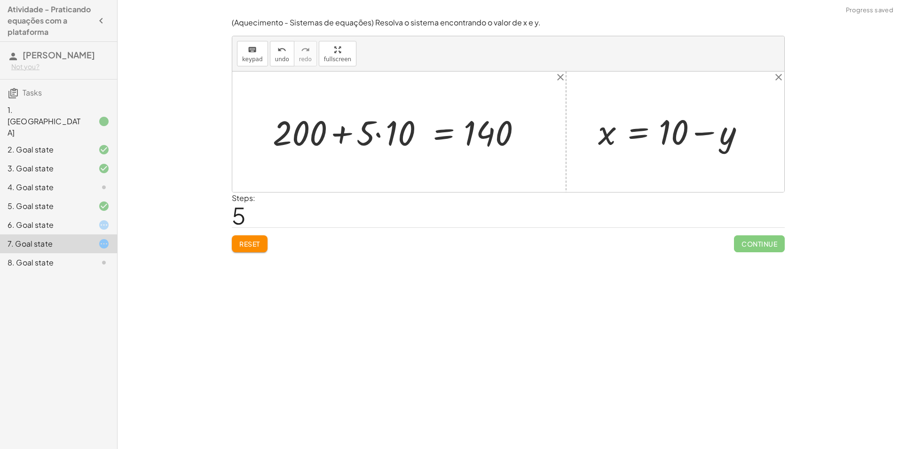
click at [379, 136] on div at bounding box center [402, 131] width 269 height 45
click at [263, 252] on button "Reset" at bounding box center [250, 243] width 36 height 17
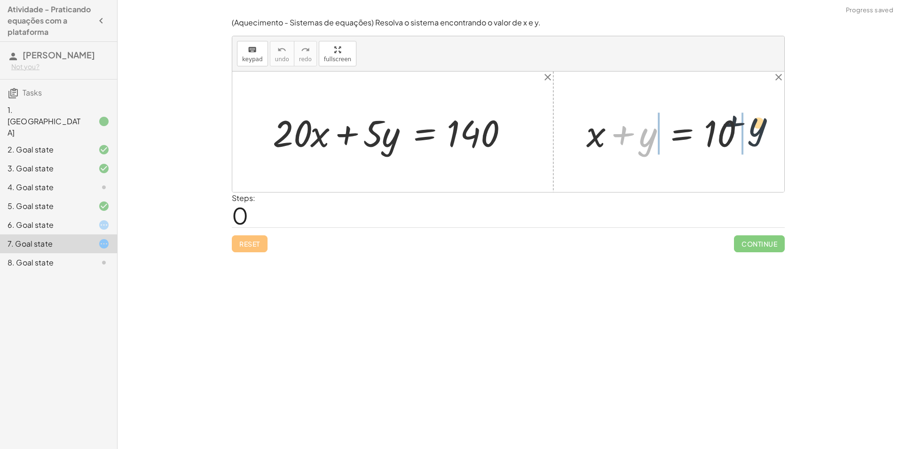
drag, startPoint x: 648, startPoint y: 143, endPoint x: 764, endPoint y: 130, distance: 116.9
click at [764, 130] on div "+ y + x + y = 10" at bounding box center [668, 131] width 193 height 53
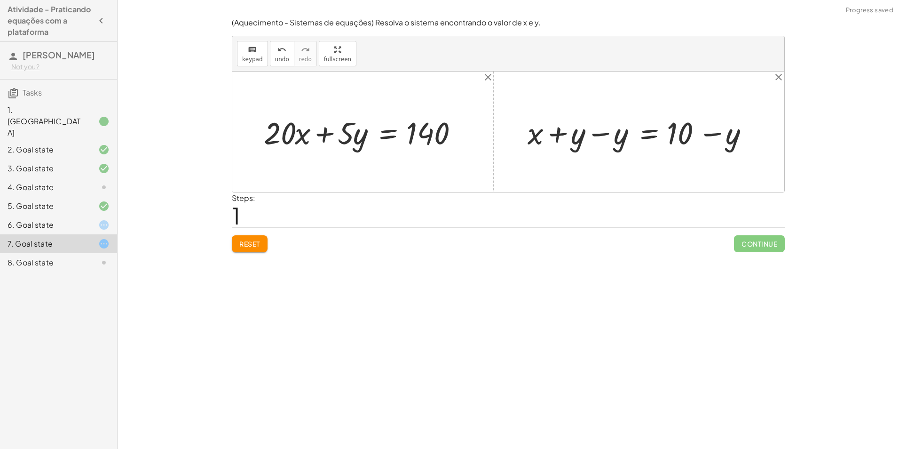
click at [608, 133] on div at bounding box center [642, 131] width 239 height 40
drag, startPoint x: 680, startPoint y: 133, endPoint x: 309, endPoint y: 143, distance: 371.1
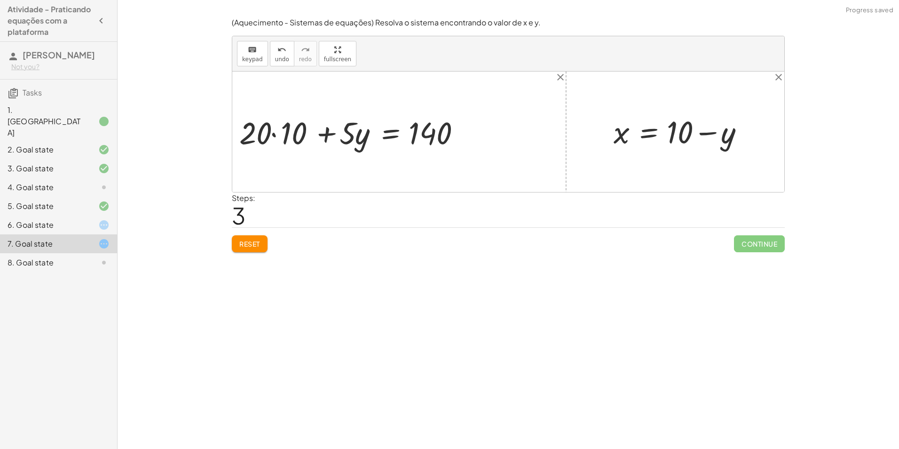
click at [274, 137] on div at bounding box center [349, 131] width 269 height 45
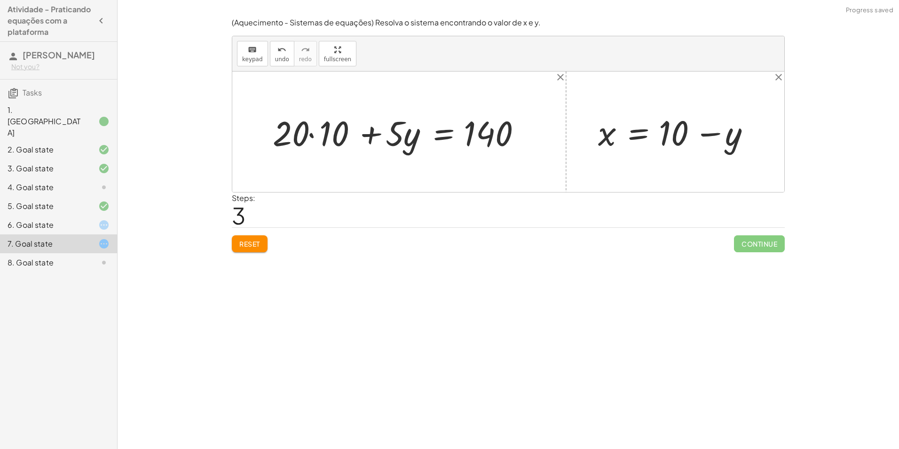
click at [316, 134] on div at bounding box center [402, 131] width 269 height 45
drag, startPoint x: 678, startPoint y: 137, endPoint x: 691, endPoint y: 136, distance: 13.6
click at [691, 136] on div at bounding box center [678, 131] width 170 height 45
drag, startPoint x: 410, startPoint y: 142, endPoint x: 402, endPoint y: 138, distance: 8.6
click at [402, 138] on div at bounding box center [417, 131] width 240 height 45
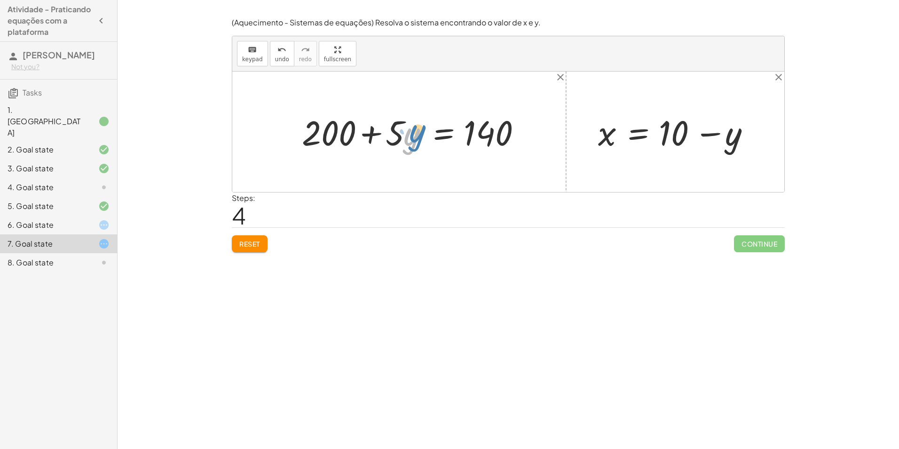
drag, startPoint x: 409, startPoint y: 139, endPoint x: 416, endPoint y: 134, distance: 7.8
click at [416, 134] on div at bounding box center [417, 131] width 240 height 45
drag, startPoint x: 665, startPoint y: 145, endPoint x: 402, endPoint y: 131, distance: 263.7
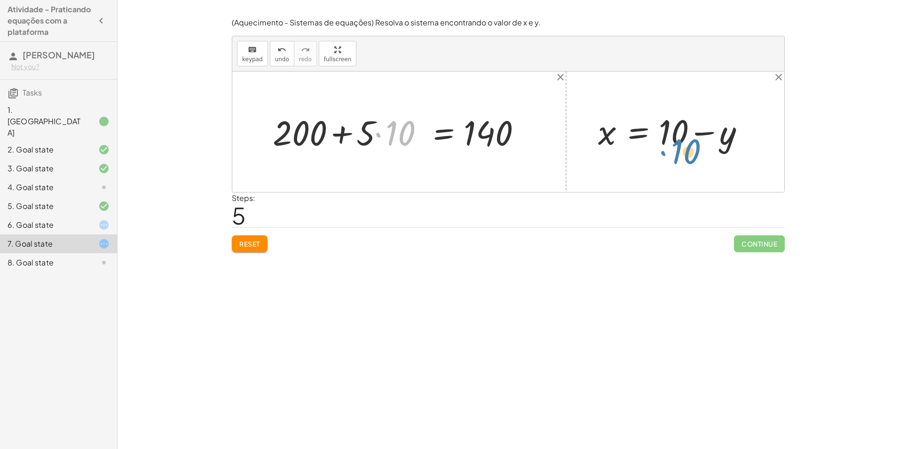
drag, startPoint x: 402, startPoint y: 137, endPoint x: 709, endPoint y: 145, distance: 306.7
drag, startPoint x: 729, startPoint y: 133, endPoint x: 406, endPoint y: 132, distance: 322.6
click at [246, 248] on button "Reset" at bounding box center [250, 243] width 36 height 17
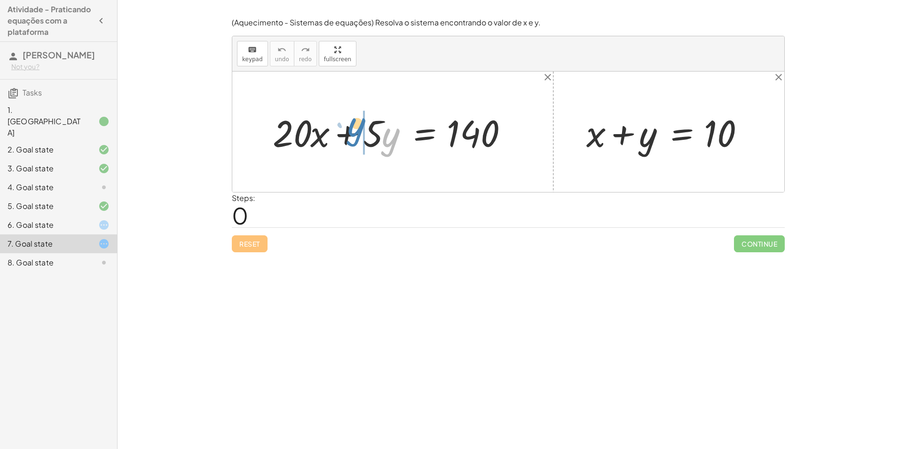
drag, startPoint x: 392, startPoint y: 147, endPoint x: 381, endPoint y: 138, distance: 14.4
click at [381, 138] on div at bounding box center [396, 132] width 256 height 48
drag, startPoint x: 654, startPoint y: 137, endPoint x: 757, endPoint y: 134, distance: 103.0
click at [757, 134] on div at bounding box center [672, 132] width 181 height 48
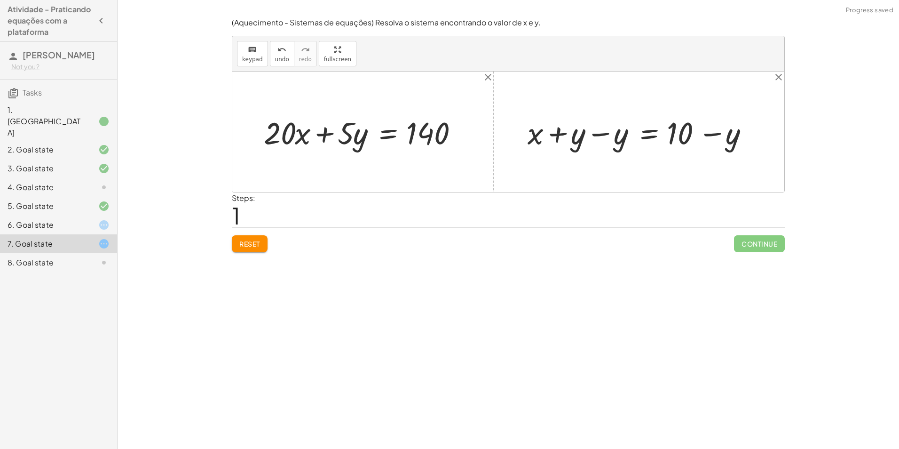
click at [602, 133] on div at bounding box center [642, 131] width 239 height 40
drag, startPoint x: 412, startPoint y: 133, endPoint x: 468, endPoint y: 128, distance: 56.1
click at [468, 128] on div at bounding box center [366, 131] width 214 height 40
drag, startPoint x: 693, startPoint y: 129, endPoint x: 315, endPoint y: 128, distance: 377.6
click at [315, 128] on div "+ · 20 · x + · 5 · y = 140 + x + y = 10 + x + y − y = + 10 − y + x + 0 = + 10 −…" at bounding box center [508, 131] width 552 height 120
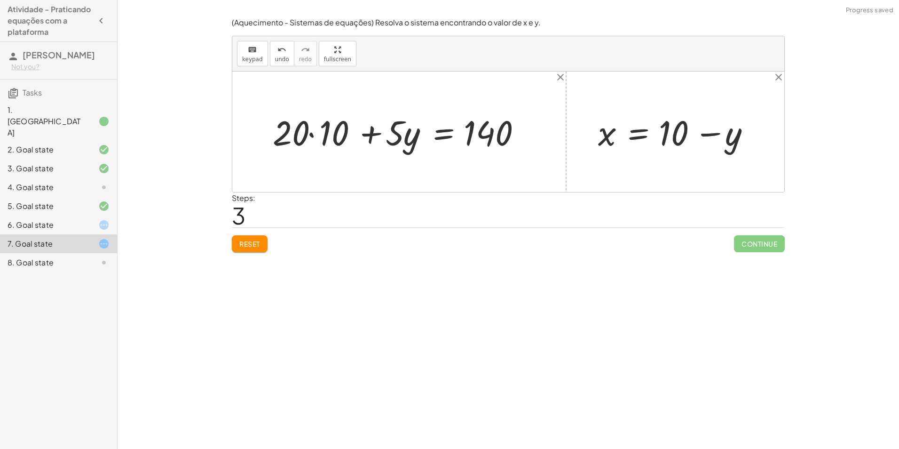
drag, startPoint x: 374, startPoint y: 142, endPoint x: 343, endPoint y: 146, distance: 31.4
drag, startPoint x: 343, startPoint y: 146, endPoint x: 408, endPoint y: 100, distance: 79.9
click at [408, 100] on div at bounding box center [508, 131] width 552 height 120
drag, startPoint x: 412, startPoint y: 142, endPoint x: 550, endPoint y: 137, distance: 137.8
click at [550, 137] on div "+ · 20 · x + · 5 · y = 140 · y + · 5 + · 20 · + · 5 · y = 140 10 + x + y = 10 +…" at bounding box center [508, 131] width 552 height 120
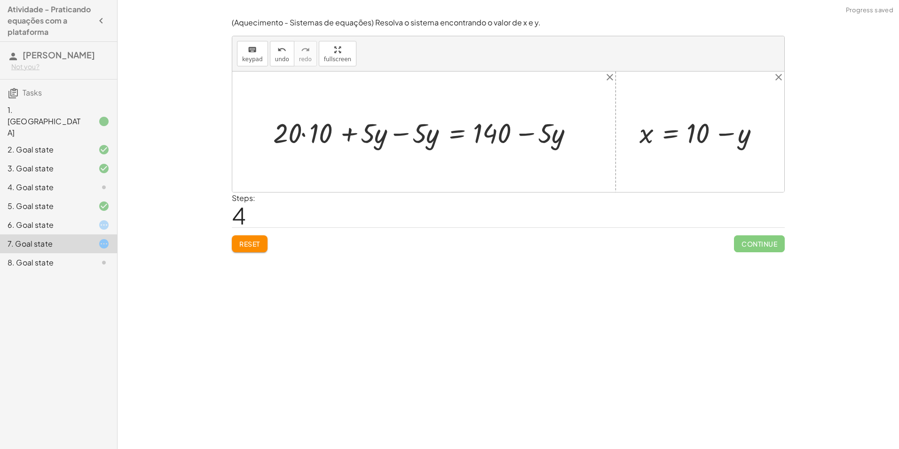
click at [400, 132] on div at bounding box center [427, 132] width 318 height 36
click at [407, 135] on div at bounding box center [478, 132] width 215 height 36
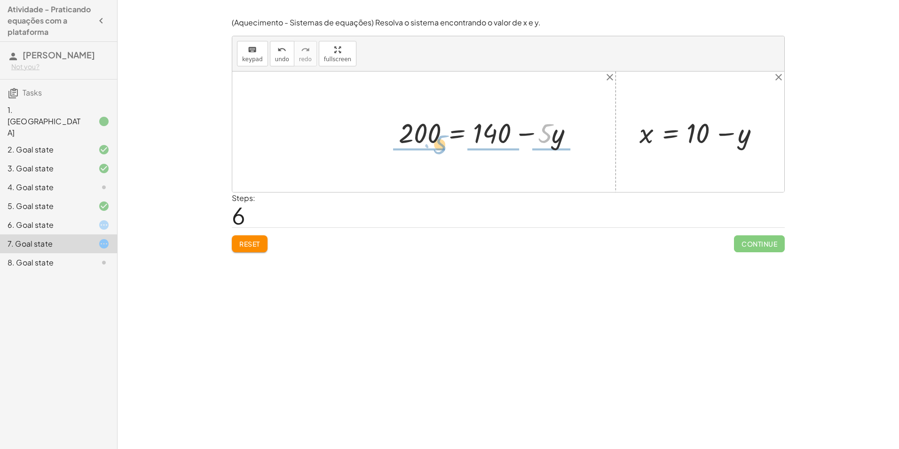
drag, startPoint x: 546, startPoint y: 134, endPoint x: 440, endPoint y: 145, distance: 106.4
click at [440, 145] on div at bounding box center [490, 132] width 192 height 36
click at [429, 134] on div at bounding box center [490, 132] width 191 height 54
click at [489, 132] on div at bounding box center [497, 132] width 179 height 54
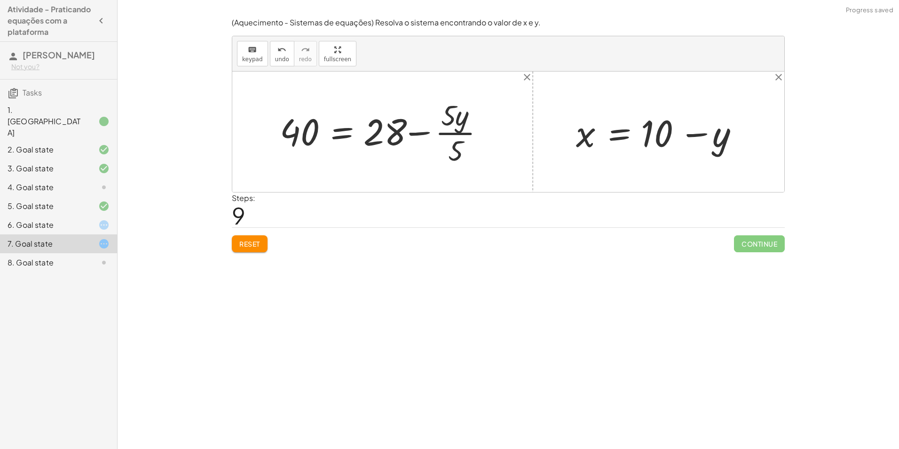
click at [463, 134] on div at bounding box center [385, 131] width 221 height 72
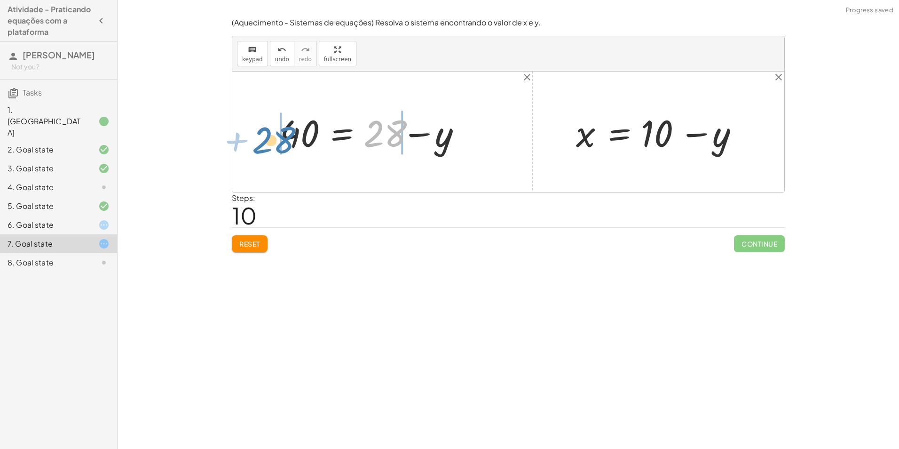
drag, startPoint x: 396, startPoint y: 126, endPoint x: 283, endPoint y: 132, distance: 113.9
click at [284, 133] on div at bounding box center [375, 132] width 200 height 48
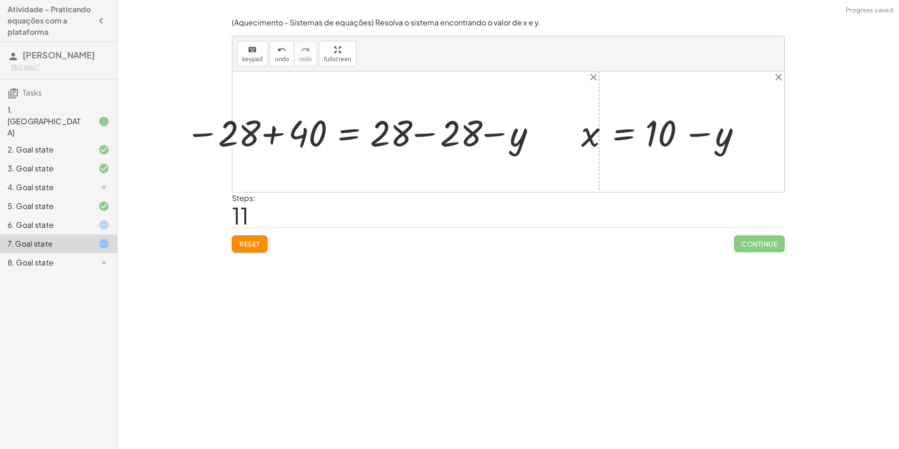
click at [261, 134] on div at bounding box center [360, 132] width 303 height 40
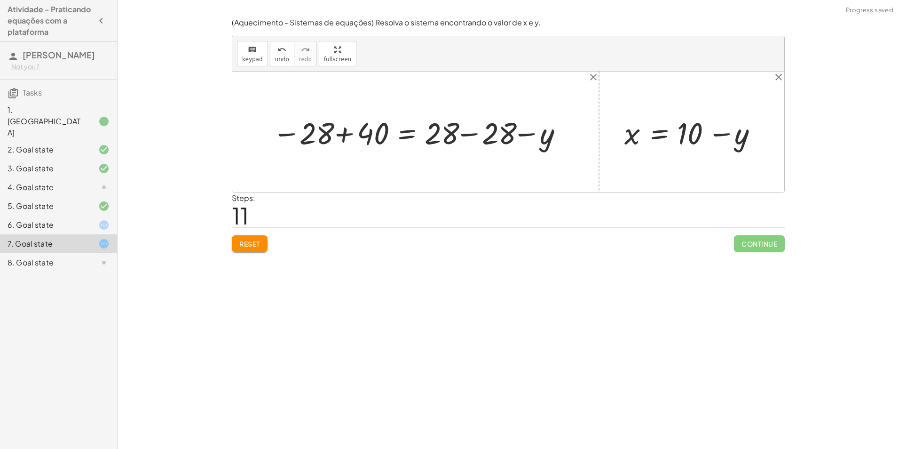
drag, startPoint x: 352, startPoint y: 135, endPoint x: 343, endPoint y: 134, distance: 9.5
click at [345, 134] on div at bounding box center [419, 132] width 303 height 40
click at [343, 134] on div at bounding box center [419, 132] width 303 height 40
click at [465, 135] on div at bounding box center [464, 132] width 224 height 40
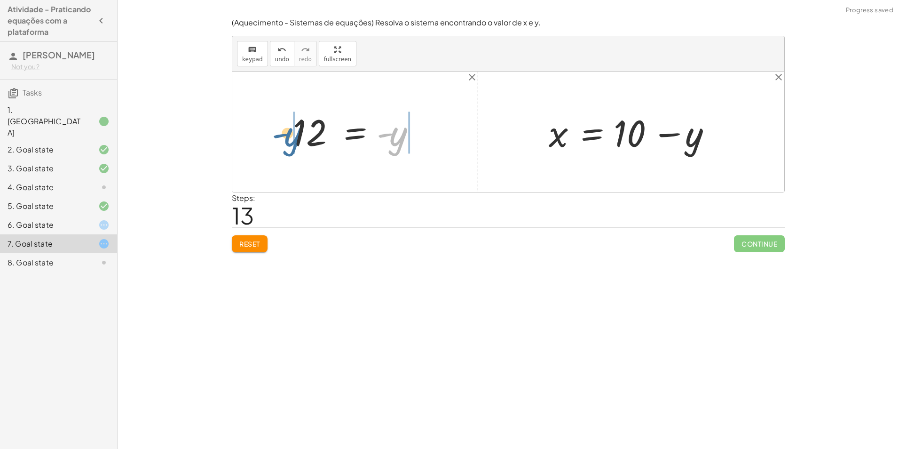
drag, startPoint x: 396, startPoint y: 139, endPoint x: 289, endPoint y: 138, distance: 107.2
click at [289, 138] on div at bounding box center [358, 132] width 141 height 47
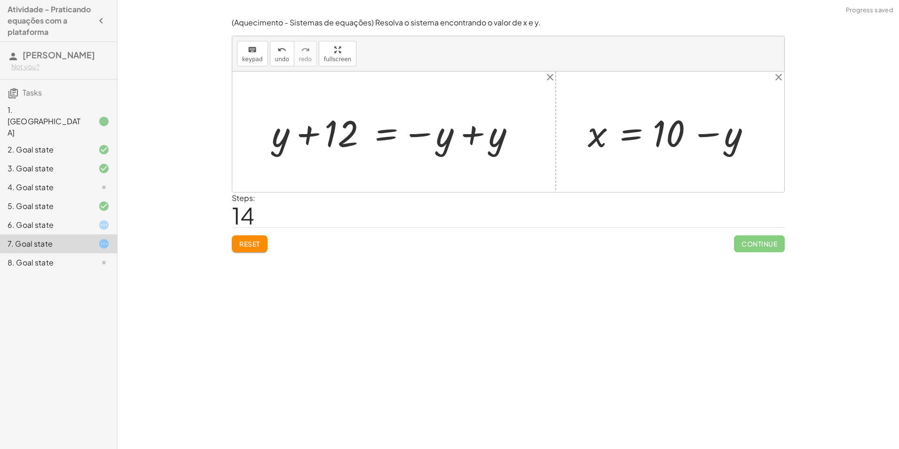
click at [313, 135] on div at bounding box center [397, 132] width 261 height 48
drag, startPoint x: 292, startPoint y: 133, endPoint x: 449, endPoint y: 145, distance: 157.5
click at [449, 145] on div at bounding box center [397, 132] width 261 height 48
click at [464, 132] on div at bounding box center [396, 132] width 313 height 38
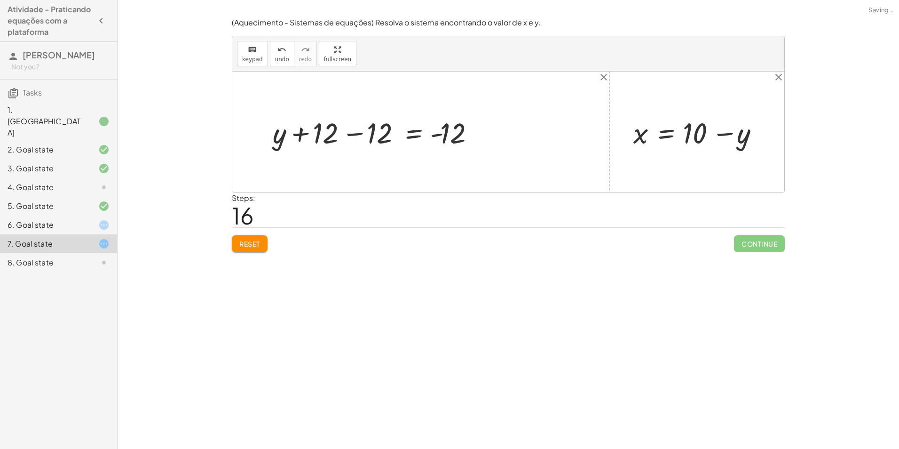
click at [359, 134] on div at bounding box center [378, 132] width 221 height 38
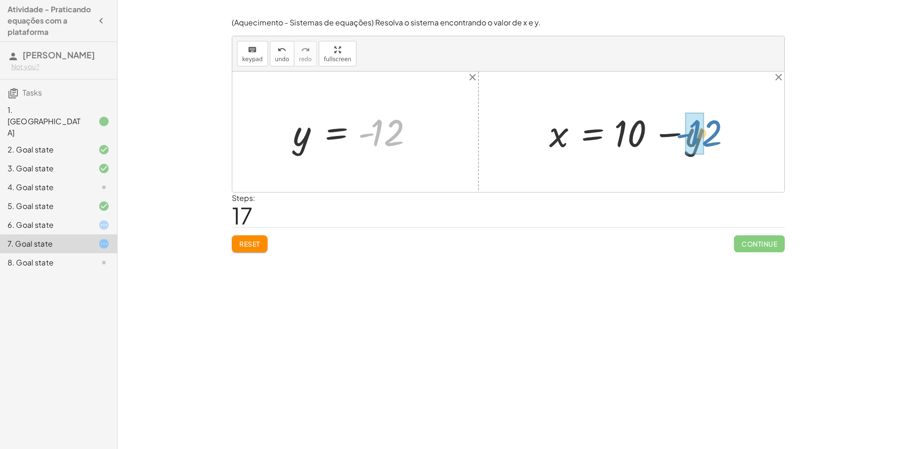
drag, startPoint x: 376, startPoint y: 134, endPoint x: 701, endPoint y: 137, distance: 324.9
click at [674, 138] on div at bounding box center [644, 132] width 200 height 48
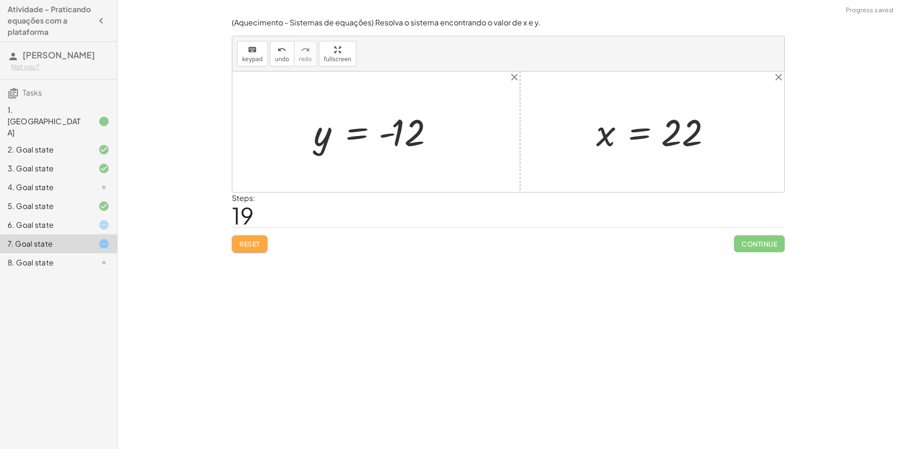
click at [260, 238] on button "Reset" at bounding box center [250, 243] width 36 height 17
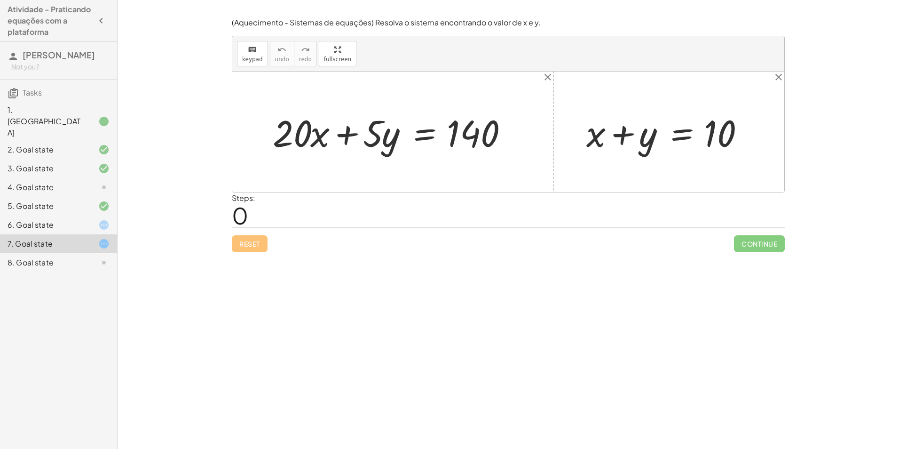
click at [50, 219] on div "6. Goal state" at bounding box center [46, 224] width 76 height 11
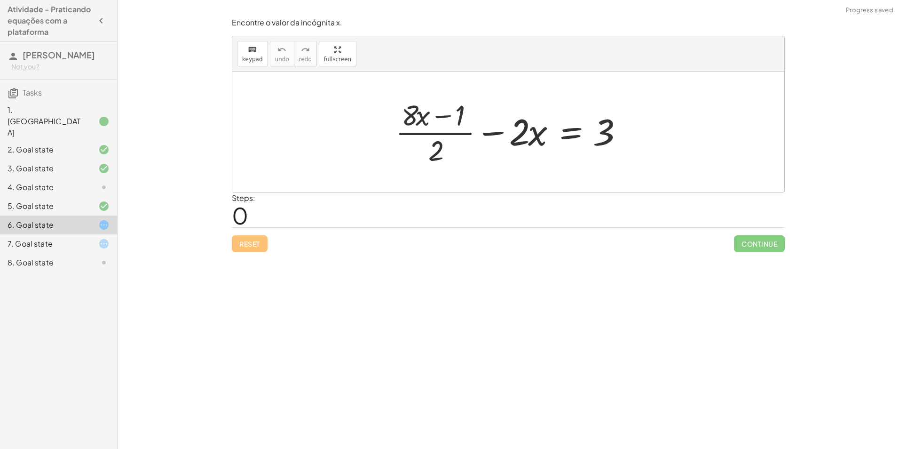
click at [63, 181] on div "4. Goal state" at bounding box center [46, 186] width 76 height 11
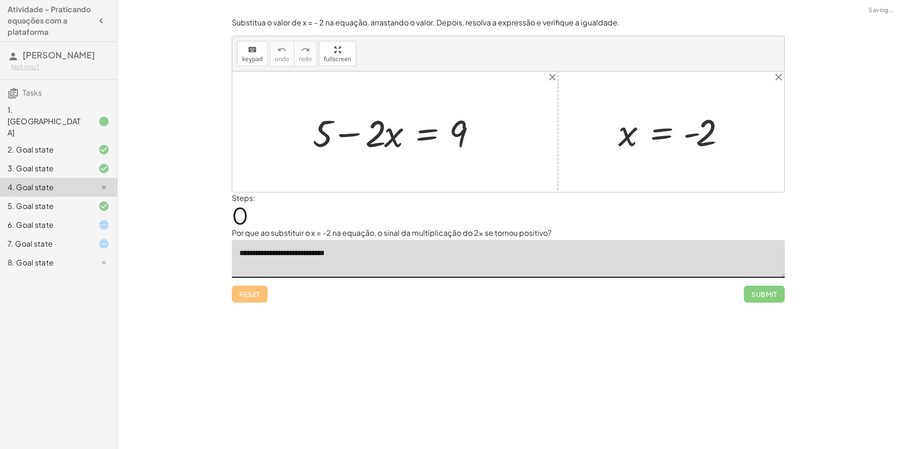
click at [365, 256] on textarea "**********" at bounding box center [508, 259] width 553 height 38
type textarea "**********"
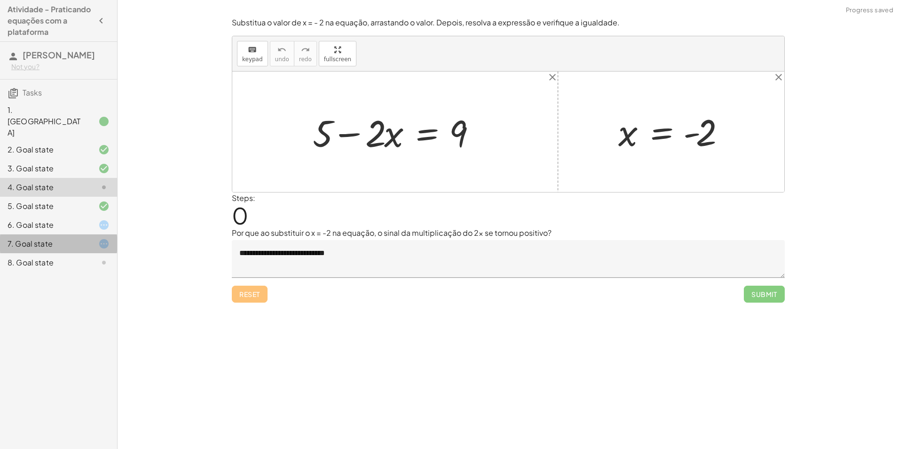
click at [18, 234] on div "7. Goal state" at bounding box center [58, 243] width 117 height 19
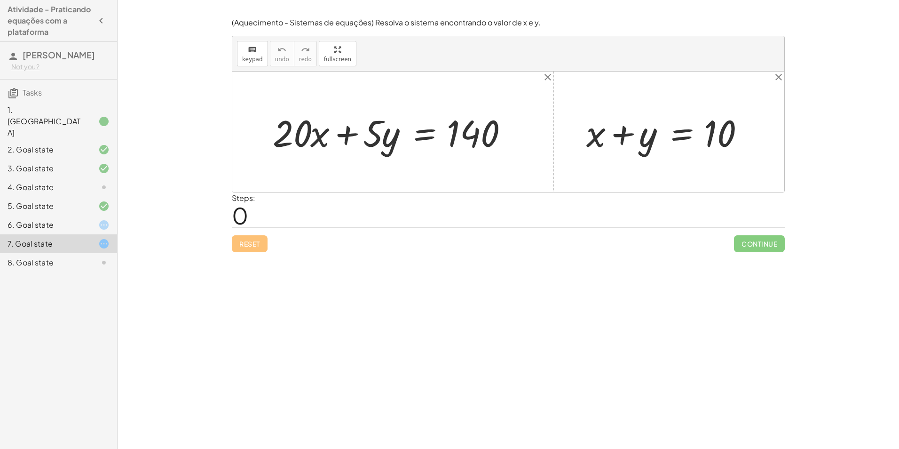
click at [111, 253] on div "6. Goal state" at bounding box center [58, 262] width 117 height 19
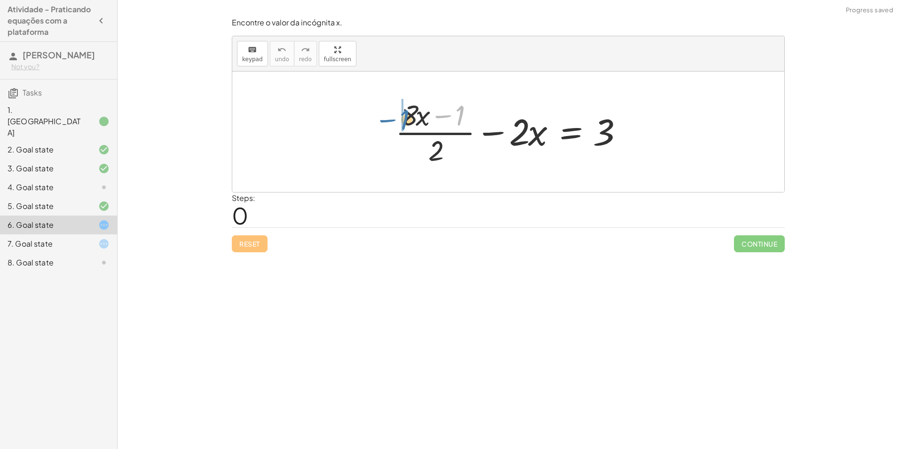
drag, startPoint x: 463, startPoint y: 117, endPoint x: 408, endPoint y: 121, distance: 55.6
click at [408, 121] on div at bounding box center [512, 131] width 242 height 72
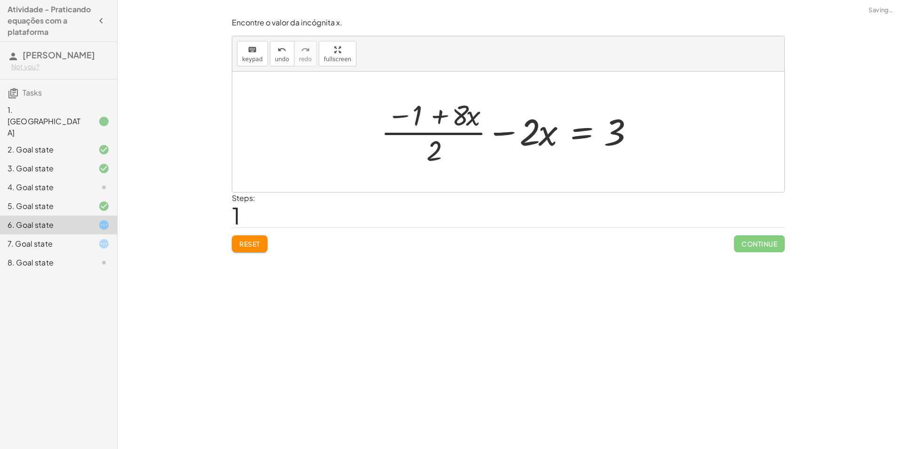
click at [431, 114] on div at bounding box center [510, 131] width 268 height 72
click at [276, 236] on div "Reset Continue" at bounding box center [508, 239] width 553 height 25
click at [269, 240] on div "Reset Continue" at bounding box center [508, 239] width 553 height 25
click at [262, 244] on button "Reset" at bounding box center [250, 243] width 36 height 17
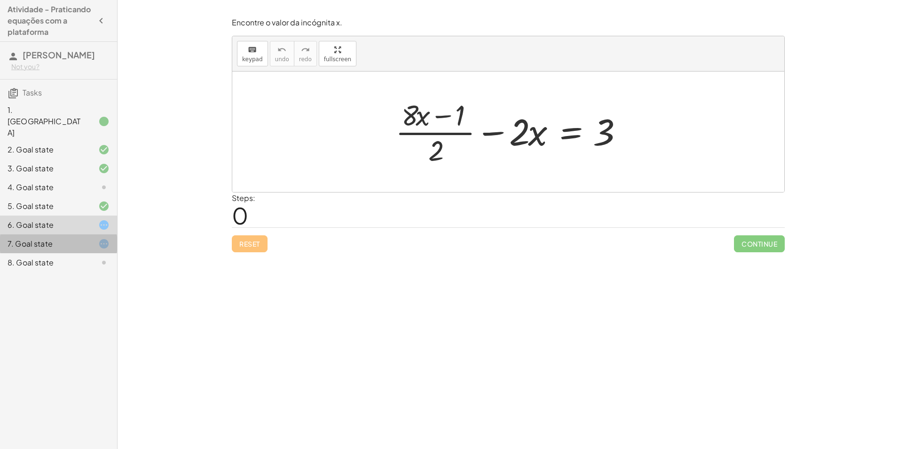
click at [50, 239] on div "7. Goal state" at bounding box center [46, 243] width 76 height 11
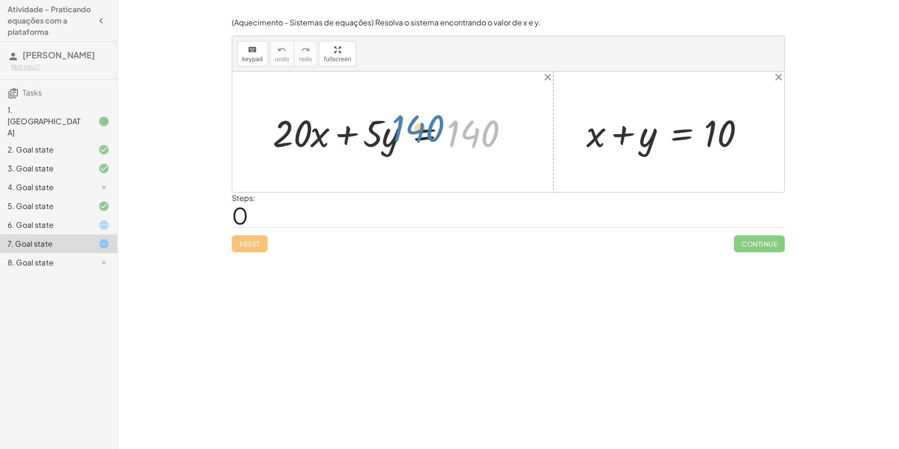
drag, startPoint x: 470, startPoint y: 143, endPoint x: 503, endPoint y: 137, distance: 33.0
click at [505, 134] on div at bounding box center [396, 132] width 256 height 48
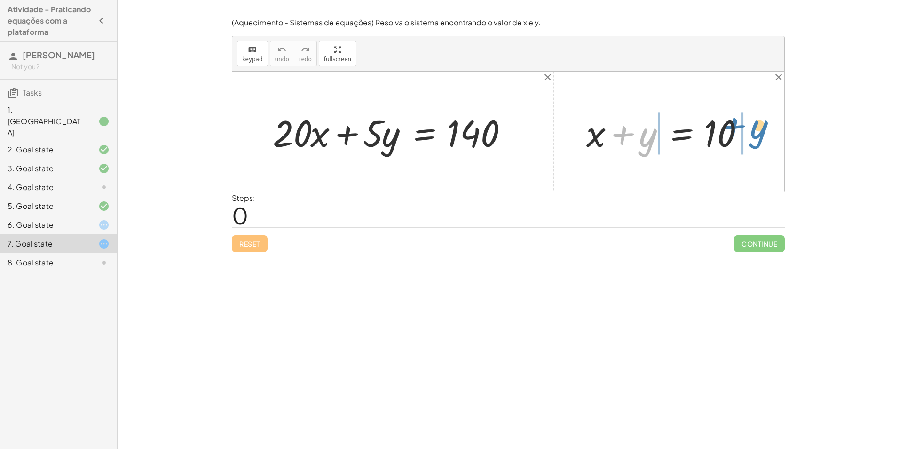
drag, startPoint x: 656, startPoint y: 154, endPoint x: 765, endPoint y: 141, distance: 110.3
click at [765, 141] on div "+ · 20 · x + · 5 · y = 140 + y + x + y = 10" at bounding box center [508, 131] width 552 height 120
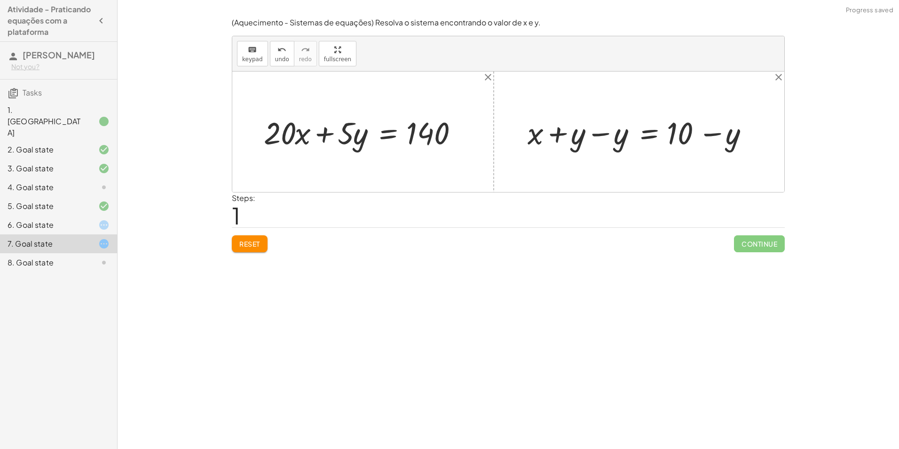
click at [646, 134] on div at bounding box center [642, 131] width 239 height 40
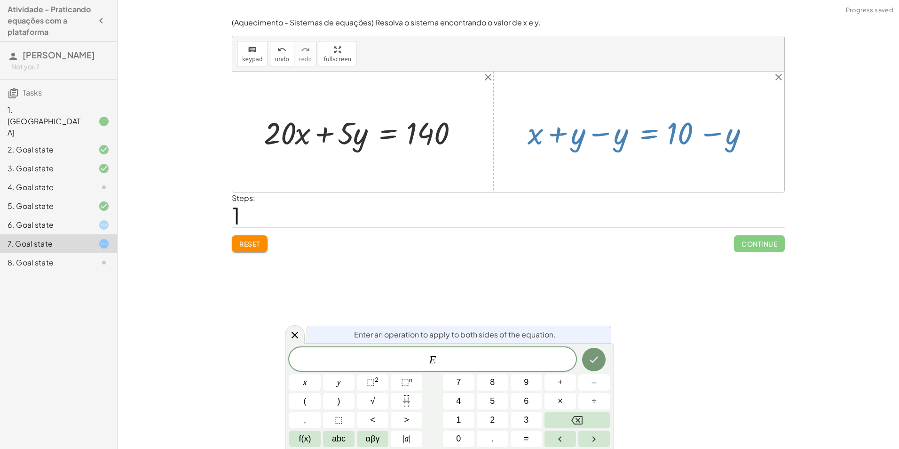
click at [717, 134] on div at bounding box center [642, 131] width 239 height 40
click at [599, 366] on button "Done" at bounding box center [594, 359] width 24 height 24
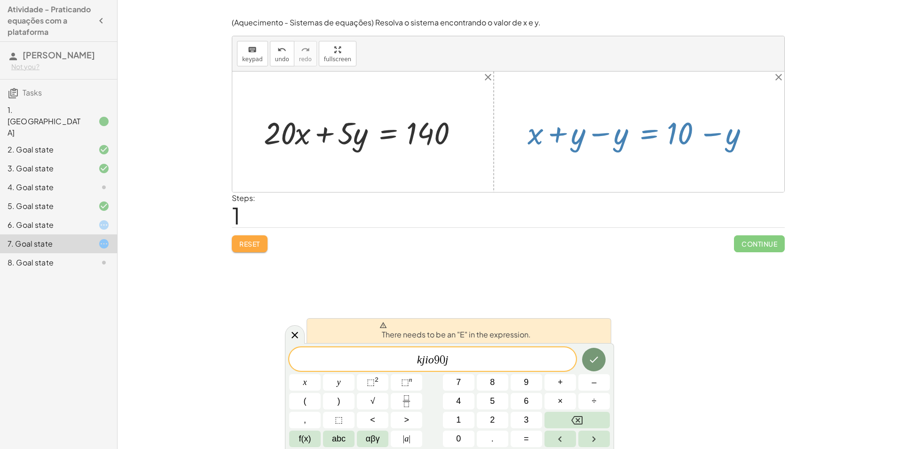
click at [237, 242] on button "Reset" at bounding box center [250, 243] width 36 height 17
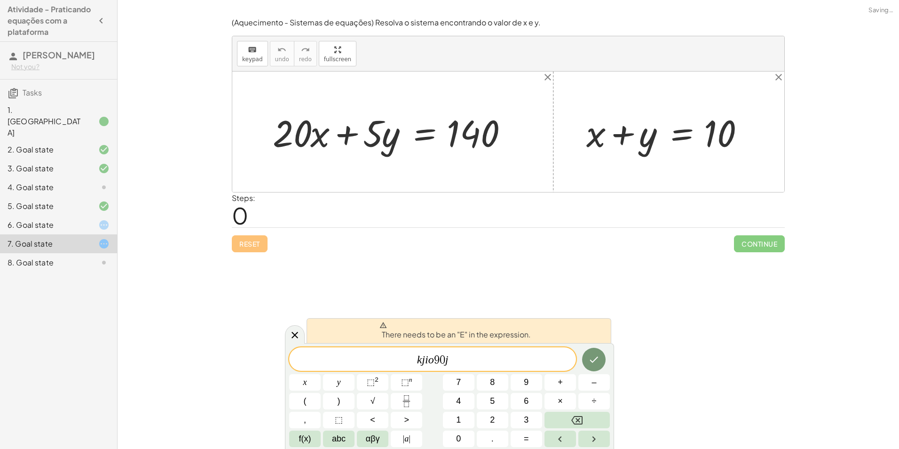
drag, startPoint x: 521, startPoint y: 282, endPoint x: 519, endPoint y: 287, distance: 6.3
click at [519, 287] on div "Encontre o valor da incógnita x manipulando a equação. insert select one: Math …" at bounding box center [508, 224] width 781 height 449
click at [299, 331] on icon at bounding box center [294, 334] width 11 height 11
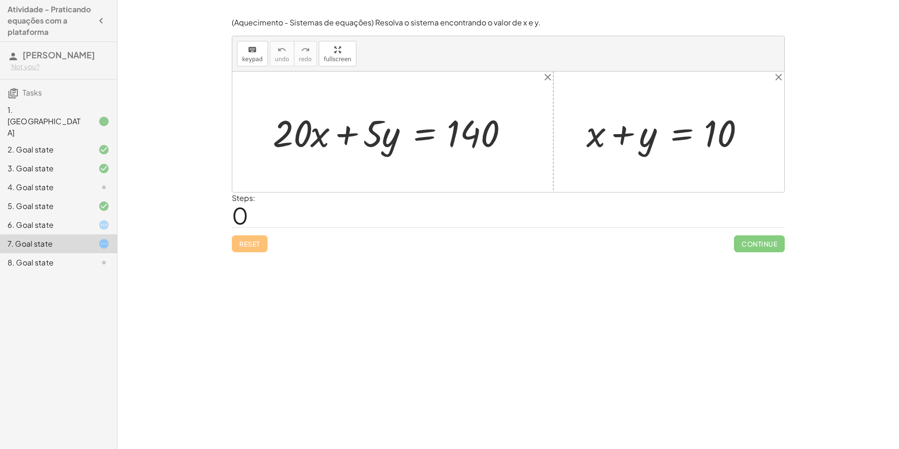
drag, startPoint x: 724, startPoint y: 119, endPoint x: 716, endPoint y: 132, distance: 14.9
click at [724, 120] on div at bounding box center [672, 132] width 181 height 48
click at [715, 132] on div at bounding box center [672, 132] width 181 height 48
drag, startPoint x: 715, startPoint y: 132, endPoint x: 702, endPoint y: 133, distance: 13.6
click at [712, 133] on div at bounding box center [672, 132] width 181 height 48
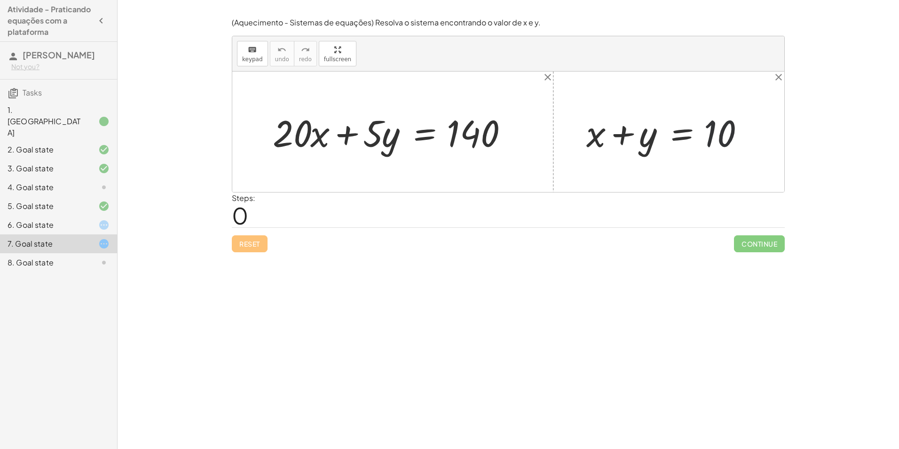
click at [702, 133] on div at bounding box center [672, 132] width 181 height 48
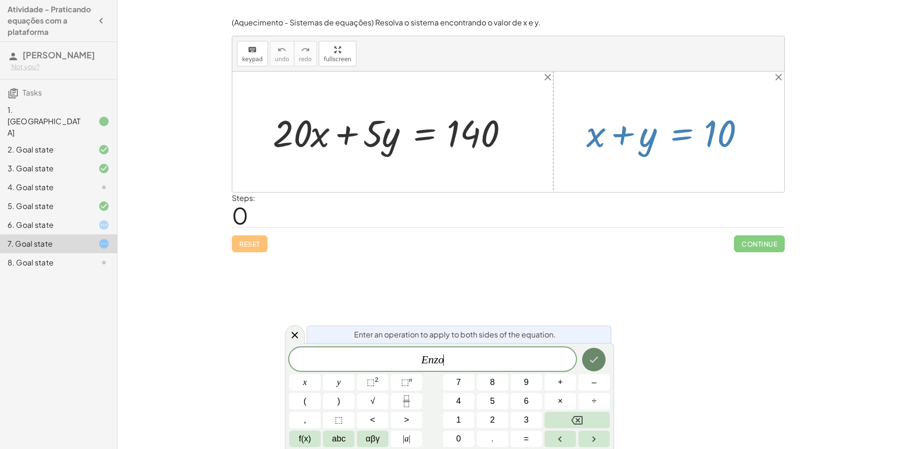
click at [585, 364] on button "Done" at bounding box center [594, 359] width 24 height 24
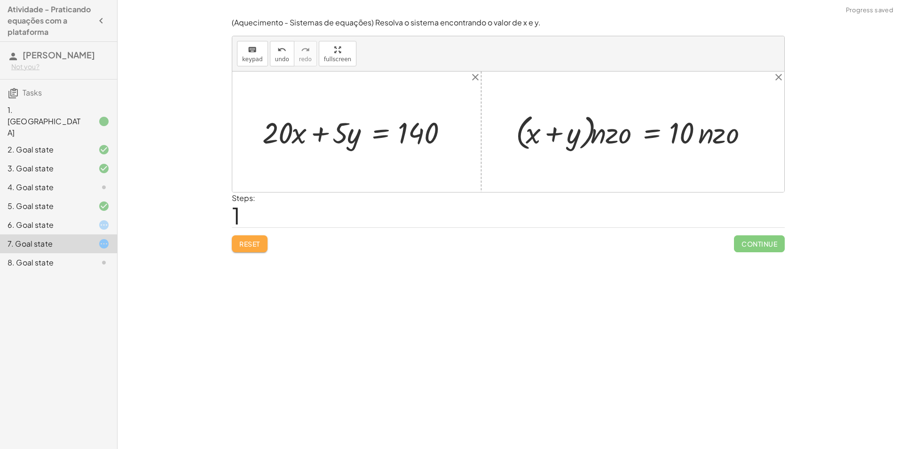
click at [261, 244] on button "Reset" at bounding box center [250, 243] width 36 height 17
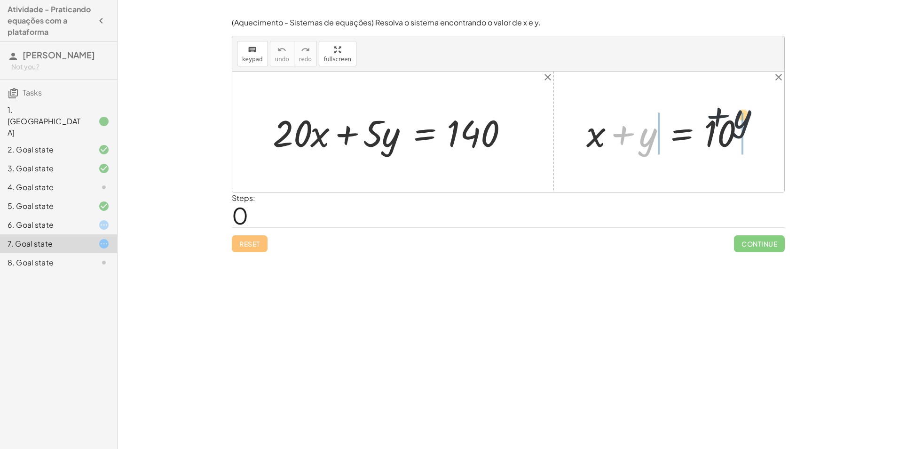
drag, startPoint x: 647, startPoint y: 146, endPoint x: 744, endPoint y: 125, distance: 99.2
click at [744, 125] on div at bounding box center [672, 132] width 181 height 48
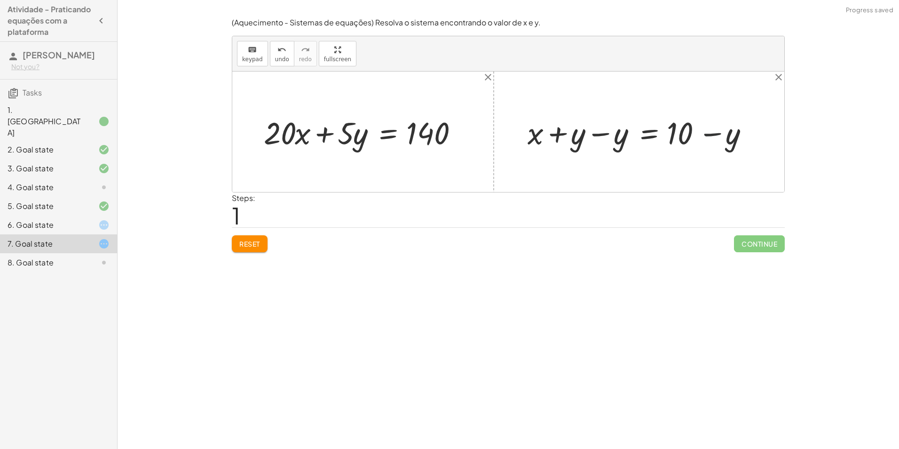
click at [705, 133] on div at bounding box center [642, 131] width 239 height 40
click at [601, 134] on div at bounding box center [642, 131] width 239 height 40
drag, startPoint x: 618, startPoint y: 134, endPoint x: 300, endPoint y: 140, distance: 317.4
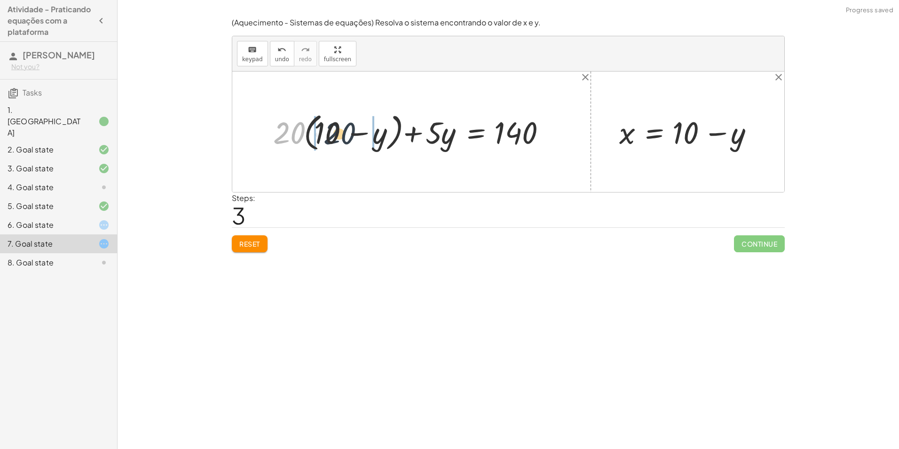
drag, startPoint x: 285, startPoint y: 126, endPoint x: 337, endPoint y: 127, distance: 51.3
click at [337, 127] on div at bounding box center [414, 131] width 293 height 45
click at [286, 133] on div at bounding box center [405, 131] width 314 height 40
click at [410, 137] on div at bounding box center [418, 131] width 288 height 40
click at [396, 133] on div at bounding box center [446, 131] width 229 height 40
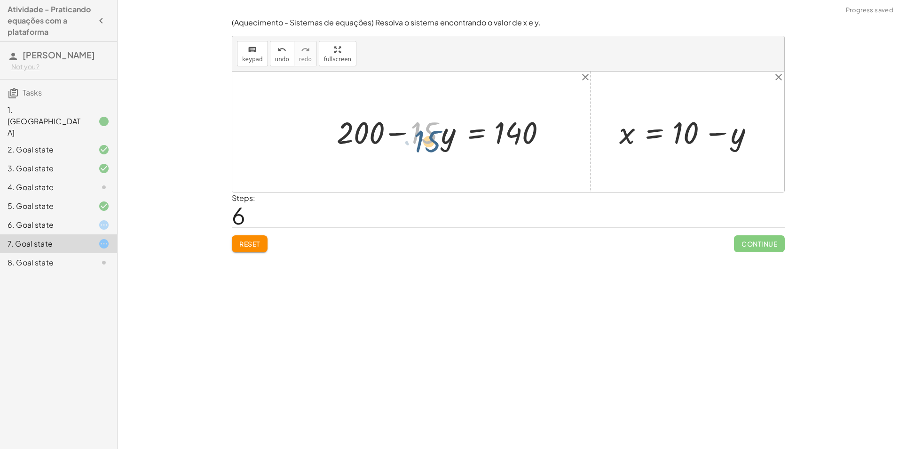
drag, startPoint x: 434, startPoint y: 133, endPoint x: 436, endPoint y: 138, distance: 6.1
click at [436, 138] on div at bounding box center [446, 131] width 229 height 40
drag, startPoint x: 508, startPoint y: 129, endPoint x: 518, endPoint y: 128, distance: 9.9
click at [518, 128] on div at bounding box center [446, 131] width 229 height 40
drag, startPoint x: 432, startPoint y: 133, endPoint x: 434, endPoint y: 138, distance: 5.5
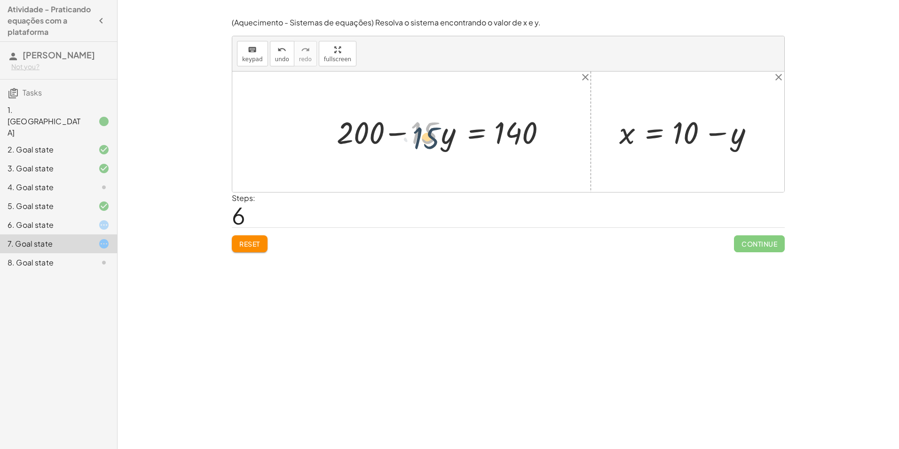
click at [434, 138] on div at bounding box center [446, 131] width 229 height 40
drag, startPoint x: 448, startPoint y: 138, endPoint x: 590, endPoint y: 134, distance: 141.6
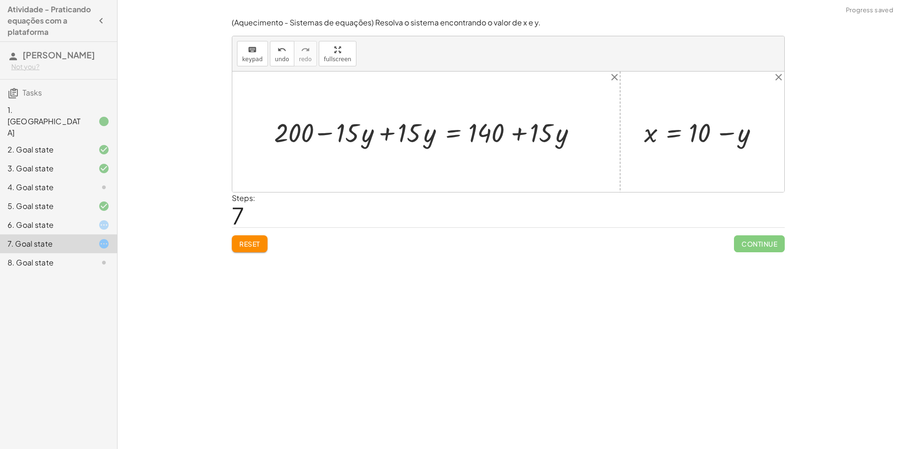
click at [389, 135] on div at bounding box center [429, 131] width 321 height 35
drag, startPoint x: 500, startPoint y: 127, endPoint x: 404, endPoint y: 130, distance: 96.0
click at [404, 130] on div at bounding box center [491, 131] width 197 height 35
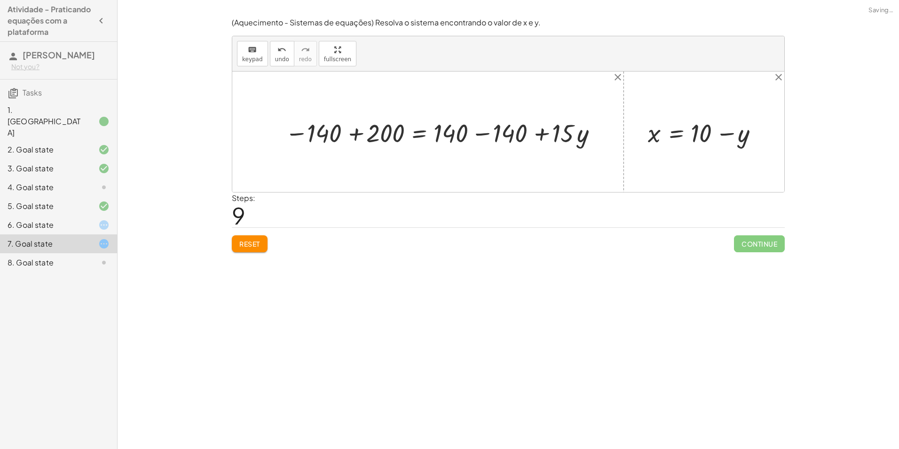
click at [390, 133] on div at bounding box center [443, 131] width 322 height 33
click at [473, 132] on div at bounding box center [479, 131] width 233 height 33
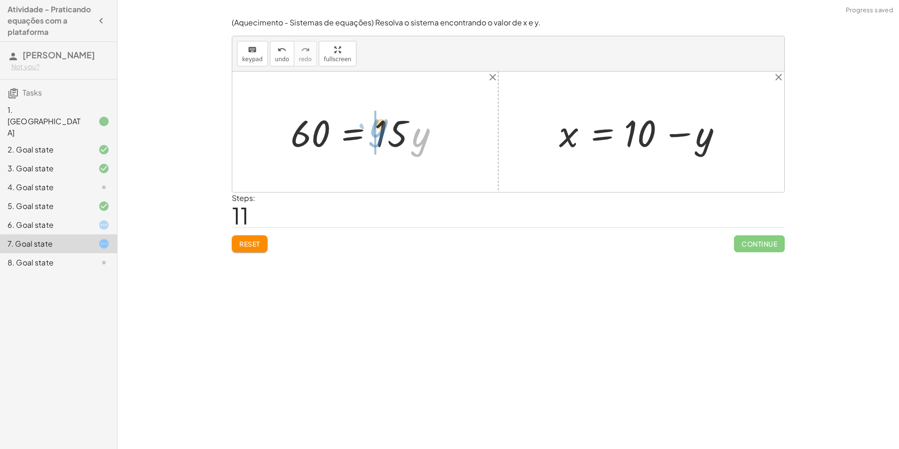
drag, startPoint x: 418, startPoint y: 138, endPoint x: 380, endPoint y: 135, distance: 37.3
click at [380, 135] on div at bounding box center [369, 132] width 166 height 48
drag, startPoint x: 378, startPoint y: 146, endPoint x: 442, endPoint y: 143, distance: 63.1
click at [442, 143] on div at bounding box center [369, 132] width 166 height 48
drag, startPoint x: 414, startPoint y: 146, endPoint x: 404, endPoint y: 151, distance: 11.4
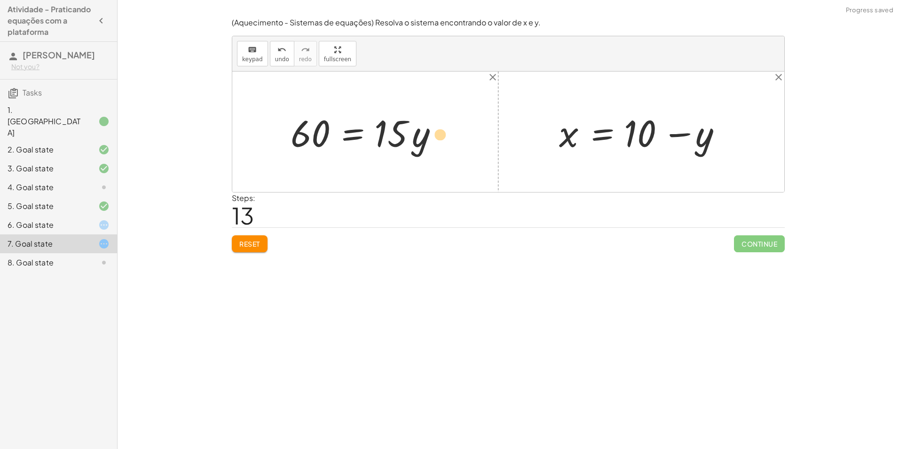
click at [404, 151] on div at bounding box center [369, 132] width 166 height 48
drag, startPoint x: 420, startPoint y: 142, endPoint x: 417, endPoint y: 150, distance: 8.6
click at [417, 150] on div at bounding box center [369, 132] width 166 height 48
drag, startPoint x: 419, startPoint y: 141, endPoint x: 403, endPoint y: 145, distance: 16.0
click at [403, 145] on div at bounding box center [369, 132] width 166 height 48
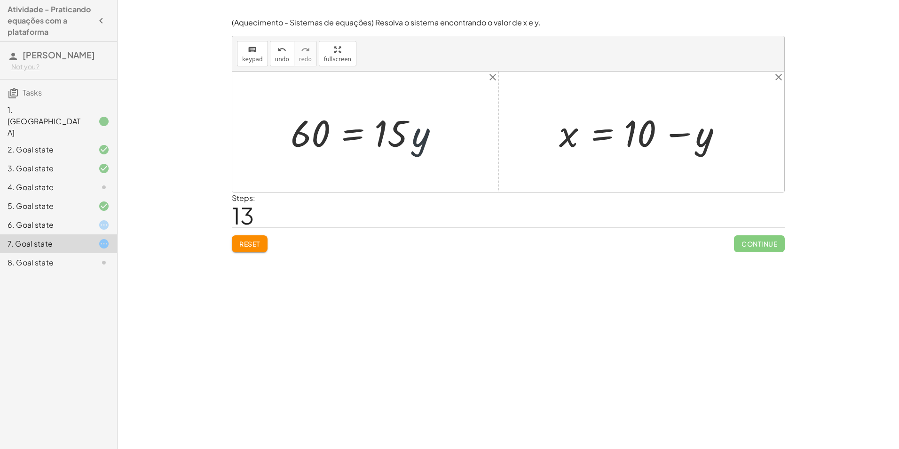
click at [422, 140] on div at bounding box center [369, 132] width 166 height 48
drag, startPoint x: 396, startPoint y: 133, endPoint x: 315, endPoint y: 158, distance: 85.4
click at [313, 134] on div at bounding box center [366, 131] width 167 height 72
click at [408, 130] on div at bounding box center [377, 131] width 145 height 72
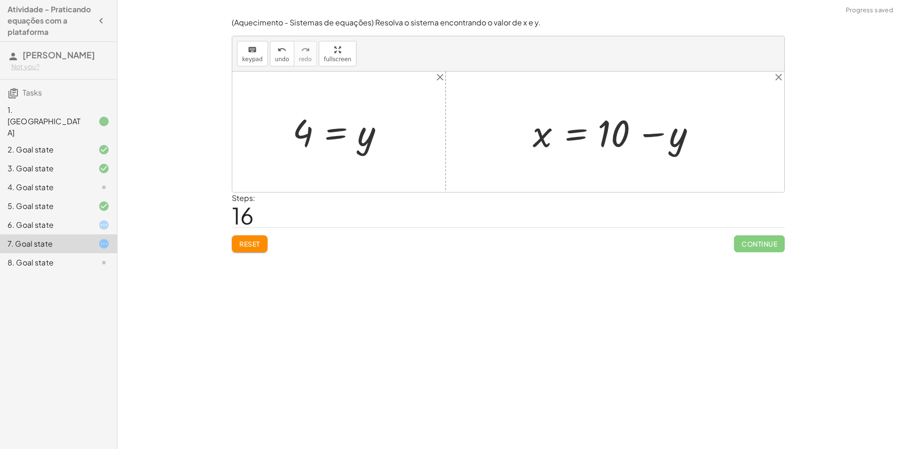
click at [237, 244] on button "Reset" at bounding box center [250, 243] width 36 height 17
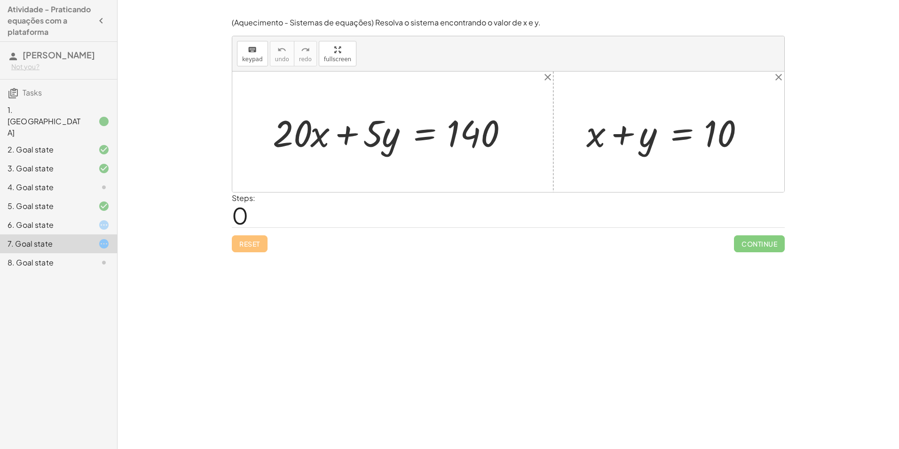
drag, startPoint x: 840, startPoint y: 163, endPoint x: 707, endPoint y: 128, distance: 137.5
click at [741, 122] on div at bounding box center [672, 132] width 181 height 48
drag, startPoint x: 653, startPoint y: 141, endPoint x: 775, endPoint y: 141, distance: 122.2
click at [775, 141] on div "+ · 20 · x + · 5 · y = 140 + y + x + y = 10" at bounding box center [508, 131] width 552 height 120
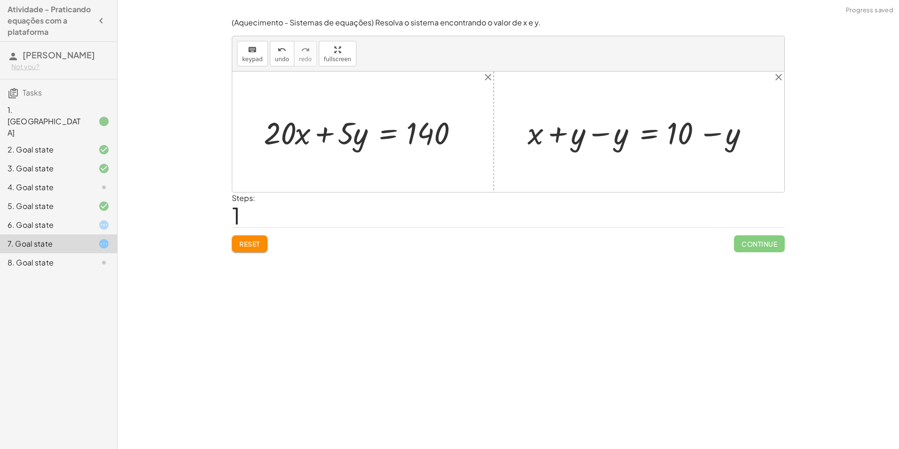
click at [717, 129] on div at bounding box center [642, 131] width 239 height 40
click at [605, 138] on div at bounding box center [642, 131] width 239 height 40
drag, startPoint x: 627, startPoint y: 134, endPoint x: 310, endPoint y: 138, distance: 317.4
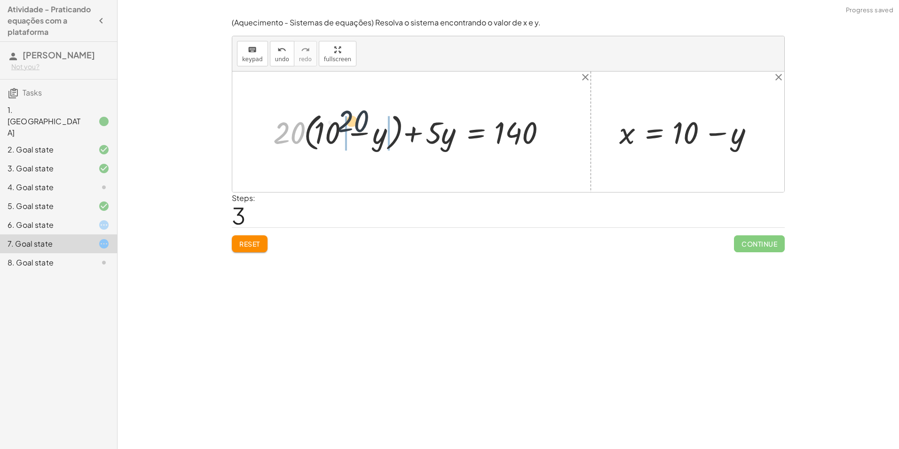
drag, startPoint x: 297, startPoint y: 130, endPoint x: 350, endPoint y: 129, distance: 53.6
click at [350, 129] on div at bounding box center [414, 131] width 293 height 45
drag, startPoint x: 341, startPoint y: 127, endPoint x: 341, endPoint y: 132, distance: 5.2
click at [341, 132] on div at bounding box center [405, 131] width 314 height 40
click at [339, 138] on div at bounding box center [405, 131] width 314 height 40
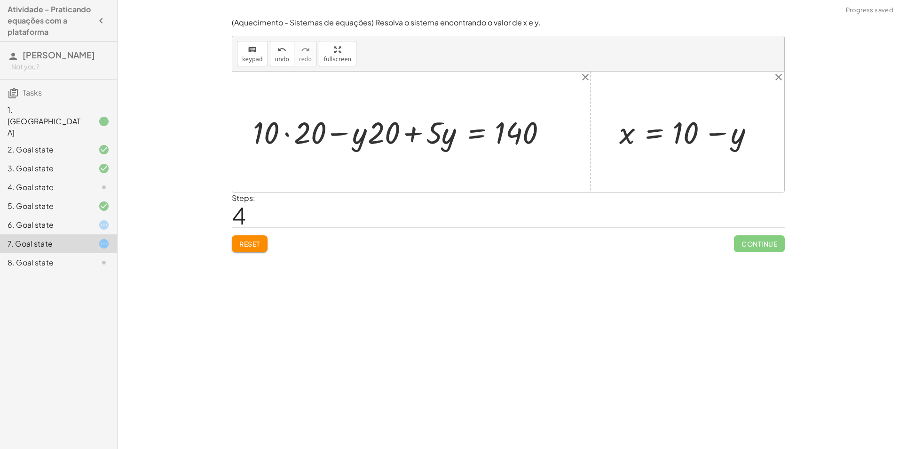
click at [287, 134] on div at bounding box center [405, 131] width 314 height 40
click at [411, 136] on div at bounding box center [418, 131] width 288 height 40
click at [397, 133] on div at bounding box center [446, 131] width 229 height 40
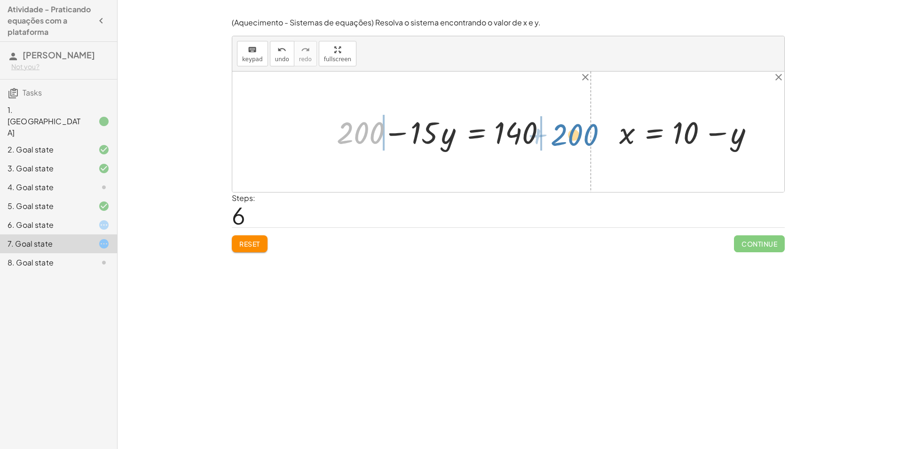
drag, startPoint x: 360, startPoint y: 130, endPoint x: 575, endPoint y: 132, distance: 214.9
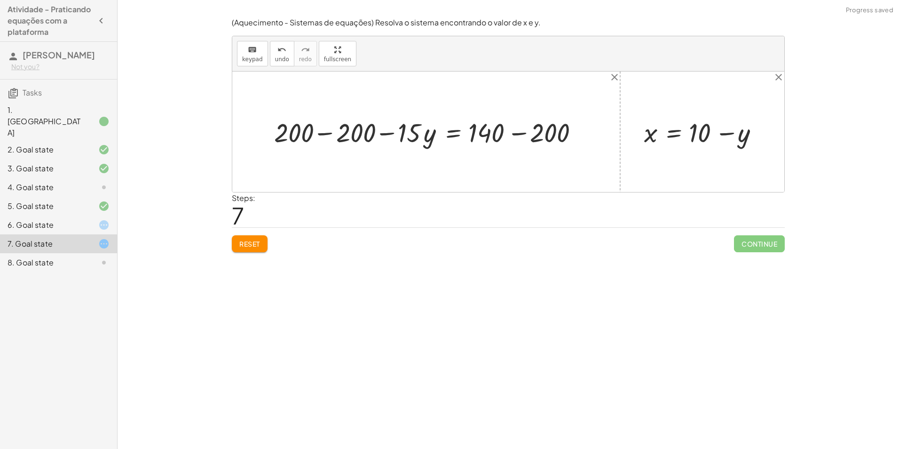
click at [326, 134] on div at bounding box center [429, 131] width 321 height 35
click at [516, 132] on div at bounding box center [487, 131] width 205 height 35
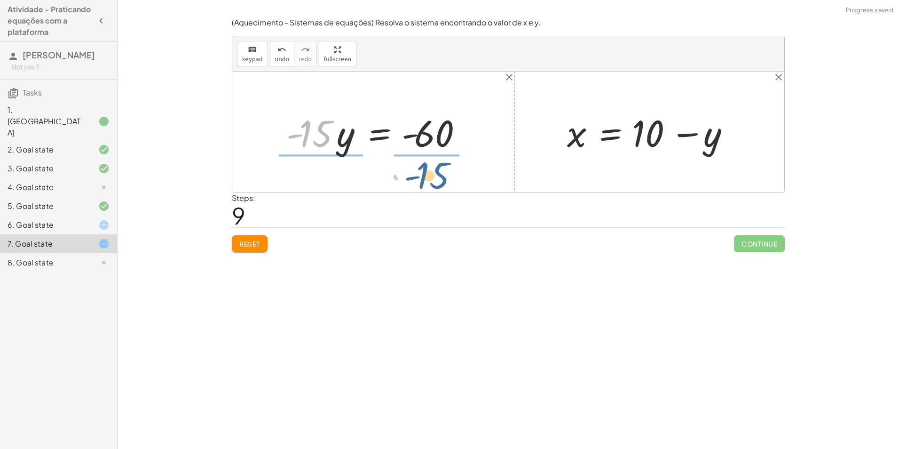
drag, startPoint x: 324, startPoint y: 134, endPoint x: 455, endPoint y: 173, distance: 136.5
click at [455, 173] on div "+ · 20 · x + · 5 · y = 140 + · 20 · ( + 10 − y ) + · 5 · y = 140 + · 10 · 20 − …" at bounding box center [508, 131] width 552 height 120
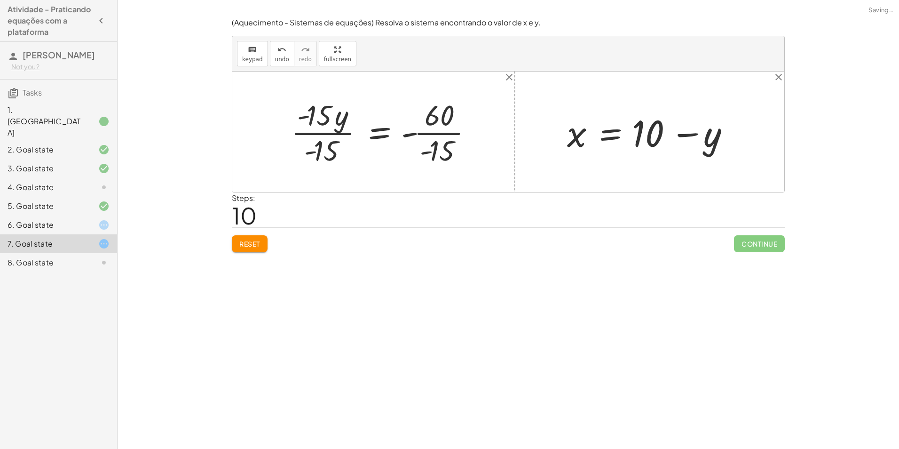
click at [346, 135] on div at bounding box center [385, 131] width 198 height 72
click at [431, 135] on div at bounding box center [407, 131] width 153 height 72
click at [413, 134] on div at bounding box center [398, 132] width 135 height 47
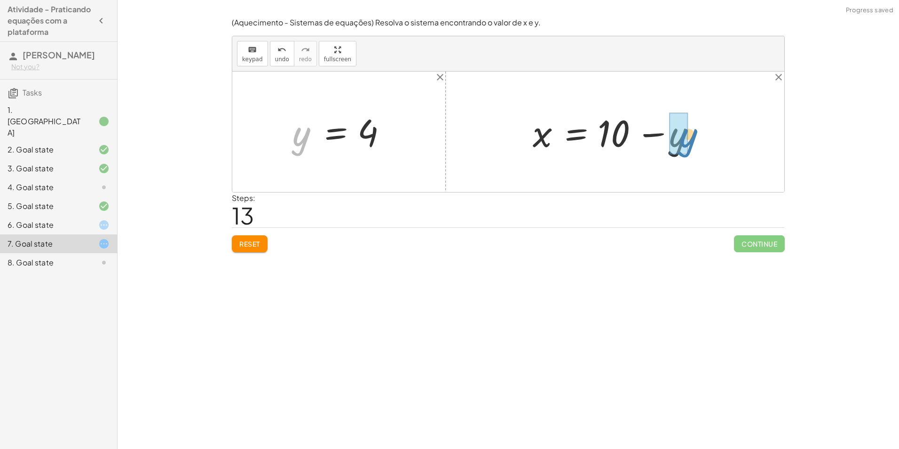
drag, startPoint x: 302, startPoint y: 133, endPoint x: 688, endPoint y: 134, distance: 386.0
click at [657, 134] on div at bounding box center [618, 132] width 181 height 48
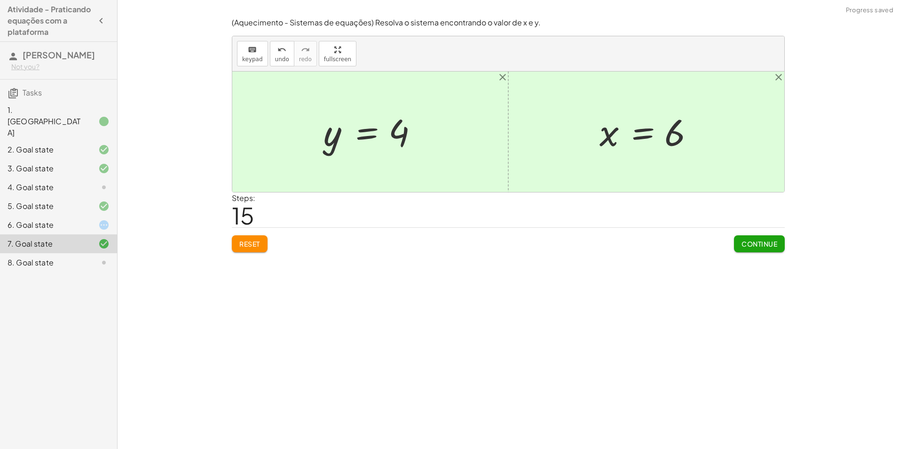
click at [747, 243] on span "Continue" at bounding box center [759, 243] width 36 height 8
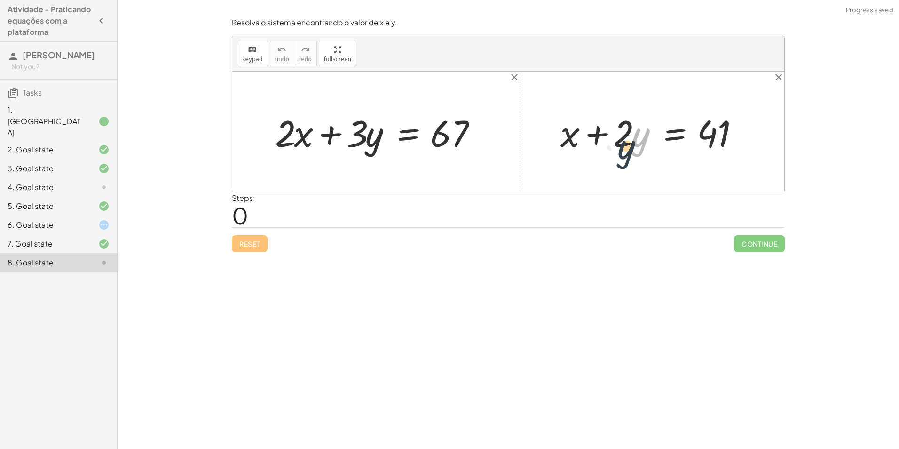
drag, startPoint x: 640, startPoint y: 142, endPoint x: 638, endPoint y: 134, distance: 9.2
click at [638, 134] on div at bounding box center [656, 132] width 200 height 48
drag, startPoint x: 711, startPoint y: 128, endPoint x: 623, endPoint y: 140, distance: 89.6
click at [623, 140] on div at bounding box center [656, 132] width 200 height 48
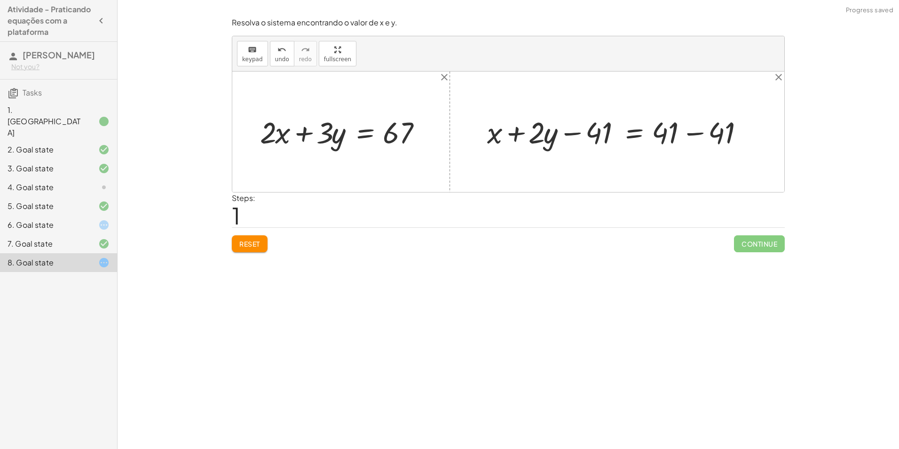
click at [687, 135] on div at bounding box center [620, 131] width 276 height 39
click at [577, 132] on div at bounding box center [584, 131] width 205 height 39
click at [236, 240] on button "Reset" at bounding box center [250, 243] width 36 height 17
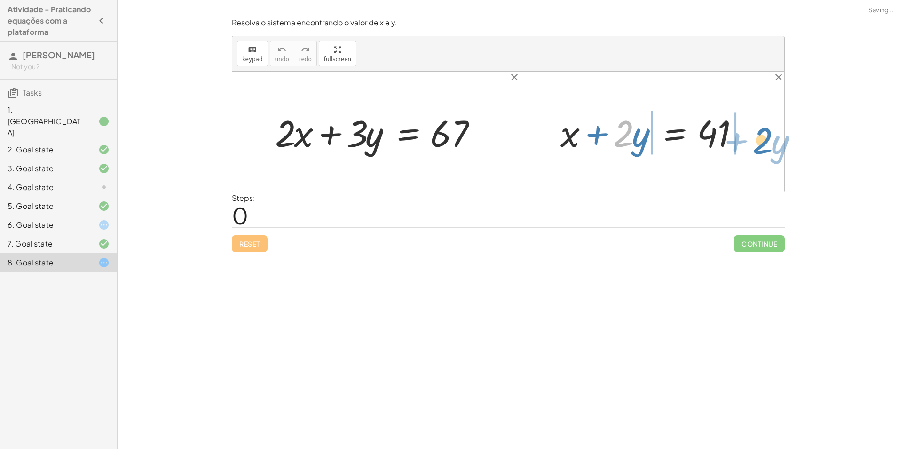
drag, startPoint x: 620, startPoint y: 134, endPoint x: 758, endPoint y: 140, distance: 138.8
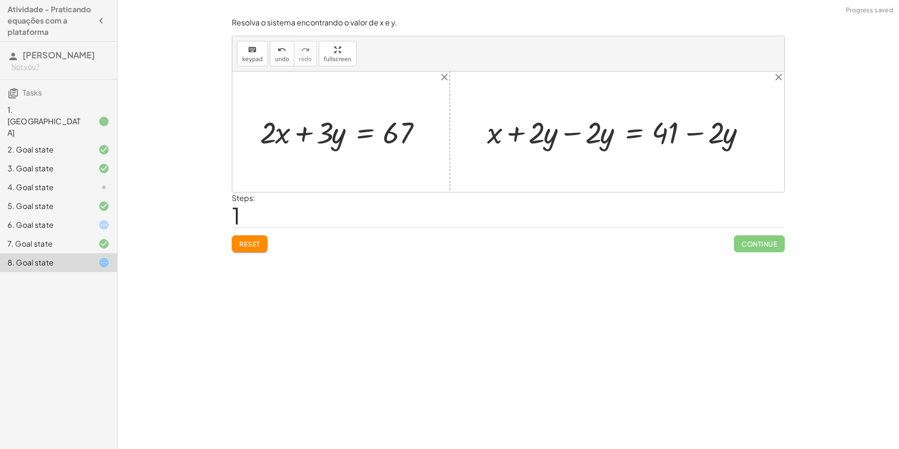
click at [581, 134] on div at bounding box center [620, 131] width 276 height 39
click at [691, 134] on div at bounding box center [677, 131] width 164 height 39
drag, startPoint x: 580, startPoint y: 148, endPoint x: 595, endPoint y: 141, distance: 16.8
click at [591, 153] on div "+ x + · 2 · y = 41 + x + · 2 · y − · 2 · y = + 41 − · 2 · y + x + 0 = + 41 − · …" at bounding box center [673, 132] width 175 height 44
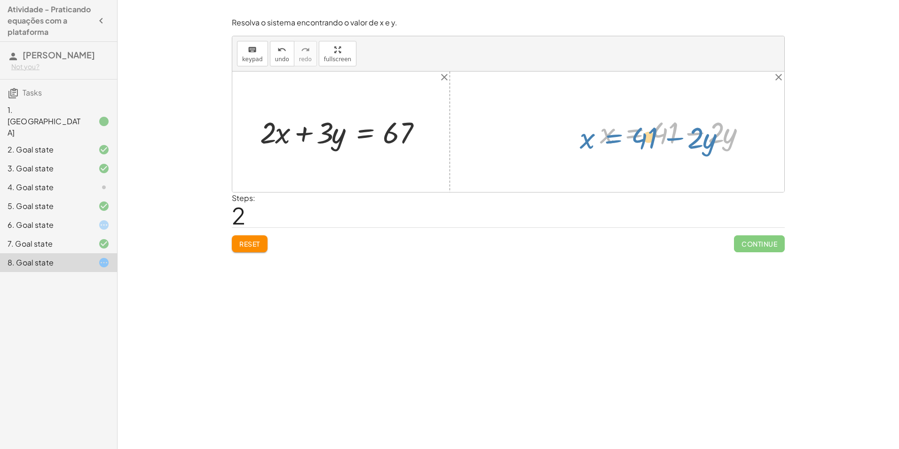
drag, startPoint x: 617, startPoint y: 130, endPoint x: 624, endPoint y: 126, distance: 7.8
click at [624, 126] on div at bounding box center [677, 131] width 164 height 39
drag, startPoint x: 605, startPoint y: 133, endPoint x: 283, endPoint y: 134, distance: 322.1
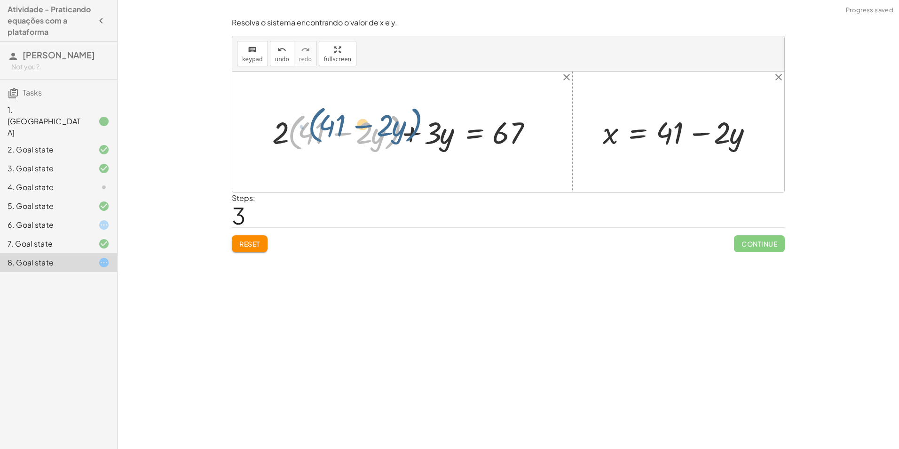
drag, startPoint x: 290, startPoint y: 136, endPoint x: 301, endPoint y: 128, distance: 14.0
click at [301, 128] on div at bounding box center [406, 131] width 277 height 45
drag, startPoint x: 278, startPoint y: 131, endPoint x: 364, endPoint y: 138, distance: 85.9
click at [364, 138] on div at bounding box center [406, 131] width 277 height 45
drag, startPoint x: 308, startPoint y: 133, endPoint x: 303, endPoint y: 134, distance: 5.7
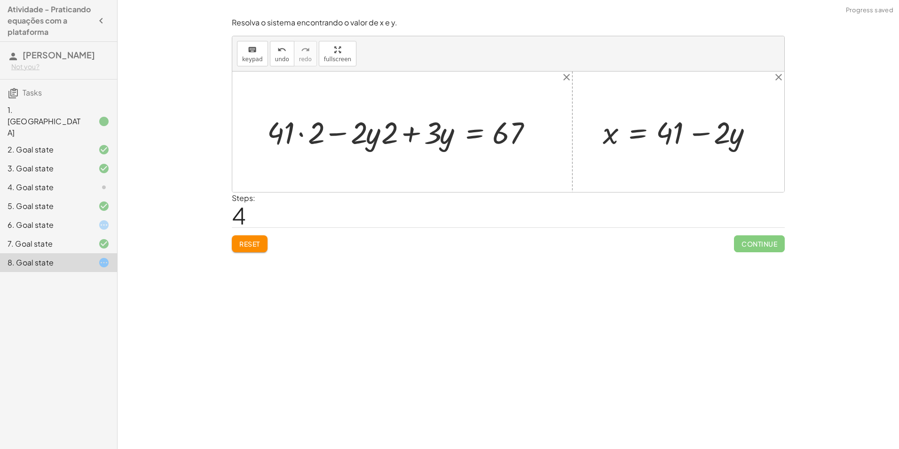
click at [303, 134] on div at bounding box center [403, 131] width 282 height 40
click at [299, 134] on div at bounding box center [403, 131] width 282 height 40
click at [333, 133] on div at bounding box center [416, 131] width 256 height 40
click at [411, 133] on div at bounding box center [416, 131] width 256 height 40
click at [428, 145] on div at bounding box center [416, 131] width 256 height 40
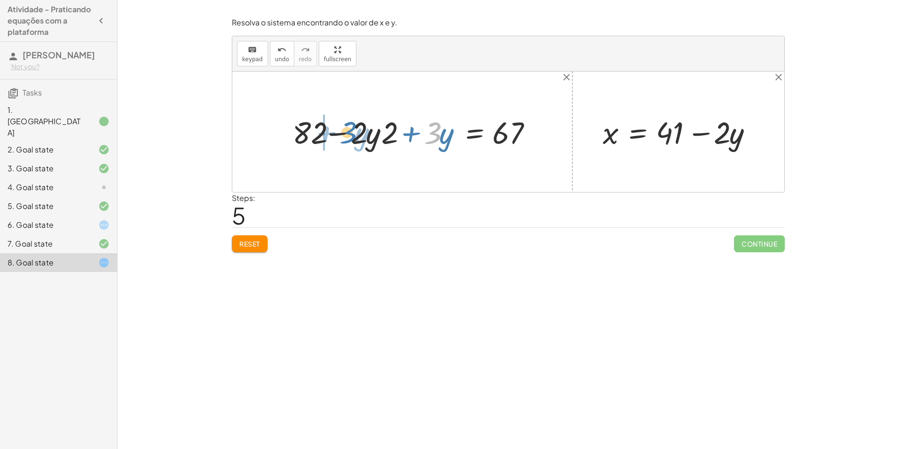
drag, startPoint x: 436, startPoint y: 131, endPoint x: 352, endPoint y: 130, distance: 84.6
click at [352, 130] on div at bounding box center [416, 131] width 256 height 40
click at [398, 133] on div at bounding box center [416, 131] width 256 height 40
click at [340, 133] on div at bounding box center [416, 131] width 256 height 40
click at [254, 243] on span "Reset" at bounding box center [249, 243] width 21 height 8
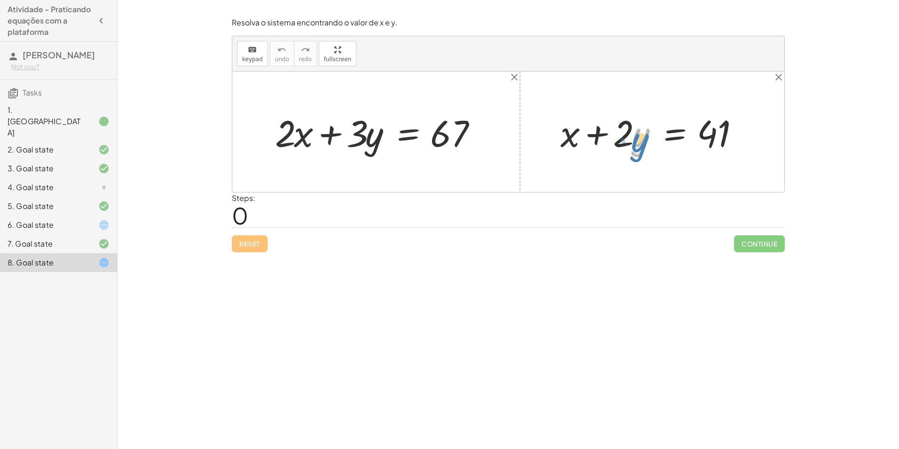
drag, startPoint x: 636, startPoint y: 138, endPoint x: 640, endPoint y: 142, distance: 6.0
click at [640, 142] on div at bounding box center [656, 132] width 200 height 48
drag, startPoint x: 620, startPoint y: 127, endPoint x: 765, endPoint y: 129, distance: 145.8
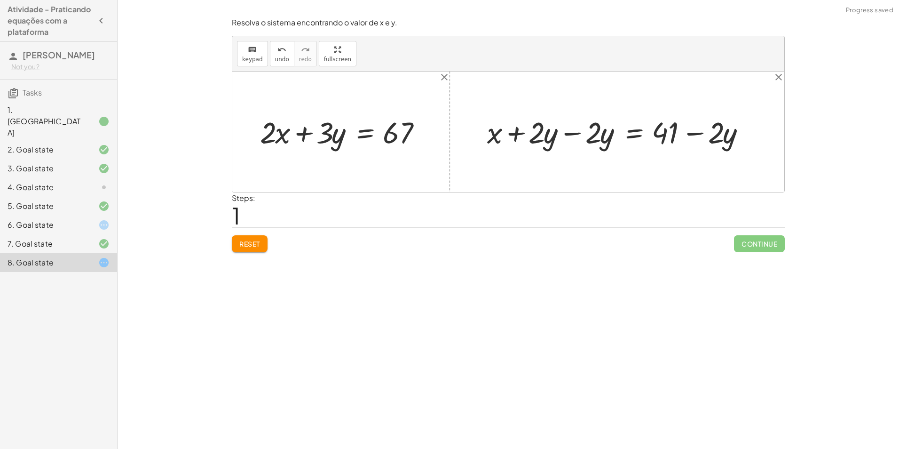
click at [580, 131] on div at bounding box center [620, 131] width 276 height 39
drag, startPoint x: 605, startPoint y: 137, endPoint x: 272, endPoint y: 139, distance: 332.9
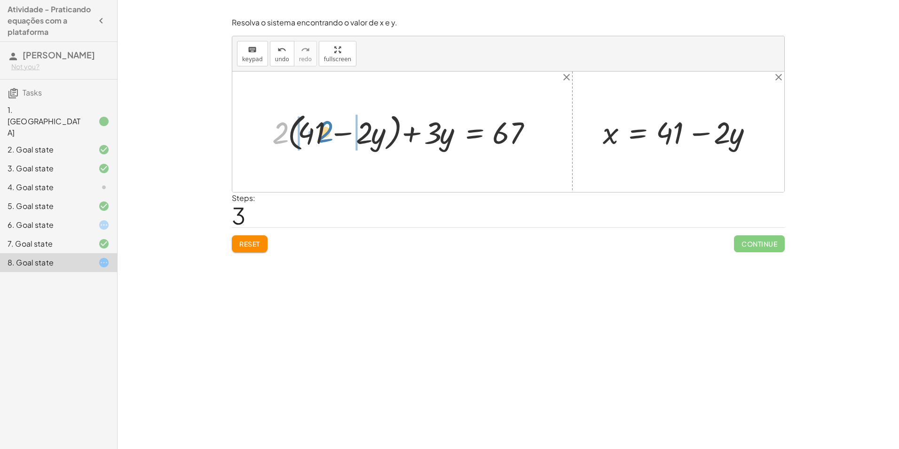
drag, startPoint x: 275, startPoint y: 131, endPoint x: 320, endPoint y: 129, distance: 44.7
click at [320, 129] on div at bounding box center [406, 131] width 277 height 45
click at [357, 132] on div at bounding box center [398, 131] width 292 height 40
click at [303, 133] on div at bounding box center [411, 131] width 267 height 40
click at [355, 134] on div at bounding box center [423, 131] width 241 height 40
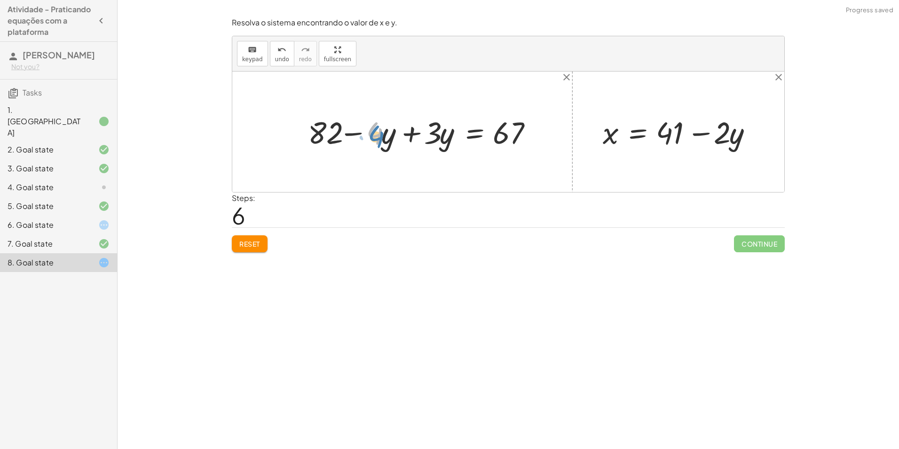
click at [381, 139] on div at bounding box center [423, 131] width 241 height 40
click at [410, 133] on div at bounding box center [423, 131] width 241 height 40
drag, startPoint x: 402, startPoint y: 131, endPoint x: 565, endPoint y: 129, distance: 162.2
click at [565, 129] on div "+ · 2 · x + · 3 · y = 67 + · 2 · ( + 41 − · 2 · y ) + · 3 · y = 67 + · 2 · 41 −…" at bounding box center [508, 131] width 552 height 120
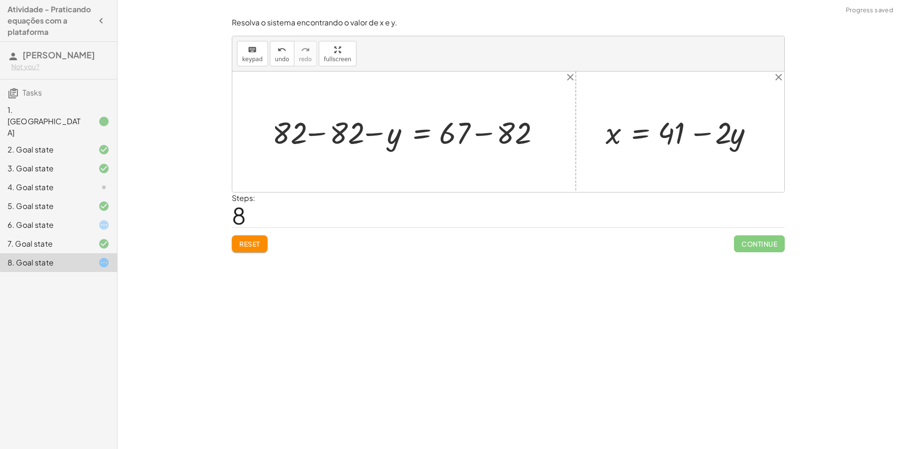
click at [323, 133] on div at bounding box center [408, 132] width 281 height 40
click at [482, 135] on div at bounding box center [460, 132] width 176 height 40
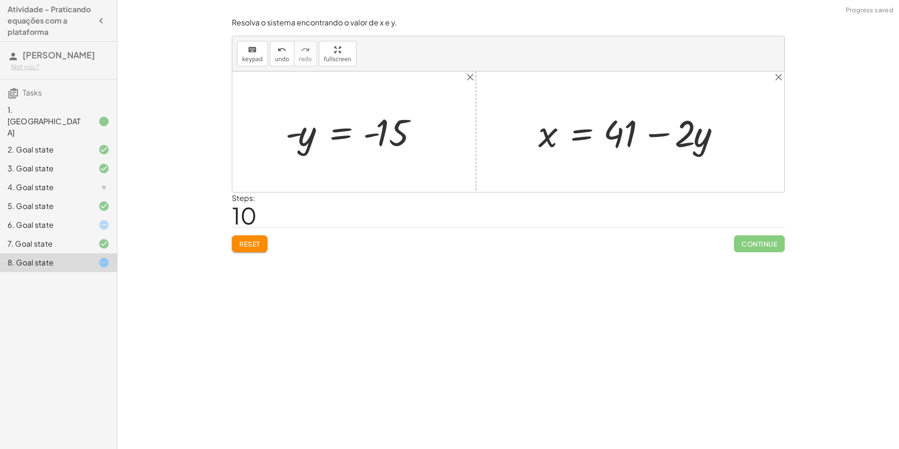
click at [293, 134] on div at bounding box center [358, 132] width 154 height 47
drag, startPoint x: 382, startPoint y: 135, endPoint x: 375, endPoint y: 133, distance: 7.3
click at [381, 135] on div at bounding box center [358, 132] width 154 height 47
click at [374, 133] on div at bounding box center [358, 132] width 154 height 47
drag, startPoint x: 301, startPoint y: 140, endPoint x: 321, endPoint y: 136, distance: 20.6
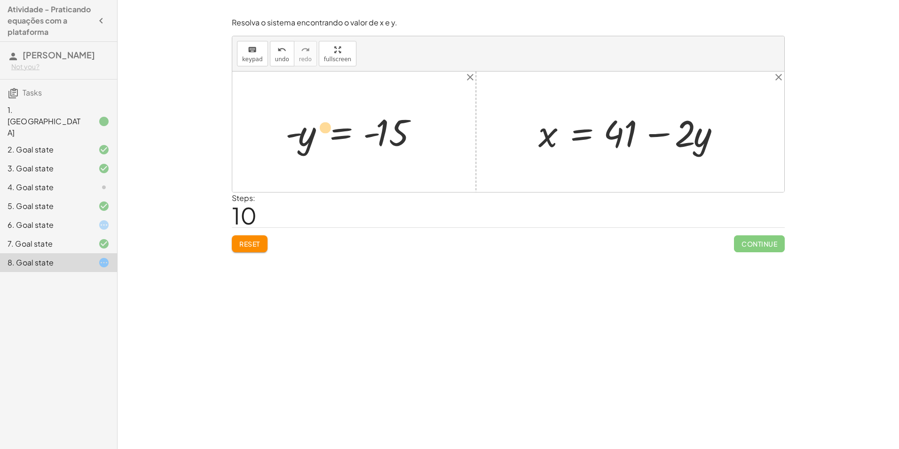
click at [322, 136] on div at bounding box center [358, 132] width 154 height 47
click at [344, 137] on div at bounding box center [358, 132] width 154 height 47
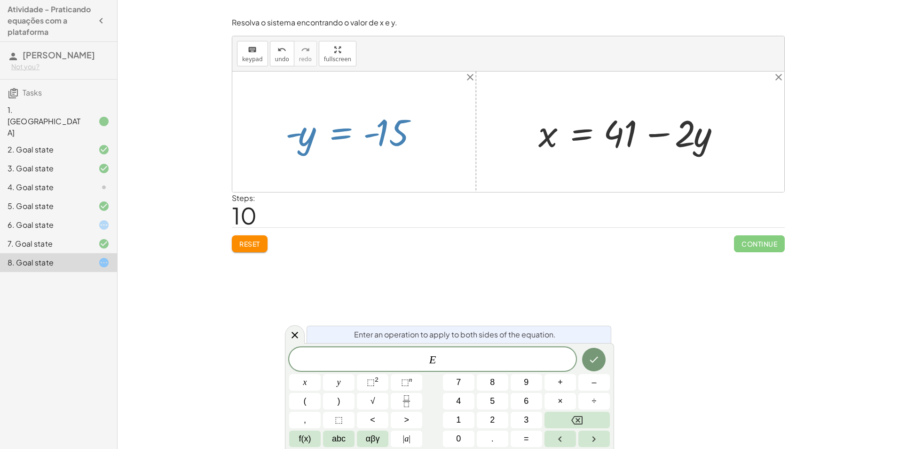
click at [309, 133] on div at bounding box center [358, 132] width 154 height 47
click at [289, 338] on div at bounding box center [295, 334] width 20 height 18
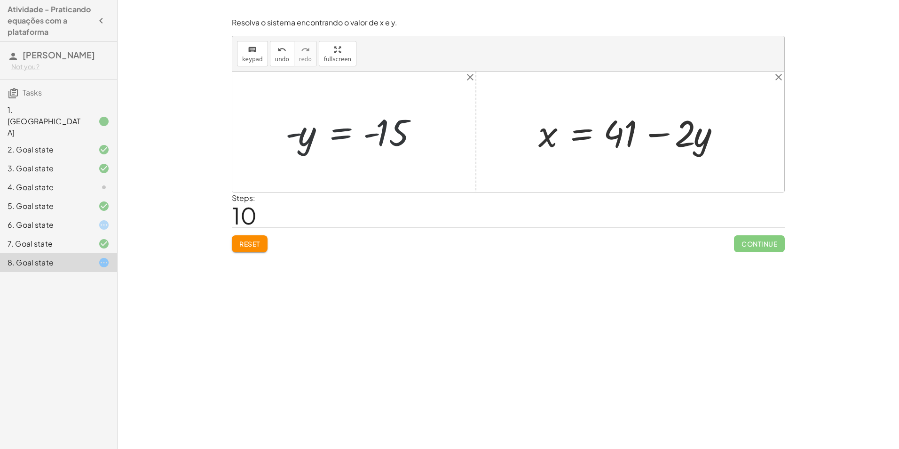
drag, startPoint x: 300, startPoint y: 140, endPoint x: 291, endPoint y: 134, distance: 10.3
click at [299, 140] on div at bounding box center [358, 132] width 154 height 47
click at [291, 134] on div at bounding box center [358, 132] width 154 height 47
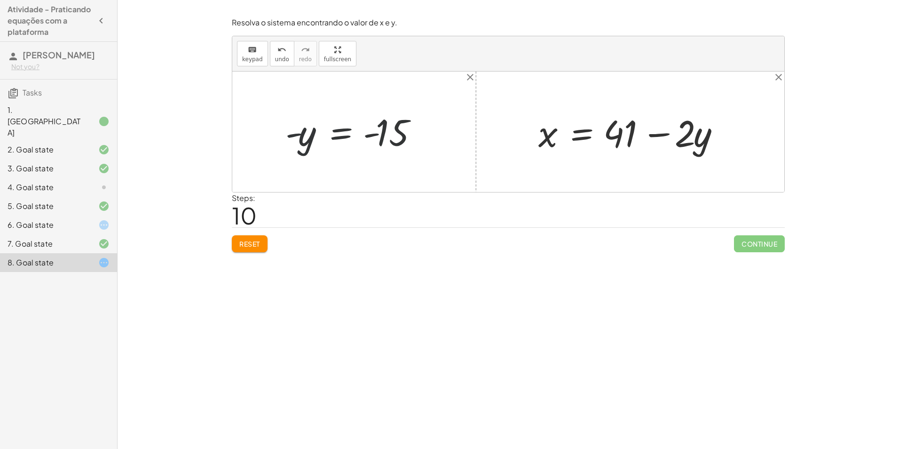
click at [254, 238] on button "Reset" at bounding box center [250, 243] width 36 height 17
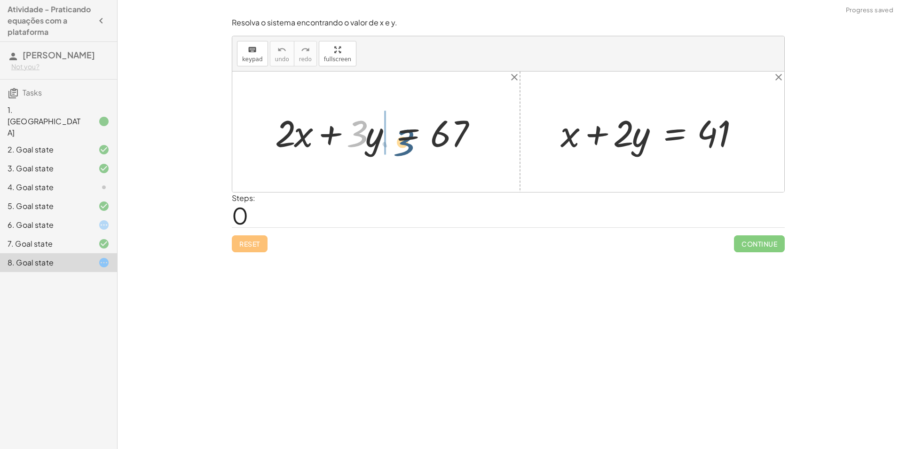
drag, startPoint x: 354, startPoint y: 134, endPoint x: 371, endPoint y: 141, distance: 18.2
click at [371, 141] on div at bounding box center [379, 132] width 219 height 48
drag, startPoint x: 376, startPoint y: 141, endPoint x: 381, endPoint y: 145, distance: 6.7
click at [381, 145] on div at bounding box center [379, 132] width 219 height 48
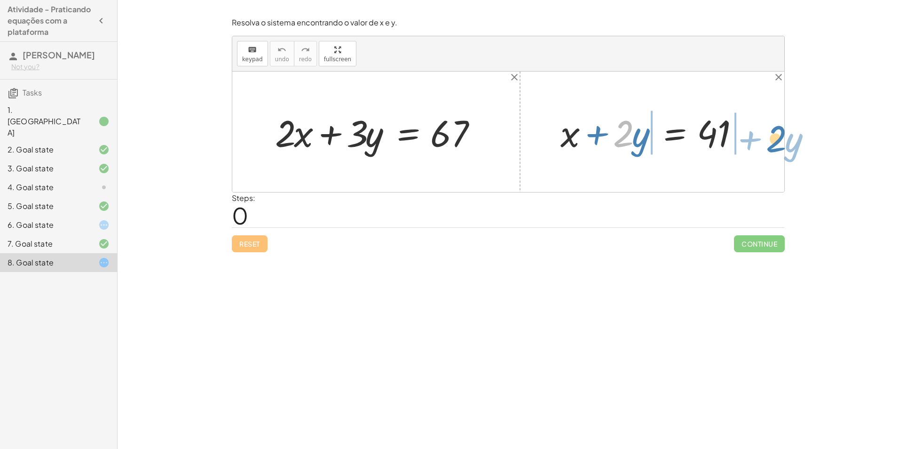
drag, startPoint x: 629, startPoint y: 136, endPoint x: 778, endPoint y: 142, distance: 148.7
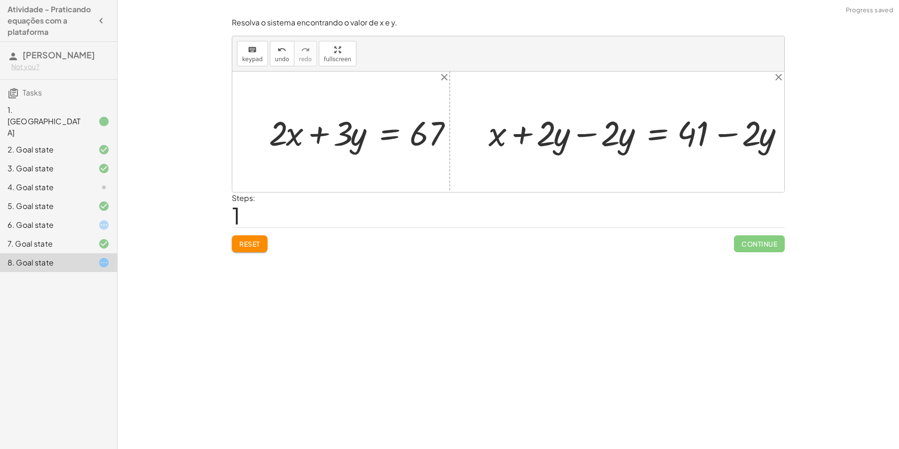
click at [744, 134] on div at bounding box center [643, 131] width 276 height 39
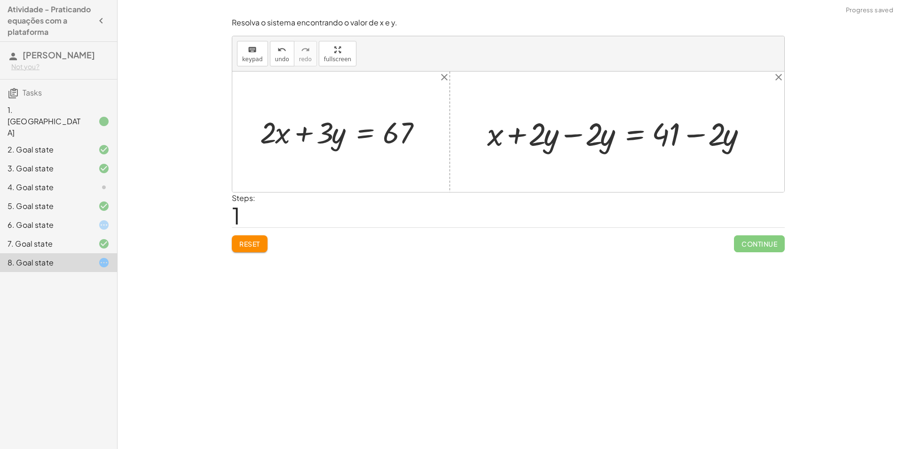
click at [694, 134] on div at bounding box center [620, 131] width 276 height 39
click at [580, 136] on div at bounding box center [620, 131] width 276 height 39
drag, startPoint x: 610, startPoint y: 135, endPoint x: 276, endPoint y: 135, distance: 333.8
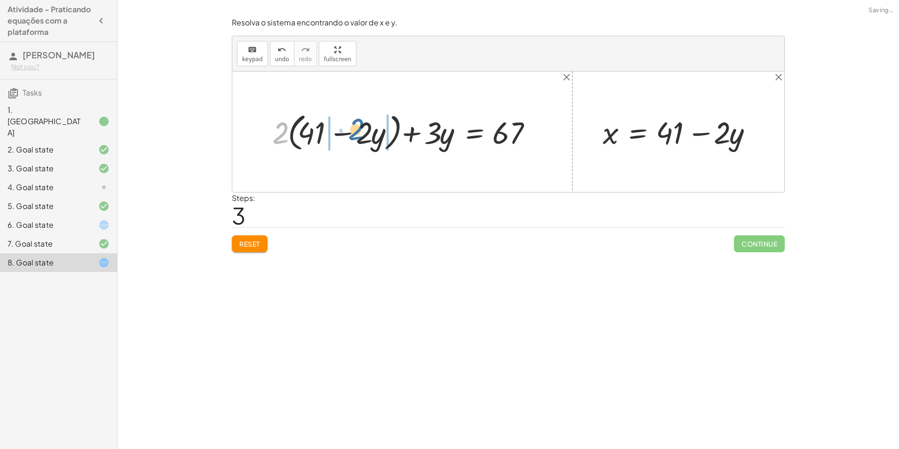
drag, startPoint x: 273, startPoint y: 132, endPoint x: 349, endPoint y: 128, distance: 75.8
click at [349, 128] on div at bounding box center [406, 131] width 277 height 45
click at [298, 132] on div at bounding box center [403, 131] width 282 height 40
click at [266, 241] on button "Reset" at bounding box center [250, 243] width 36 height 17
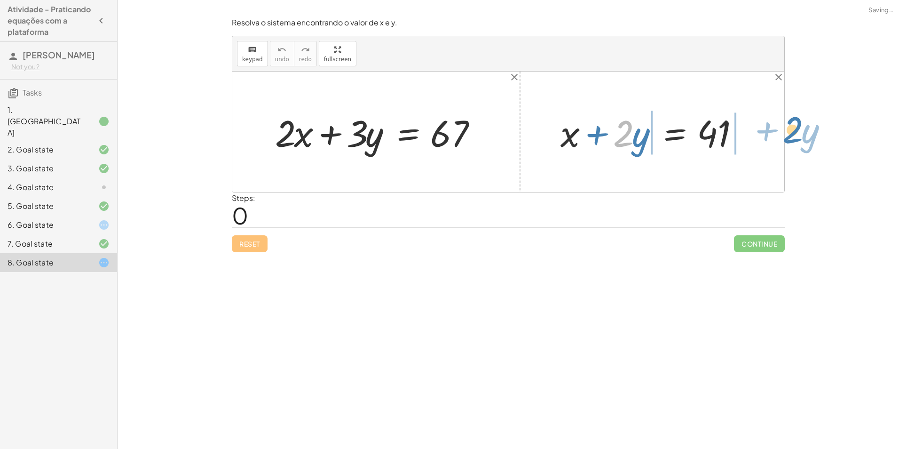
drag, startPoint x: 636, startPoint y: 146, endPoint x: 773, endPoint y: 132, distance: 138.0
click at [773, 132] on div "+ · 2 · x + · 3 · y = 67 · 2 + · y + x + · 2 · y = 41" at bounding box center [508, 131] width 552 height 120
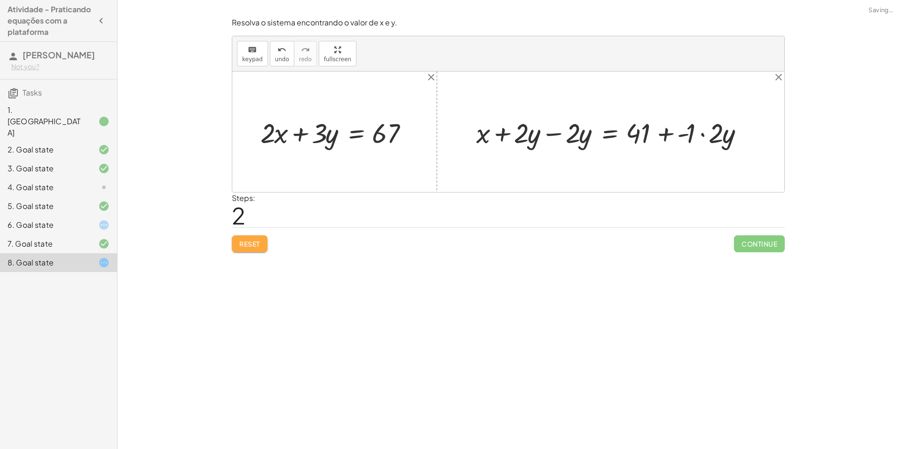
drag, startPoint x: 252, startPoint y: 250, endPoint x: 307, endPoint y: 229, distance: 57.7
click at [252, 249] on button "Reset" at bounding box center [250, 243] width 36 height 17
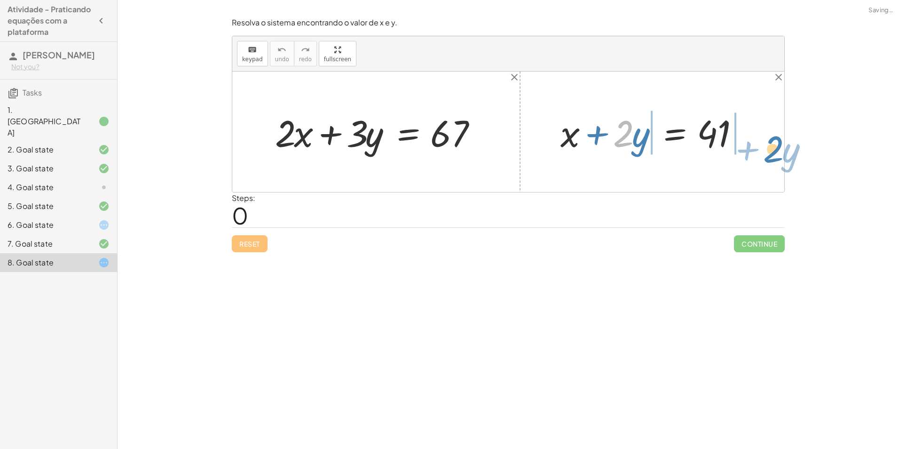
drag, startPoint x: 617, startPoint y: 135, endPoint x: 762, endPoint y: 140, distance: 144.4
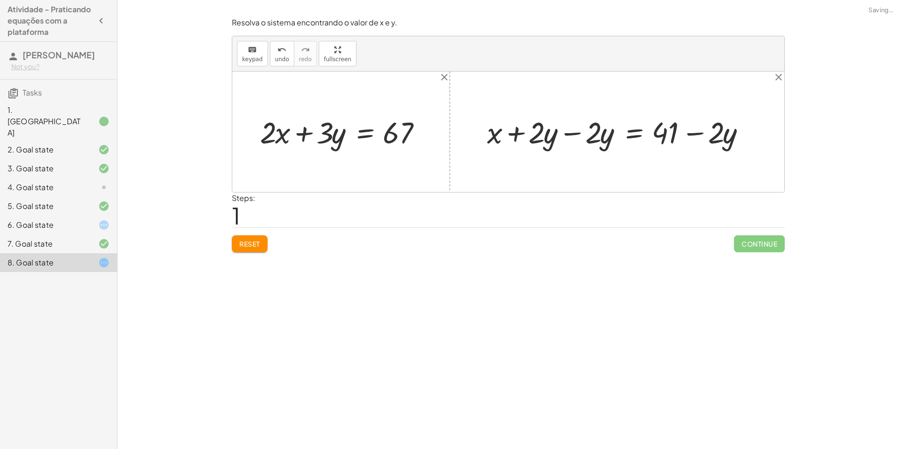
click at [690, 131] on div at bounding box center [620, 131] width 276 height 39
click at [571, 134] on div at bounding box center [620, 131] width 276 height 39
drag, startPoint x: 602, startPoint y: 132, endPoint x: 287, endPoint y: 134, distance: 314.6
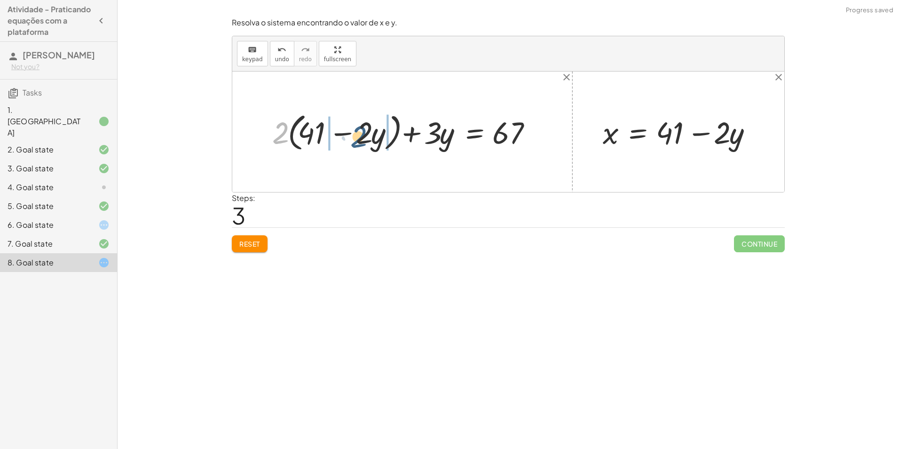
drag, startPoint x: 277, startPoint y: 136, endPoint x: 362, endPoint y: 143, distance: 84.9
click at [362, 143] on div at bounding box center [406, 131] width 277 height 45
click at [300, 131] on div at bounding box center [403, 131] width 282 height 40
click at [335, 135] on div at bounding box center [416, 131] width 256 height 40
click at [264, 242] on button "Reset" at bounding box center [250, 243] width 36 height 17
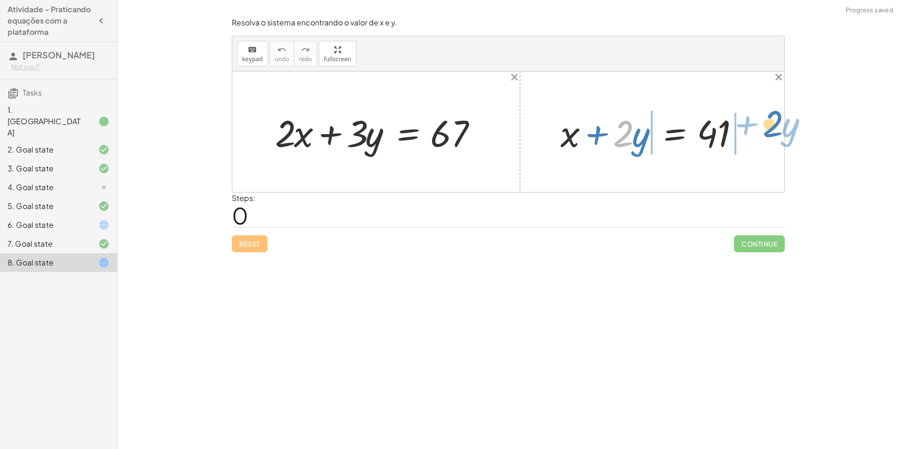
drag, startPoint x: 613, startPoint y: 136, endPoint x: 768, endPoint y: 125, distance: 155.1
click at [768, 125] on div "+ · 2 · x + · 3 · y = 67 · 2 + · y + x + · 2 · y = 41" at bounding box center [508, 131] width 552 height 120
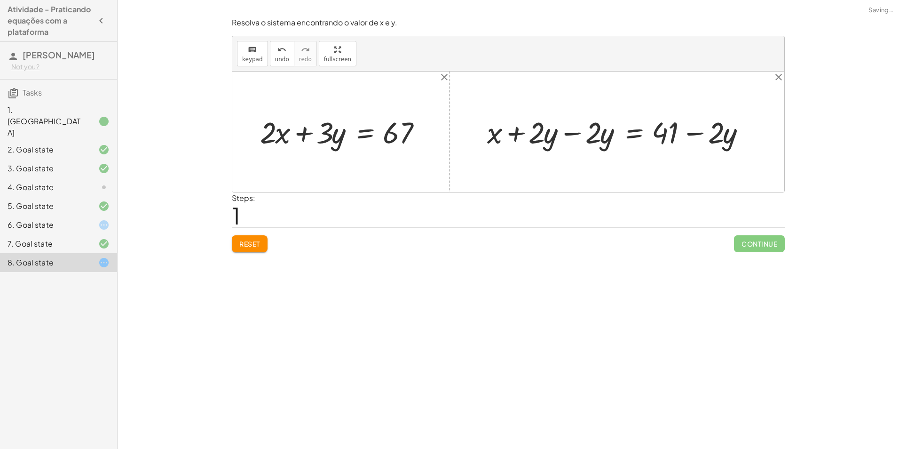
click at [574, 132] on div at bounding box center [620, 131] width 276 height 39
drag, startPoint x: 602, startPoint y: 135, endPoint x: 282, endPoint y: 144, distance: 320.3
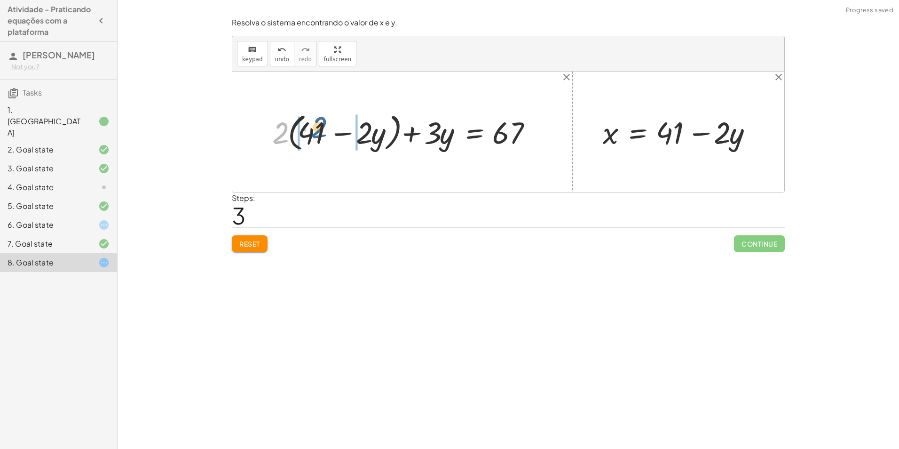
drag, startPoint x: 274, startPoint y: 134, endPoint x: 311, endPoint y: 126, distance: 37.8
click at [311, 126] on div at bounding box center [406, 131] width 277 height 45
click at [359, 134] on div at bounding box center [398, 131] width 292 height 40
click at [300, 134] on div at bounding box center [411, 131] width 267 height 40
click at [415, 131] on div at bounding box center [423, 131] width 241 height 40
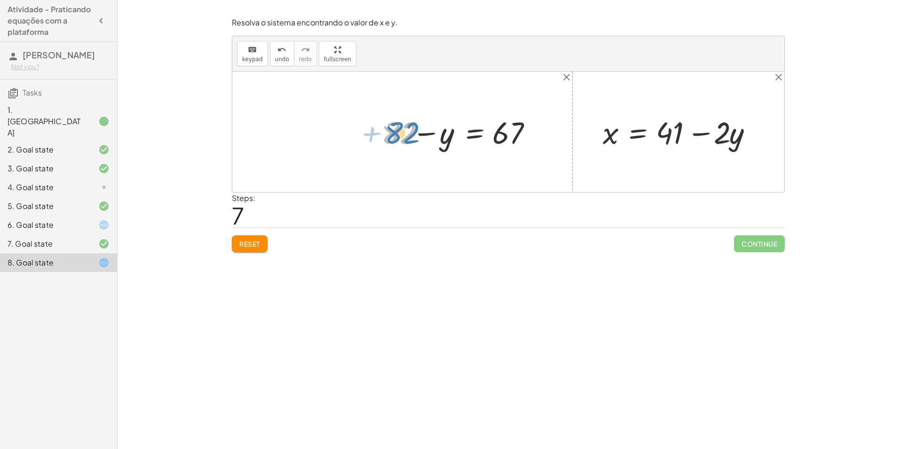
click at [404, 131] on div at bounding box center [460, 131] width 167 height 40
click at [427, 134] on div at bounding box center [460, 131] width 167 height 40
drag, startPoint x: 447, startPoint y: 134, endPoint x: 374, endPoint y: 132, distance: 72.9
click at [414, 133] on div at bounding box center [444, 131] width 190 height 39
drag, startPoint x: 390, startPoint y: 138, endPoint x: 457, endPoint y: 130, distance: 67.7
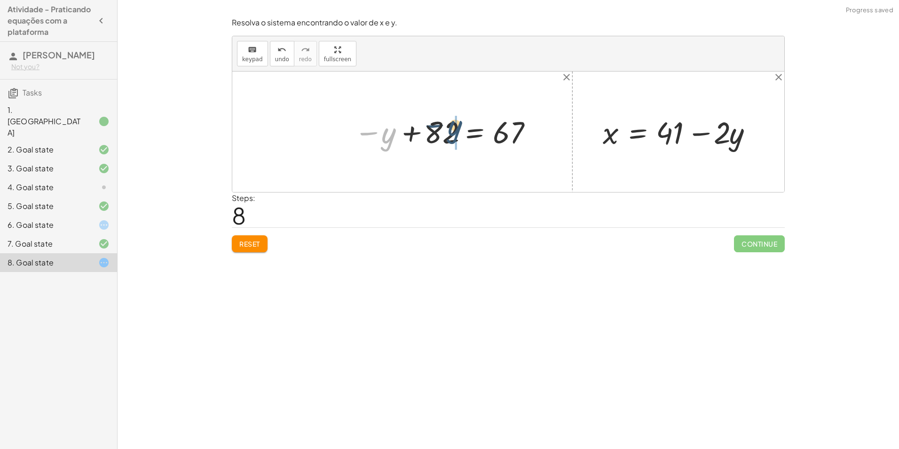
click at [457, 130] on div at bounding box center [444, 131] width 190 height 39
drag, startPoint x: 442, startPoint y: 140, endPoint x: 529, endPoint y: 134, distance: 87.7
click at [529, 134] on div at bounding box center [460, 131] width 167 height 40
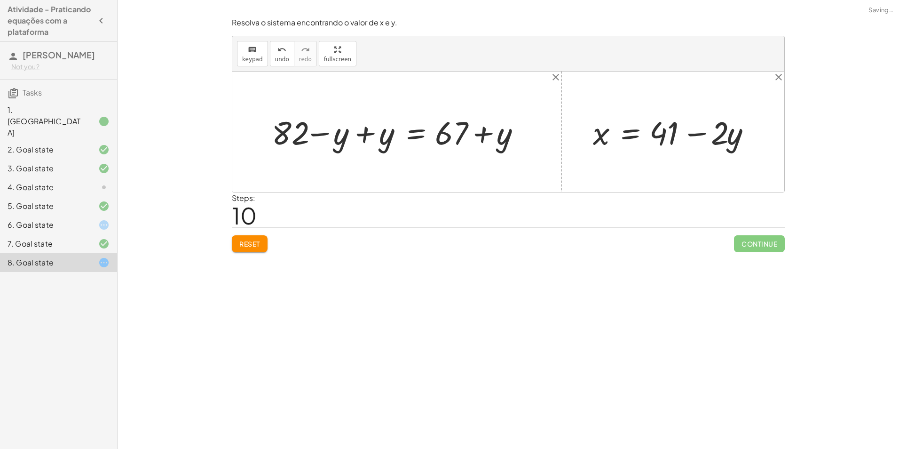
click at [363, 137] on div at bounding box center [400, 131] width 267 height 42
drag, startPoint x: 453, startPoint y: 130, endPoint x: 366, endPoint y: 134, distance: 87.1
click at [366, 134] on div at bounding box center [446, 131] width 176 height 42
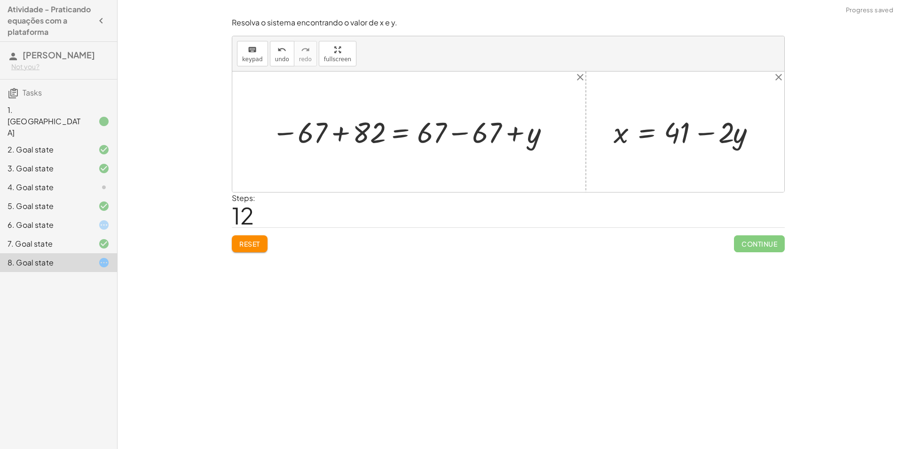
click at [339, 133] on div at bounding box center [412, 131] width 291 height 38
click at [461, 134] on div at bounding box center [455, 131] width 215 height 38
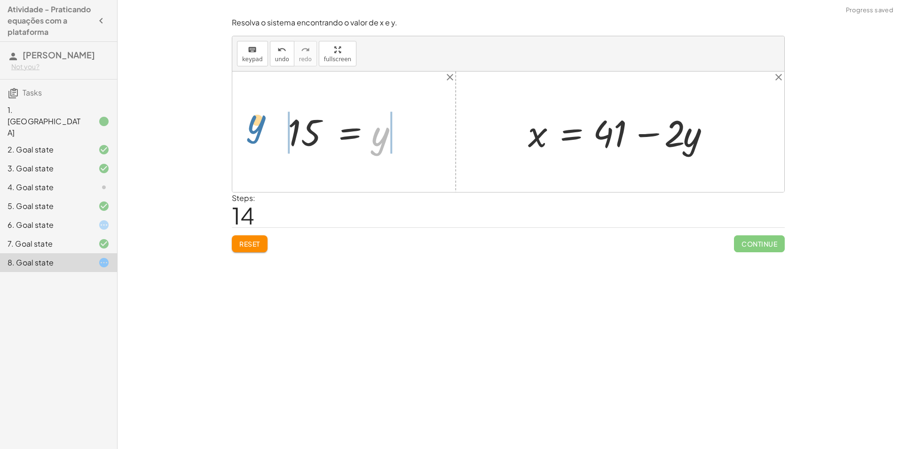
drag, startPoint x: 377, startPoint y: 139, endPoint x: 261, endPoint y: 126, distance: 116.4
click at [261, 126] on div "+ · 2 · x + · 3 · y = 67 + · 2 · ( + 41 − · 2 · y ) + · 3 · y = 67 + · 2 · 41 −…" at bounding box center [508, 131] width 552 height 120
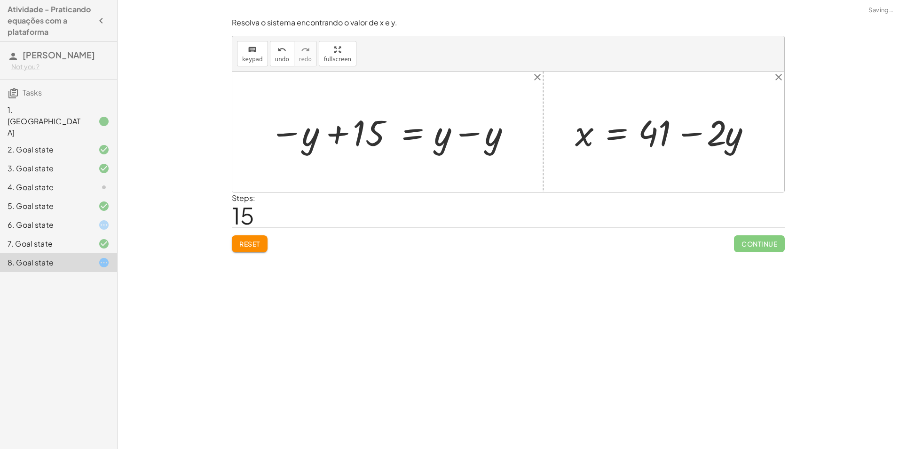
click at [467, 131] on div at bounding box center [391, 131] width 253 height 47
drag, startPoint x: 378, startPoint y: 134, endPoint x: 449, endPoint y: 131, distance: 72.0
click at [449, 131] on div at bounding box center [366, 131] width 202 height 45
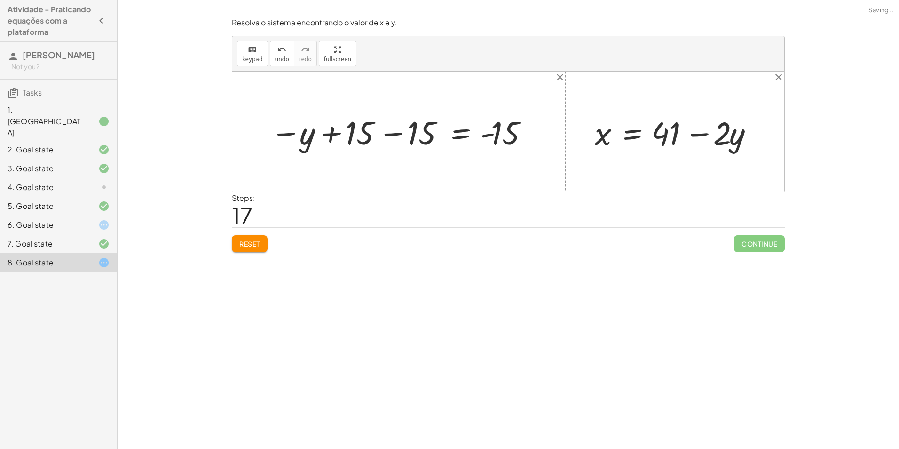
click at [397, 130] on div at bounding box center [402, 131] width 273 height 41
click at [262, 242] on button "Reset" at bounding box center [250, 243] width 36 height 17
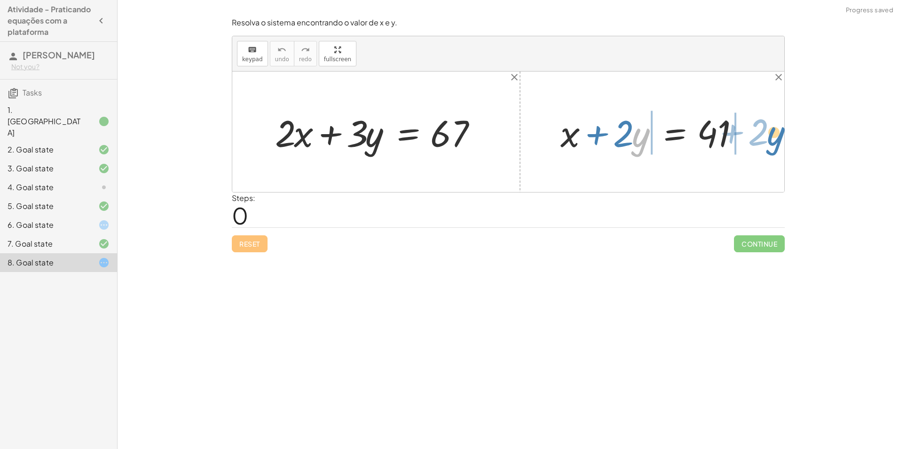
drag, startPoint x: 685, startPoint y: 135, endPoint x: 769, endPoint y: 134, distance: 84.6
click at [769, 134] on div "+ · 2 · x + · 3 · y = 67 · y + · 2 + x + · 2 · y = 41" at bounding box center [508, 131] width 552 height 120
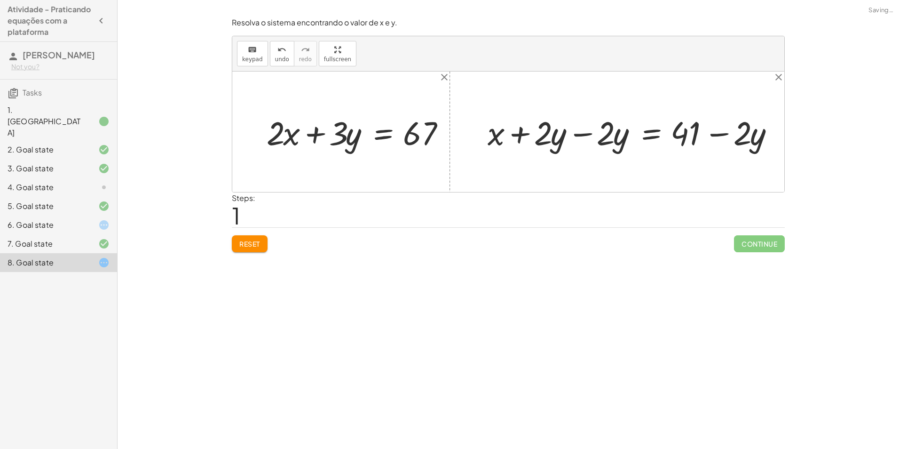
click at [751, 134] on div at bounding box center [637, 131] width 276 height 39
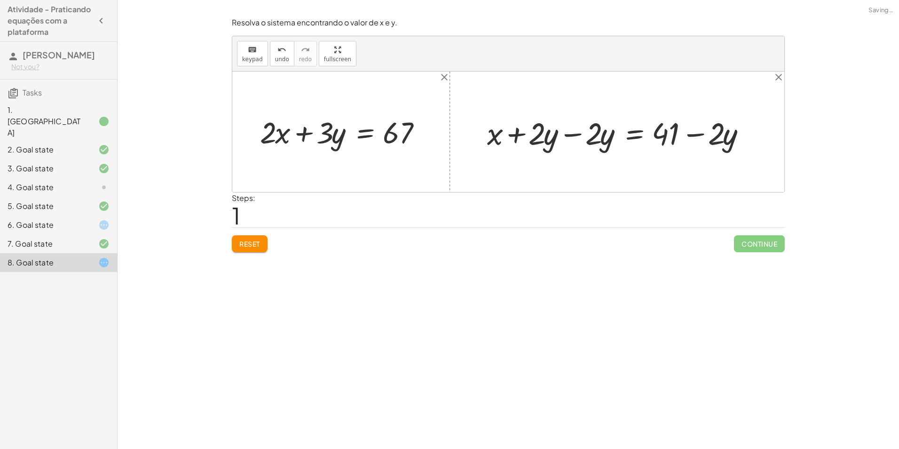
click at [698, 136] on div at bounding box center [620, 131] width 276 height 39
click at [577, 132] on div at bounding box center [620, 131] width 276 height 39
drag, startPoint x: 611, startPoint y: 131, endPoint x: 290, endPoint y: 136, distance: 320.7
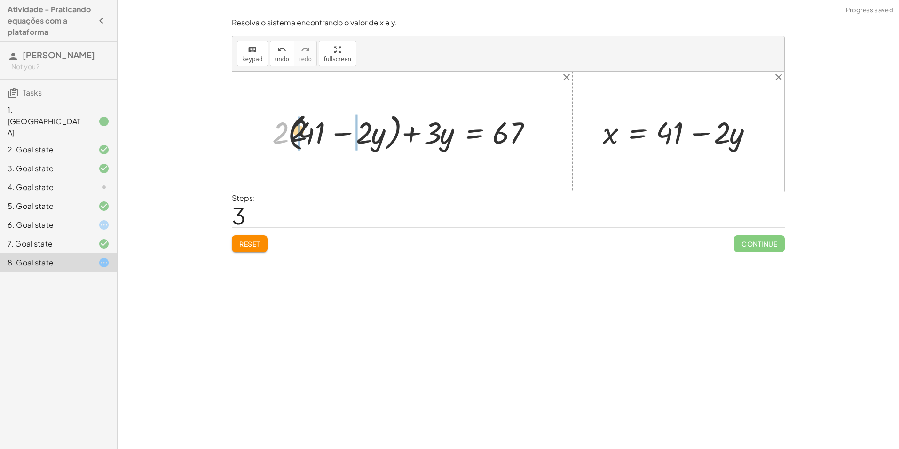
drag, startPoint x: 276, startPoint y: 134, endPoint x: 317, endPoint y: 129, distance: 41.6
click at [317, 129] on div at bounding box center [406, 131] width 277 height 45
drag, startPoint x: 363, startPoint y: 135, endPoint x: 356, endPoint y: 136, distance: 6.6
click at [362, 135] on div at bounding box center [398, 131] width 292 height 40
click at [306, 134] on div at bounding box center [411, 131] width 267 height 40
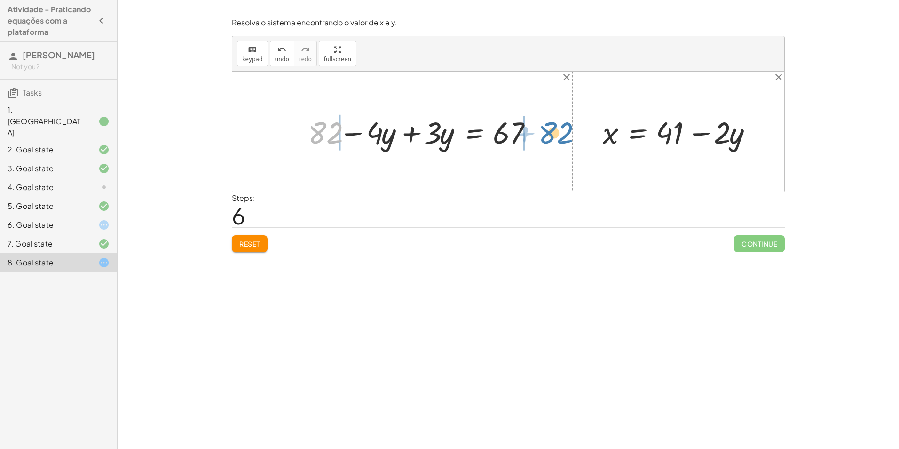
drag, startPoint x: 328, startPoint y: 133, endPoint x: 560, endPoint y: 134, distance: 232.7
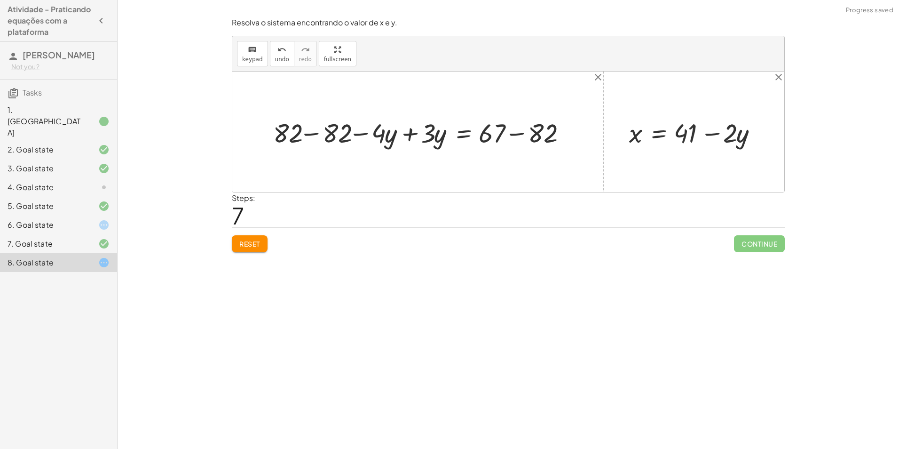
click at [308, 134] on div at bounding box center [421, 131] width 307 height 35
click at [512, 133] on div at bounding box center [456, 131] width 227 height 35
click at [409, 132] on div at bounding box center [436, 131] width 187 height 35
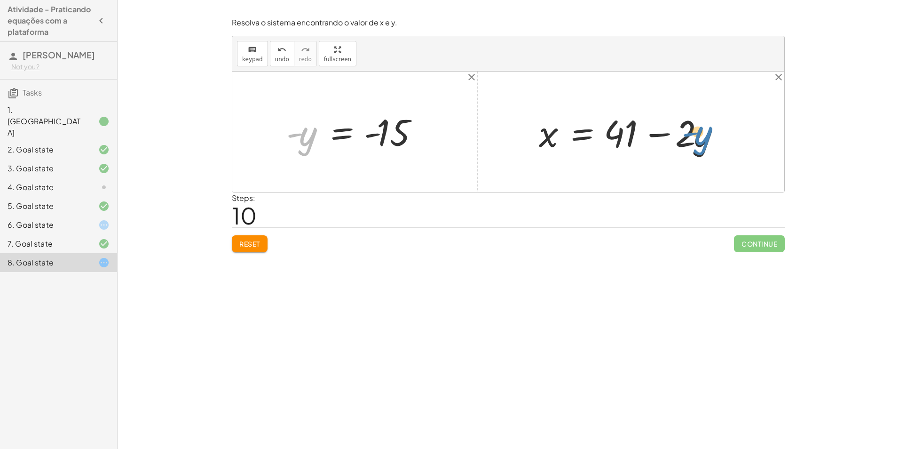
drag, startPoint x: 311, startPoint y: 141, endPoint x: 705, endPoint y: 139, distance: 394.5
click at [705, 139] on div "+ · 2 · x + · 3 · y = 67 + · 2 · ( + 41 − · 2 · y ) + · 3 · y = 67 + · 2 · 41 −…" at bounding box center [508, 131] width 552 height 120
drag, startPoint x: 704, startPoint y: 138, endPoint x: 697, endPoint y: 139, distance: 7.5
click at [697, 139] on div at bounding box center [634, 132] width 200 height 48
drag, startPoint x: 686, startPoint y: 129, endPoint x: 584, endPoint y: 132, distance: 102.1
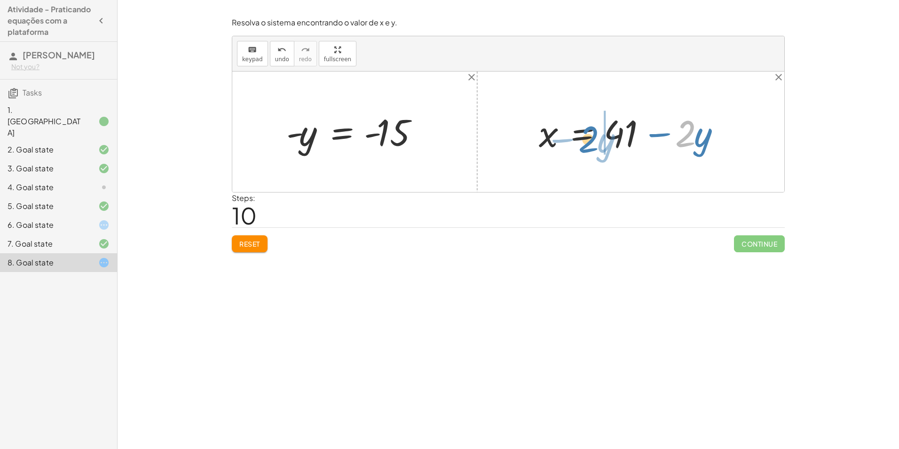
click at [589, 134] on div at bounding box center [634, 132] width 200 height 48
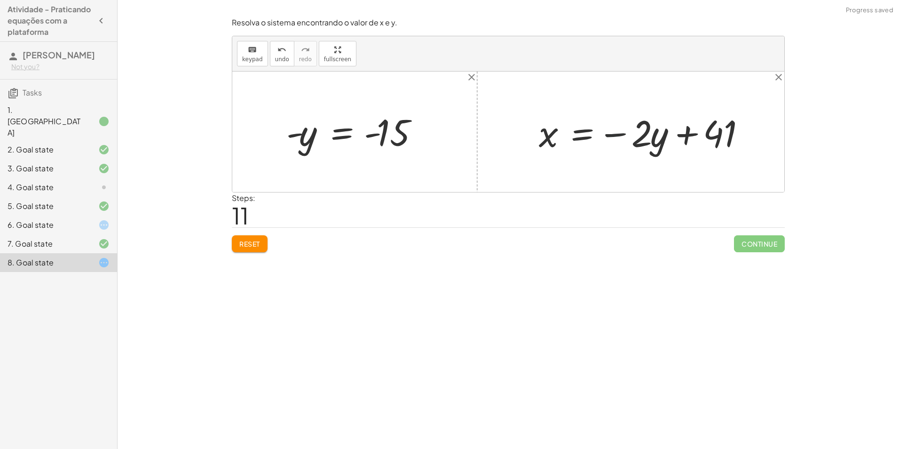
click at [627, 130] on div at bounding box center [648, 132] width 228 height 48
click at [618, 134] on div at bounding box center [648, 132] width 228 height 48
click at [685, 133] on div at bounding box center [648, 132] width 228 height 48
click at [256, 239] on span "Reset" at bounding box center [249, 243] width 21 height 8
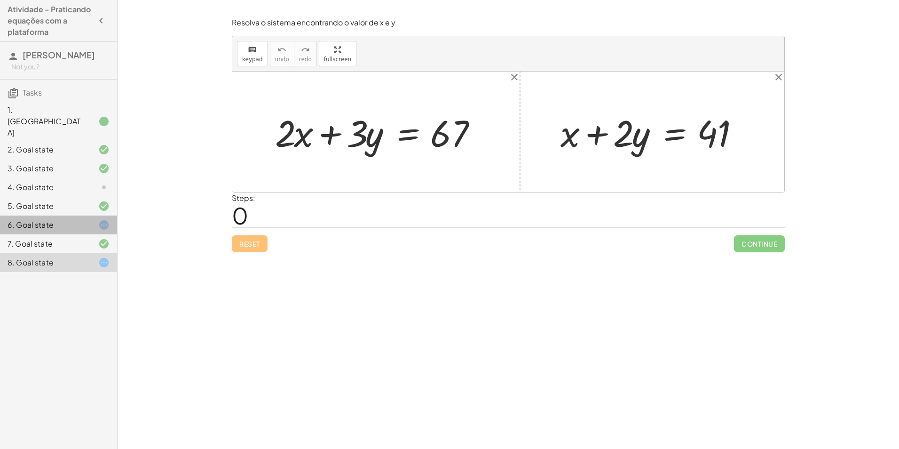
click at [98, 221] on div at bounding box center [96, 224] width 26 height 11
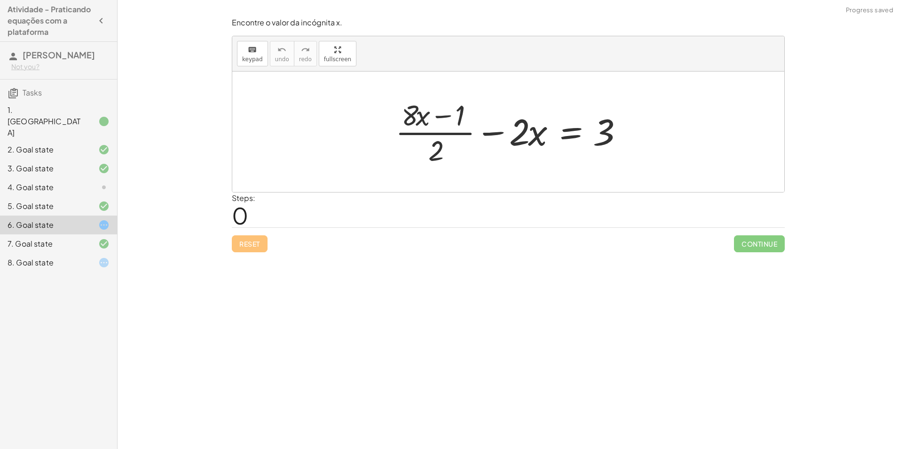
click at [101, 268] on div "1. Canvas 2. Goal state 3. Goal state 4. Goal state 5. Goal state 6. Goal state…" at bounding box center [58, 187] width 117 height 177
click at [105, 257] on icon at bounding box center [103, 262] width 11 height 11
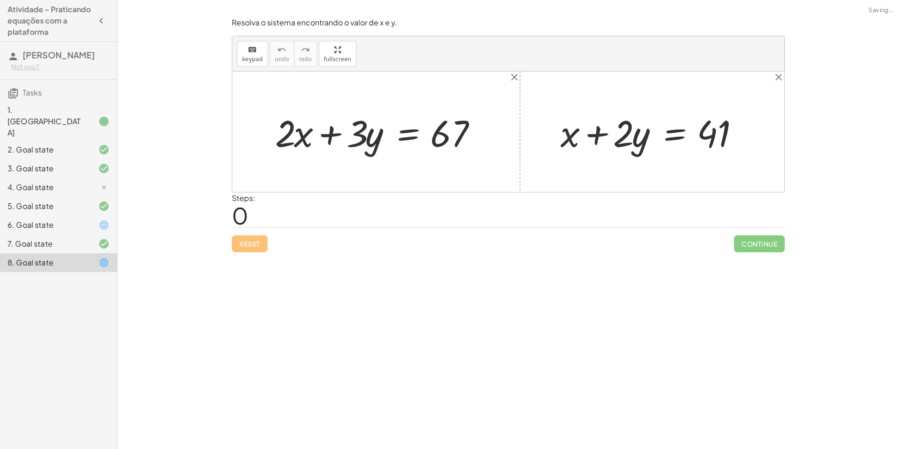
click at [99, 120] on icon at bounding box center [103, 121] width 11 height 11
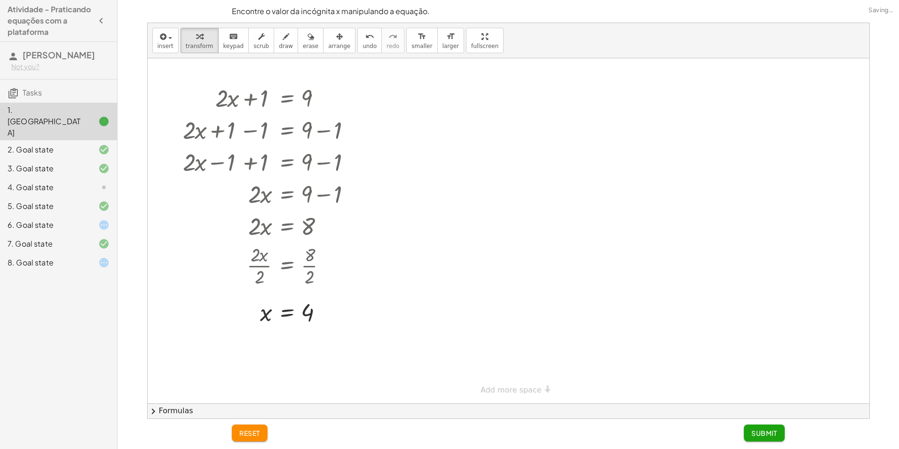
click at [755, 433] on span "Submit" at bounding box center [764, 432] width 26 height 8
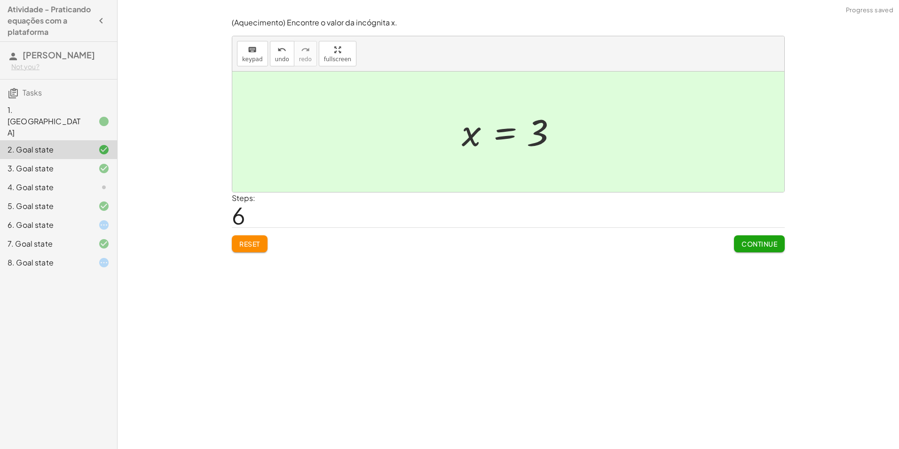
click at [94, 253] on div "8. Goal state" at bounding box center [58, 262] width 117 height 19
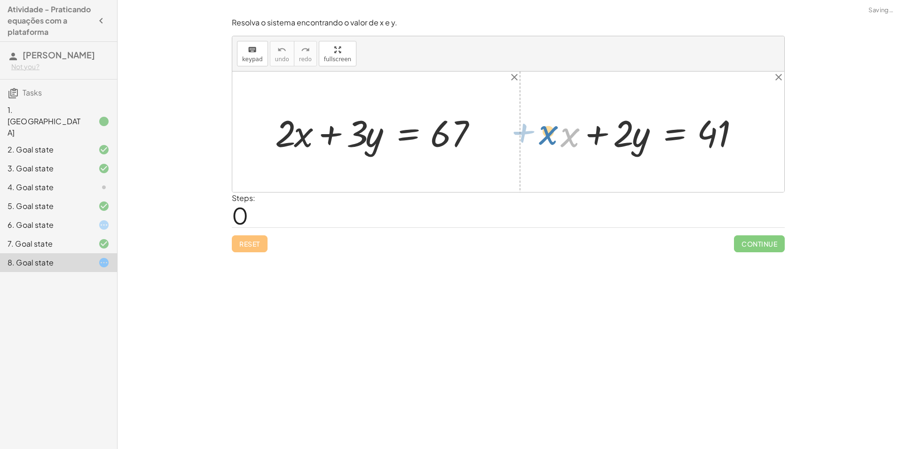
drag, startPoint x: 570, startPoint y: 126, endPoint x: 547, endPoint y: 111, distance: 27.7
click at [549, 124] on div "+ x + x + · 2 · y = 41" at bounding box center [652, 131] width 212 height 53
click at [72, 219] on div "6. Goal state" at bounding box center [46, 224] width 76 height 11
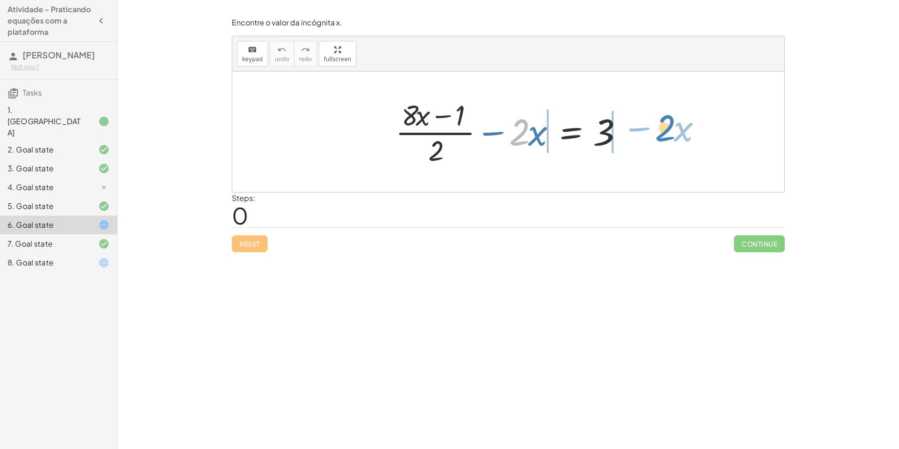
drag, startPoint x: 516, startPoint y: 135, endPoint x: 659, endPoint y: 127, distance: 143.1
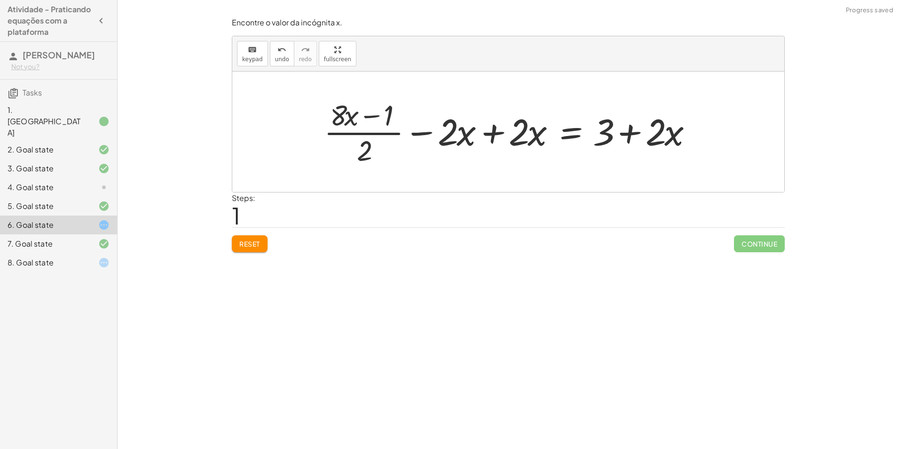
click at [497, 132] on div at bounding box center [511, 131] width 385 height 72
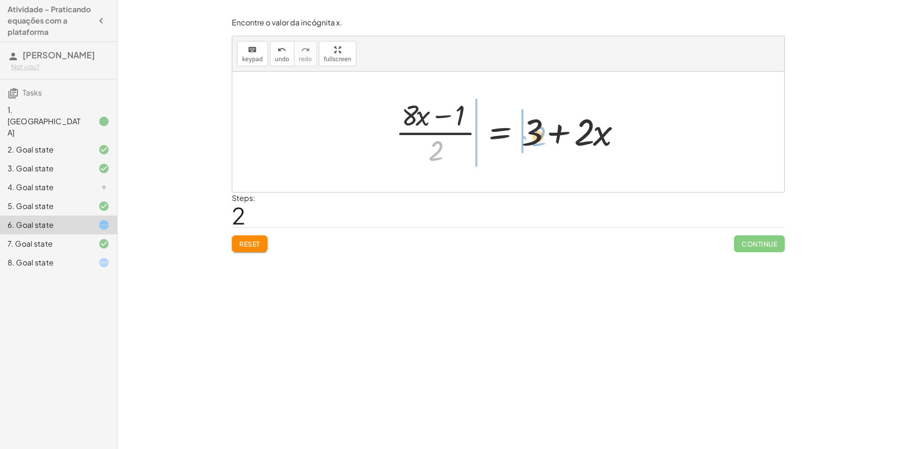
drag, startPoint x: 438, startPoint y: 154, endPoint x: 541, endPoint y: 140, distance: 103.5
click at [541, 140] on div at bounding box center [512, 131] width 242 height 72
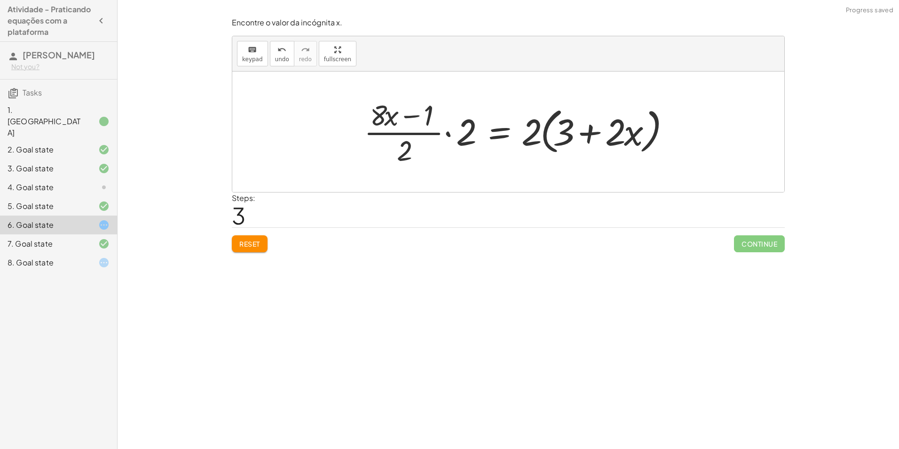
click at [446, 134] on div at bounding box center [517, 131] width 317 height 72
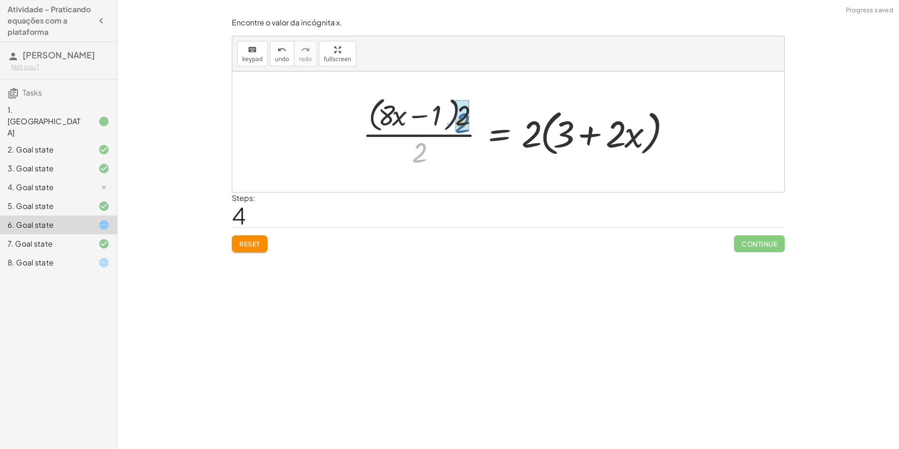
drag, startPoint x: 418, startPoint y: 155, endPoint x: 457, endPoint y: 132, distance: 44.9
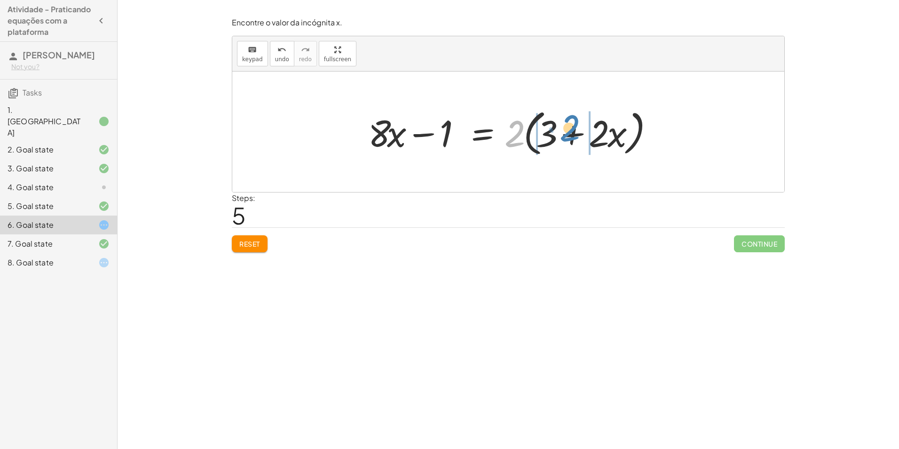
drag, startPoint x: 515, startPoint y: 137, endPoint x: 570, endPoint y: 132, distance: 55.3
click at [570, 132] on div at bounding box center [511, 132] width 296 height 54
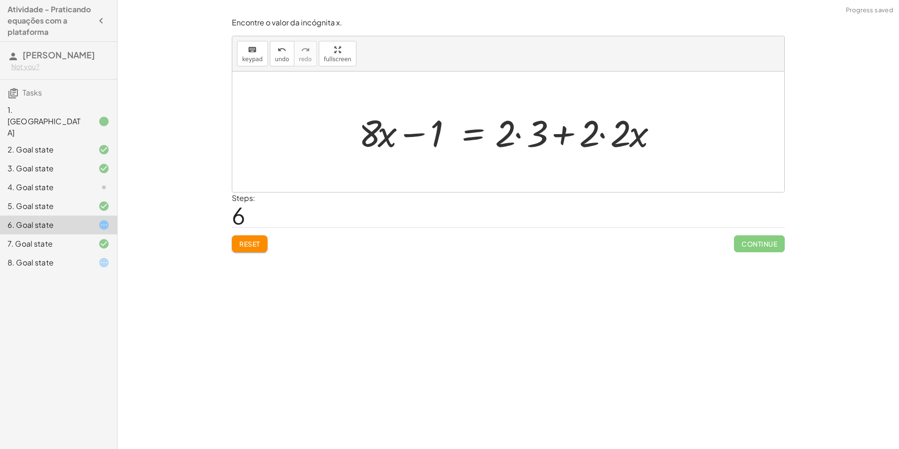
click at [600, 136] on div at bounding box center [511, 132] width 315 height 48
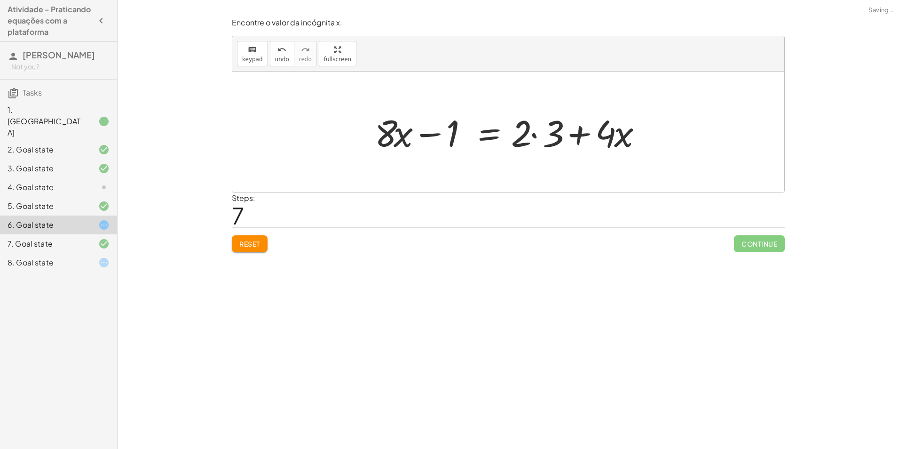
click at [538, 136] on div at bounding box center [512, 132] width 284 height 48
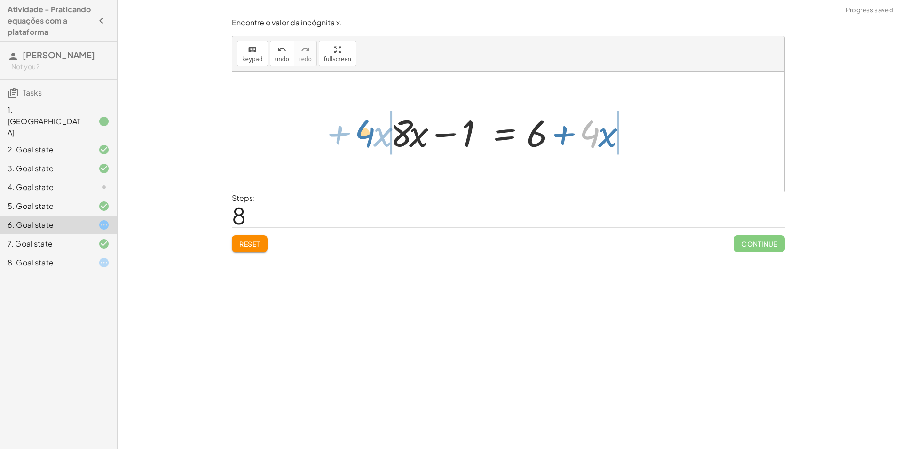
drag, startPoint x: 591, startPoint y: 138, endPoint x: 366, endPoint y: 138, distance: 224.7
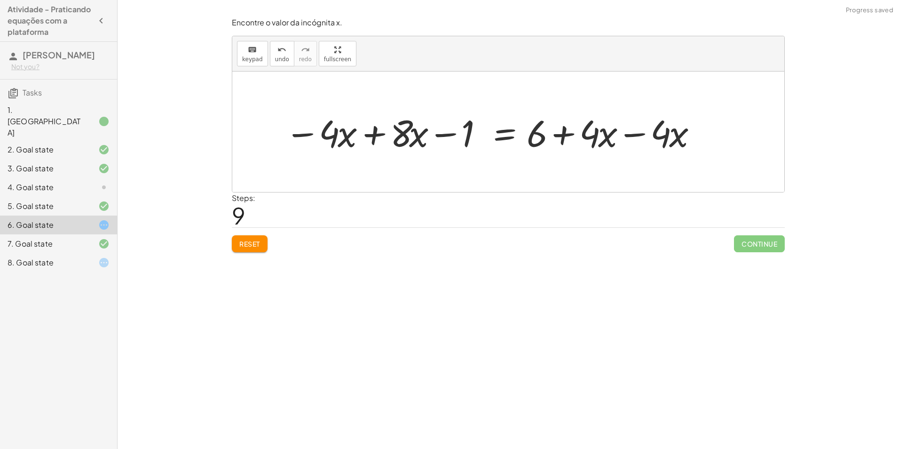
click at [373, 135] on div at bounding box center [491, 132] width 423 height 48
click at [632, 134] on div at bounding box center [548, 132] width 324 height 48
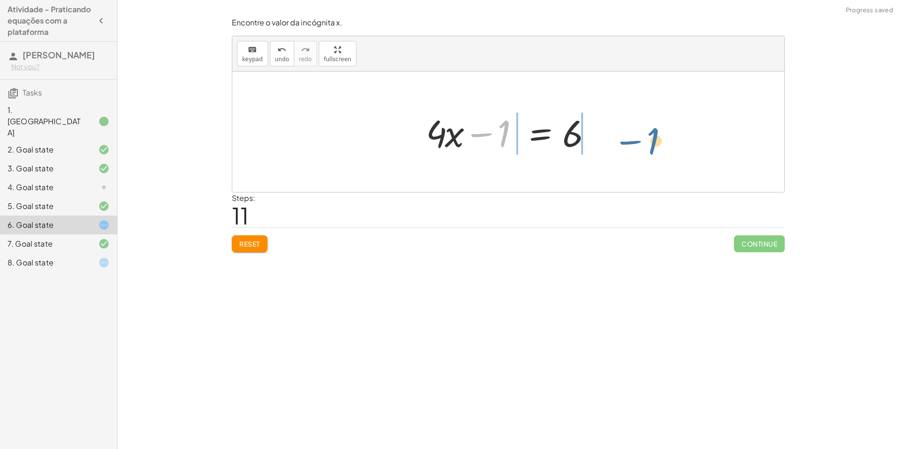
drag, startPoint x: 501, startPoint y: 133, endPoint x: 650, endPoint y: 137, distance: 149.6
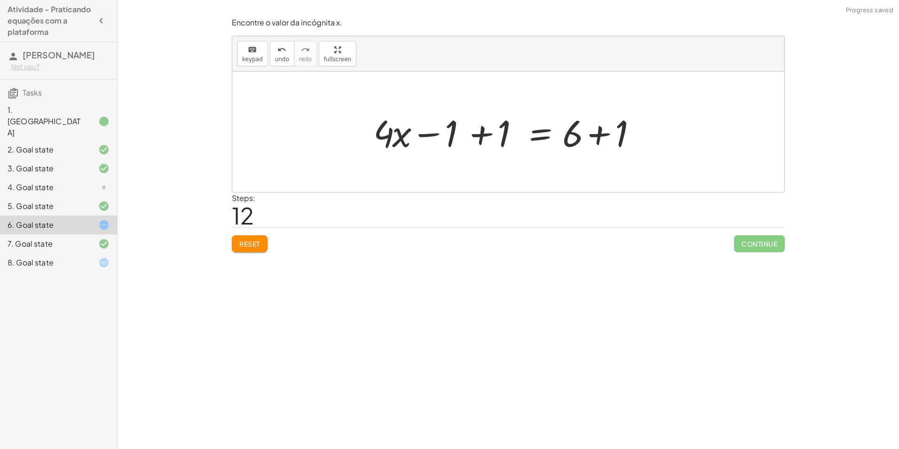
click at [598, 135] on div at bounding box center [512, 132] width 286 height 48
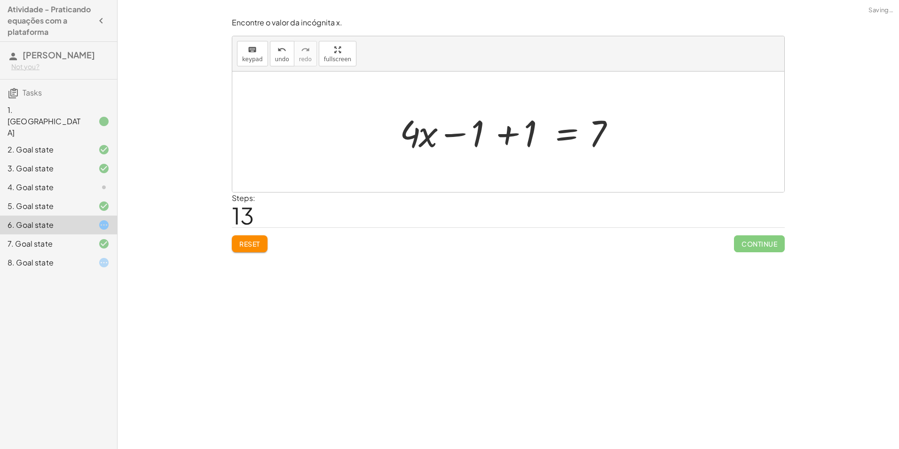
click at [508, 135] on div at bounding box center [512, 132] width 234 height 48
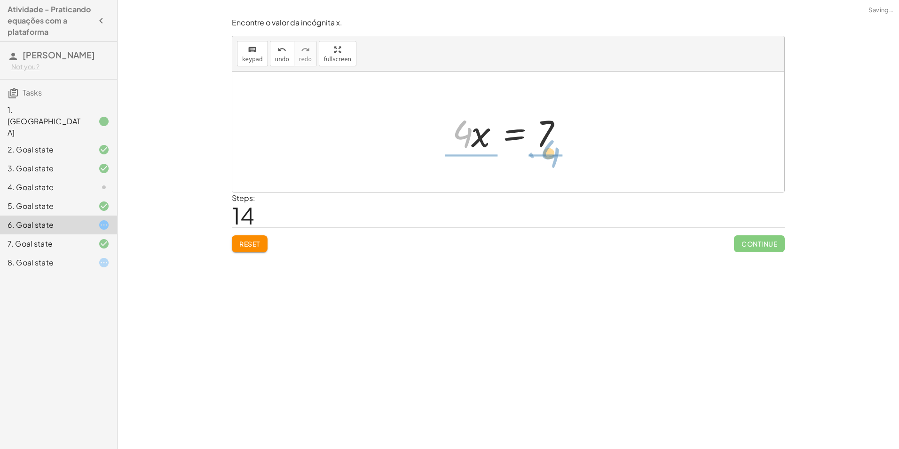
drag, startPoint x: 471, startPoint y: 137, endPoint x: 536, endPoint y: 158, distance: 68.4
click at [536, 158] on div "+ · ( + · 8 · x − 1 ) · 2 − · 2 · x = 3 + · ( + · 8 · x − 1 ) · 2 − · 2 · x + ·…" at bounding box center [508, 131] width 552 height 120
click at [476, 133] on div at bounding box center [511, 131] width 139 height 72
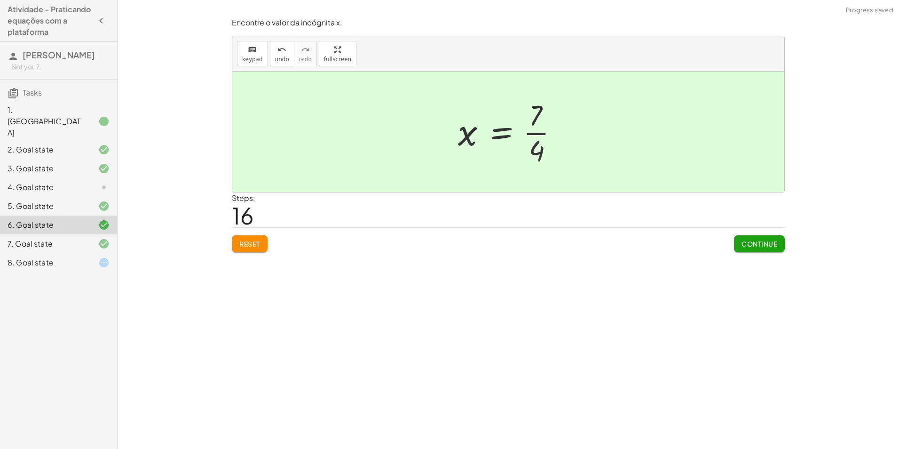
click at [766, 246] on span "Continue" at bounding box center [759, 243] width 36 height 8
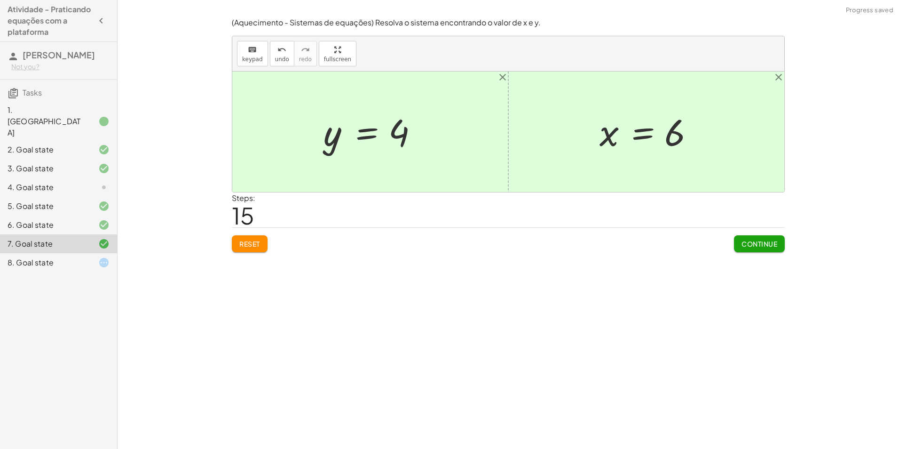
drag, startPoint x: 103, startPoint y: 251, endPoint x: 87, endPoint y: 266, distance: 22.3
click at [100, 257] on icon at bounding box center [103, 262] width 11 height 11
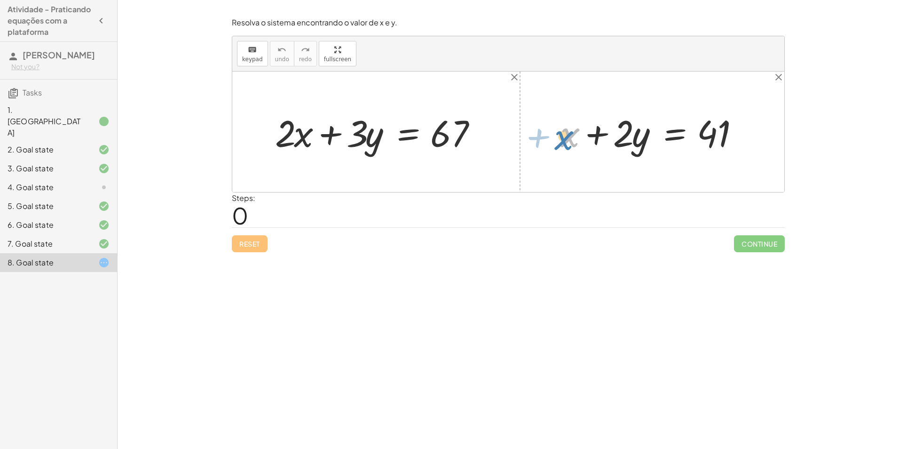
drag, startPoint x: 571, startPoint y: 135, endPoint x: 565, endPoint y: 138, distance: 7.2
click at [565, 138] on div at bounding box center [656, 132] width 200 height 48
drag, startPoint x: 625, startPoint y: 134, endPoint x: 777, endPoint y: 137, distance: 151.9
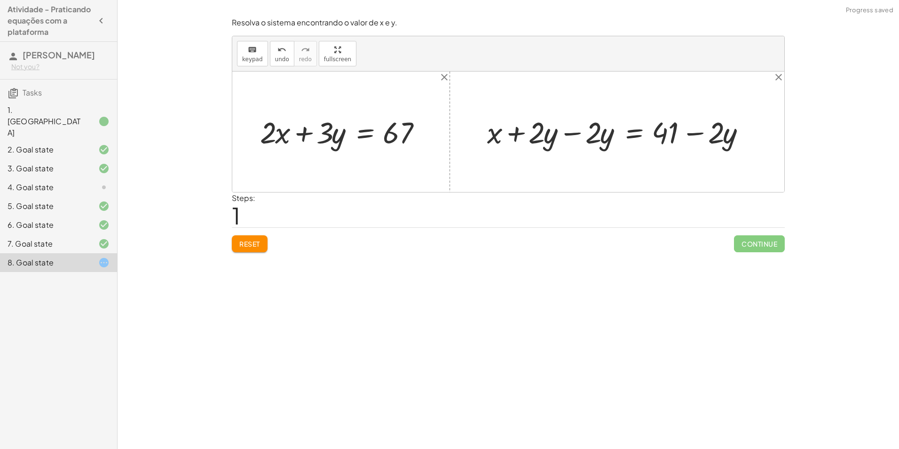
click at [572, 134] on div at bounding box center [620, 131] width 276 height 39
drag, startPoint x: 607, startPoint y: 133, endPoint x: 272, endPoint y: 132, distance: 334.3
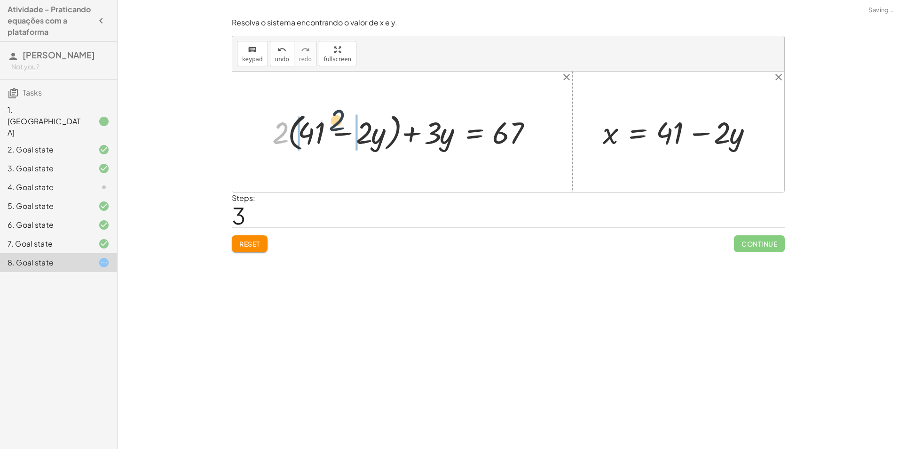
drag, startPoint x: 275, startPoint y: 134, endPoint x: 334, endPoint y: 121, distance: 60.6
click at [334, 121] on div at bounding box center [406, 131] width 277 height 45
click at [361, 135] on div at bounding box center [398, 131] width 292 height 40
click at [304, 131] on div at bounding box center [411, 131] width 267 height 40
click at [411, 133] on div at bounding box center [423, 131] width 241 height 40
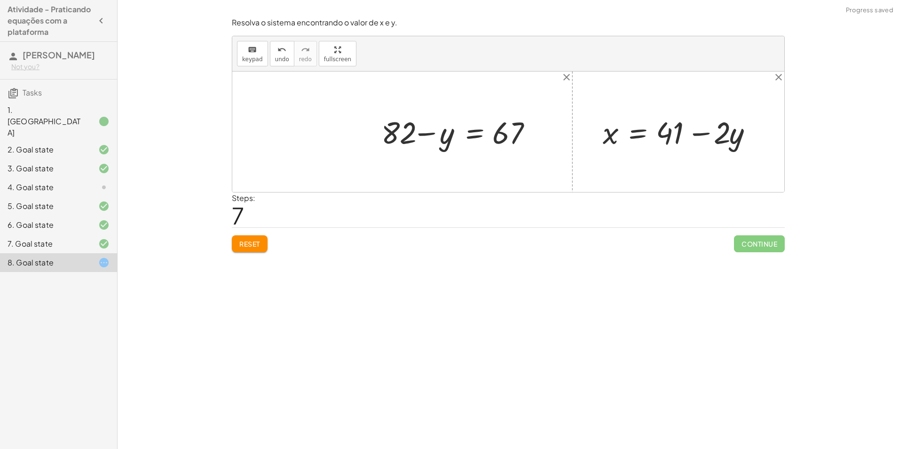
click at [423, 133] on div at bounding box center [460, 131] width 167 height 40
drag, startPoint x: 398, startPoint y: 132, endPoint x: 386, endPoint y: 137, distance: 13.3
click at [385, 137] on div at bounding box center [460, 131] width 167 height 40
drag, startPoint x: 403, startPoint y: 137, endPoint x: 564, endPoint y: 142, distance: 161.3
click at [564, 142] on div "+ · 2 · x + · 3 · y = 67 + · 2 · ( + 41 − · 2 · y ) + · 3 · y = 67 + · 2 · 41 −…" at bounding box center [508, 131] width 552 height 120
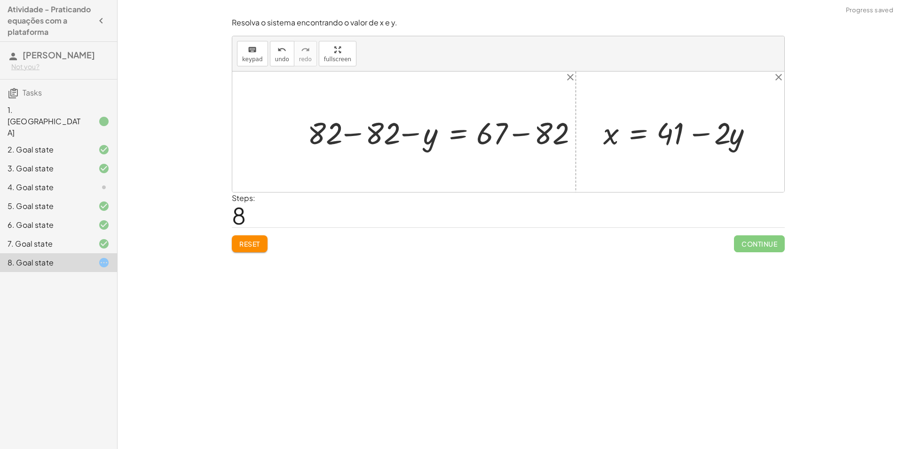
click at [531, 133] on div at bounding box center [444, 132] width 281 height 40
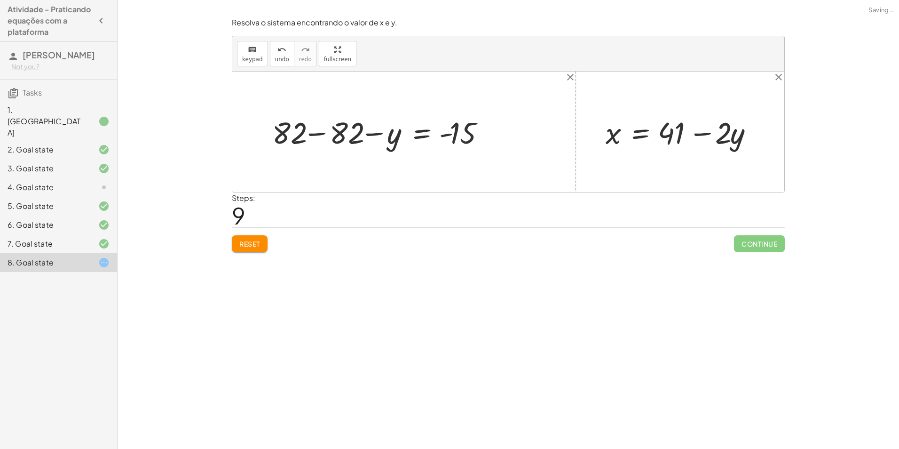
click at [321, 133] on div at bounding box center [384, 132] width 233 height 40
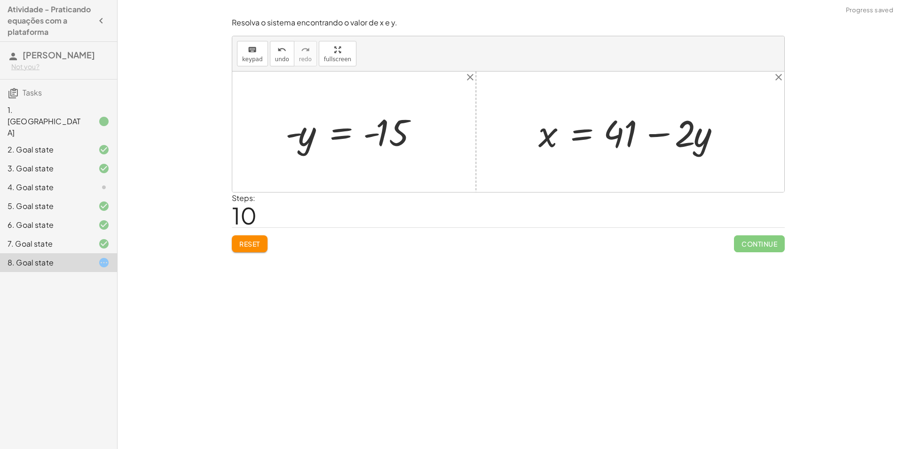
click at [369, 137] on div at bounding box center [358, 132] width 154 height 47
click at [369, 136] on div at bounding box center [358, 132] width 154 height 47
click at [369, 134] on div at bounding box center [358, 132] width 154 height 47
drag, startPoint x: 369, startPoint y: 134, endPoint x: 348, endPoint y: 132, distance: 21.3
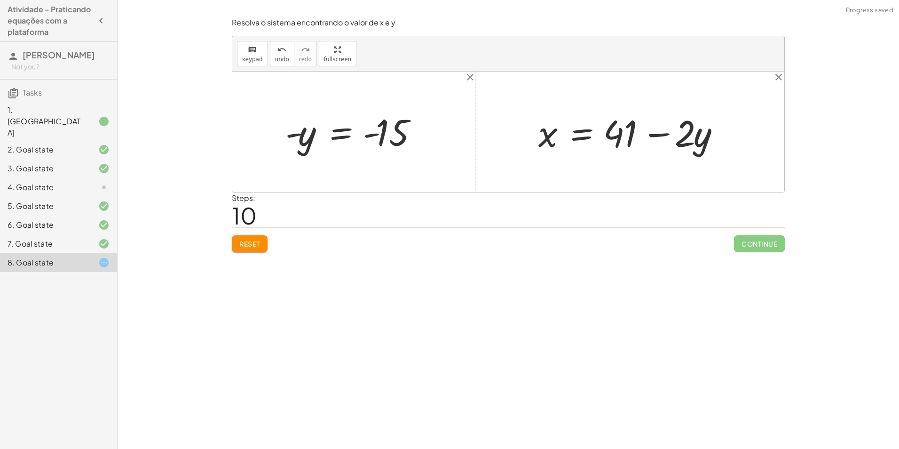
click at [369, 134] on div at bounding box center [358, 132] width 154 height 47
click at [339, 132] on div at bounding box center [358, 132] width 154 height 47
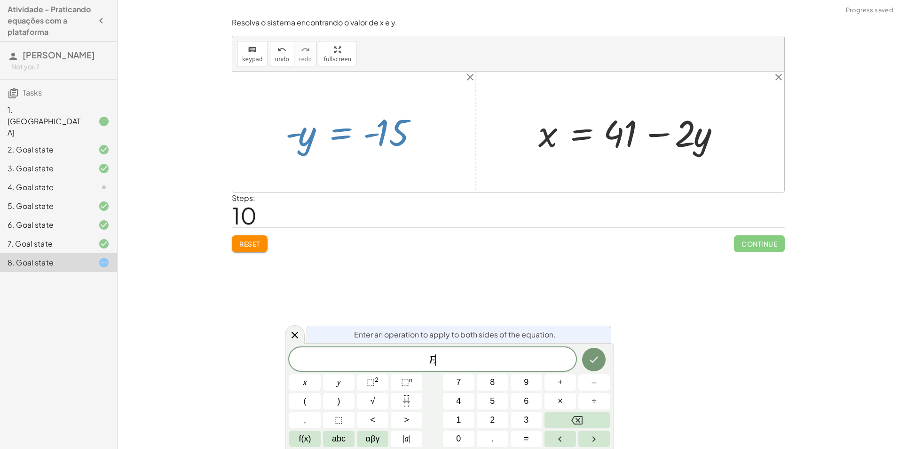
drag, startPoint x: 339, startPoint y: 132, endPoint x: 331, endPoint y: 133, distance: 7.5
click at [339, 132] on div at bounding box center [358, 132] width 154 height 47
click at [361, 167] on div at bounding box center [508, 131] width 552 height 120
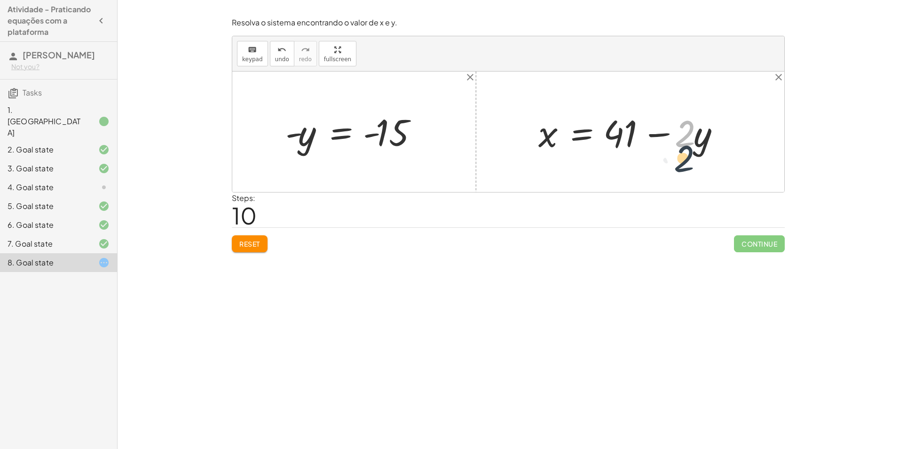
drag, startPoint x: 690, startPoint y: 136, endPoint x: 697, endPoint y: 147, distance: 12.3
click at [697, 147] on div at bounding box center [634, 132] width 200 height 48
drag, startPoint x: 301, startPoint y: 138, endPoint x: 674, endPoint y: 136, distance: 373.3
click at [674, 136] on div "+ · 2 · x + · 3 · y = 67 + · 2 · ( + 41 − · 2 · y ) + · 3 · y = 67 + · 2 · 41 −…" at bounding box center [508, 131] width 552 height 120
drag, startPoint x: 387, startPoint y: 130, endPoint x: 693, endPoint y: 133, distance: 306.1
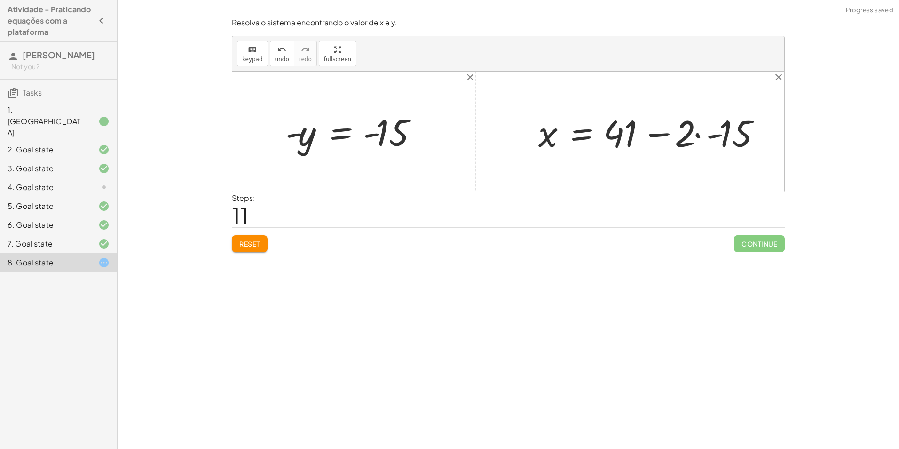
click at [700, 136] on div at bounding box center [656, 132] width 244 height 48
click at [659, 132] on div at bounding box center [640, 132] width 213 height 48
click at [663, 134] on div at bounding box center [634, 132] width 200 height 48
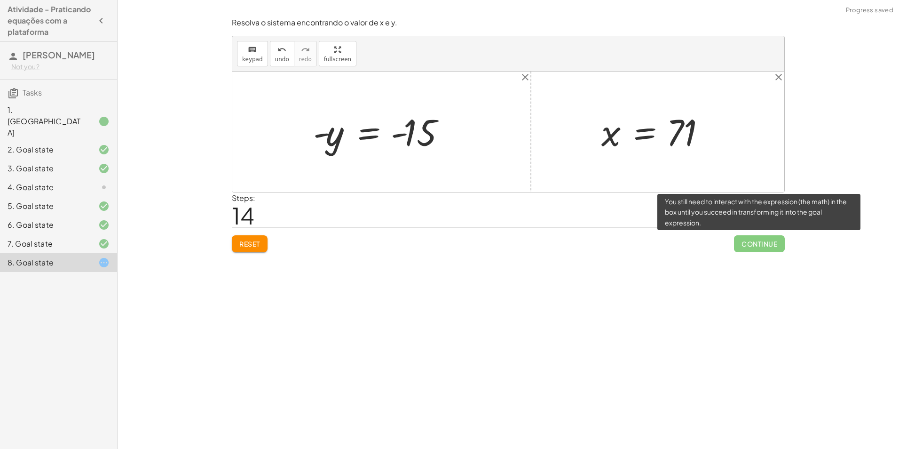
click at [774, 250] on span "Continue" at bounding box center [759, 243] width 51 height 17
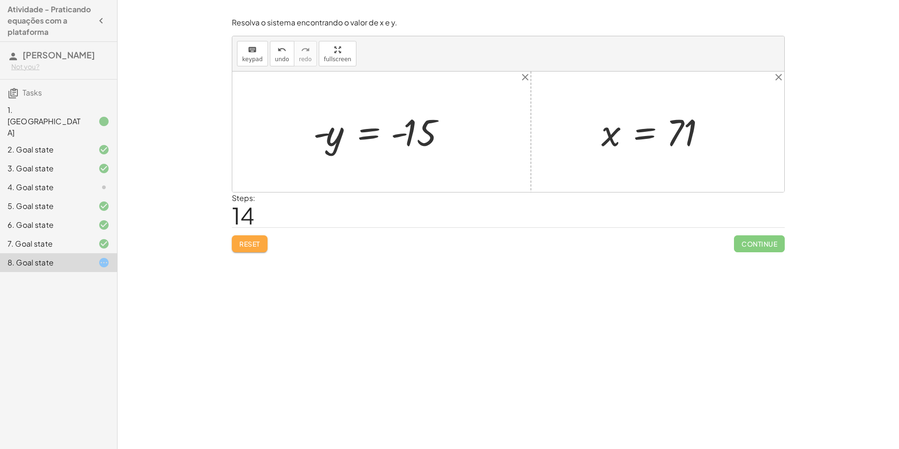
click at [263, 242] on button "Reset" at bounding box center [250, 243] width 36 height 17
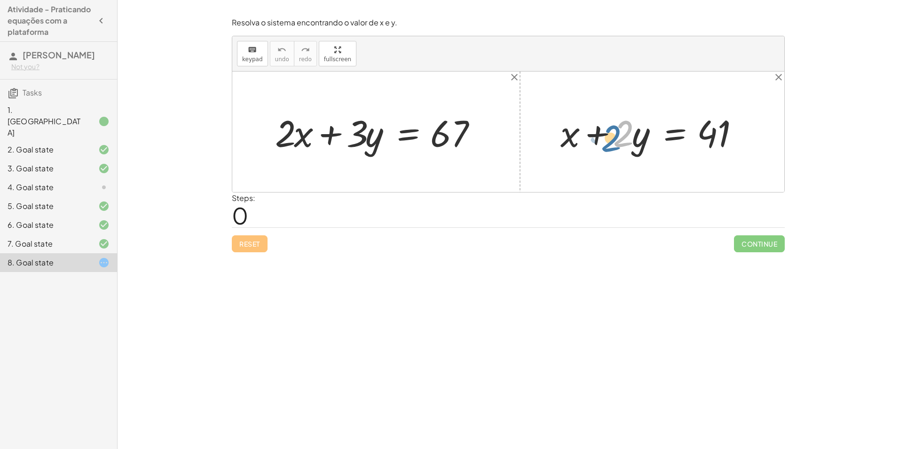
click at [625, 138] on div at bounding box center [656, 132] width 200 height 48
drag, startPoint x: 625, startPoint y: 135, endPoint x: 777, endPoint y: 127, distance: 152.5
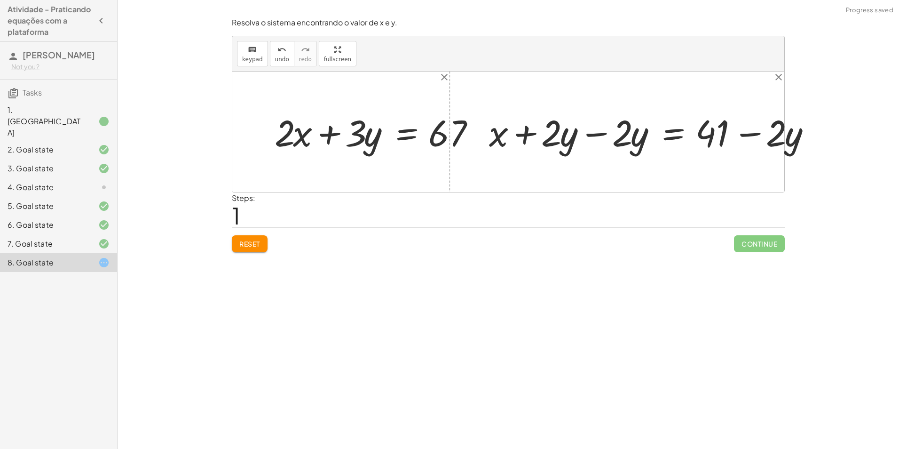
click at [610, 138] on div at bounding box center [659, 131] width 276 height 39
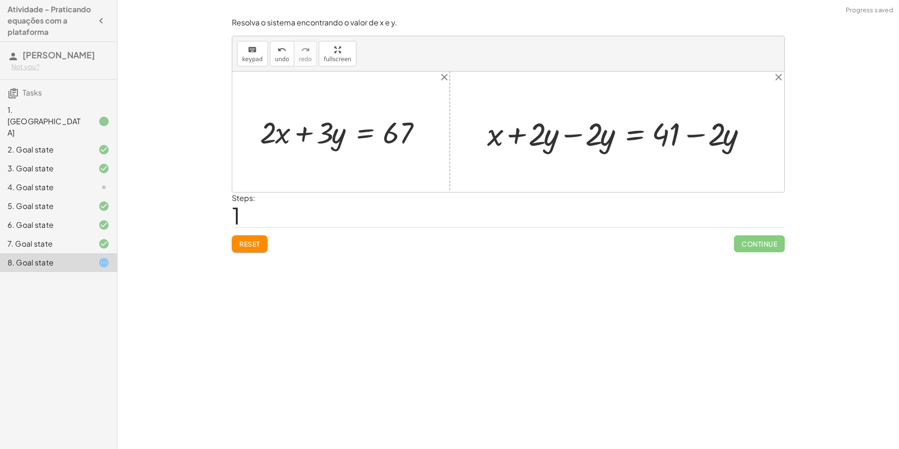
click at [569, 140] on div at bounding box center [620, 131] width 276 height 39
click at [575, 134] on div at bounding box center [508, 131] width 552 height 120
drag, startPoint x: 611, startPoint y: 139, endPoint x: 281, endPoint y: 148, distance: 329.7
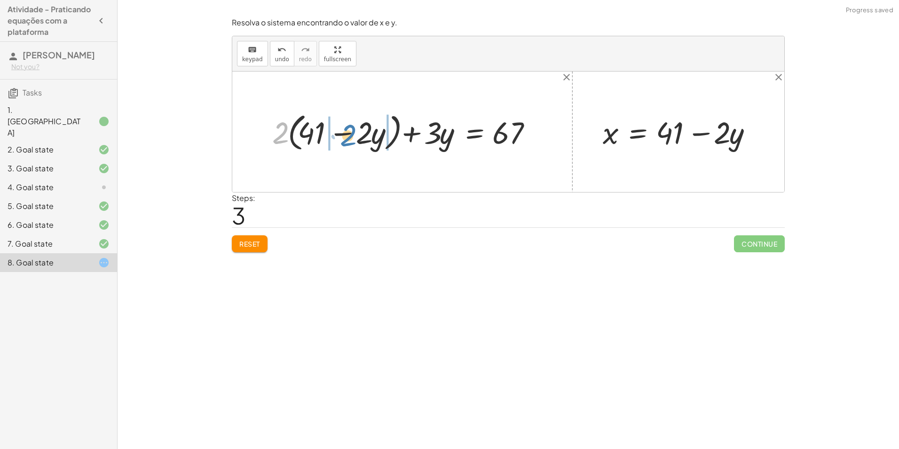
drag, startPoint x: 276, startPoint y: 138, endPoint x: 344, endPoint y: 141, distance: 67.7
click at [344, 141] on div at bounding box center [406, 131] width 277 height 45
click at [308, 135] on div at bounding box center [403, 131] width 282 height 40
click at [265, 244] on button "Reset" at bounding box center [250, 243] width 36 height 17
